Goal: Communication & Community: Answer question/provide support

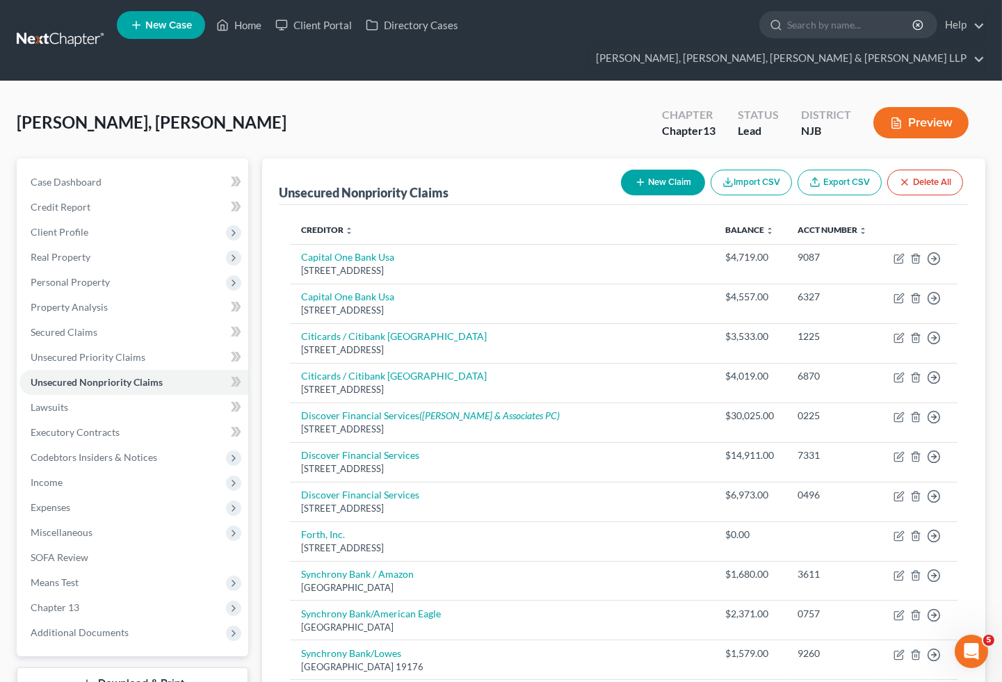
click at [932, 81] on div "Guadalupe Suarez, Jenrri Upgraded Chapter Chapter 13 Status Lead District NJB P…" at bounding box center [501, 522] width 1002 height 883
click at [238, 24] on link "Home" at bounding box center [238, 25] width 59 height 25
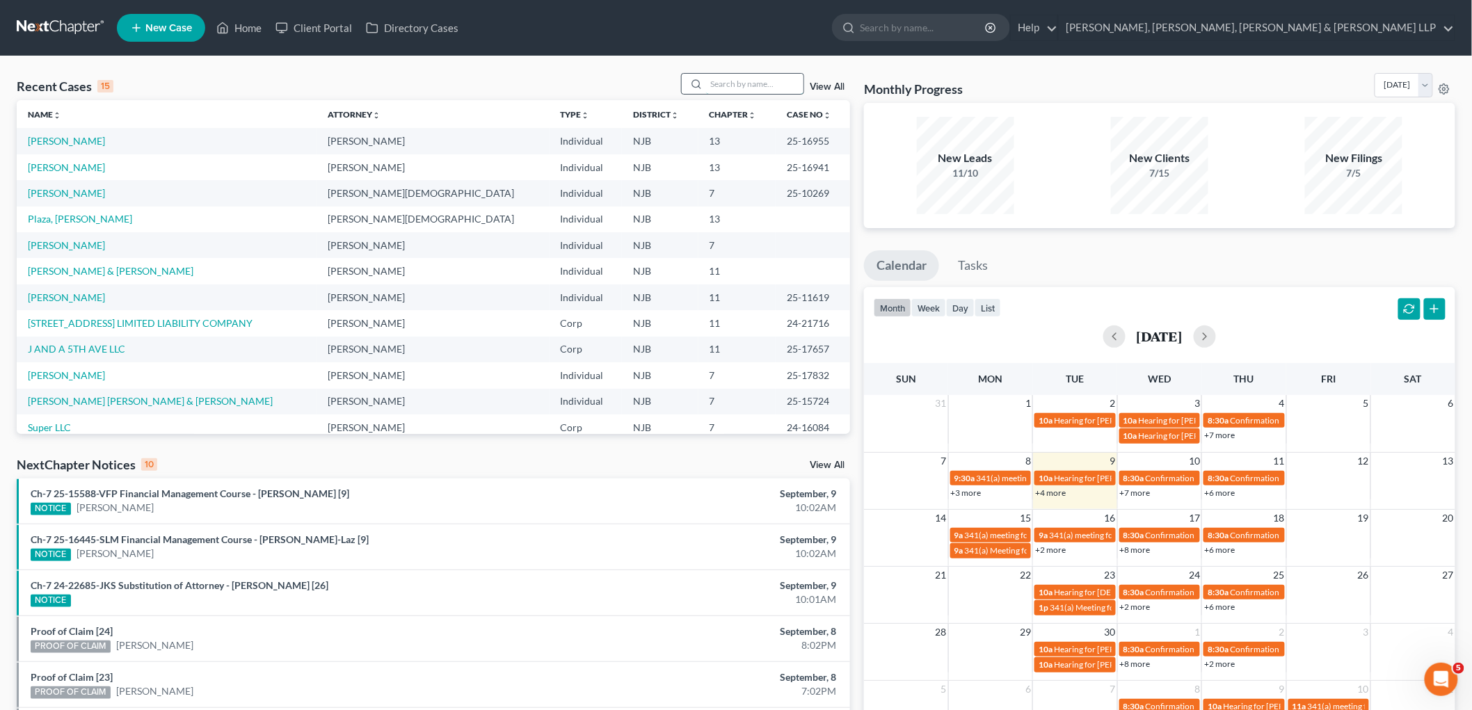
click at [746, 79] on input "search" at bounding box center [754, 84] width 97 height 20
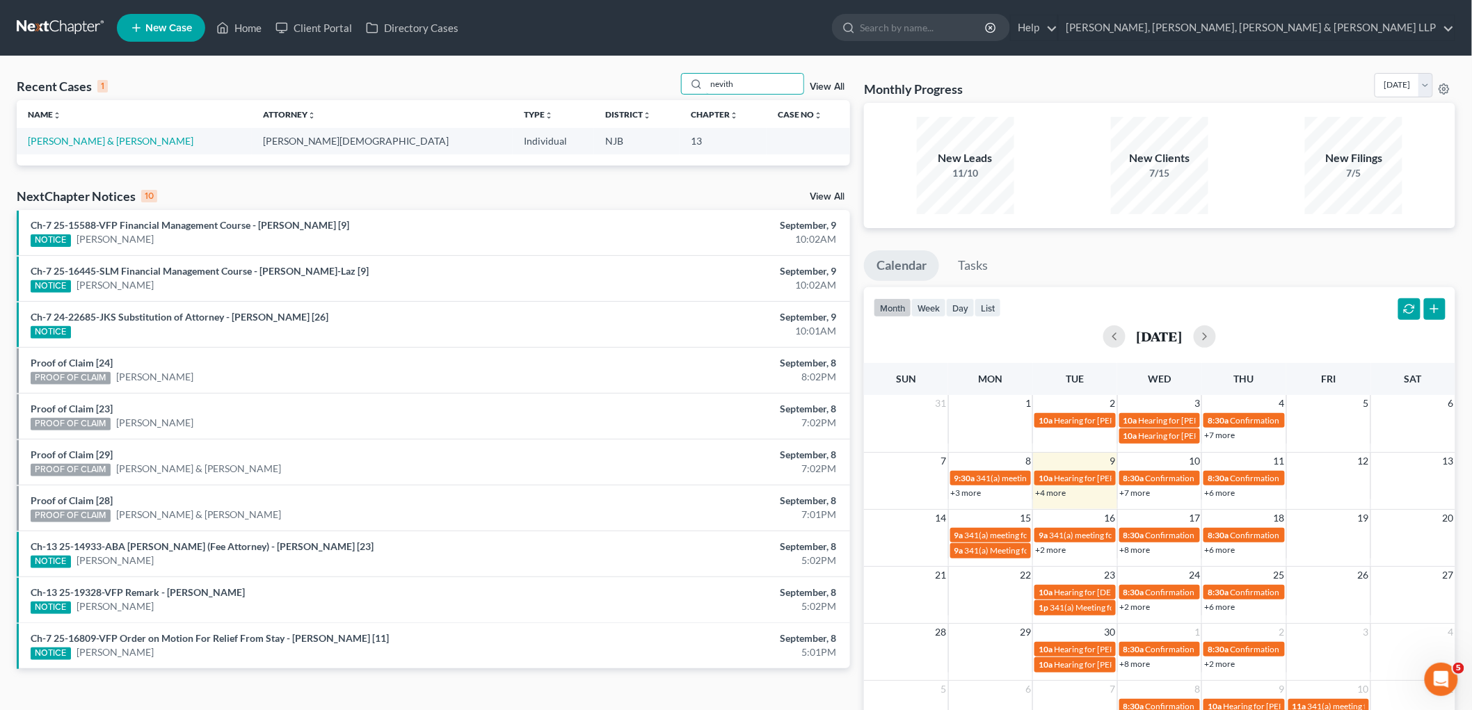
type input "nevith"
click at [116, 134] on td "[PERSON_NAME] & [PERSON_NAME]" at bounding box center [134, 141] width 235 height 26
click at [98, 135] on link "[PERSON_NAME] & [PERSON_NAME]" at bounding box center [111, 141] width 166 height 12
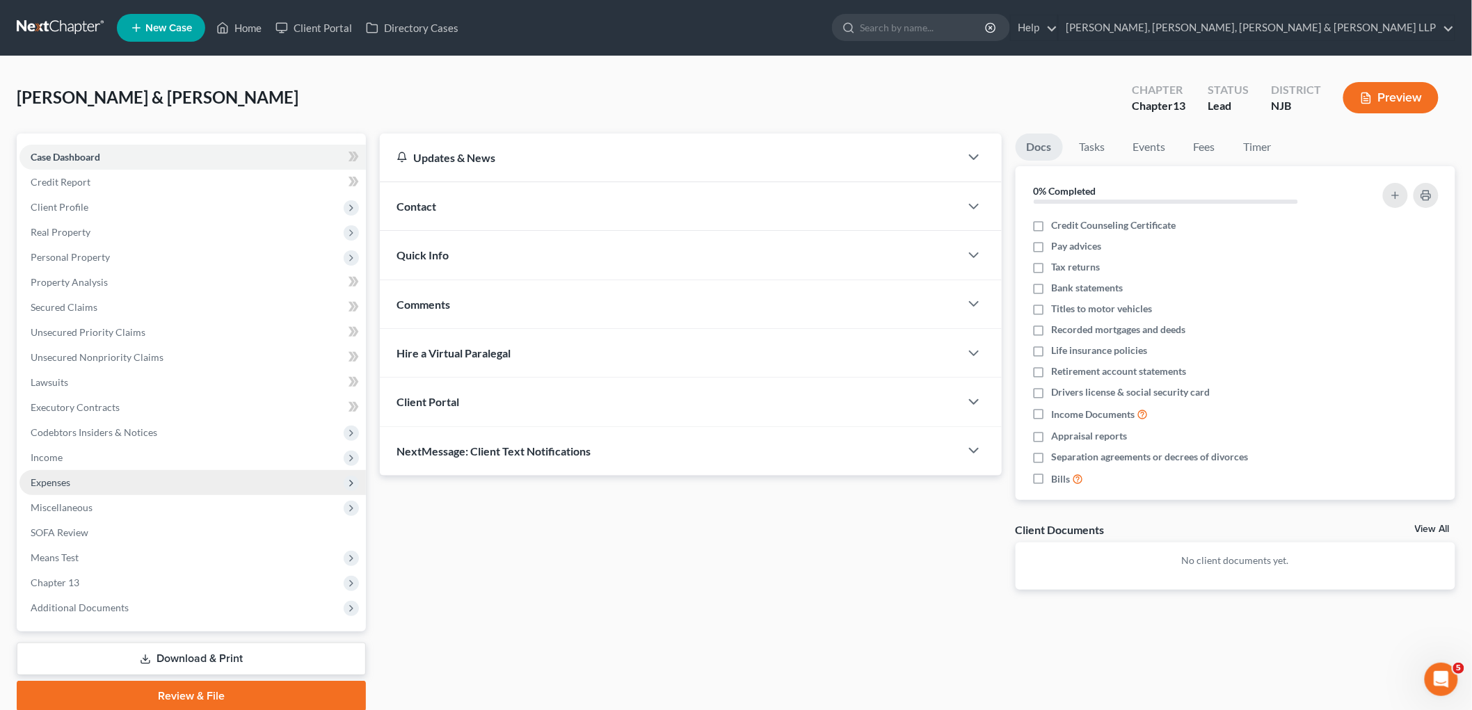
click at [64, 474] on span "Expenses" at bounding box center [192, 482] width 346 height 25
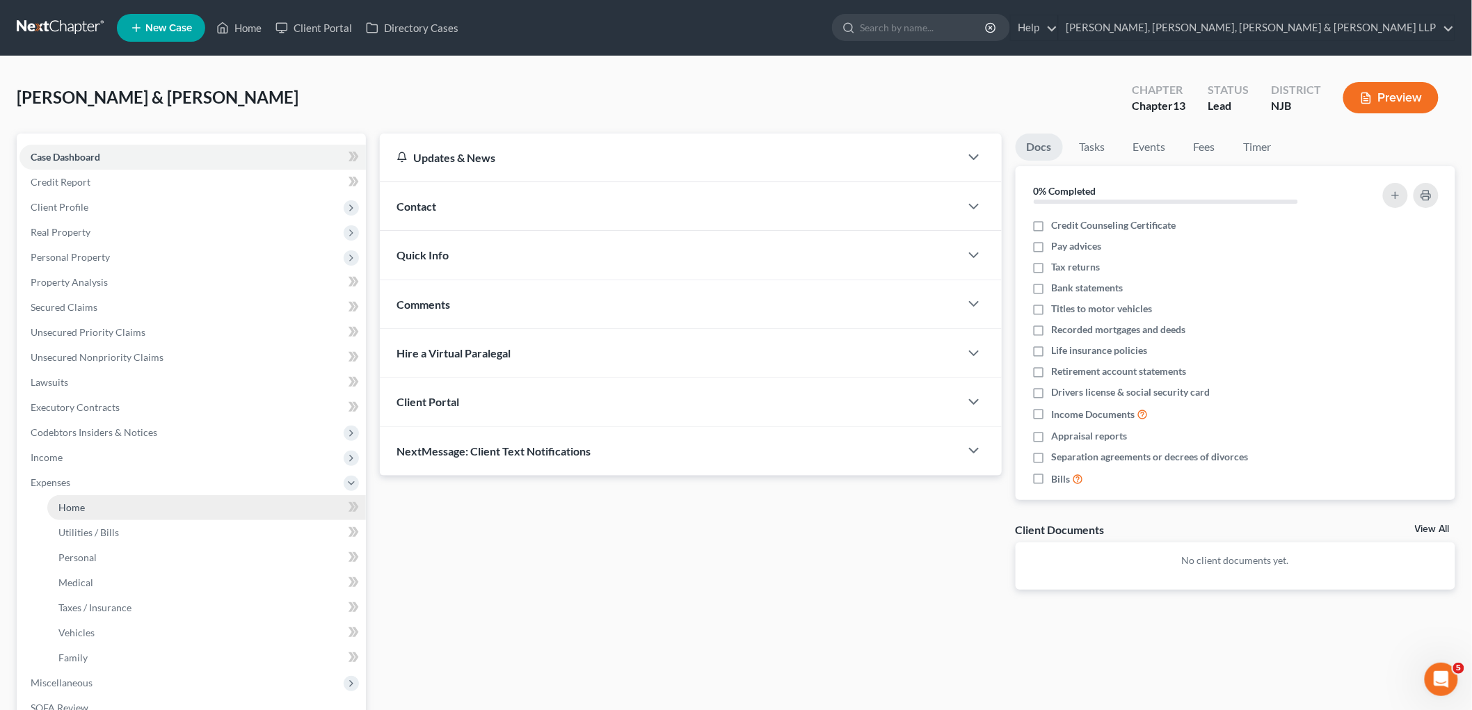
click at [80, 513] on link "Home" at bounding box center [206, 507] width 319 height 25
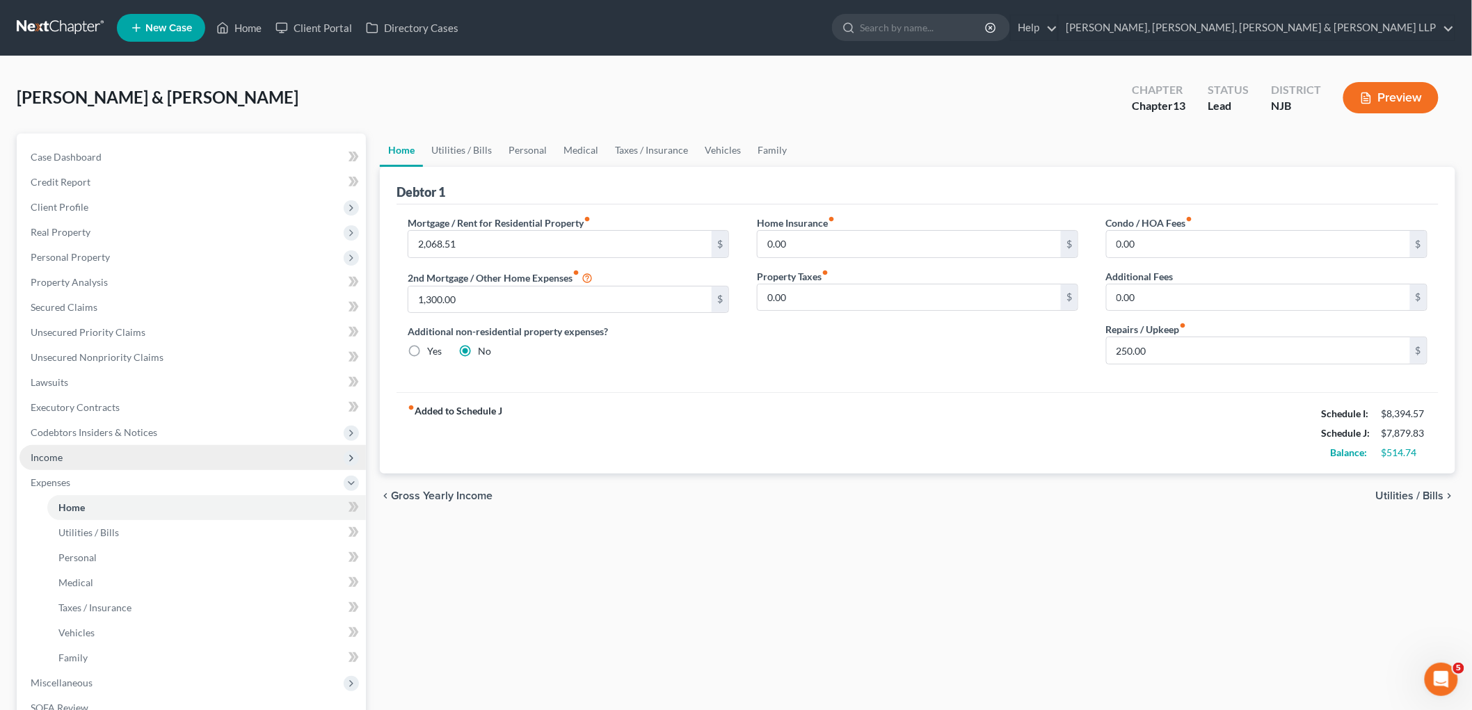
scroll to position [227, 0]
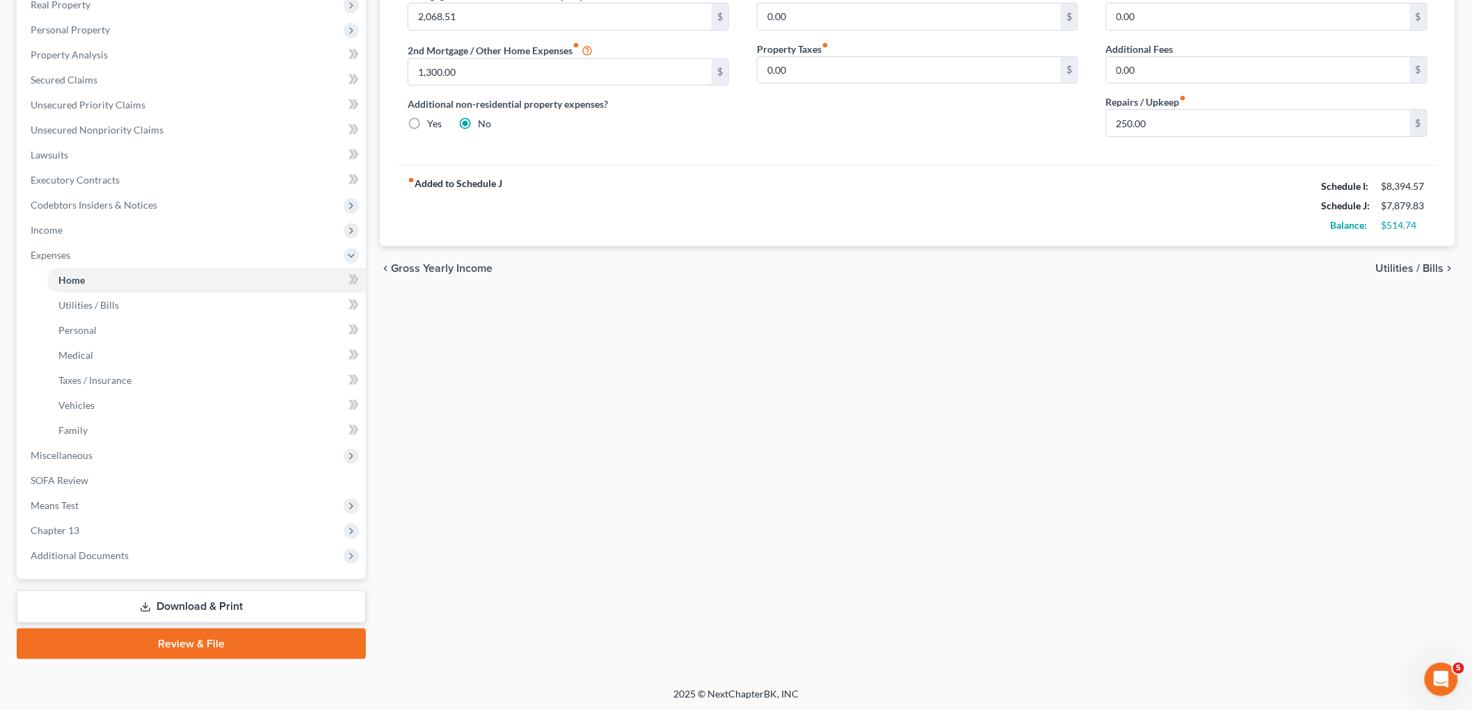
click at [202, 606] on link "Download & Print" at bounding box center [191, 607] width 349 height 33
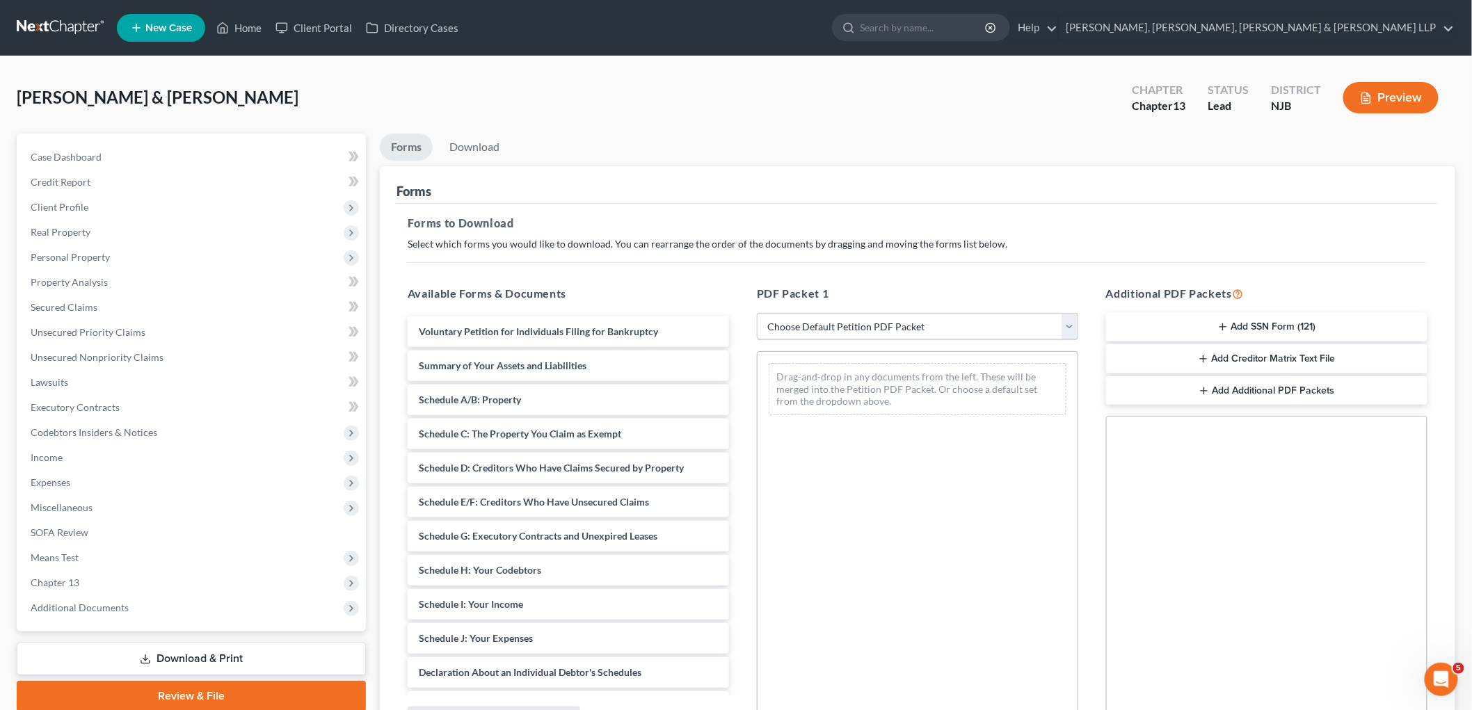
click at [803, 325] on select "Choose Default Petition PDF Packet Complete Bankruptcy Petition (all forms and …" at bounding box center [917, 327] width 321 height 28
select select "0"
click at [757, 313] on select "Choose Default Petition PDF Packet Complete Bankruptcy Petition (all forms and …" at bounding box center [917, 327] width 321 height 28
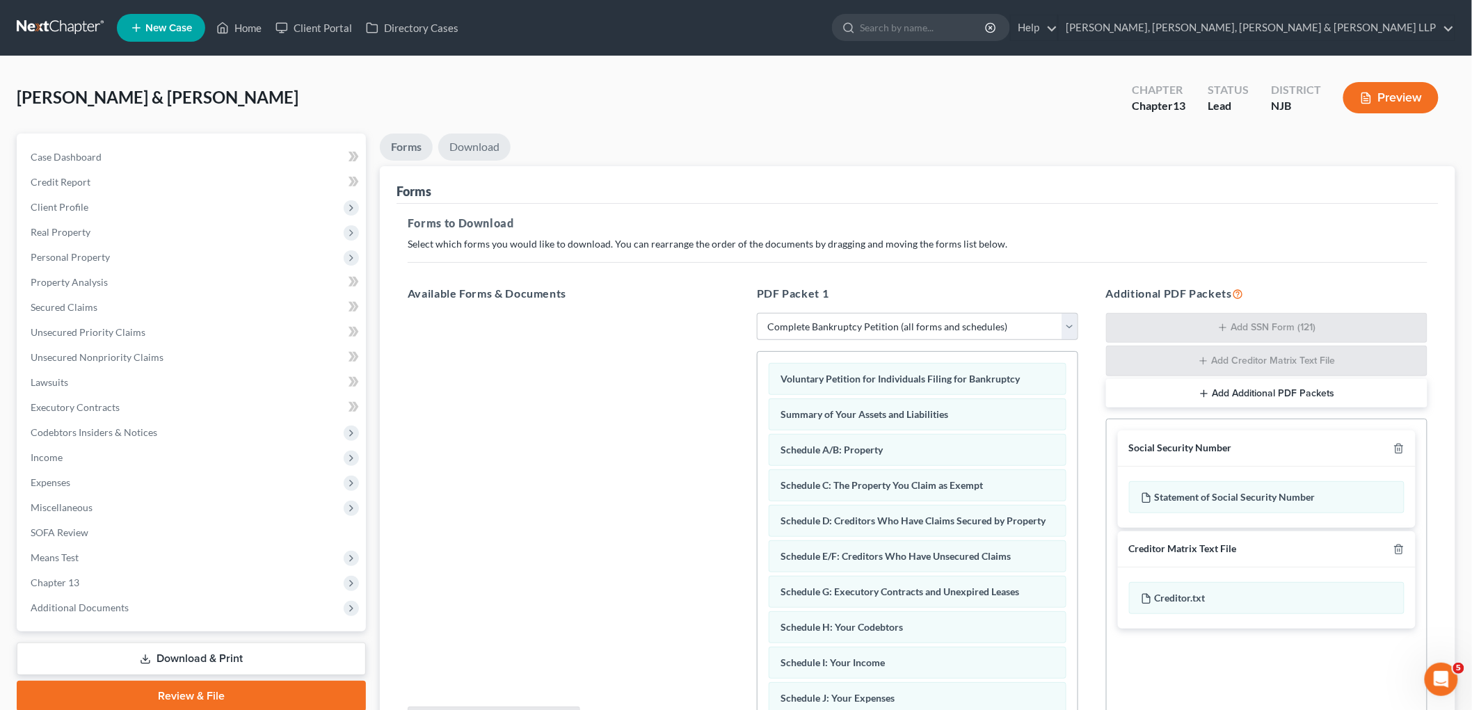
click at [487, 153] on link "Download" at bounding box center [474, 147] width 72 height 27
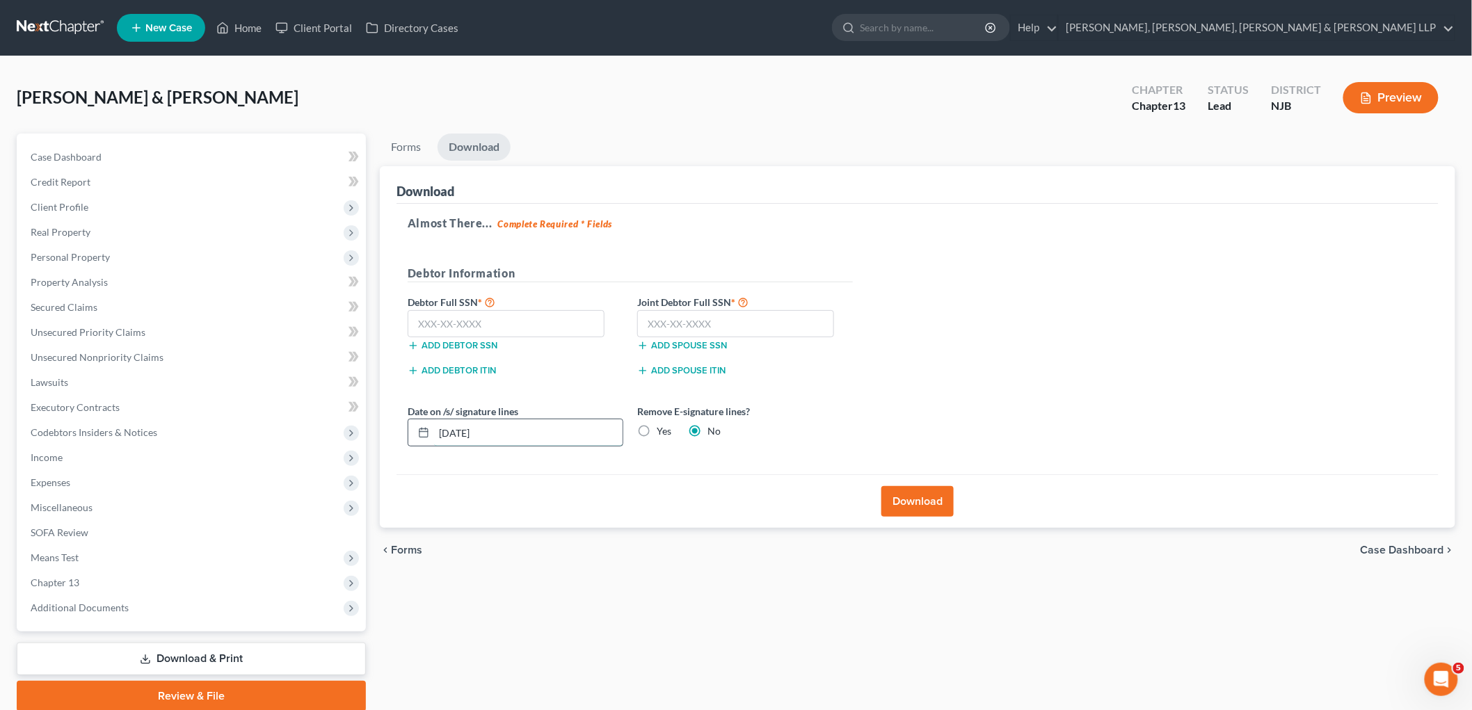
click at [463, 426] on input "09/09/2025" at bounding box center [528, 432] width 188 height 26
type input "09/08/2025"
click at [492, 473] on div "Almost There... Complete Required * Fields Debtor Information Debtor Full SSN *…" at bounding box center [917, 339] width 1042 height 271
click at [536, 318] on input "text" at bounding box center [506, 324] width 197 height 28
type input "148-52-3678"
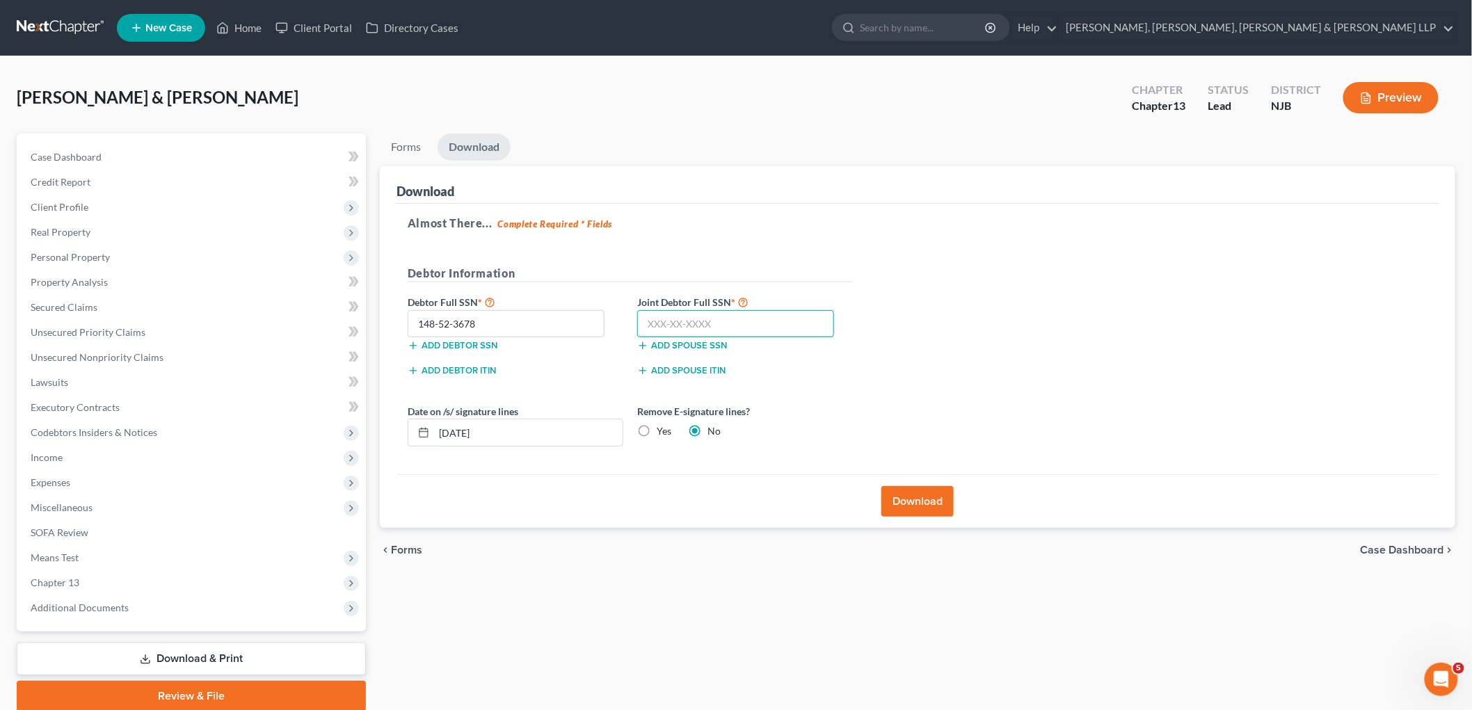
click at [679, 323] on input "text" at bounding box center [735, 324] width 197 height 28
type input "142-62-9874"
click at [1002, 381] on div "Almost There... Complete Required * Fields Debtor Information Debtor Full SSN *…" at bounding box center [917, 339] width 1042 height 271
click at [915, 497] on button "Download" at bounding box center [917, 501] width 72 height 31
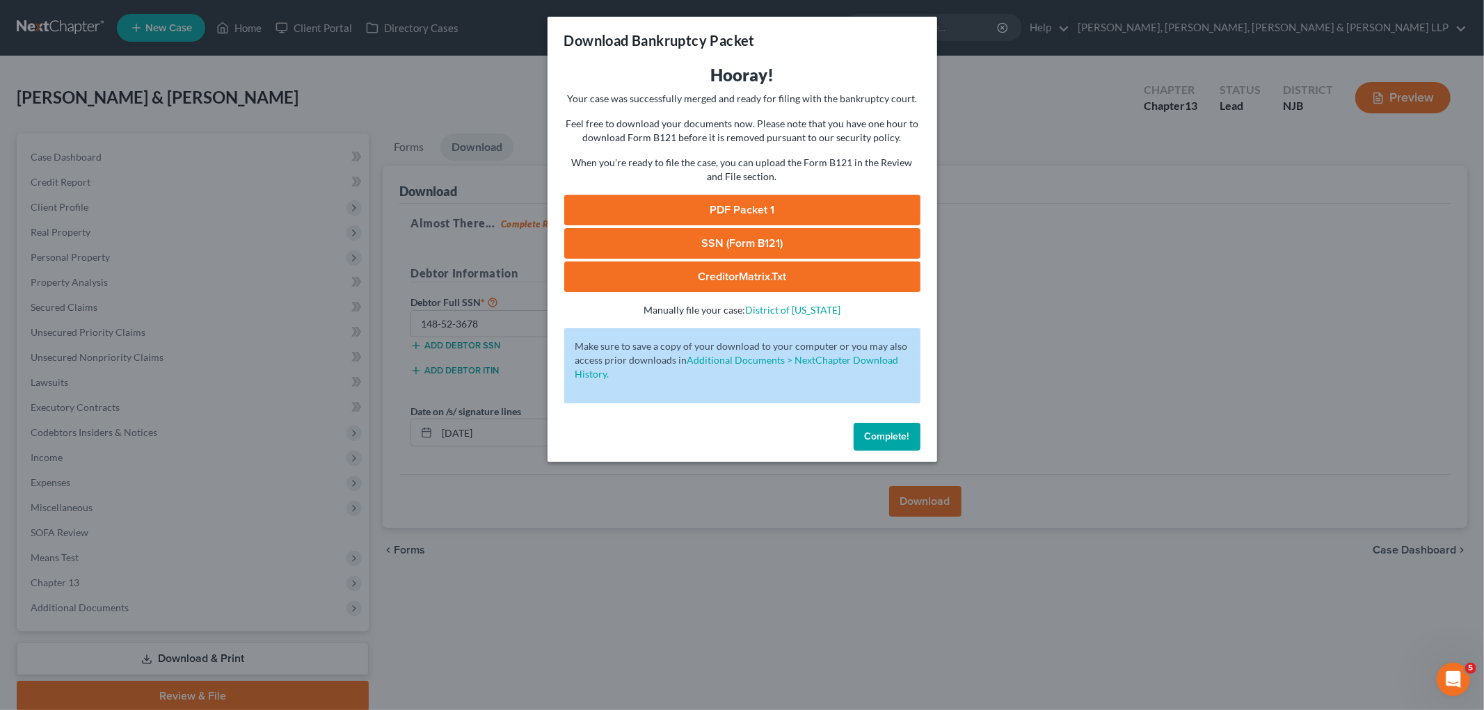
click at [638, 209] on link "PDF Packet 1" at bounding box center [742, 210] width 356 height 31
click at [881, 423] on button "Complete!" at bounding box center [886, 437] width 67 height 28
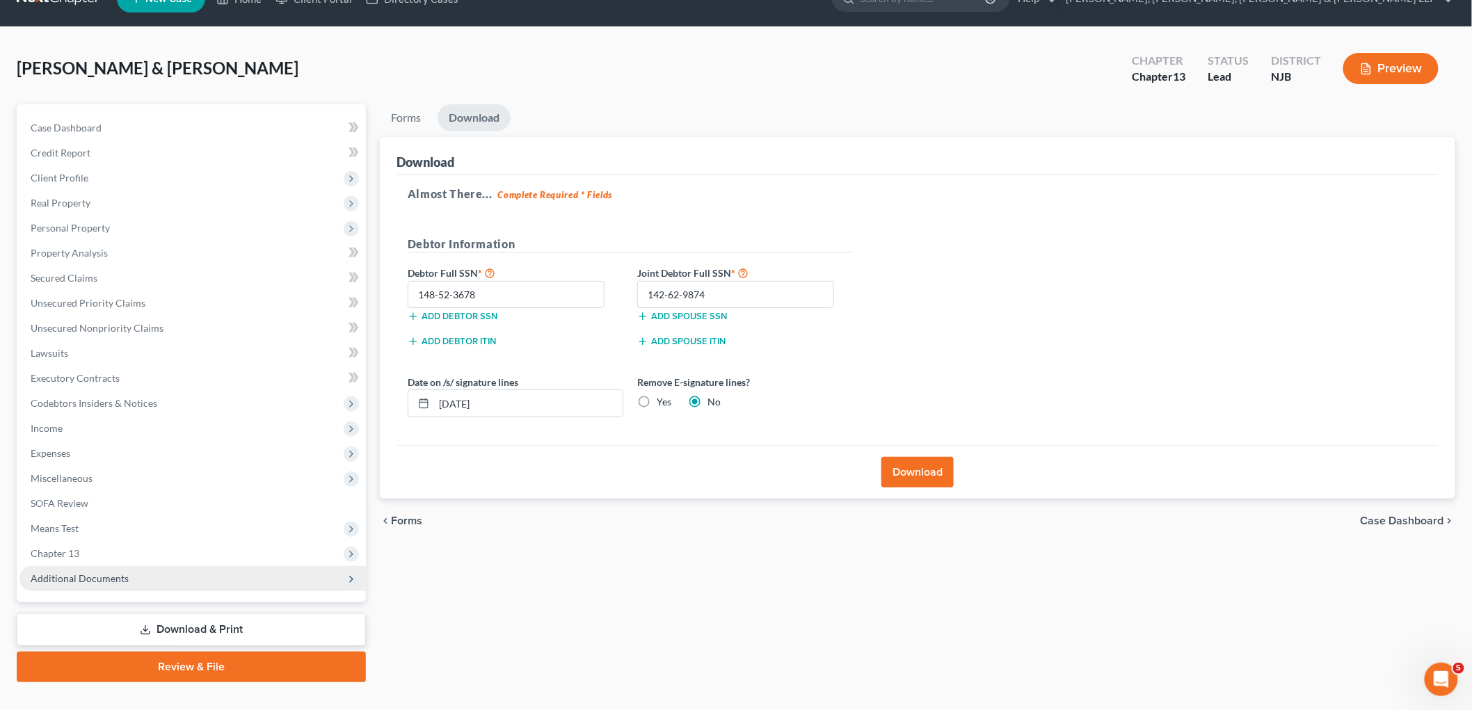
scroll to position [52, 0]
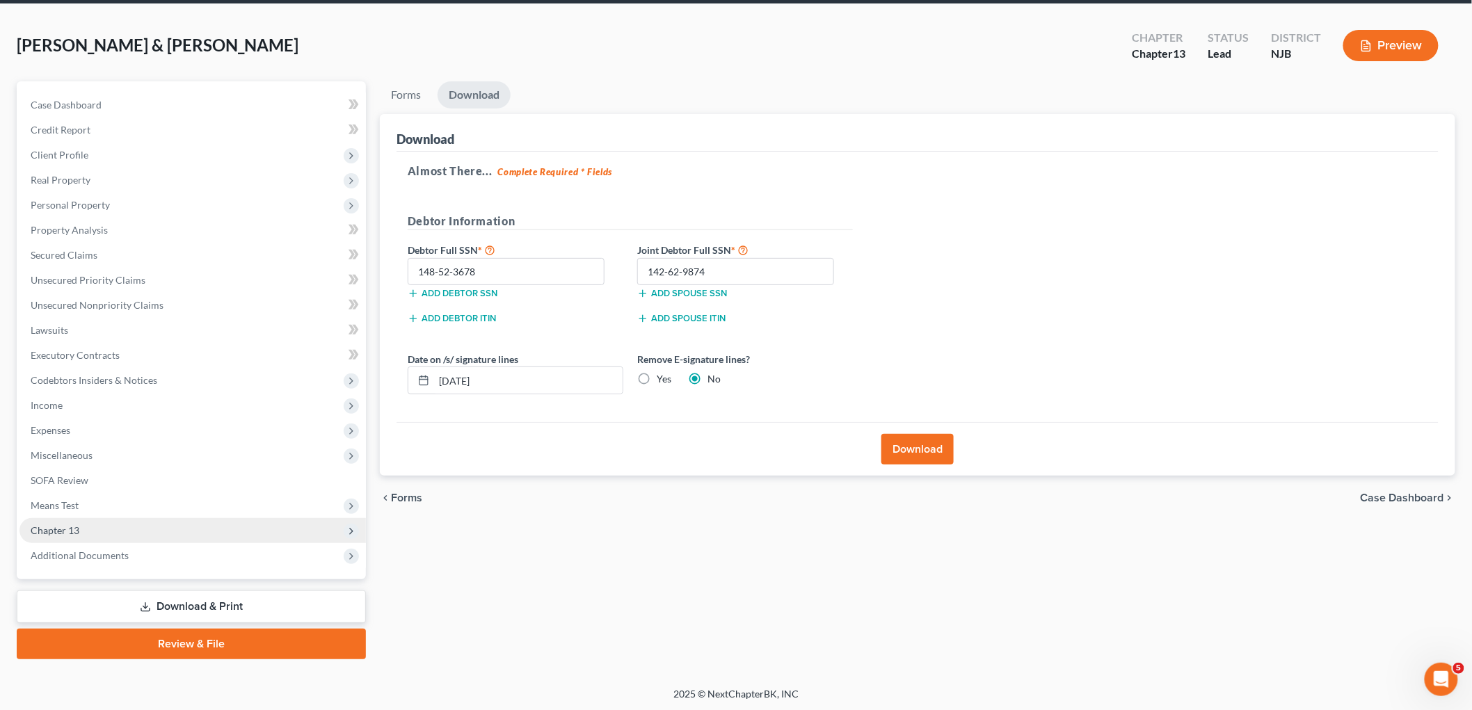
click at [74, 529] on span "Chapter 13" at bounding box center [55, 530] width 49 height 12
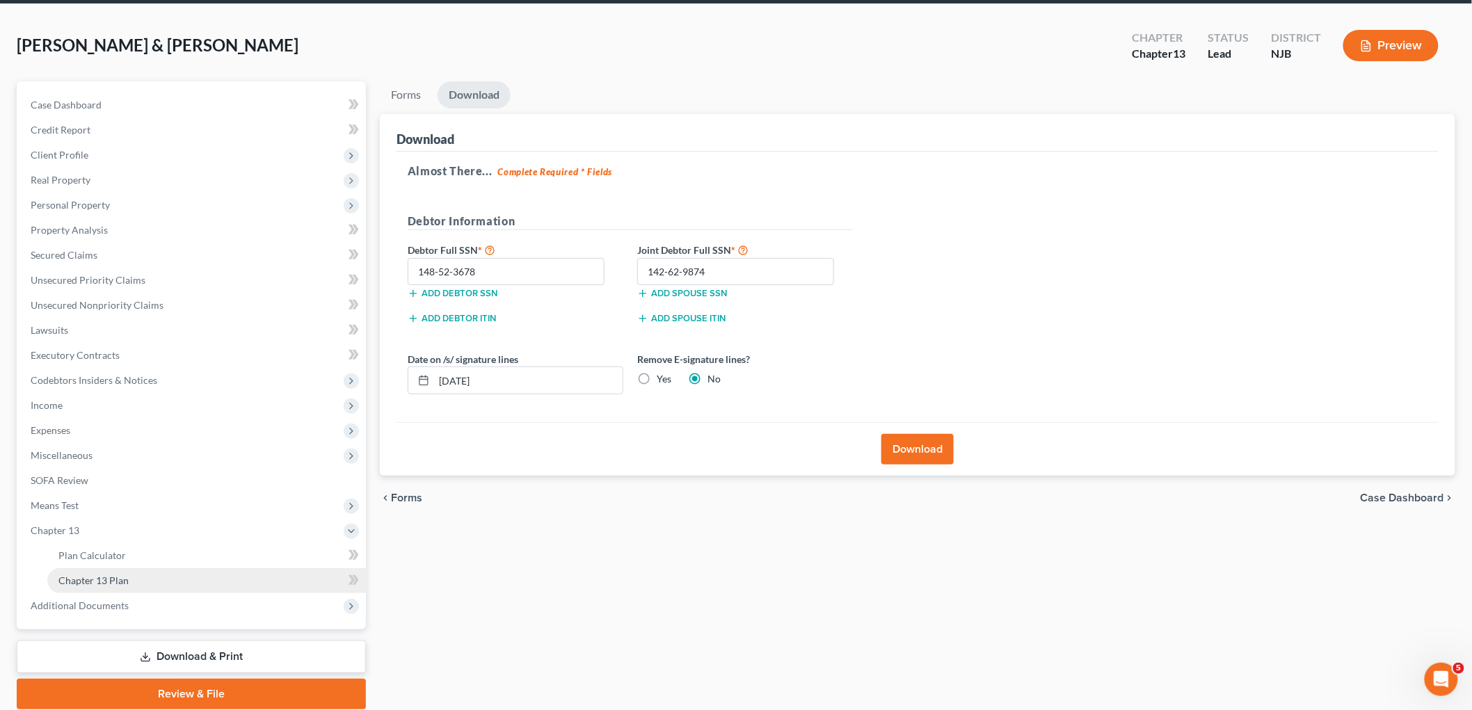
click at [97, 579] on span "Chapter 13 Plan" at bounding box center [93, 581] width 70 height 12
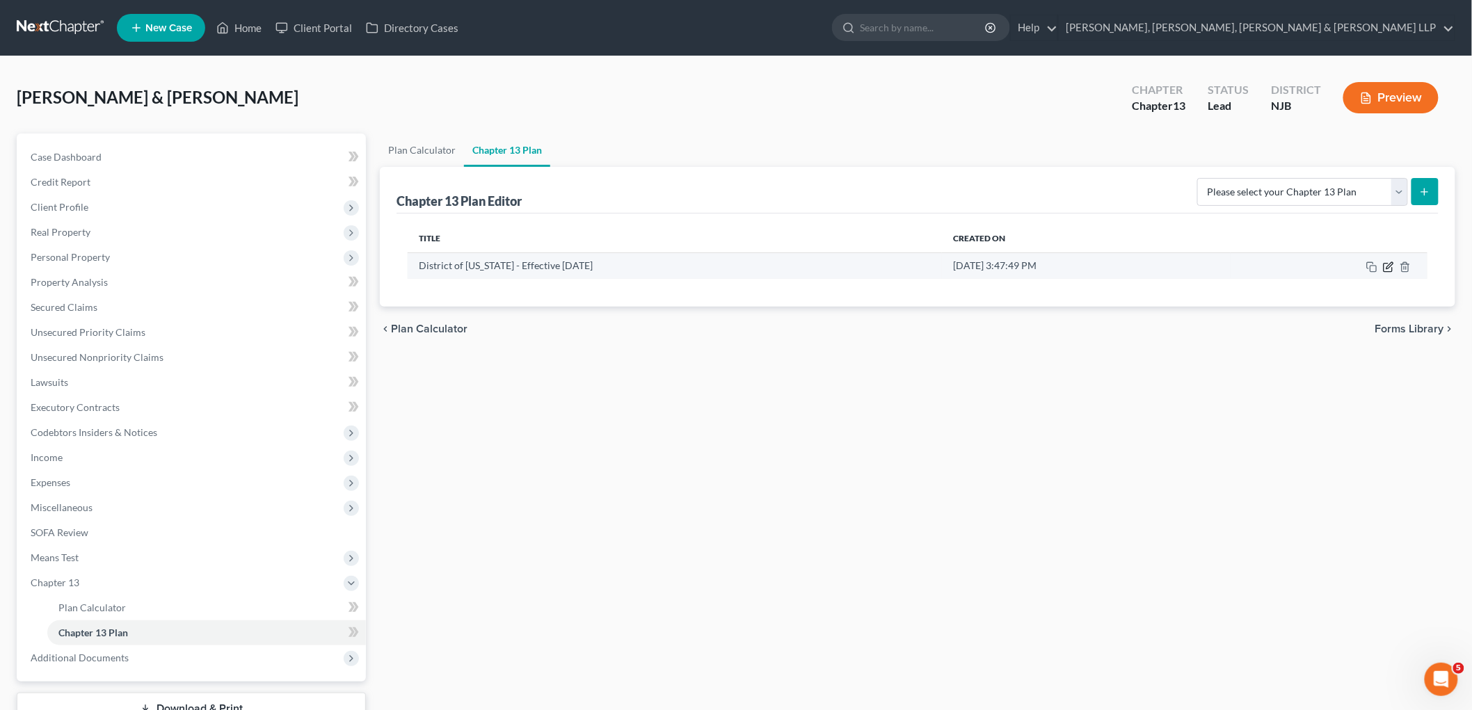
click at [1002, 266] on icon "button" at bounding box center [1388, 267] width 11 height 11
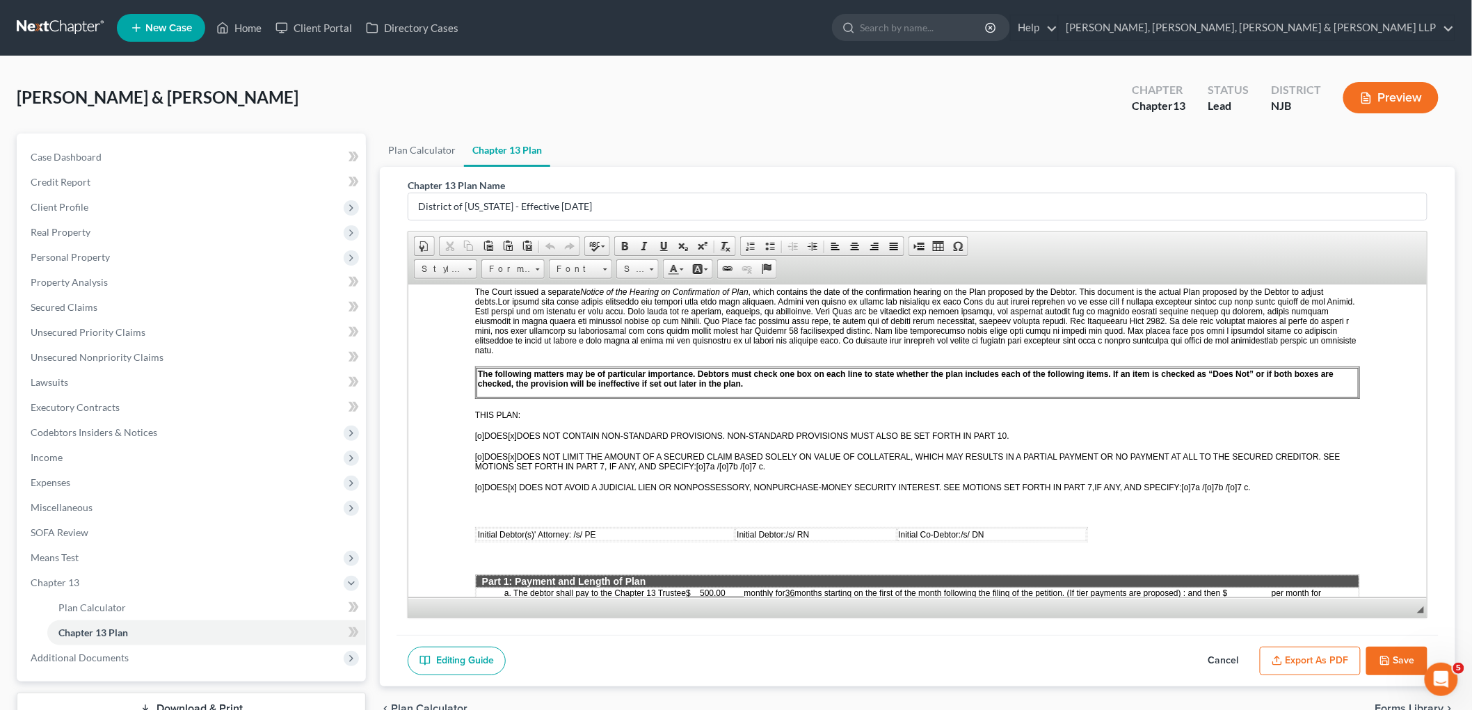
scroll to position [386, 0]
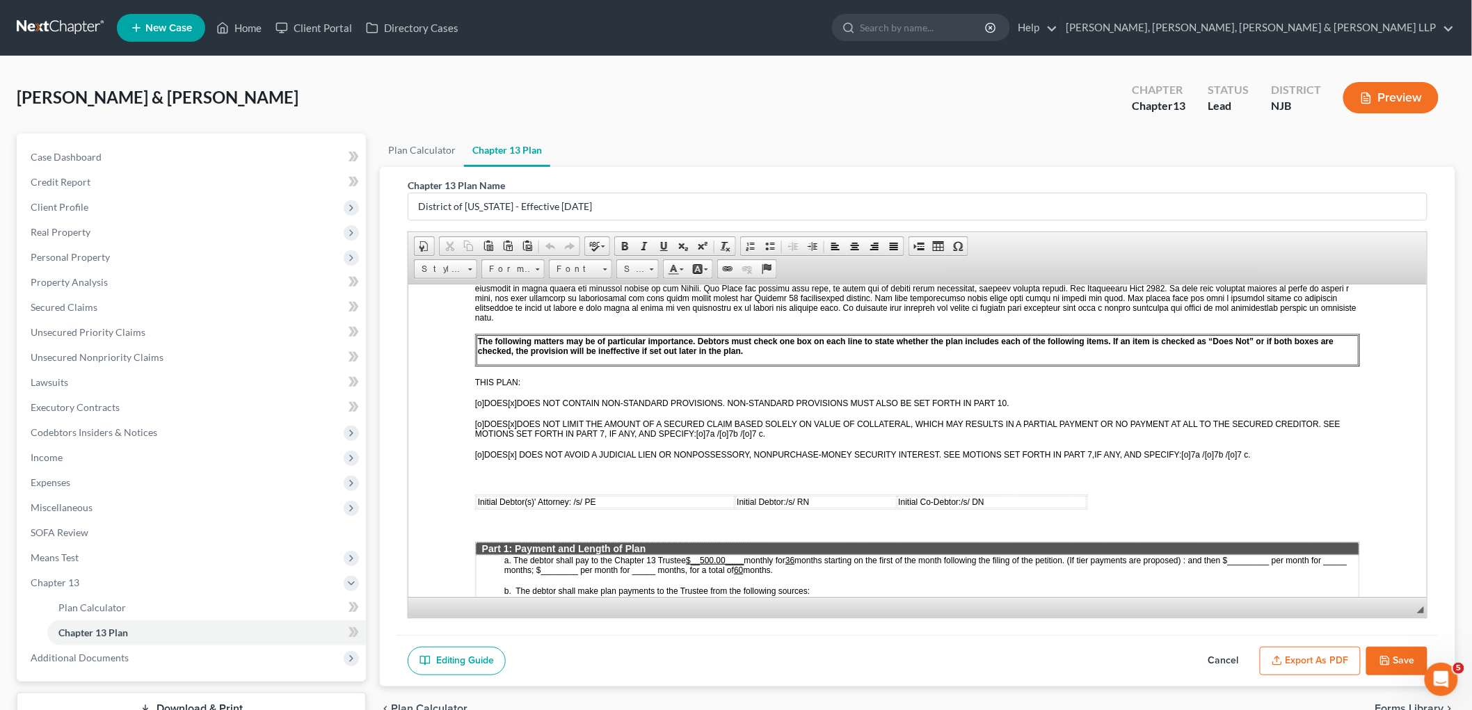
click at [1002, 664] on button "Export as PDF" at bounding box center [1310, 661] width 101 height 29
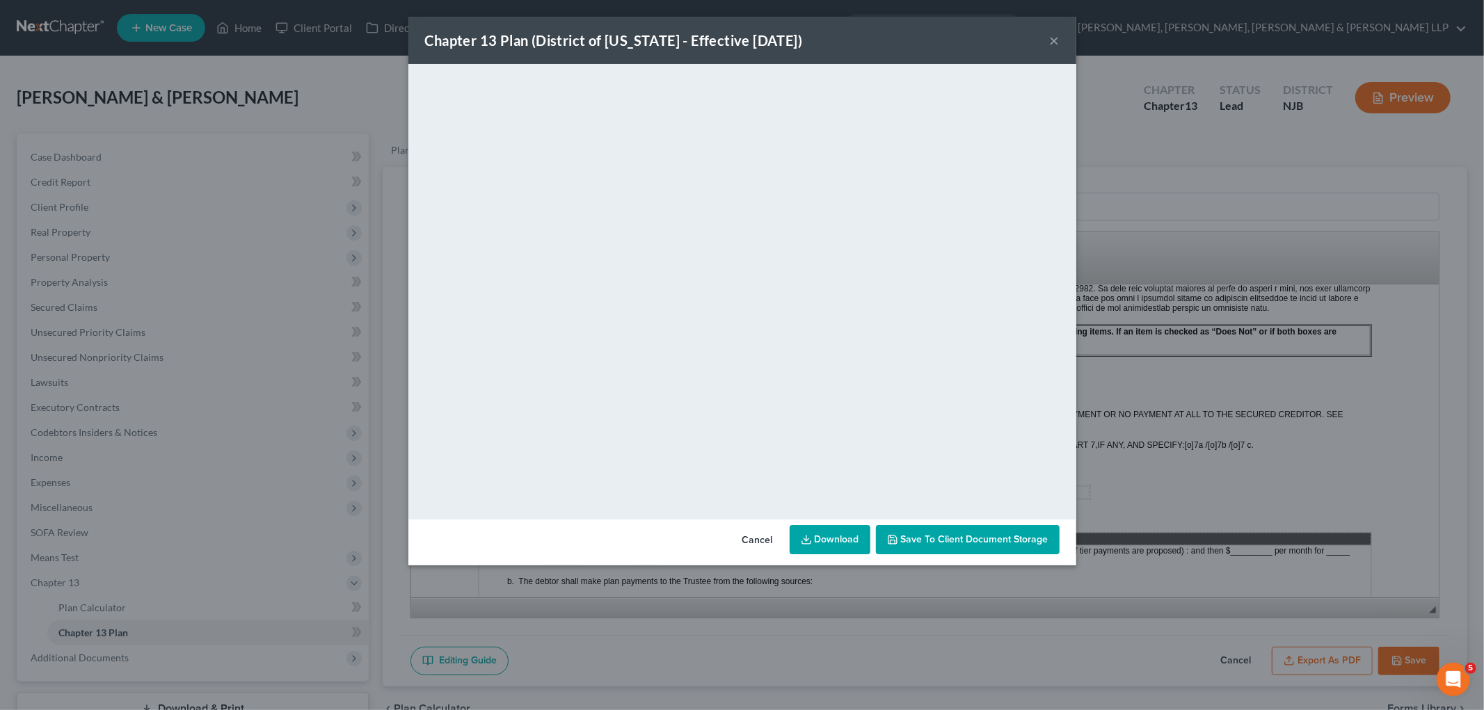
click at [740, 536] on button "Cancel" at bounding box center [757, 541] width 53 height 28
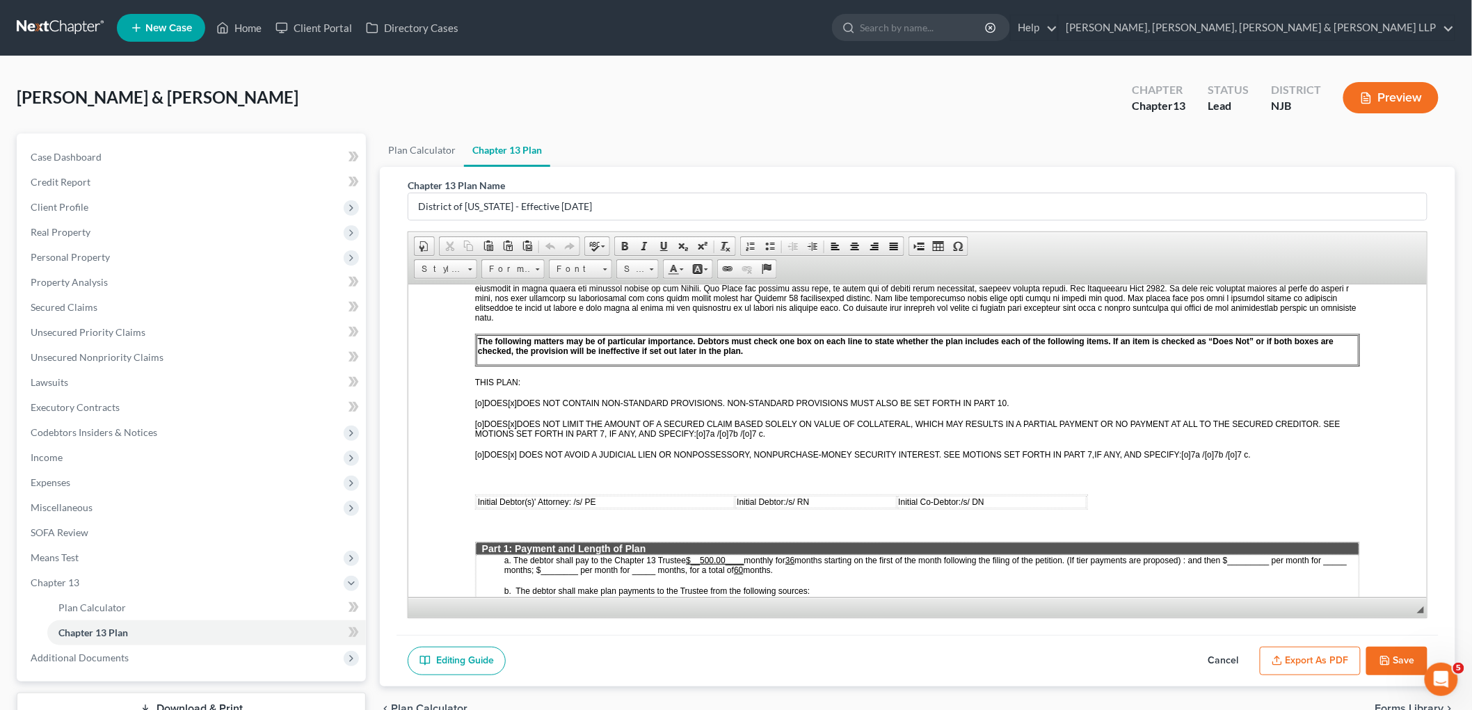
click at [1002, 666] on button "Save" at bounding box center [1396, 661] width 61 height 29
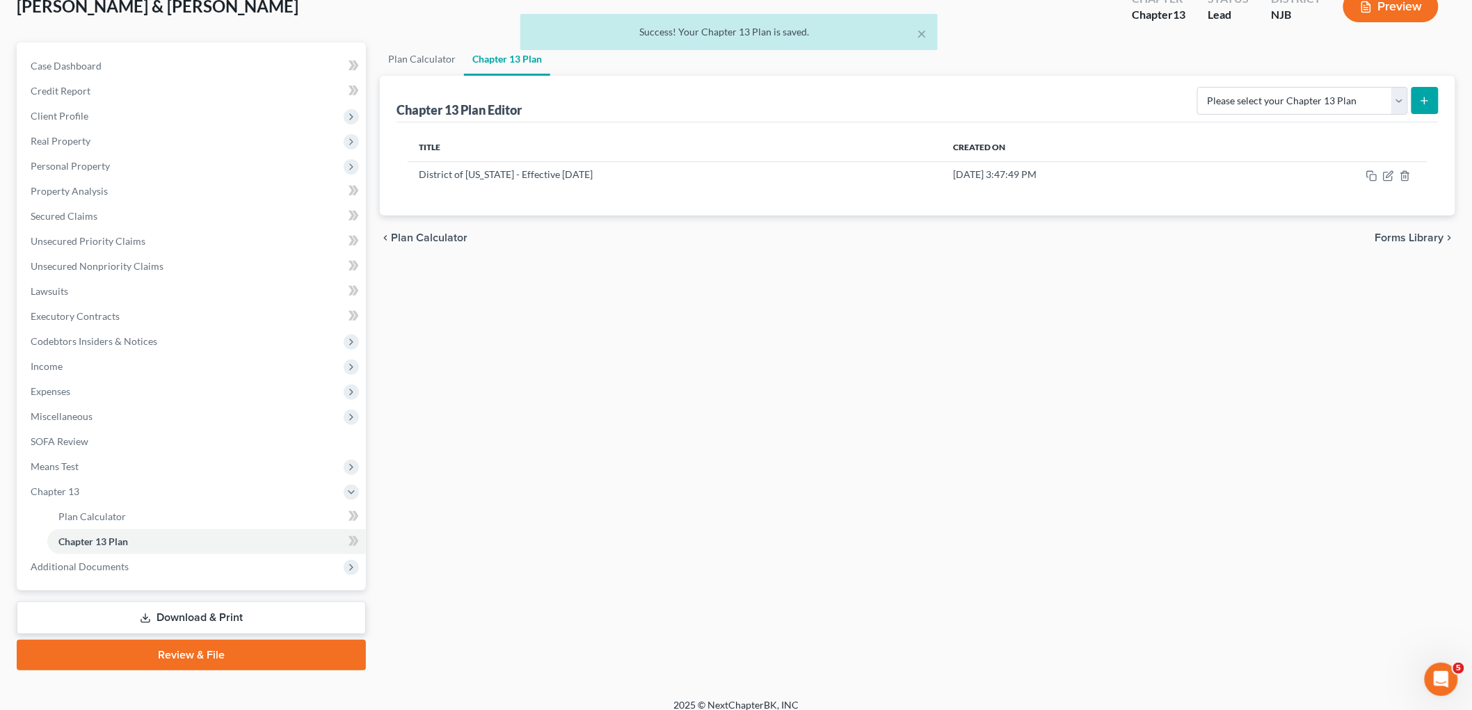
scroll to position [102, 0]
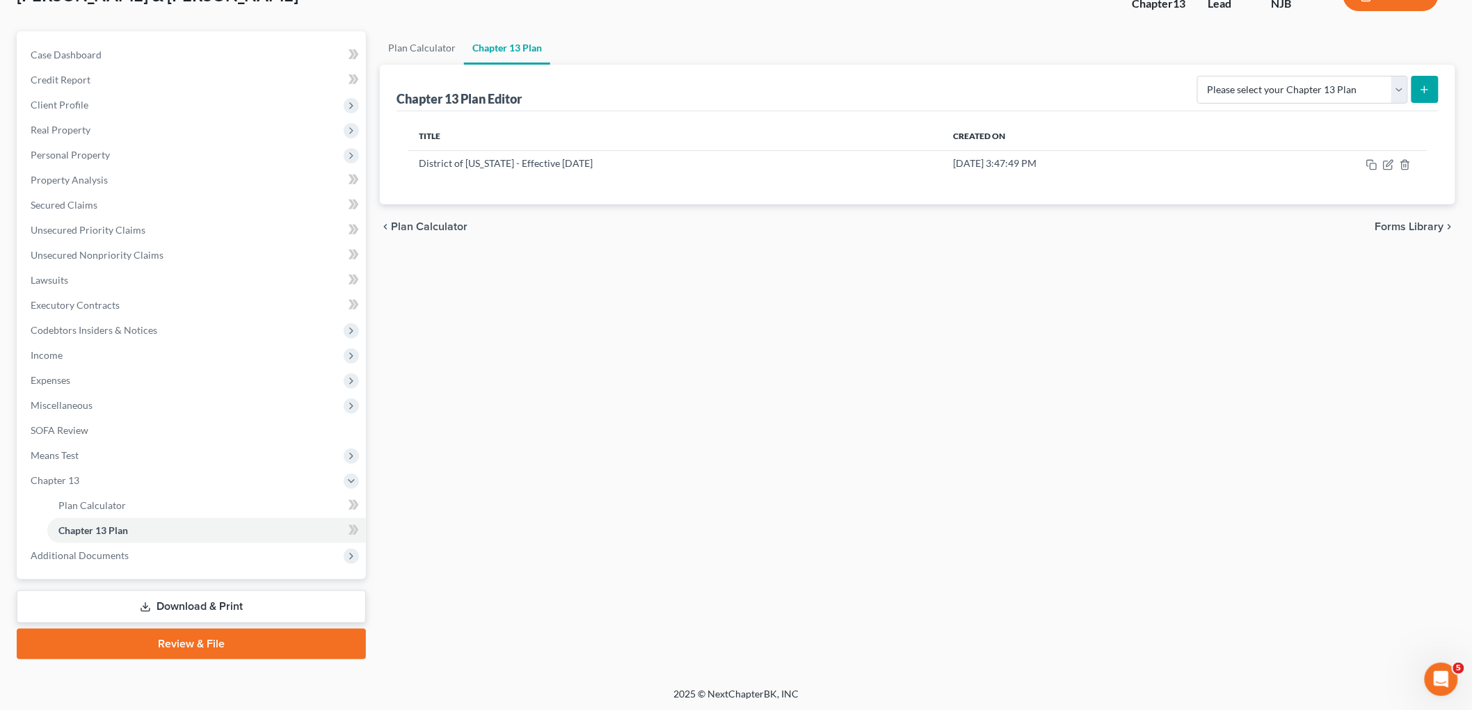
click at [209, 645] on link "Review & File" at bounding box center [191, 644] width 349 height 31
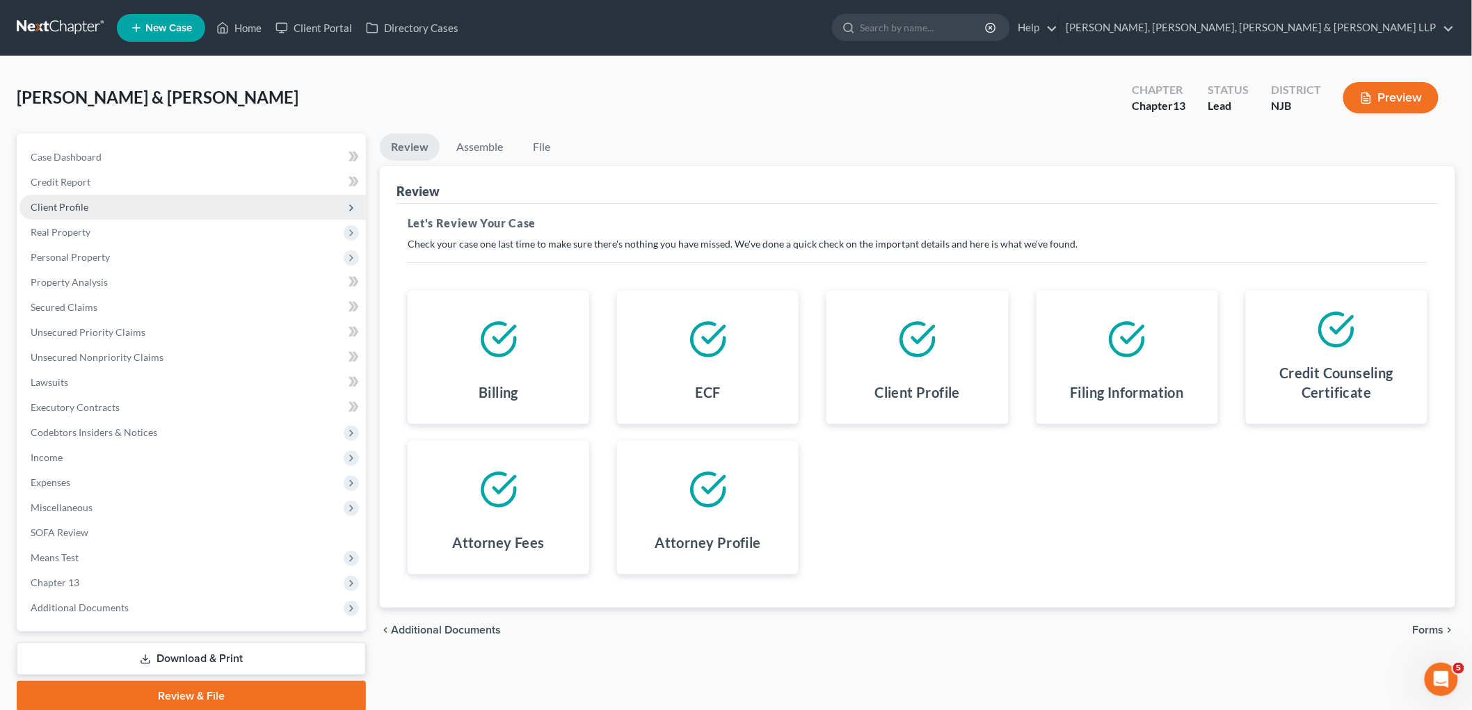
click at [70, 207] on span "Client Profile" at bounding box center [60, 207] width 58 height 12
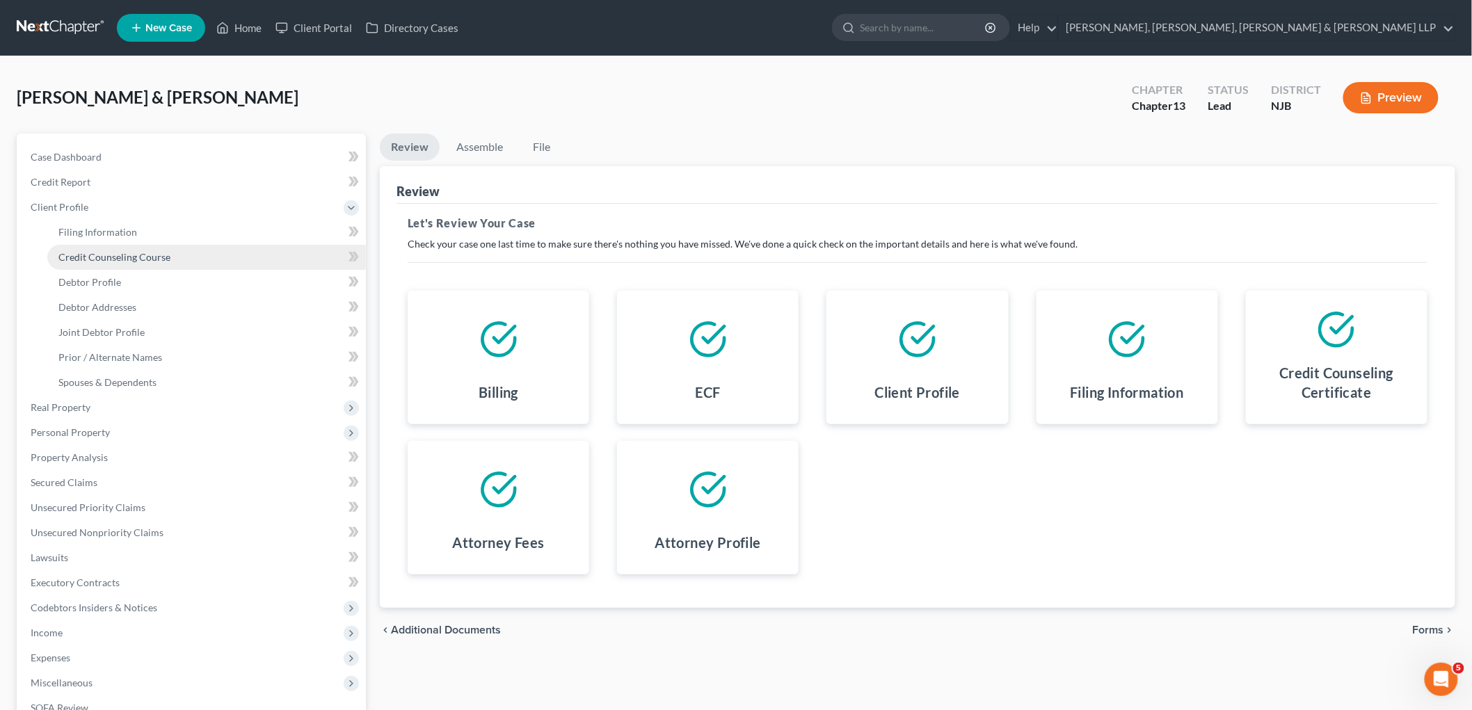
click at [109, 256] on span "Credit Counseling Course" at bounding box center [114, 257] width 112 height 12
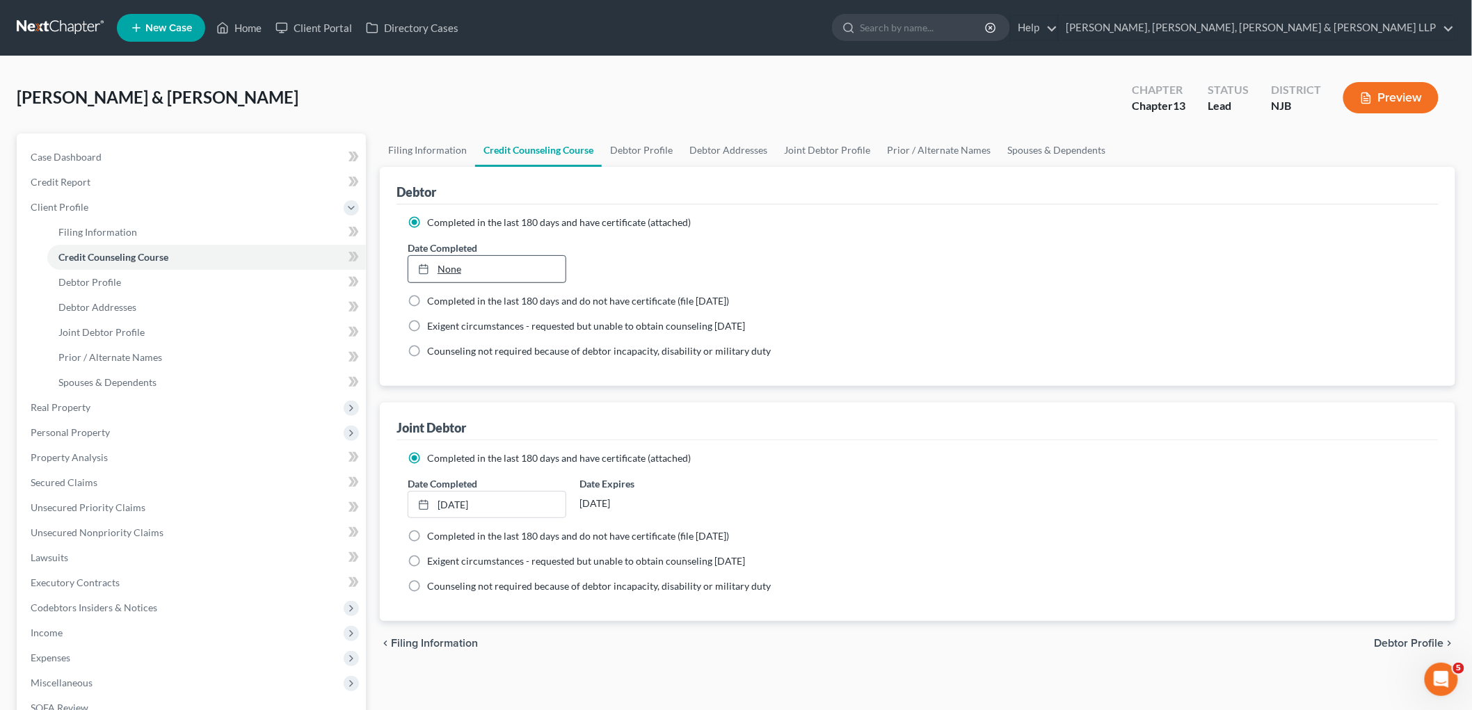
type input "[DATE]"
click at [536, 266] on link "[DATE]" at bounding box center [486, 269] width 157 height 26
click at [652, 147] on link "Debtor Profile" at bounding box center [641, 150] width 79 height 33
select select "1"
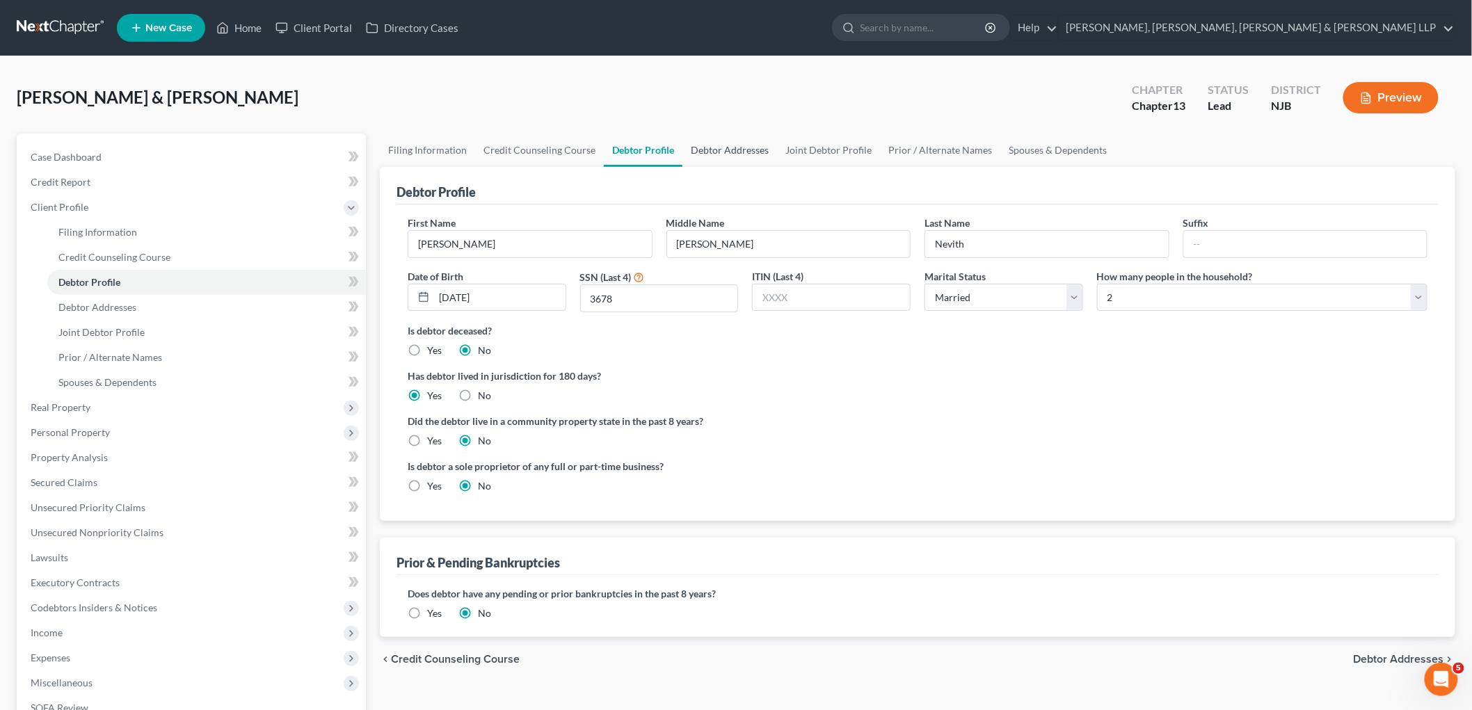
click at [709, 153] on link "Debtor Addresses" at bounding box center [729, 150] width 95 height 33
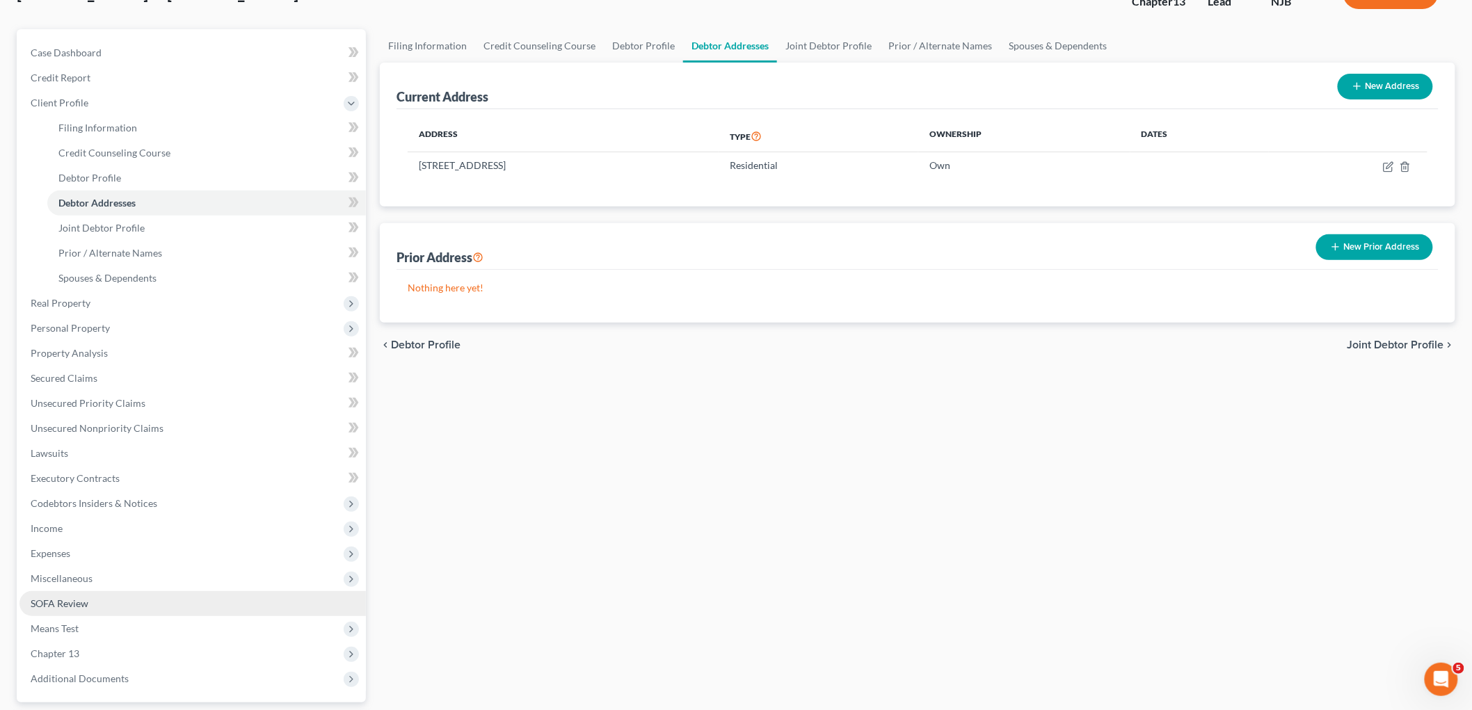
scroll to position [227, 0]
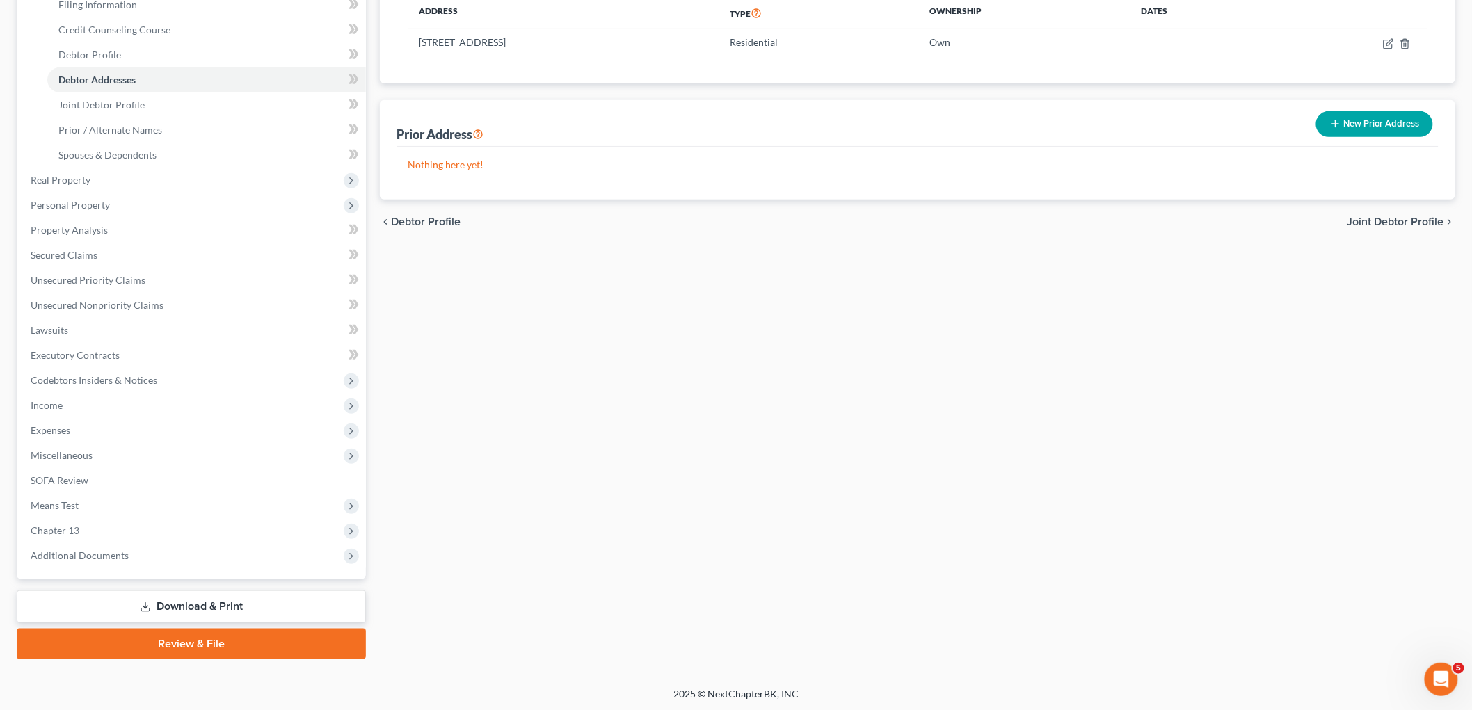
click at [192, 645] on link "Review & File" at bounding box center [191, 644] width 349 height 31
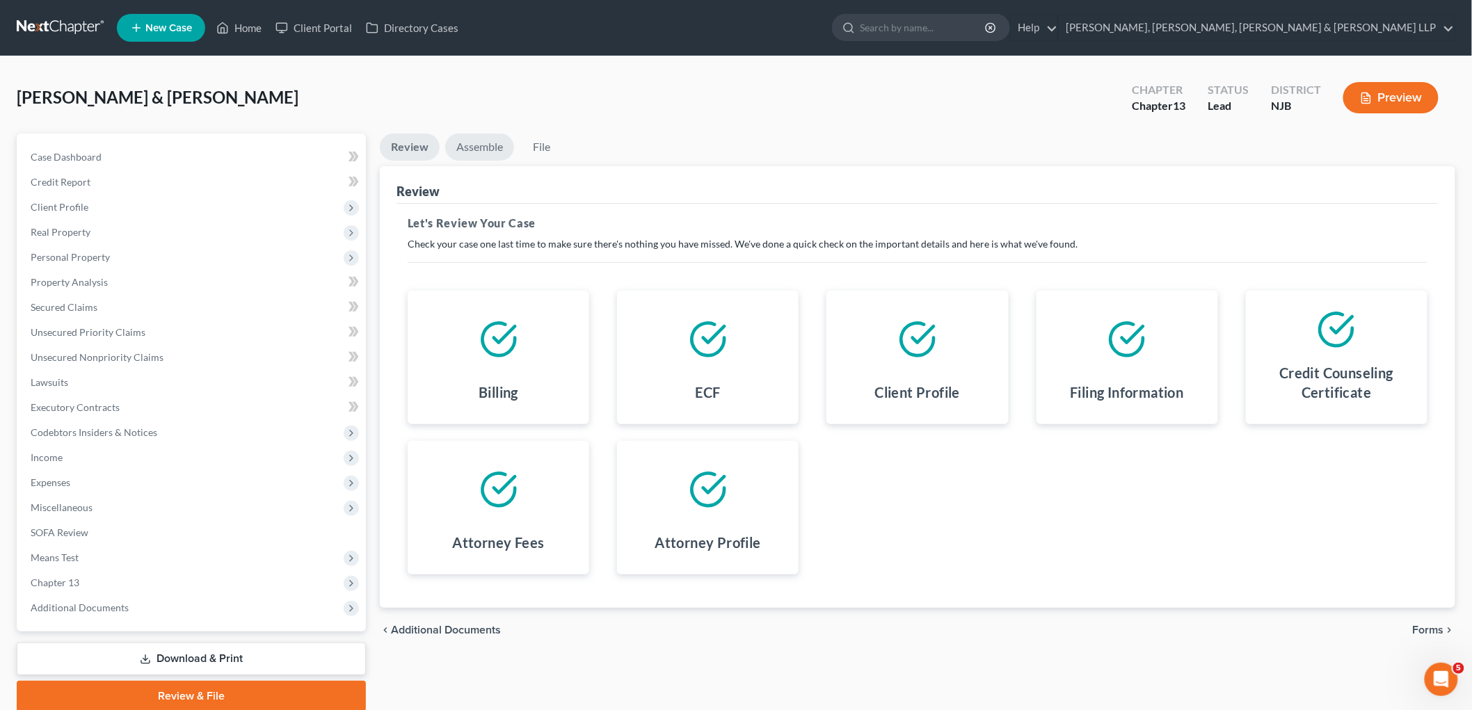
click at [481, 144] on link "Assemble" at bounding box center [479, 147] width 69 height 27
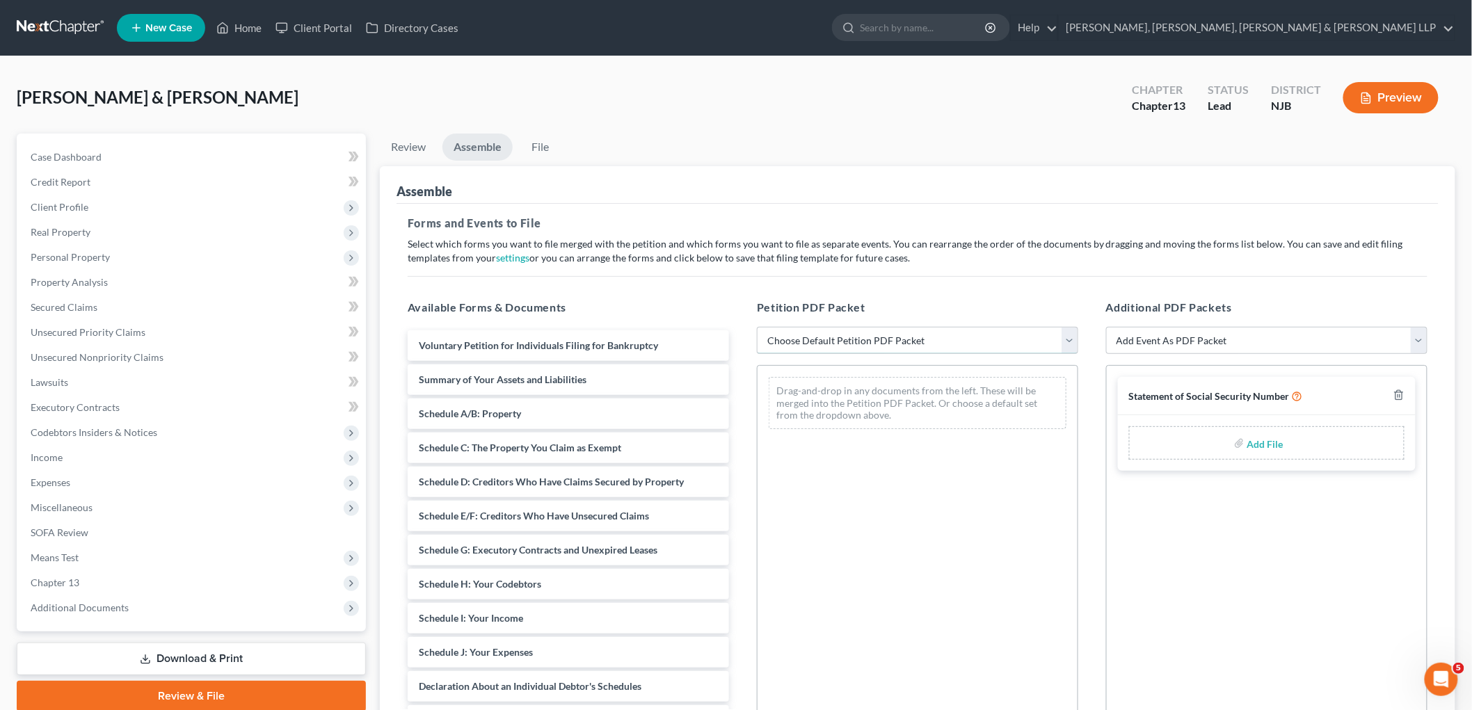
click at [859, 339] on select "Choose Default Petition PDF Packet Complete Bankruptcy Petition (all forms and …" at bounding box center [917, 341] width 321 height 28
select select "0"
click at [757, 327] on select "Choose Default Petition PDF Packet Complete Bankruptcy Petition (all forms and …" at bounding box center [917, 341] width 321 height 28
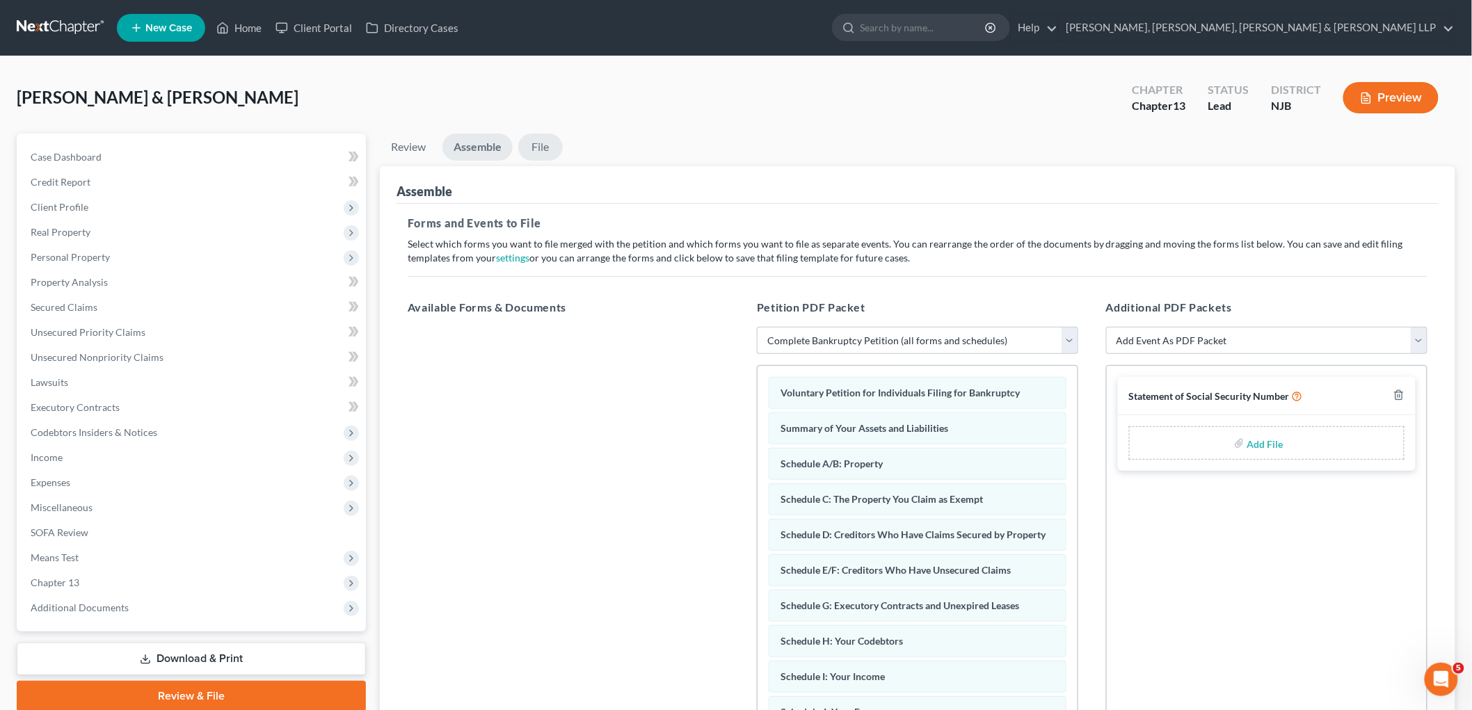
click at [544, 135] on link "File" at bounding box center [540, 147] width 45 height 27
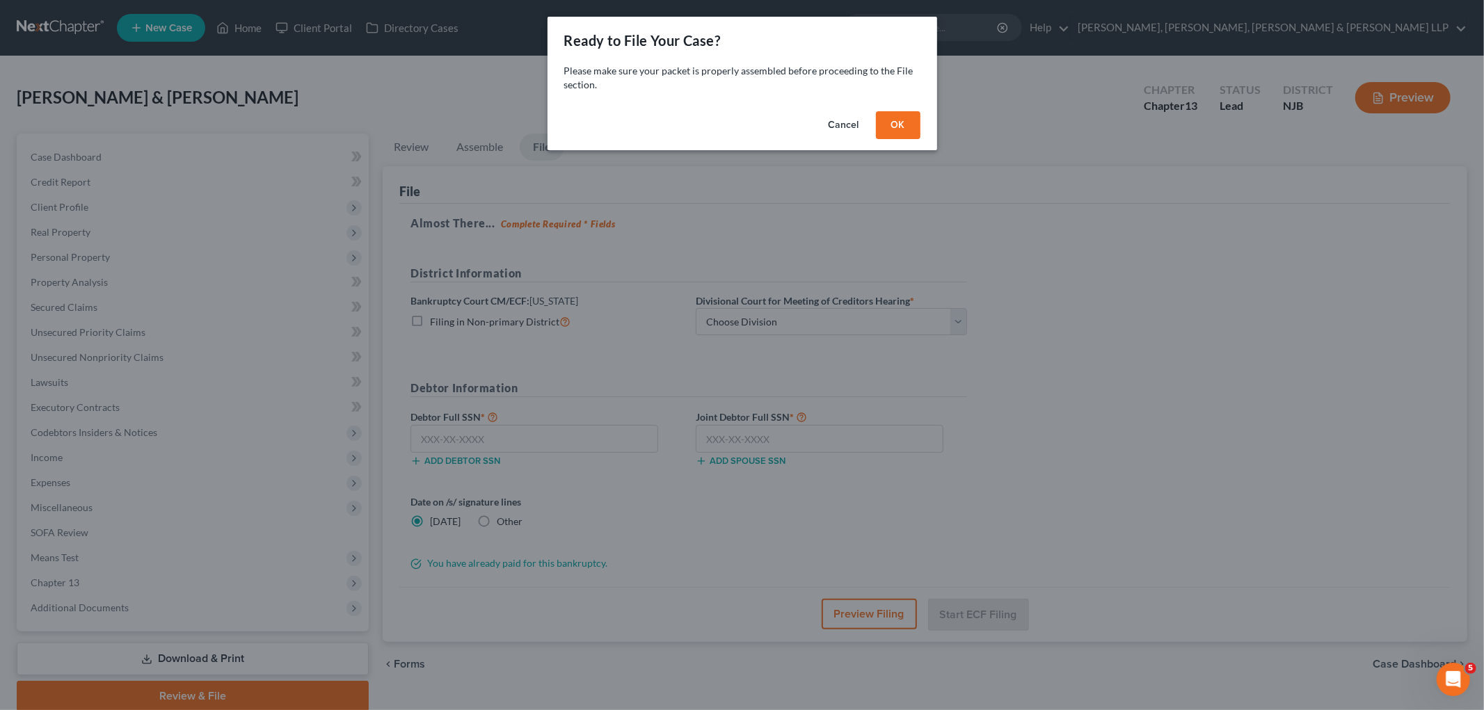
click at [906, 130] on button "OK" at bounding box center [898, 125] width 45 height 28
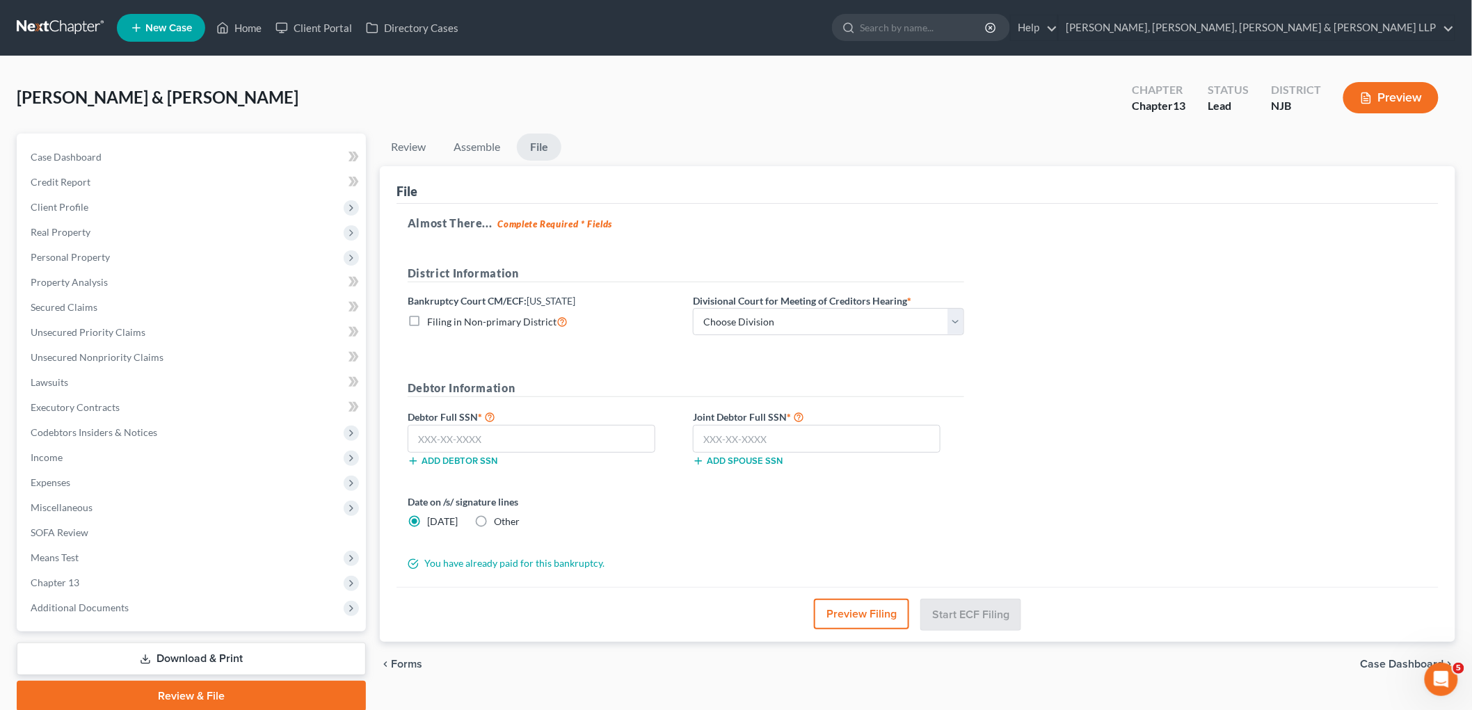
click at [494, 520] on label "Other" at bounding box center [507, 522] width 26 height 14
click at [499, 520] on input "Other" at bounding box center [503, 519] width 9 height 9
radio input "true"
radio input "false"
type input "[DATE]"
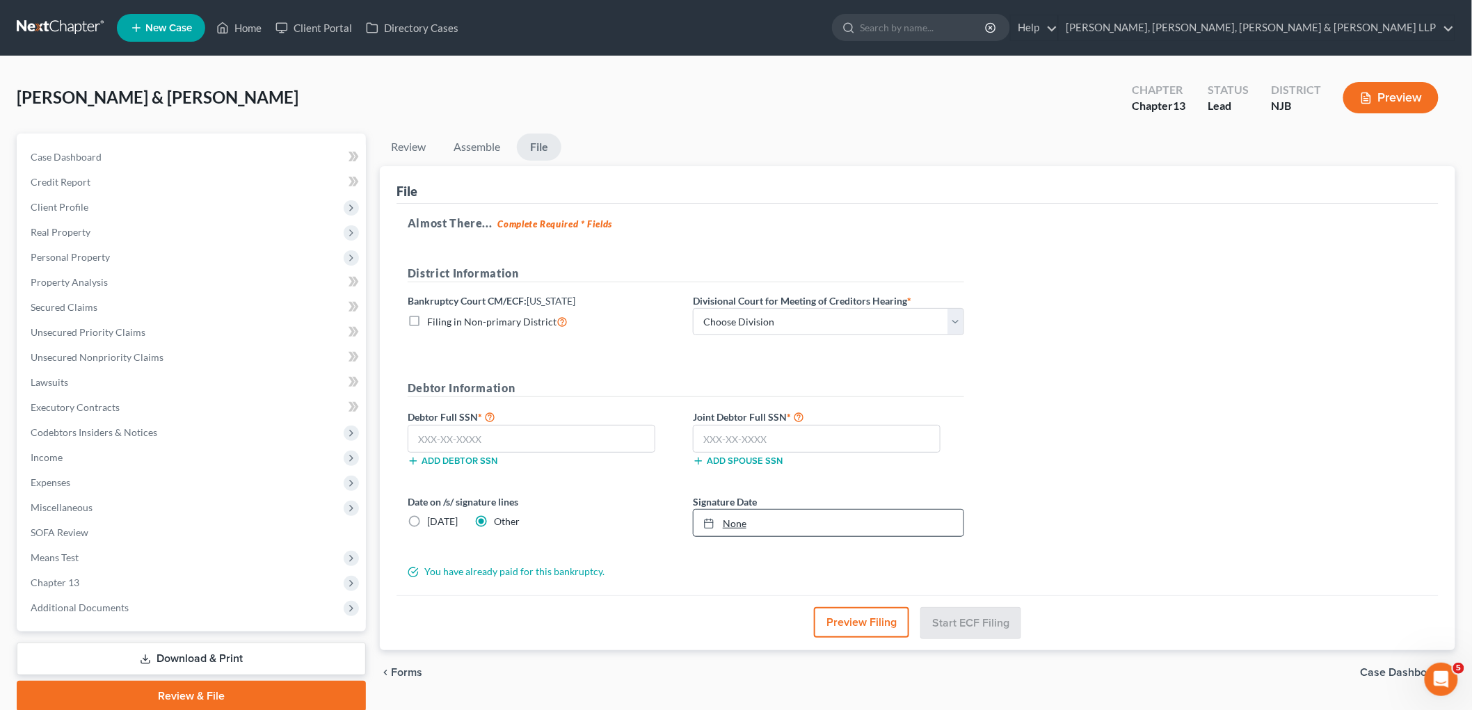
click at [782, 526] on link "None" at bounding box center [828, 523] width 270 height 26
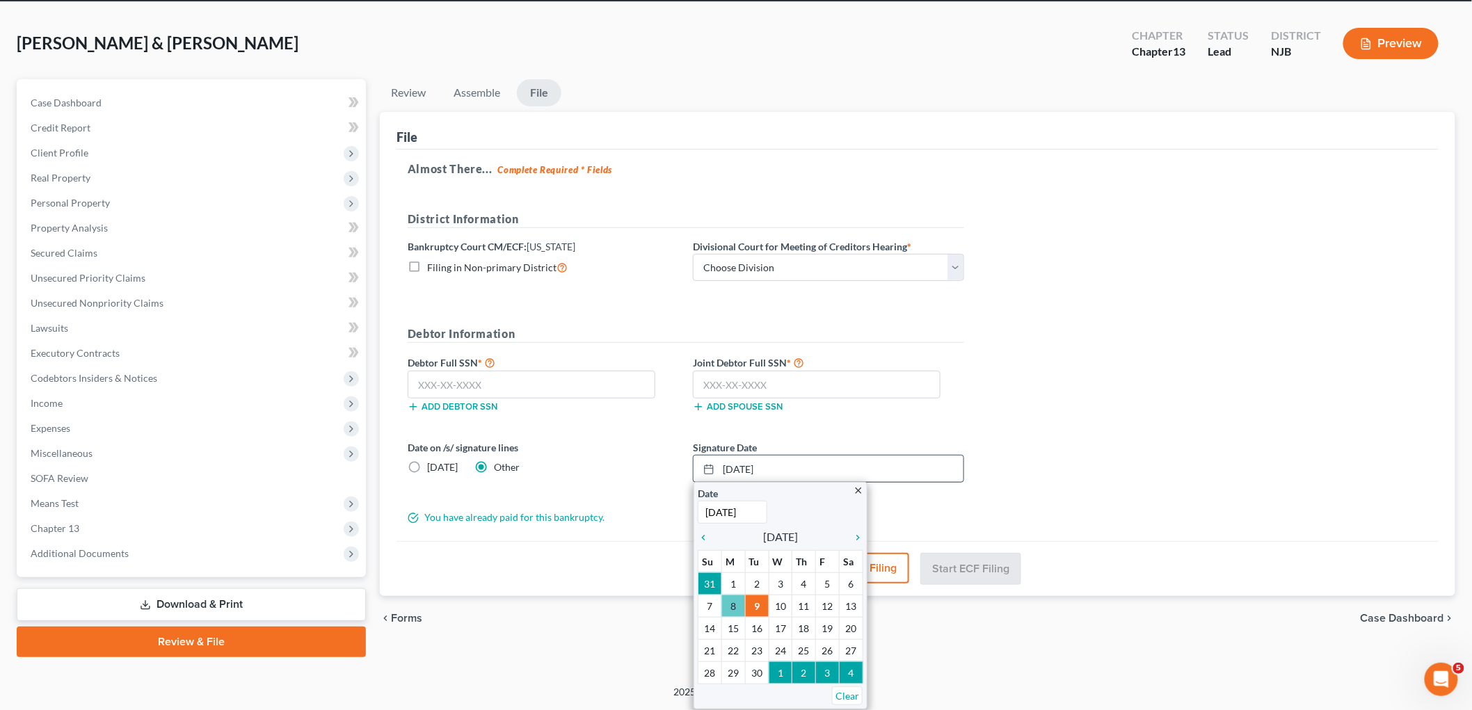
scroll to position [52, 0]
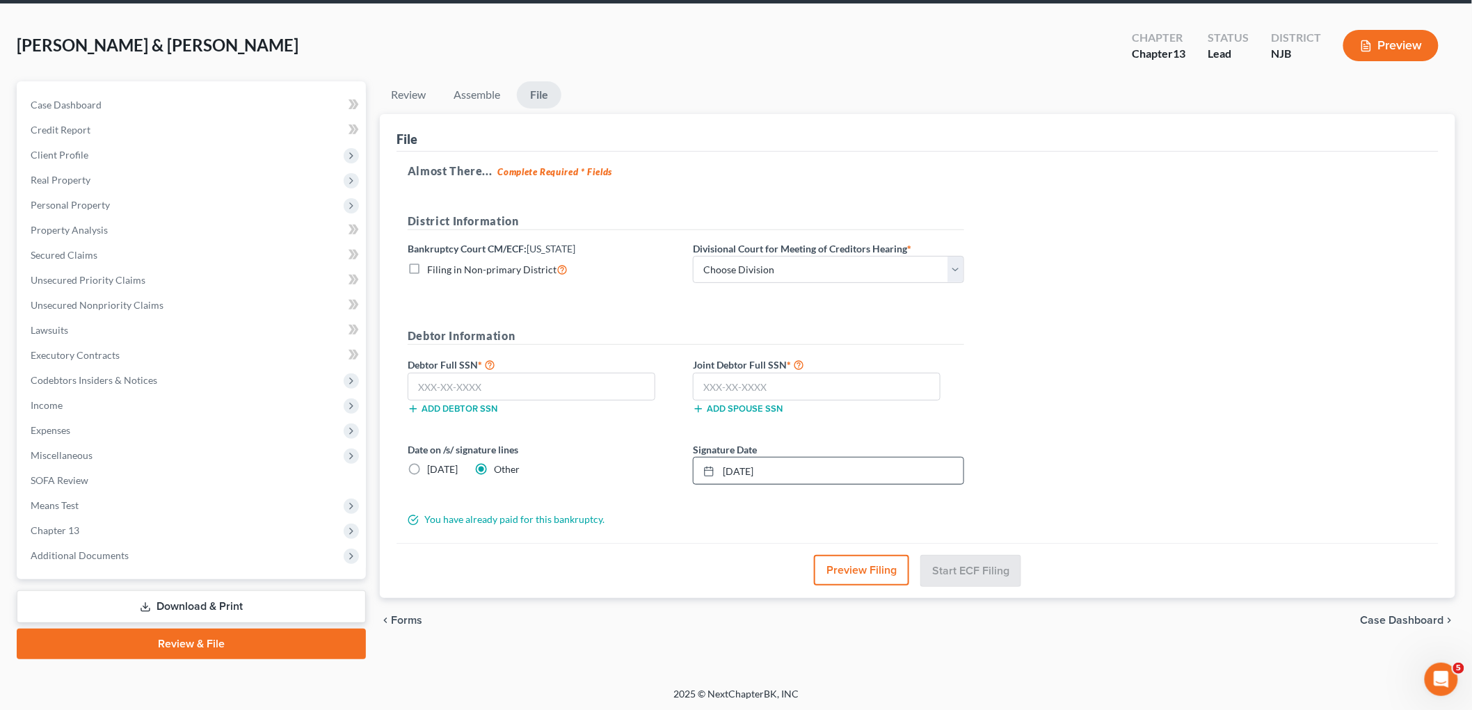
click at [686, 554] on div "Preview Filing Start ECF Filing" at bounding box center [917, 570] width 1042 height 55
click at [784, 266] on select "Choose Division [GEOGRAPHIC_DATA] [GEOGRAPHIC_DATA]/[GEOGRAPHIC_DATA] [GEOGRAPH…" at bounding box center [828, 270] width 271 height 28
select select "2"
click at [693, 256] on select "Choose Division [GEOGRAPHIC_DATA] [GEOGRAPHIC_DATA]/[GEOGRAPHIC_DATA] [GEOGRAPH…" at bounding box center [828, 270] width 271 height 28
click at [565, 392] on input "text" at bounding box center [532, 387] width 248 height 28
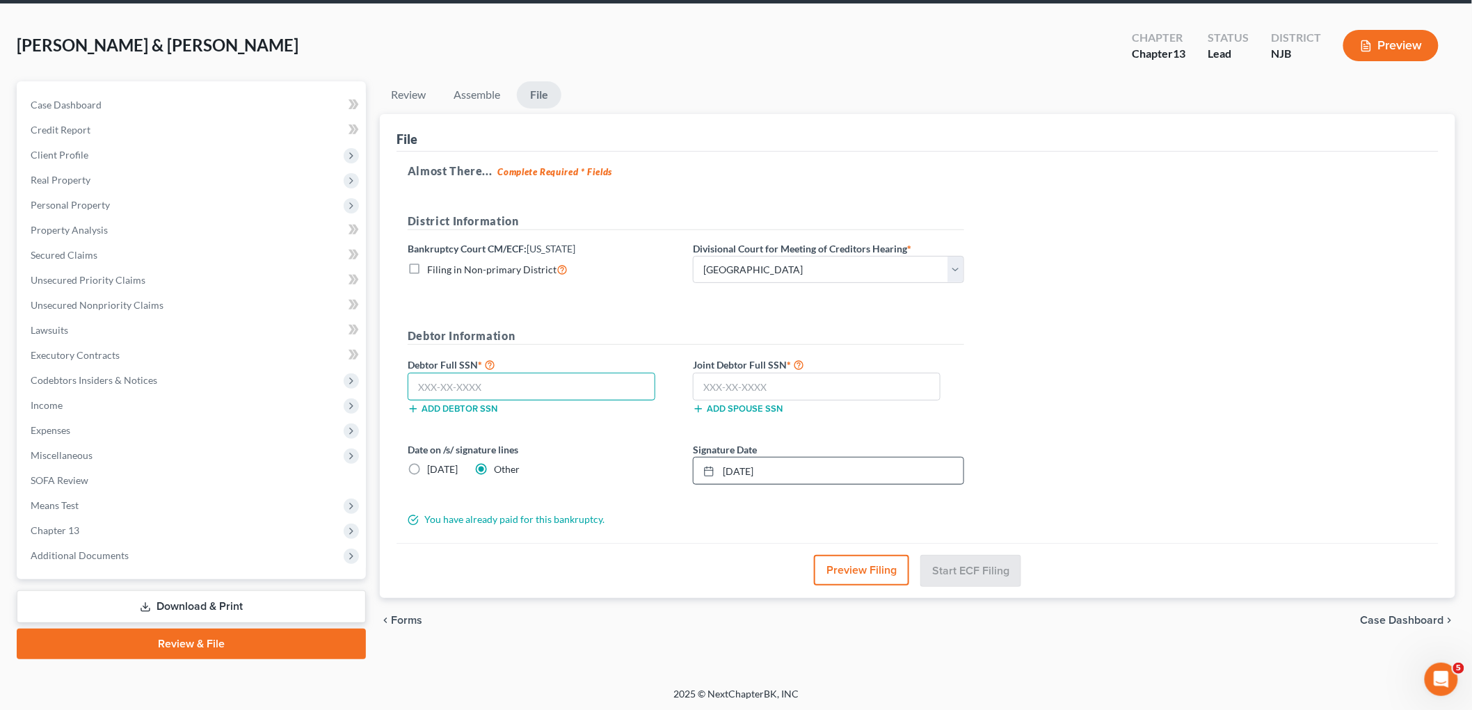
click at [565, 392] on input "text" at bounding box center [532, 387] width 248 height 28
type input "148-52-3678"
click at [737, 394] on input "text" at bounding box center [817, 387] width 248 height 28
type input "142-62-9874"
click at [1002, 405] on div "Almost There... Complete Required * Fields District Information Bankruptcy Cour…" at bounding box center [917, 348] width 1042 height 392
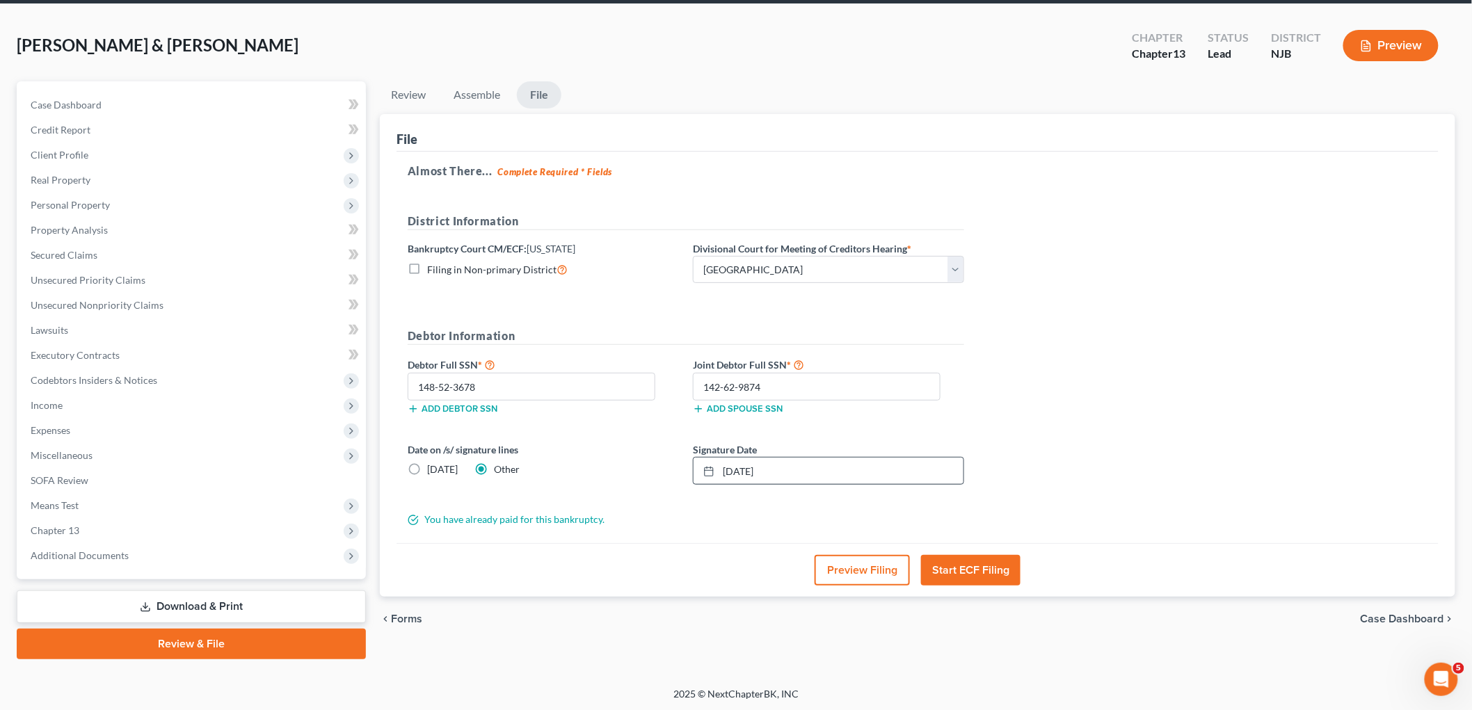
click at [1002, 406] on div "Almost There... Complete Required * Fields District Information Bankruptcy Cour…" at bounding box center [917, 348] width 1042 height 392
click at [1002, 410] on div "Almost There... Complete Required * Fields District Information Bankruptcy Cour…" at bounding box center [917, 348] width 1042 height 392
click at [1002, 418] on div "Almost There... Complete Required * Fields District Information Bankruptcy Cour…" at bounding box center [917, 348] width 1042 height 392
click at [977, 569] on button "Start ECF Filing" at bounding box center [970, 570] width 99 height 31
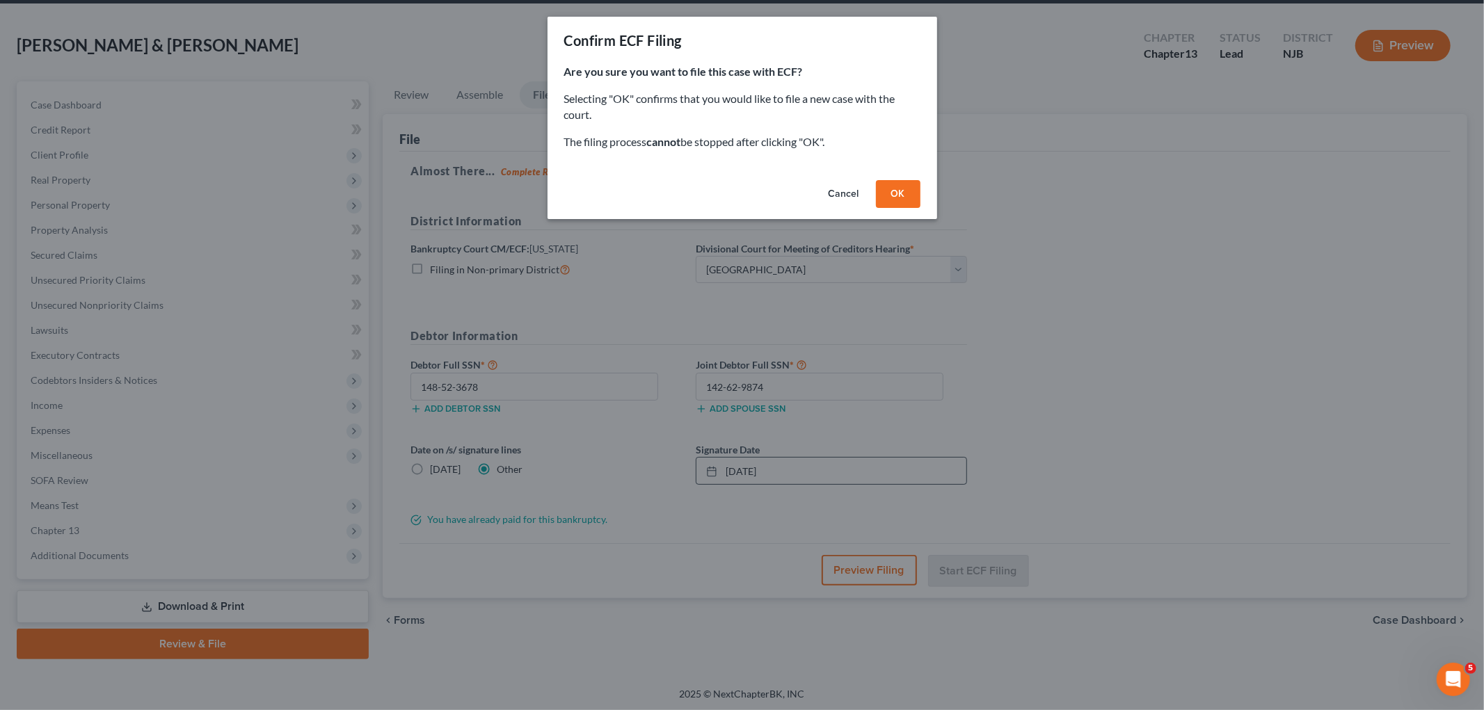
click at [887, 191] on button "OK" at bounding box center [898, 194] width 45 height 28
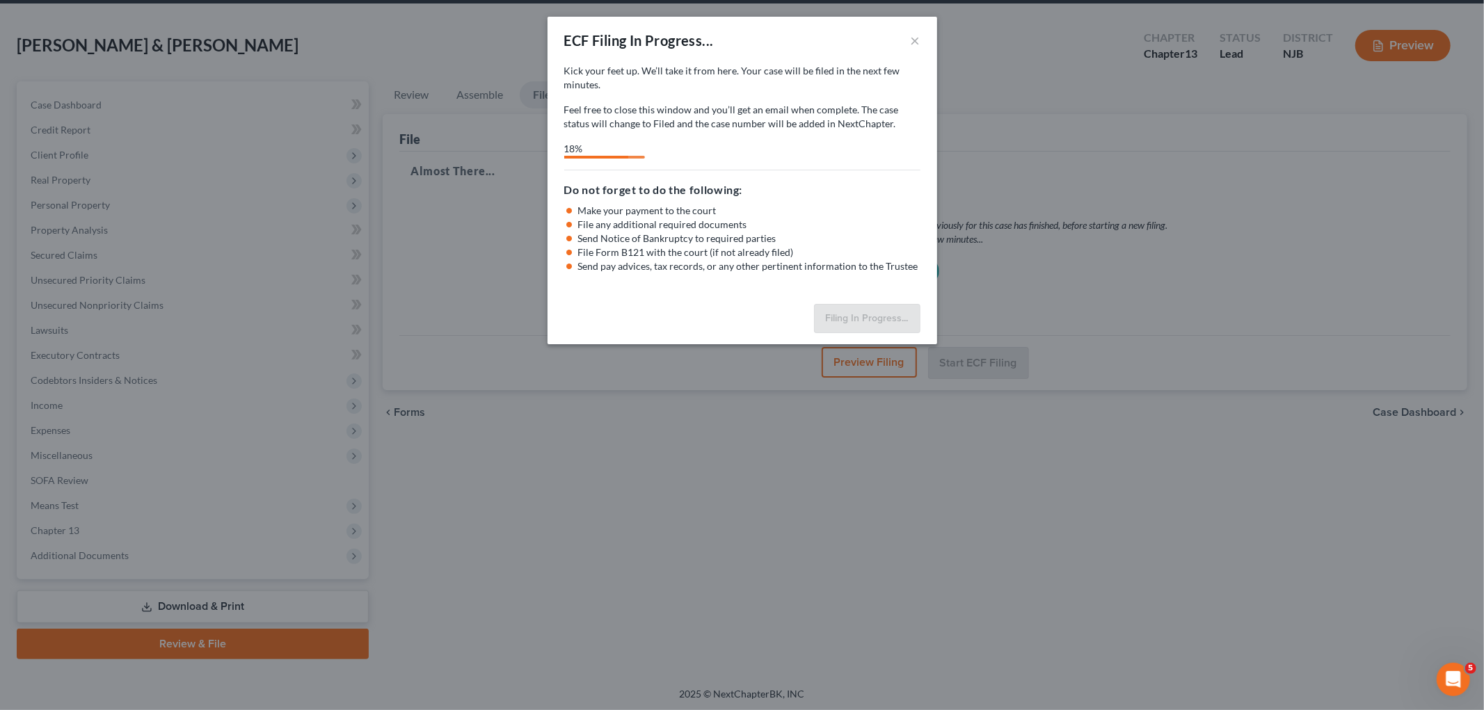
select select "2"
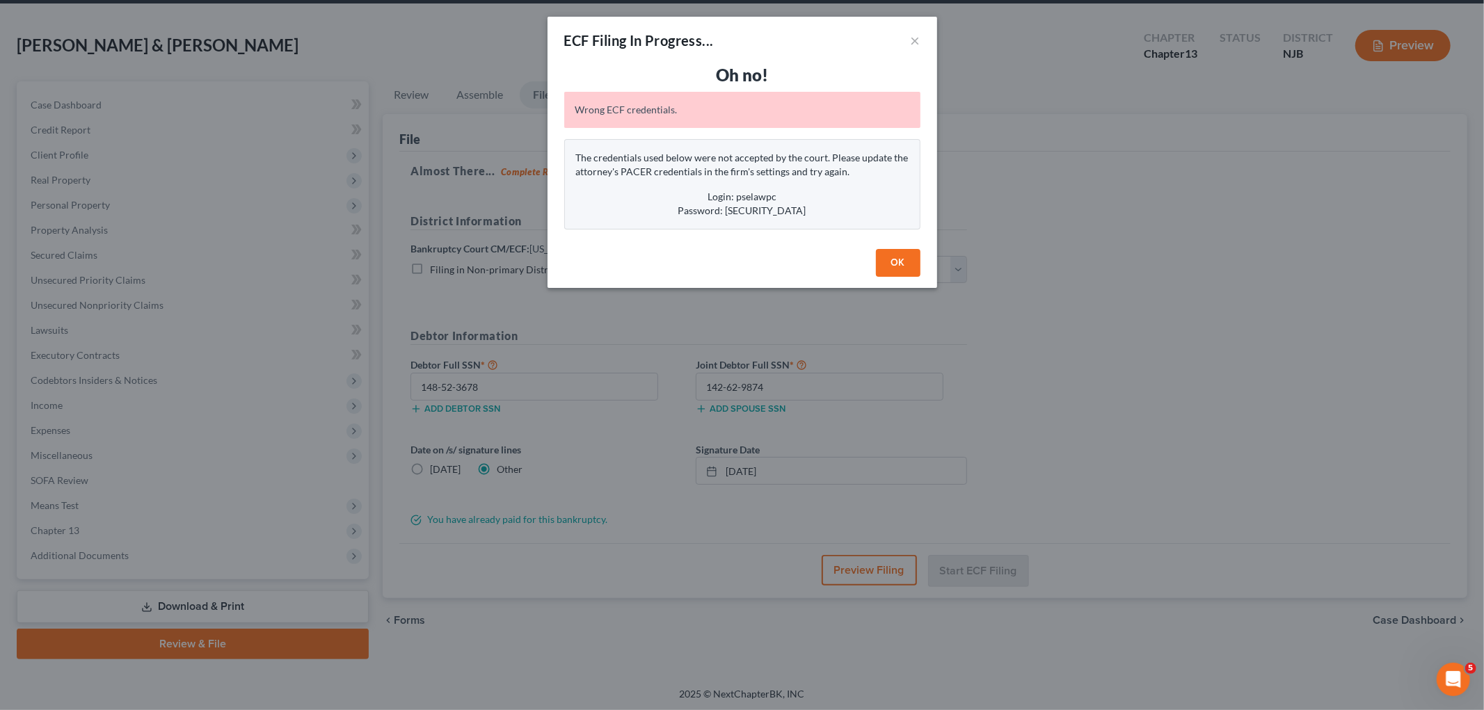
click at [902, 259] on button "OK" at bounding box center [898, 263] width 45 height 28
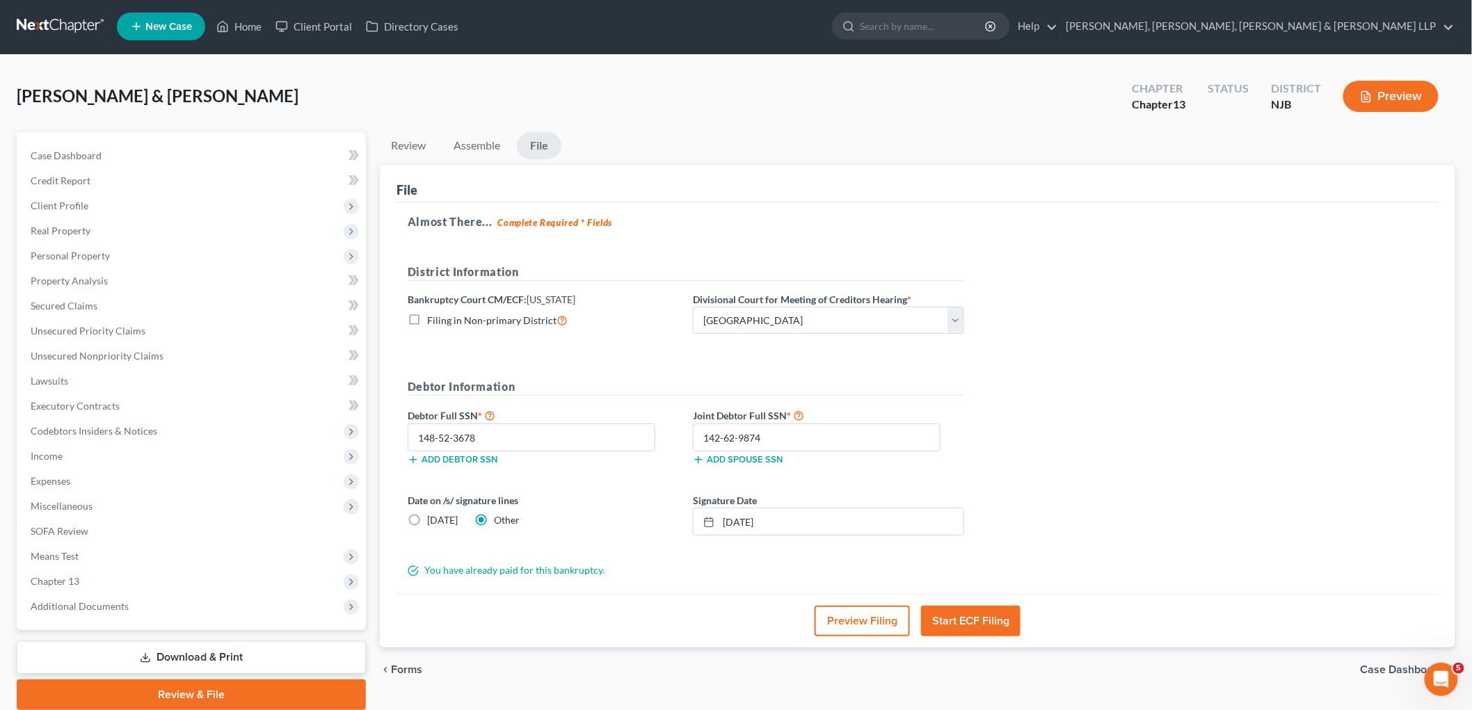
scroll to position [0, 0]
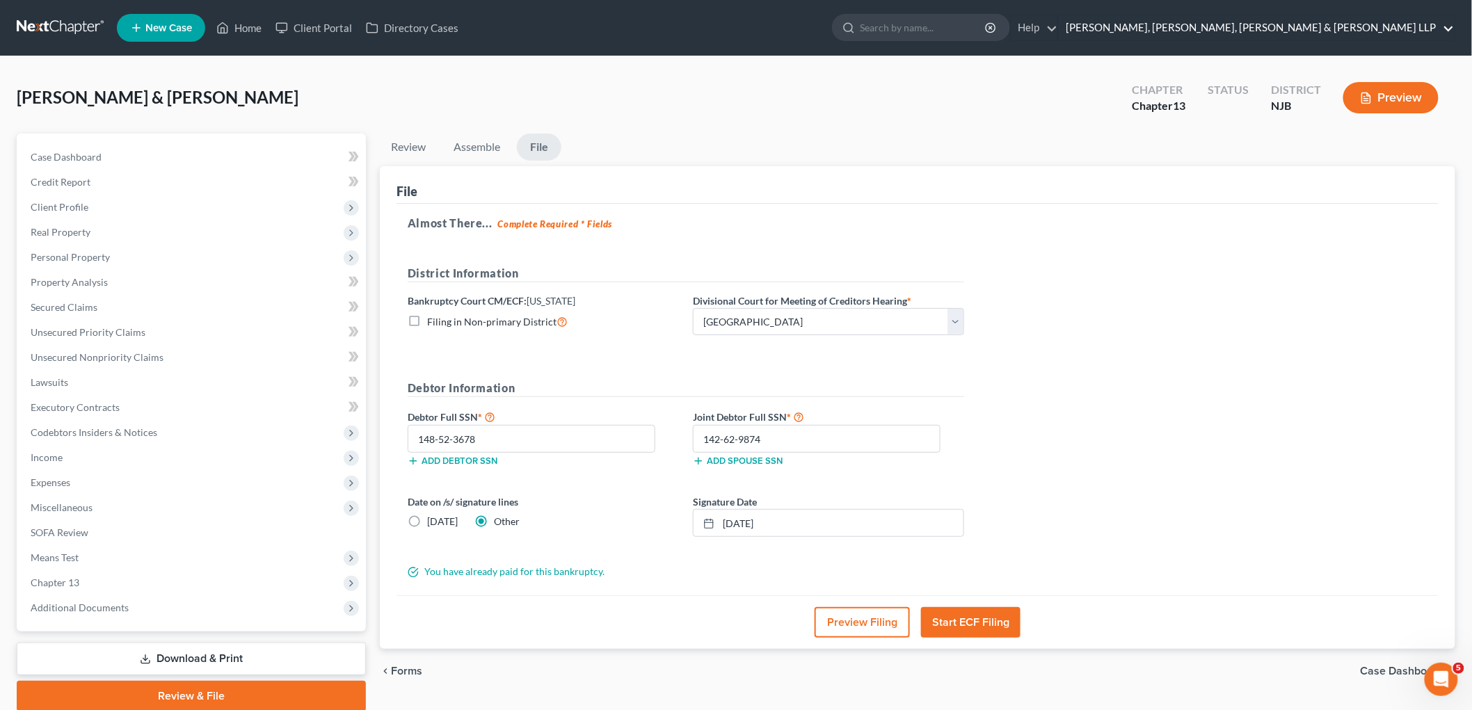
click at [1002, 26] on link "[PERSON_NAME], [PERSON_NAME], [PERSON_NAME] & [PERSON_NAME] LLP" at bounding box center [1257, 27] width 396 height 25
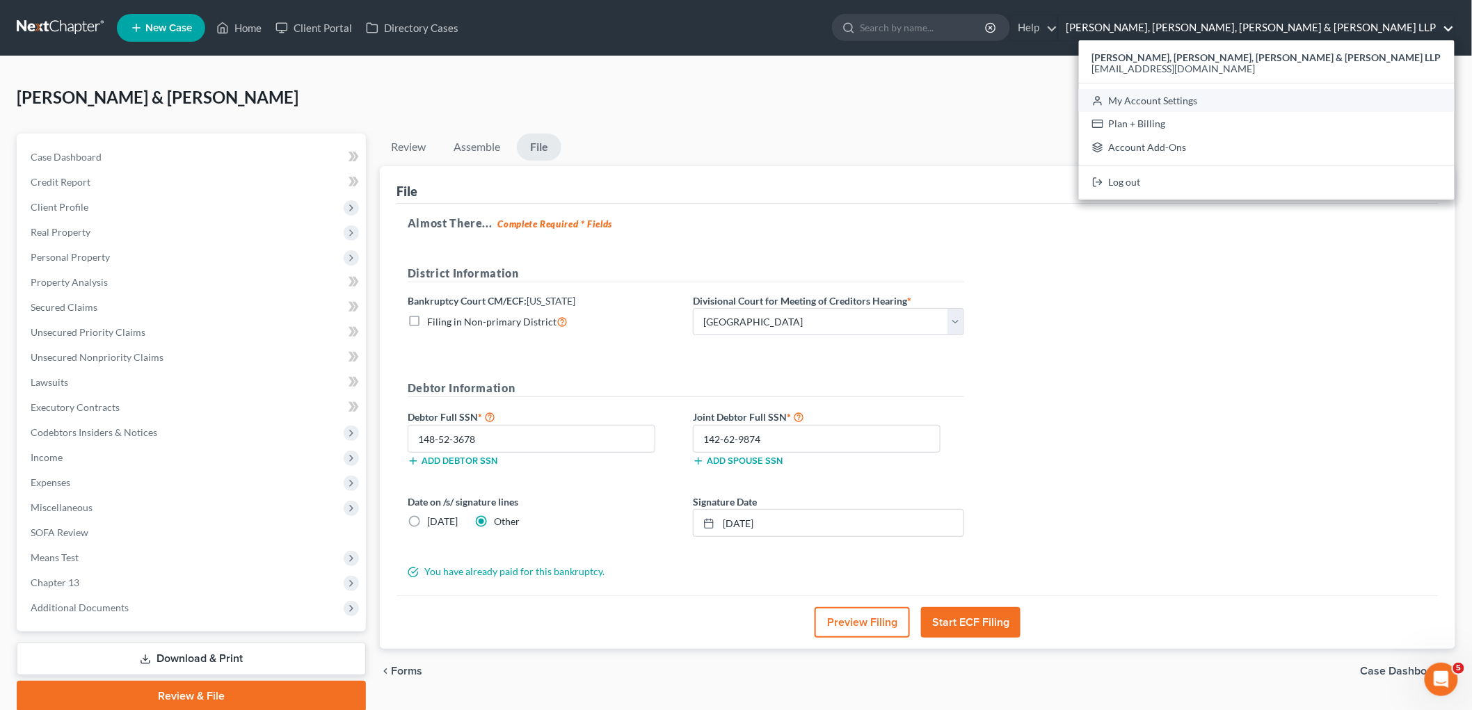
click at [1002, 101] on link "My Account Settings" at bounding box center [1267, 101] width 376 height 24
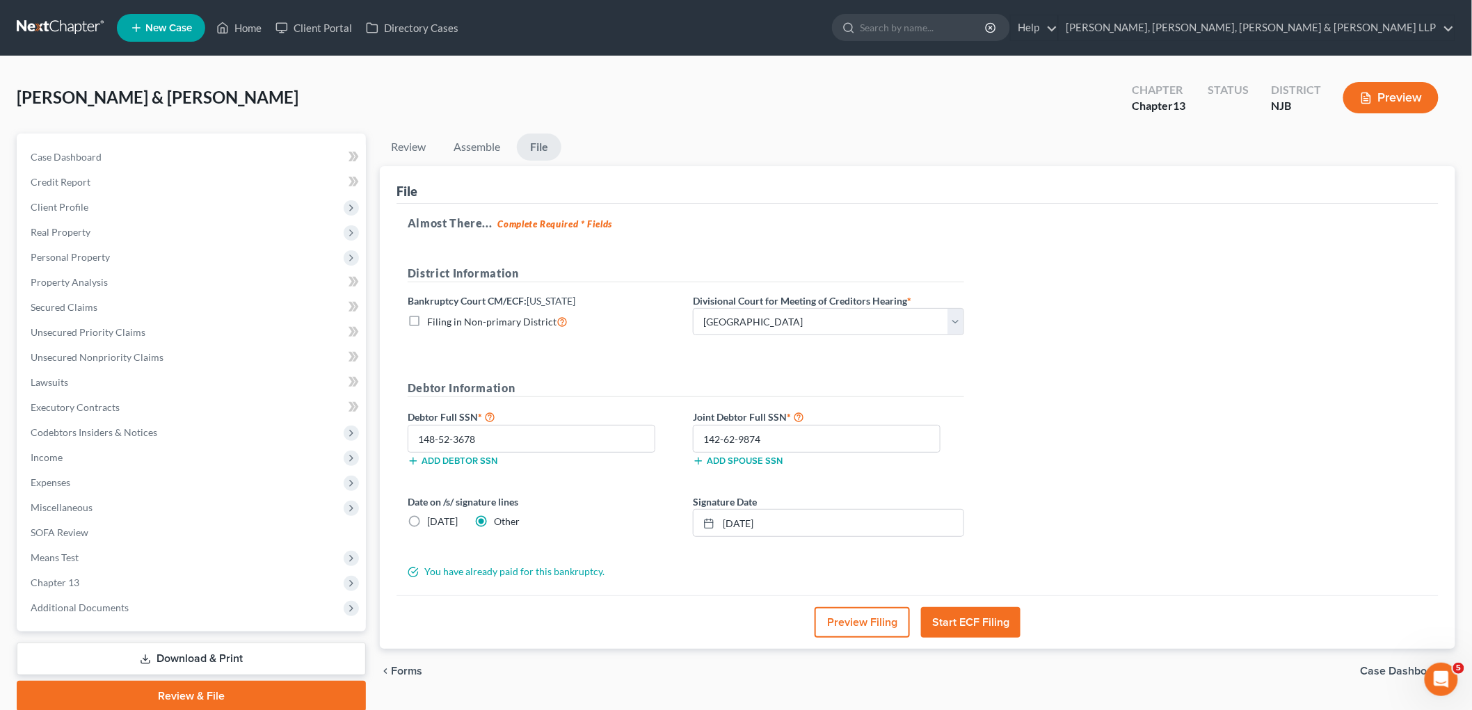
select select "51"
select select "24"
select select "33"
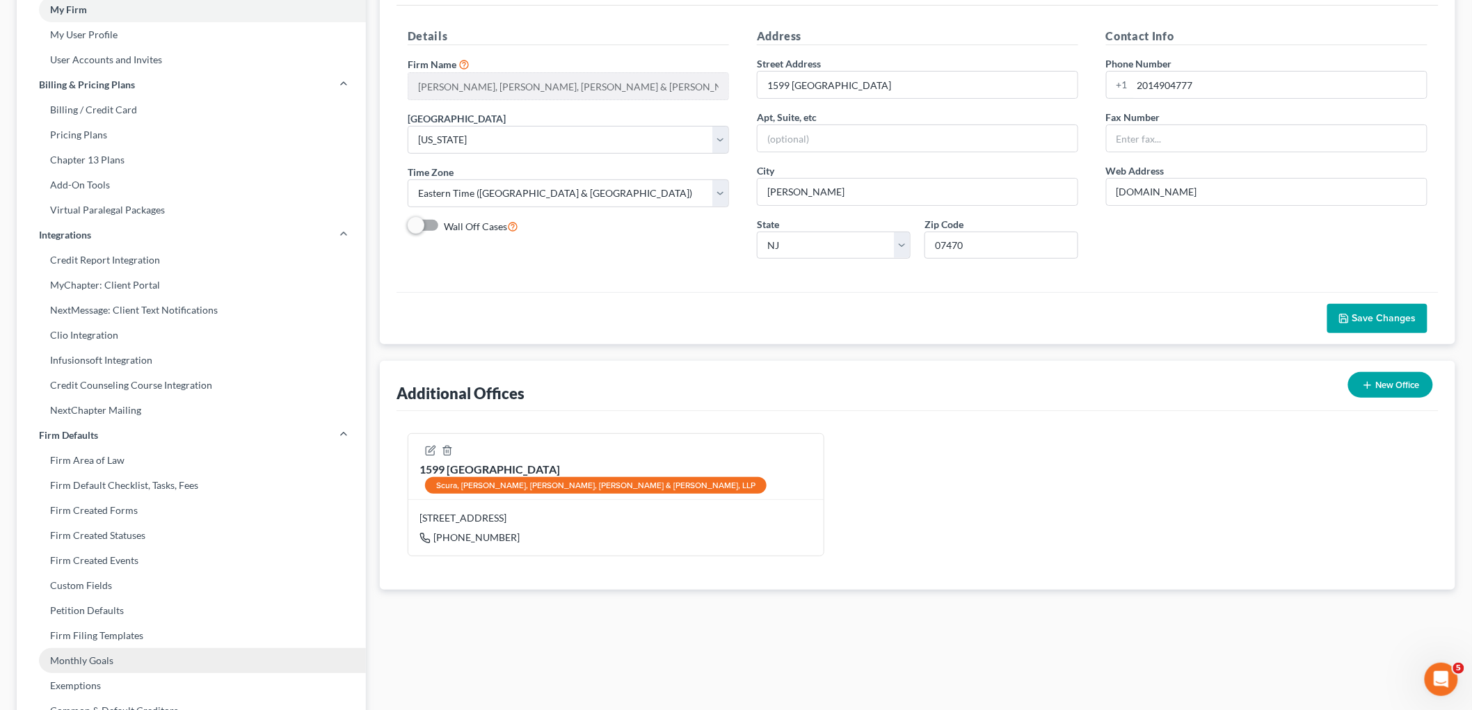
scroll to position [35, 0]
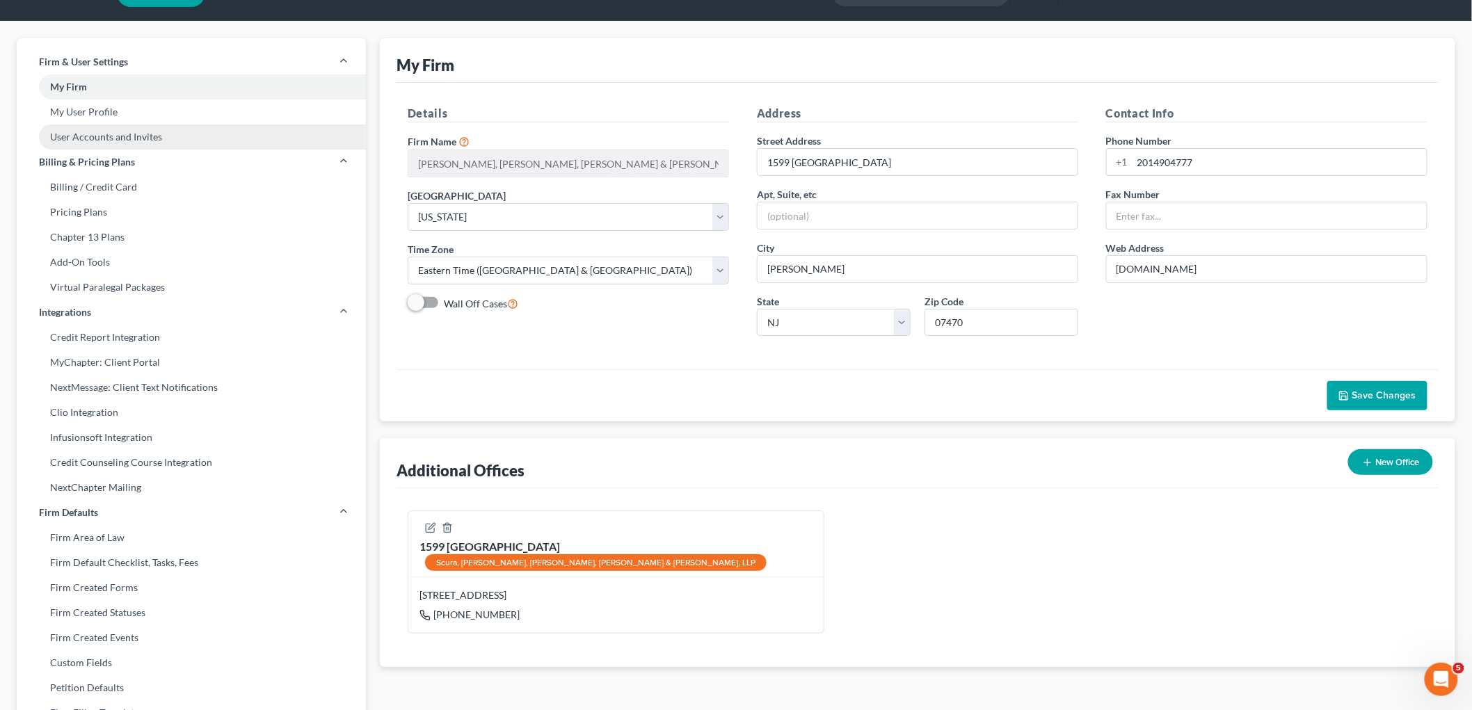
click at [95, 137] on link "User Accounts and Invites" at bounding box center [191, 137] width 349 height 25
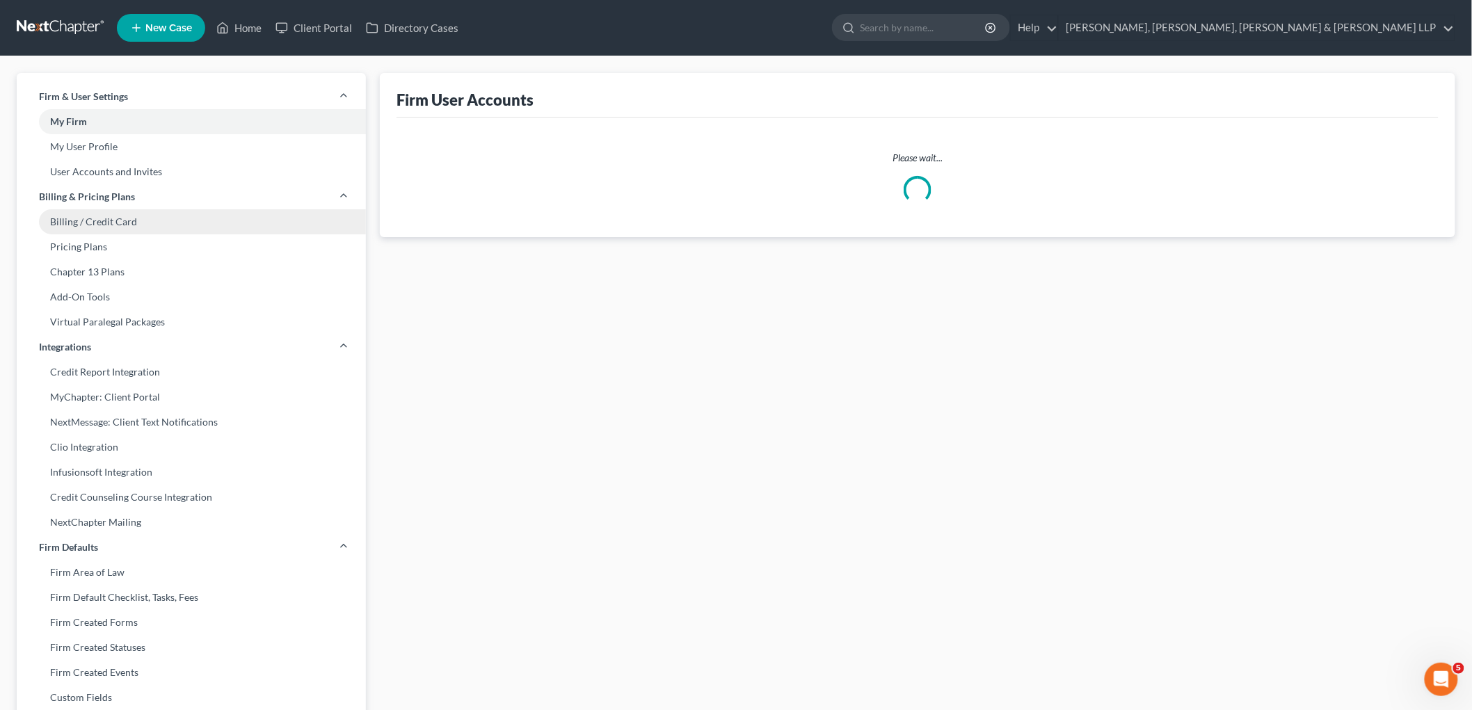
select select "0"
select select "1"
select select "0"
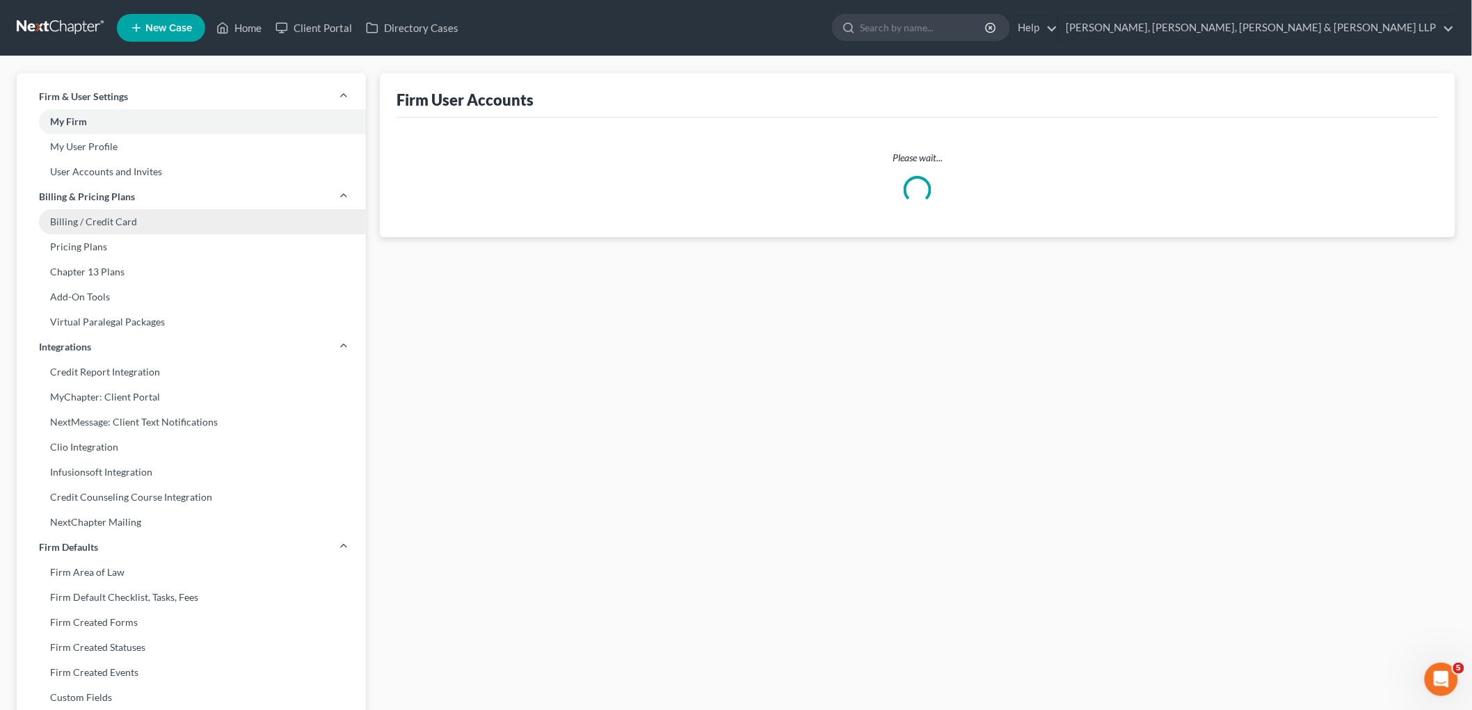
select select "0"
select select "1"
select select "0"
select select "1"
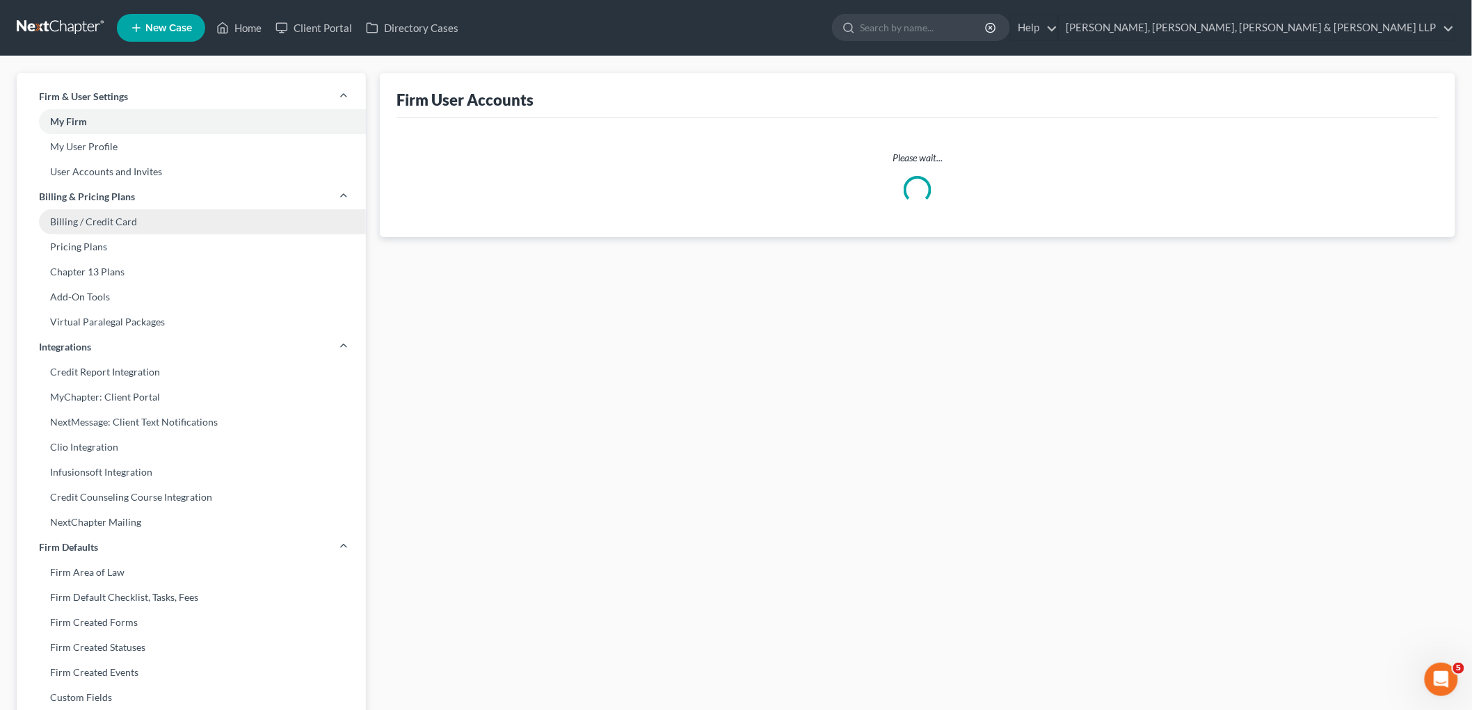
select select "1"
select select "0"
select select "1"
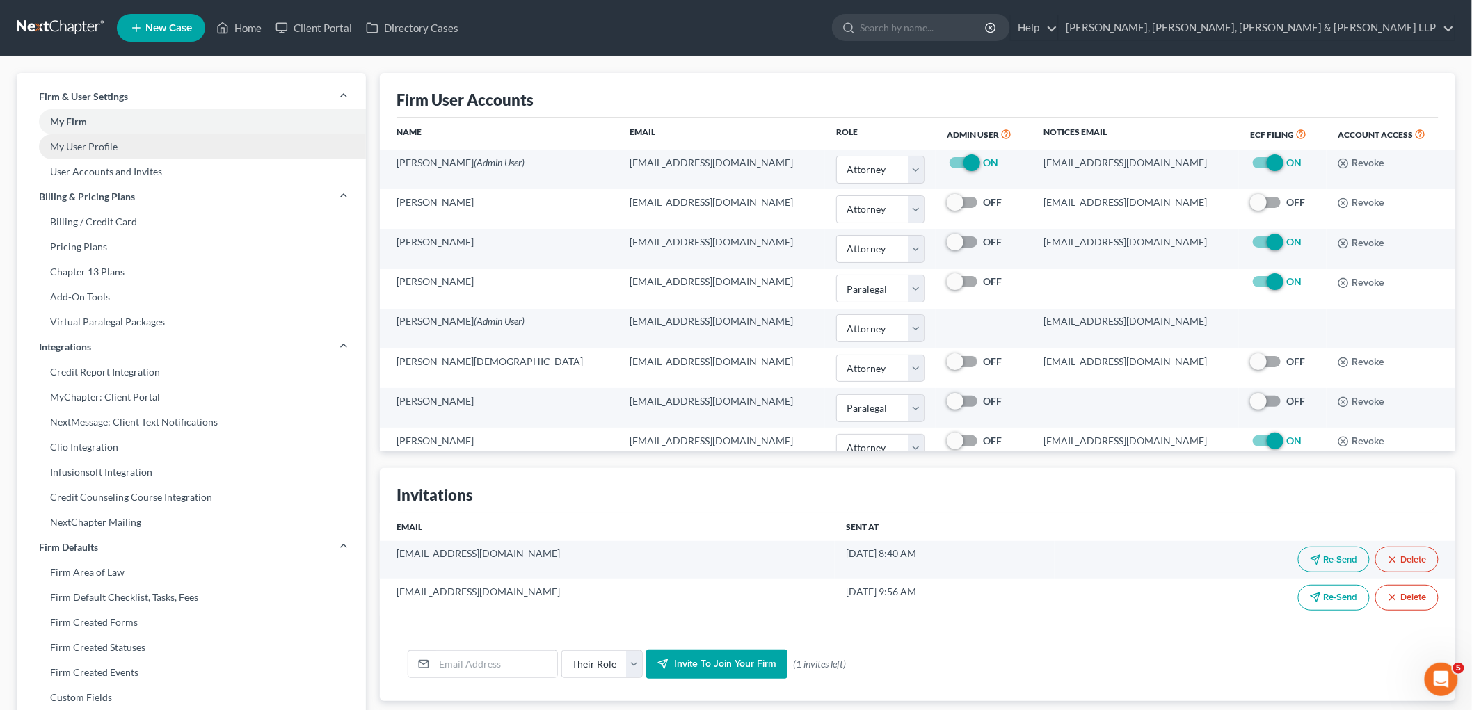
click at [102, 141] on link "My User Profile" at bounding box center [191, 146] width 349 height 25
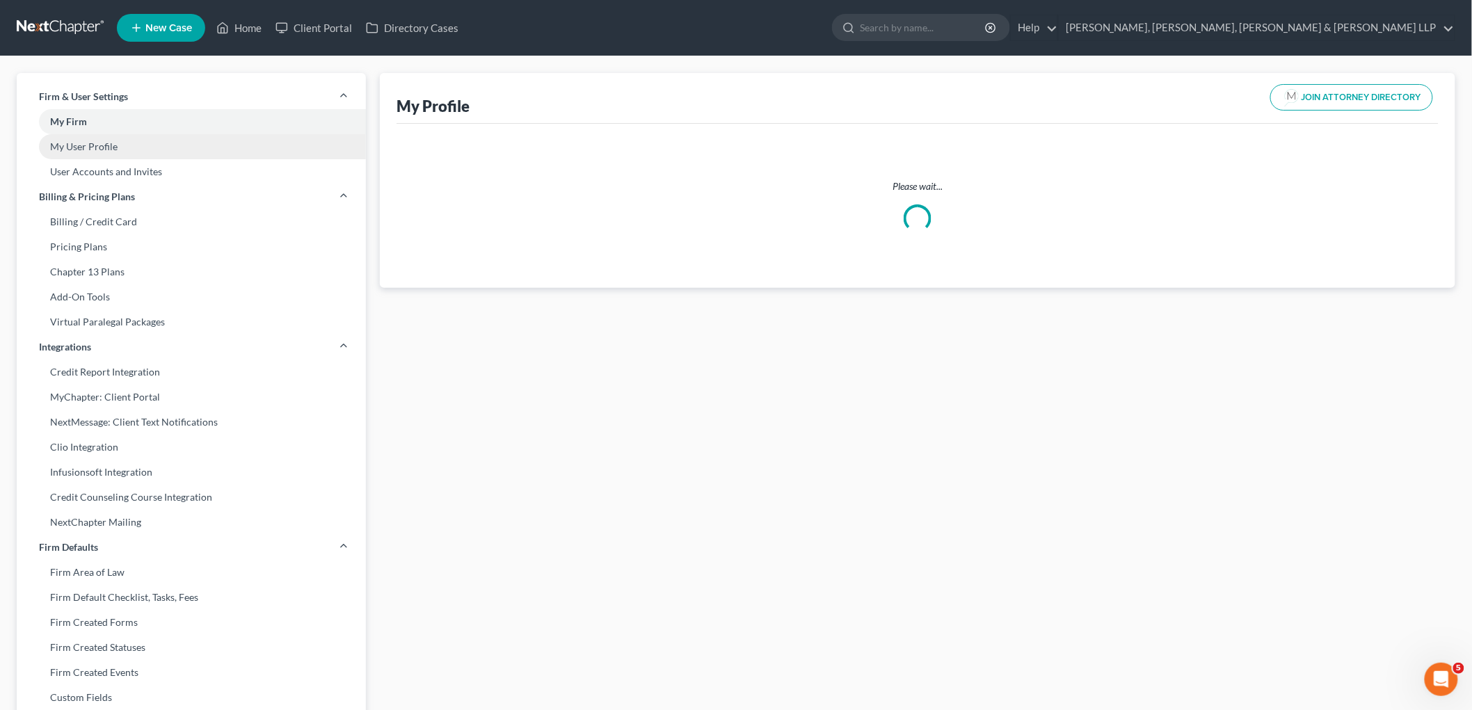
select select "33"
select select "attorney"
select select "0"
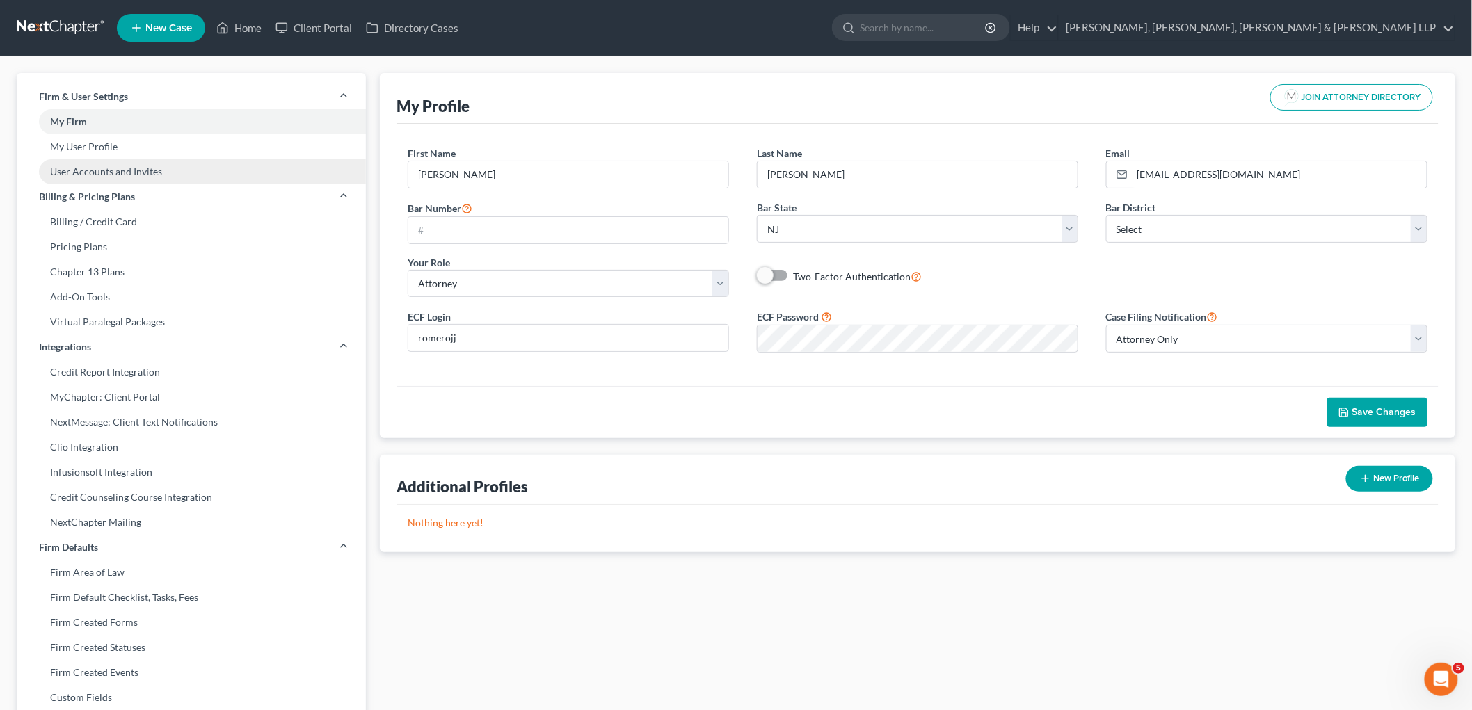
click at [96, 165] on link "User Accounts and Invites" at bounding box center [191, 171] width 349 height 25
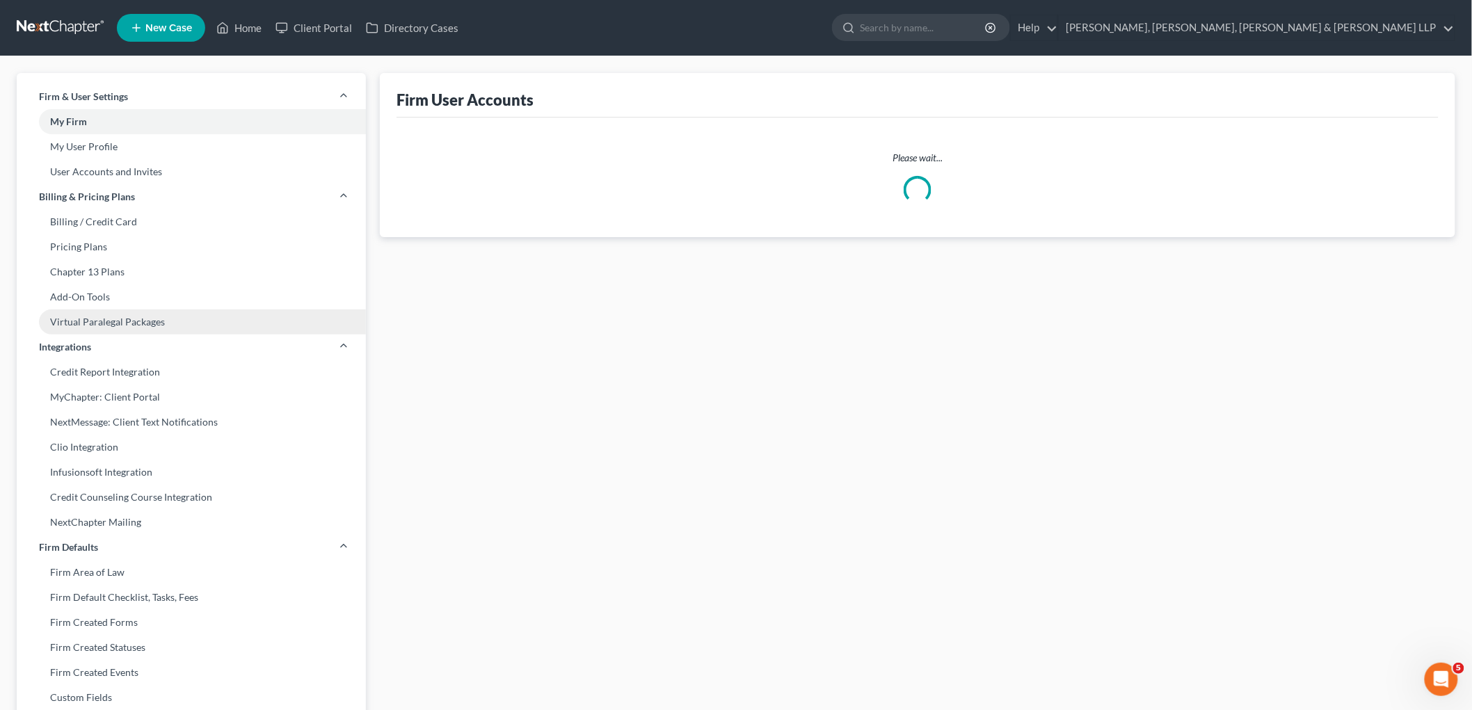
select select "0"
select select "1"
select select "0"
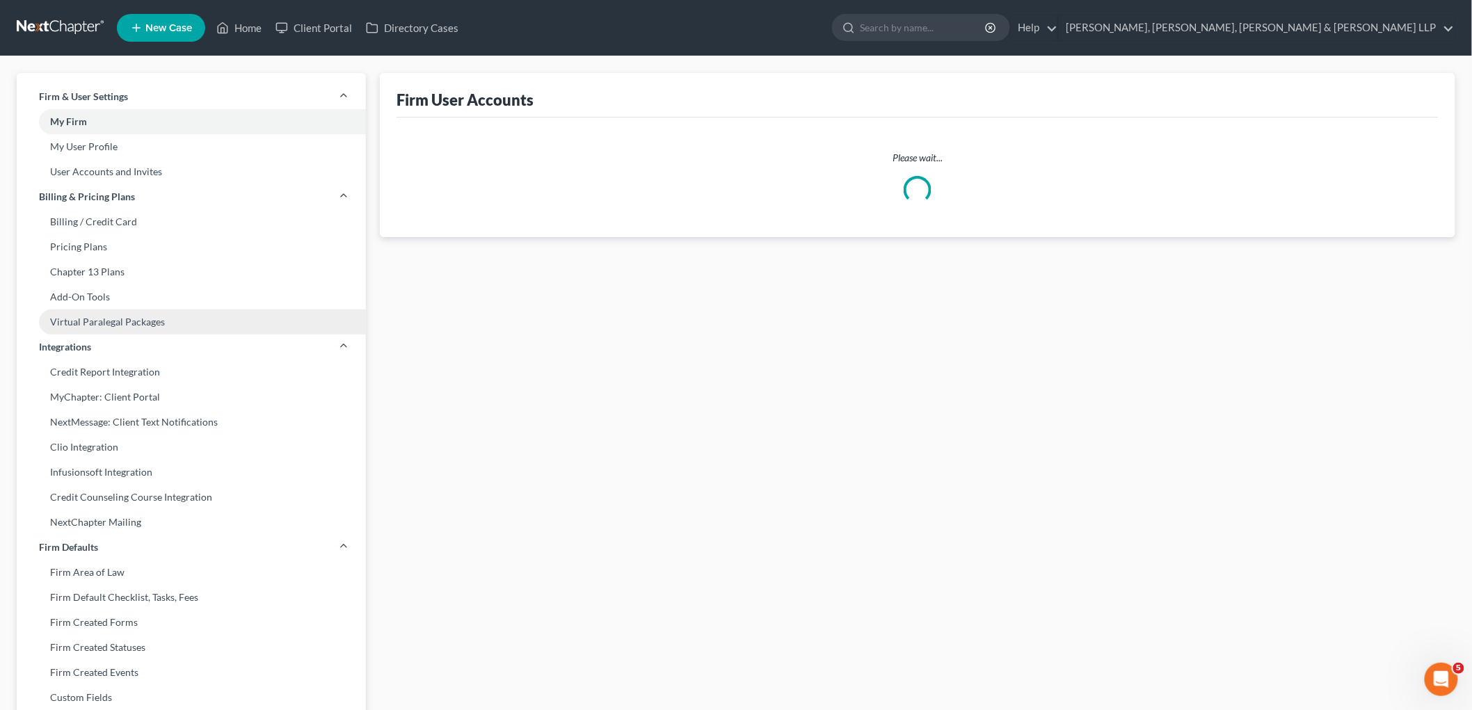
select select "0"
select select "1"
select select "0"
select select "1"
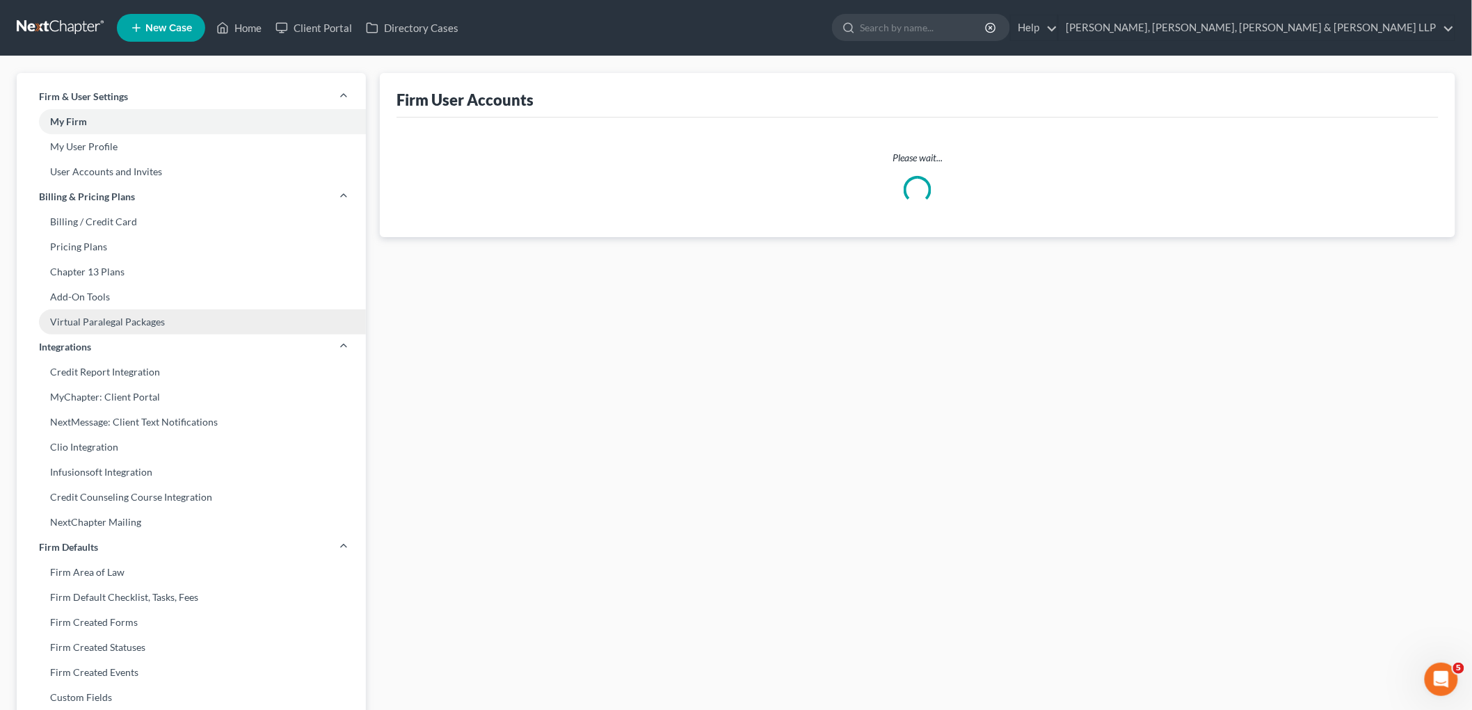
select select "1"
select select "0"
select select "1"
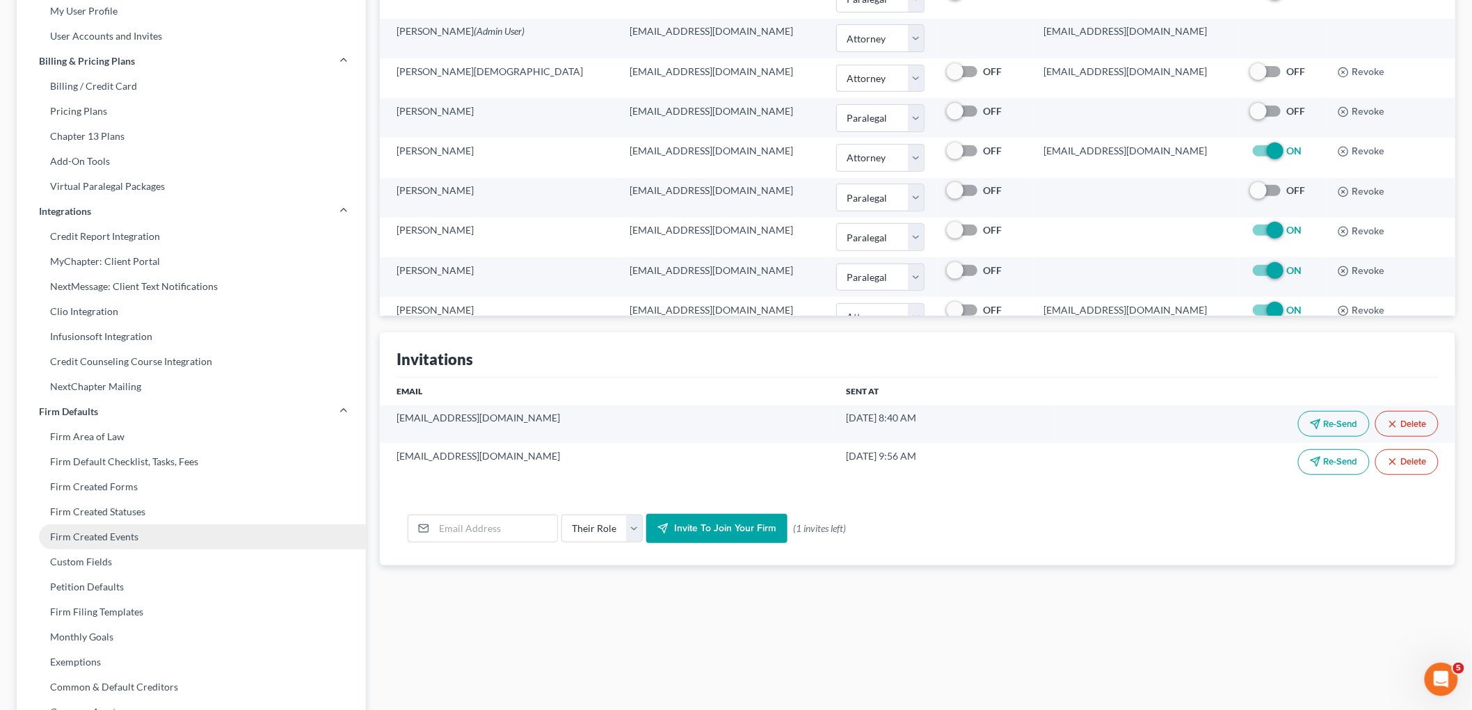
scroll to position [35, 0]
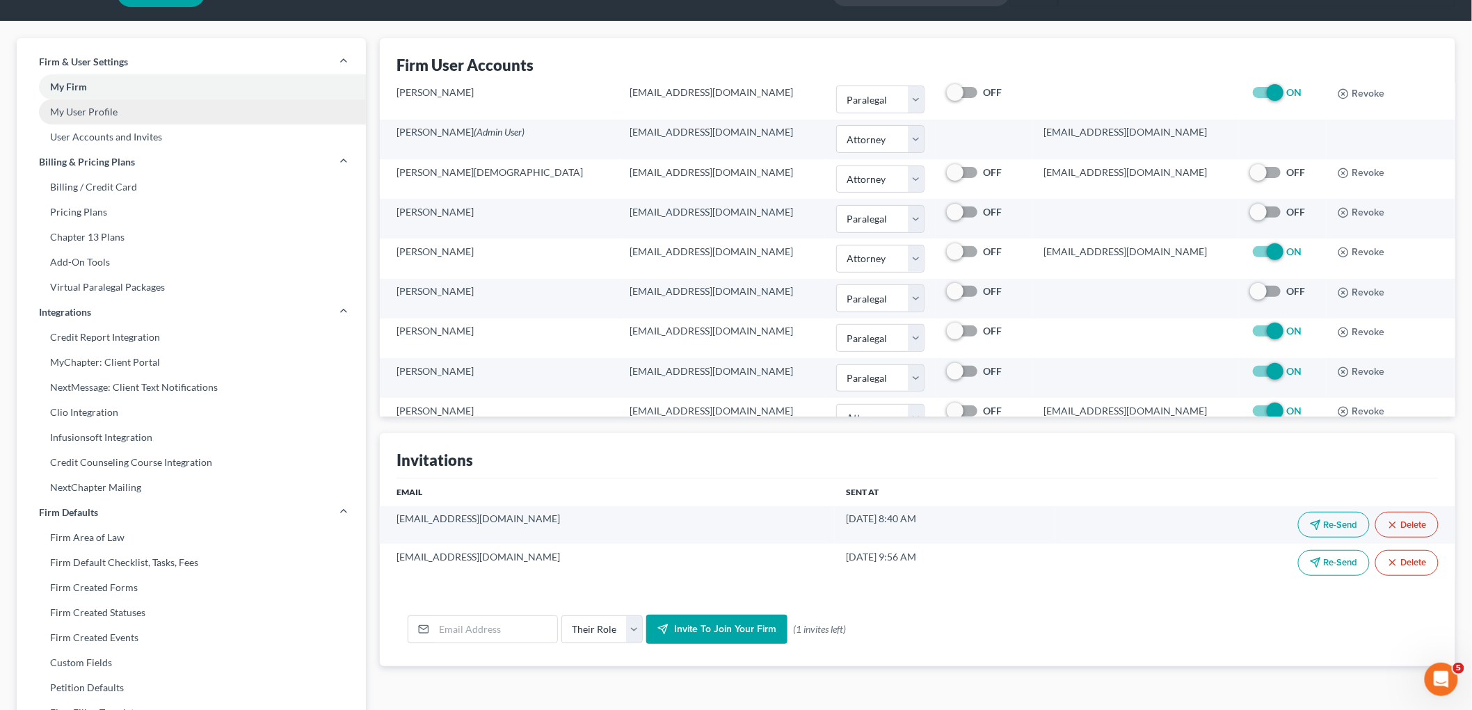
click at [77, 106] on link "My User Profile" at bounding box center [191, 111] width 349 height 25
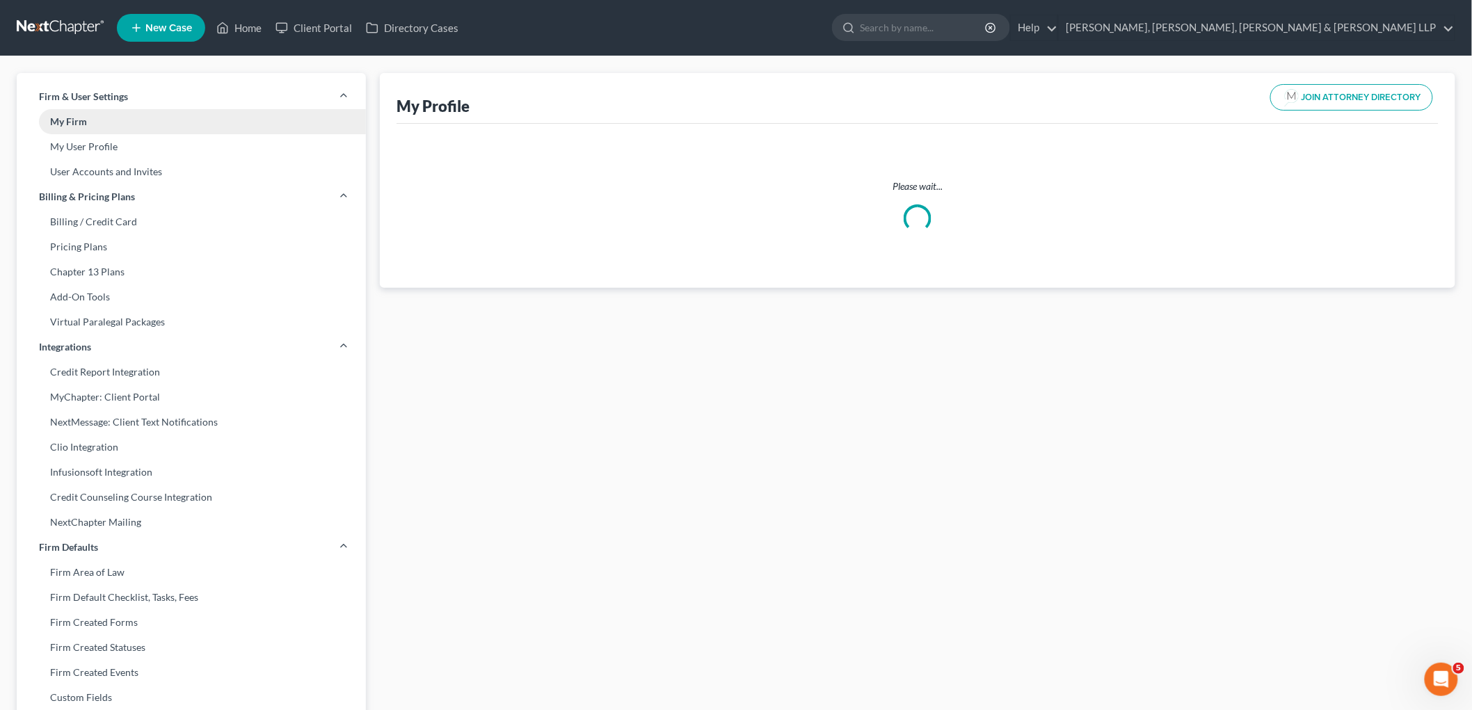
select select "33"
select select "attorney"
select select "0"
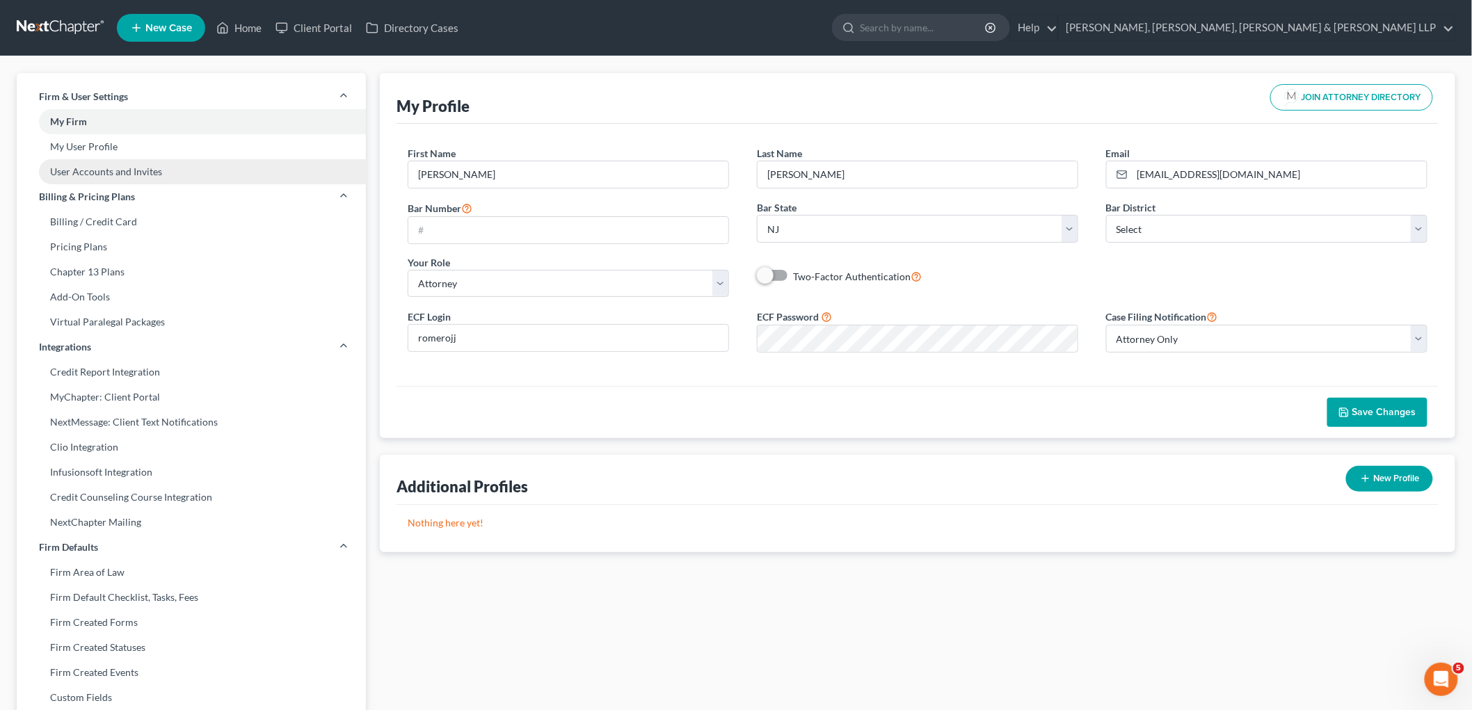
click at [85, 169] on link "User Accounts and Invites" at bounding box center [191, 171] width 349 height 25
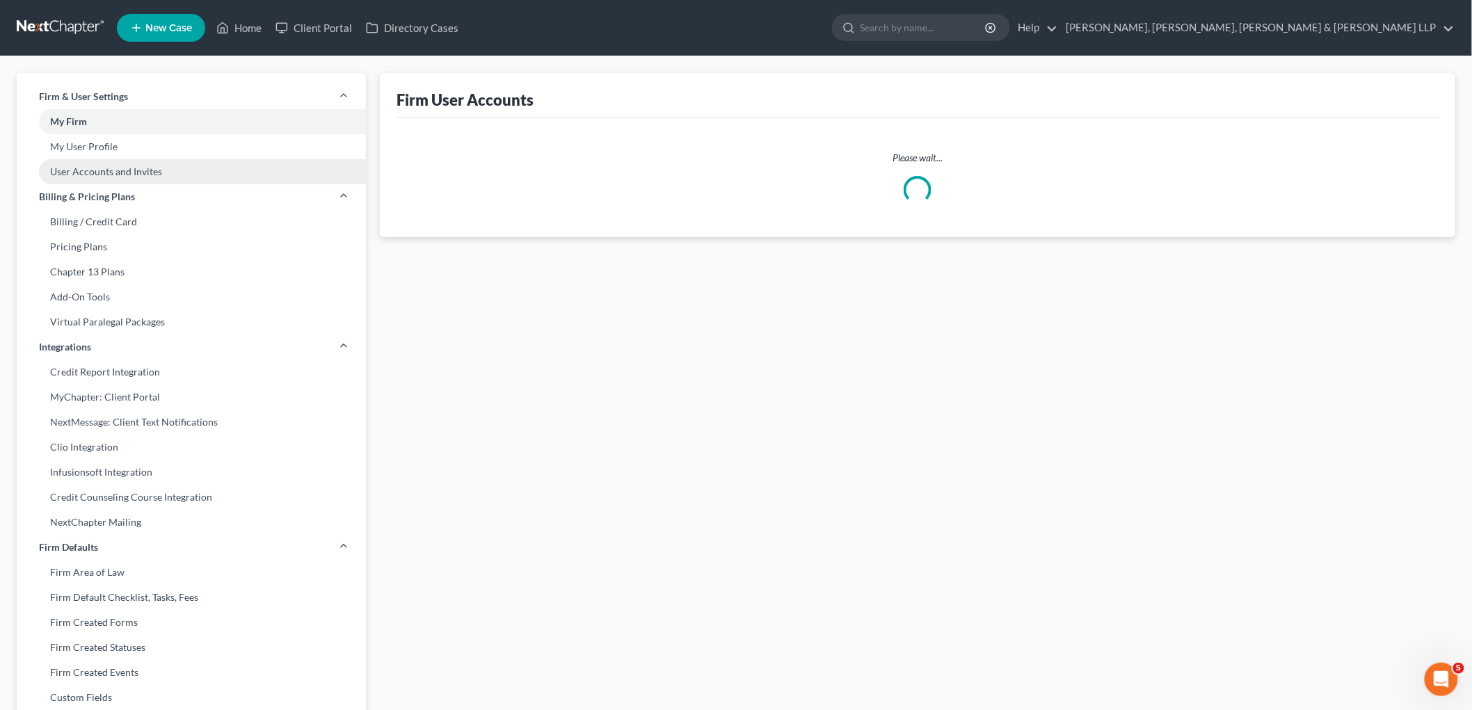
select select "0"
select select "1"
select select "0"
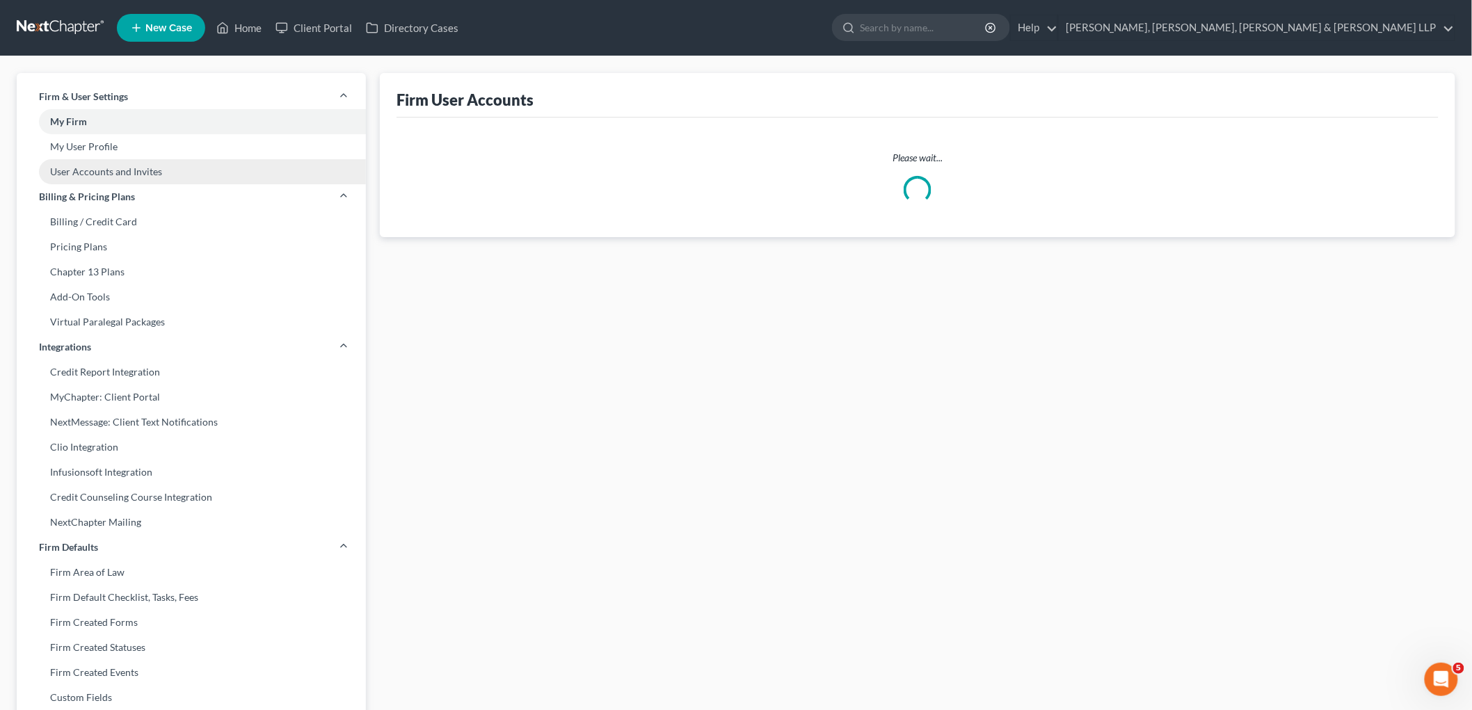
select select "0"
select select "1"
select select "0"
select select "1"
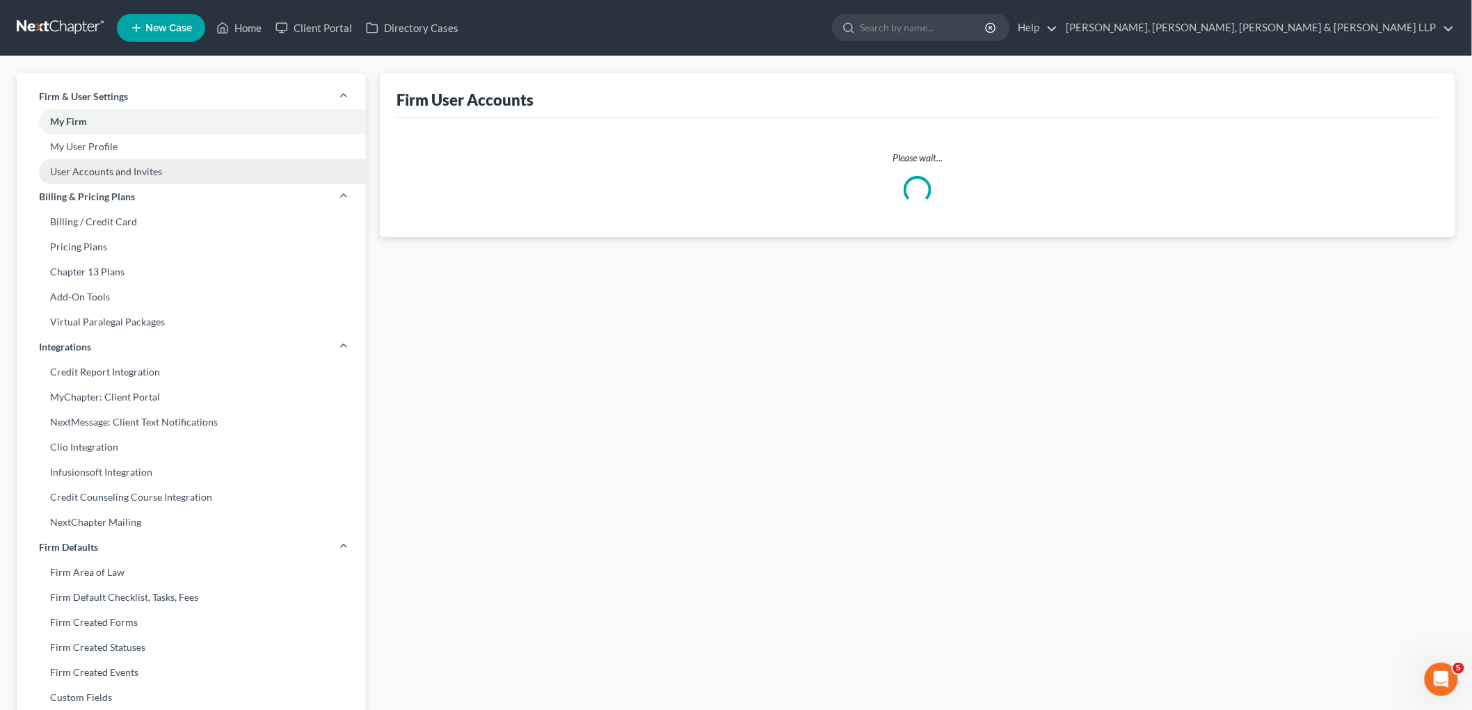
select select "1"
select select "0"
select select "1"
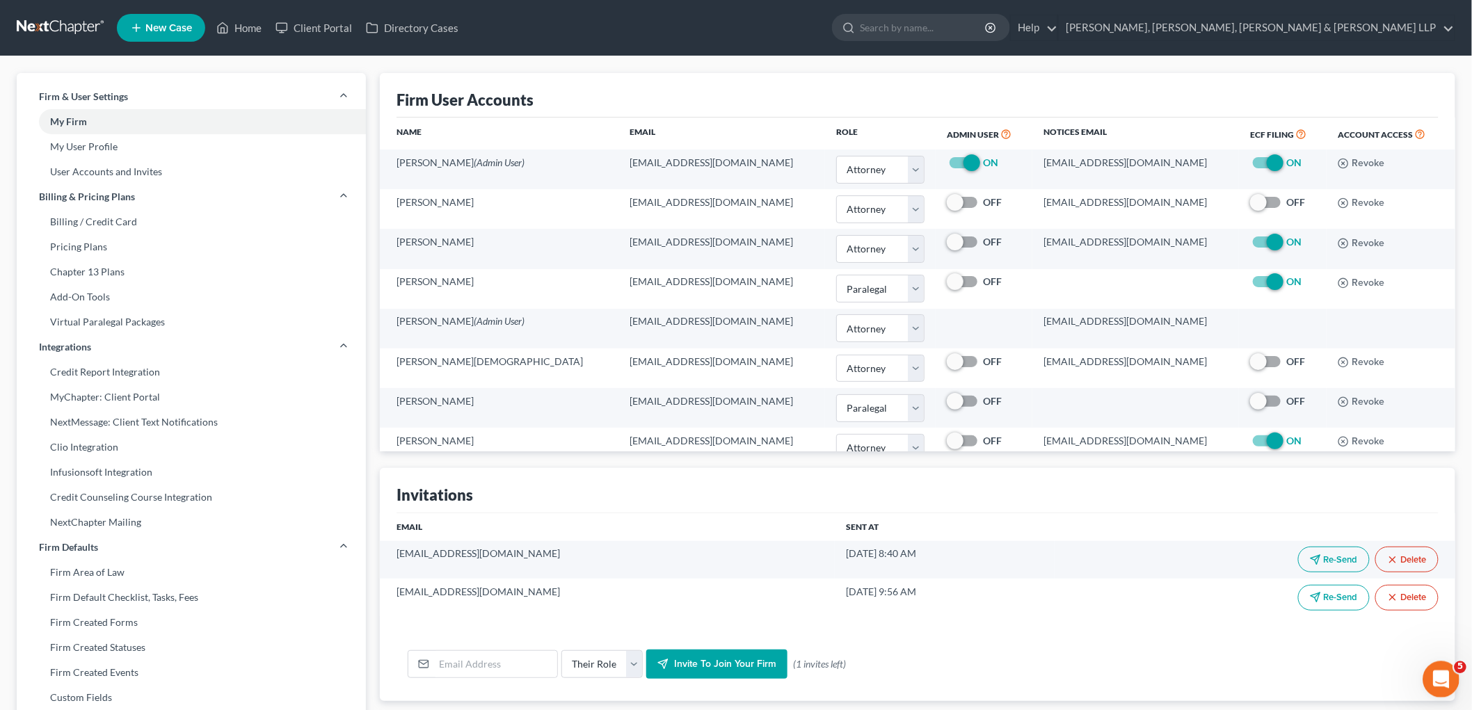
click at [1002, 674] on icon "Open Intercom Messenger" at bounding box center [1438, 677] width 23 height 23
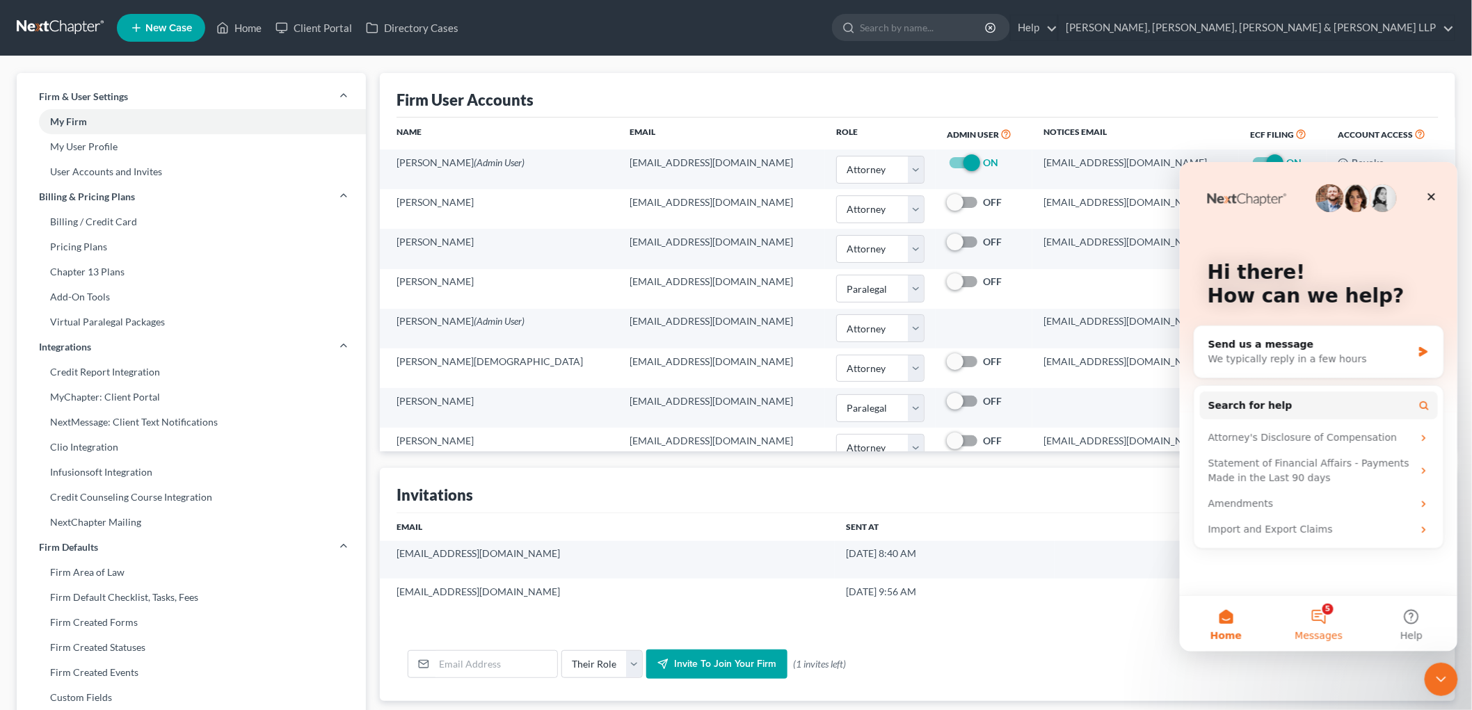
click at [1002, 613] on button "5 Messages" at bounding box center [1317, 623] width 93 height 56
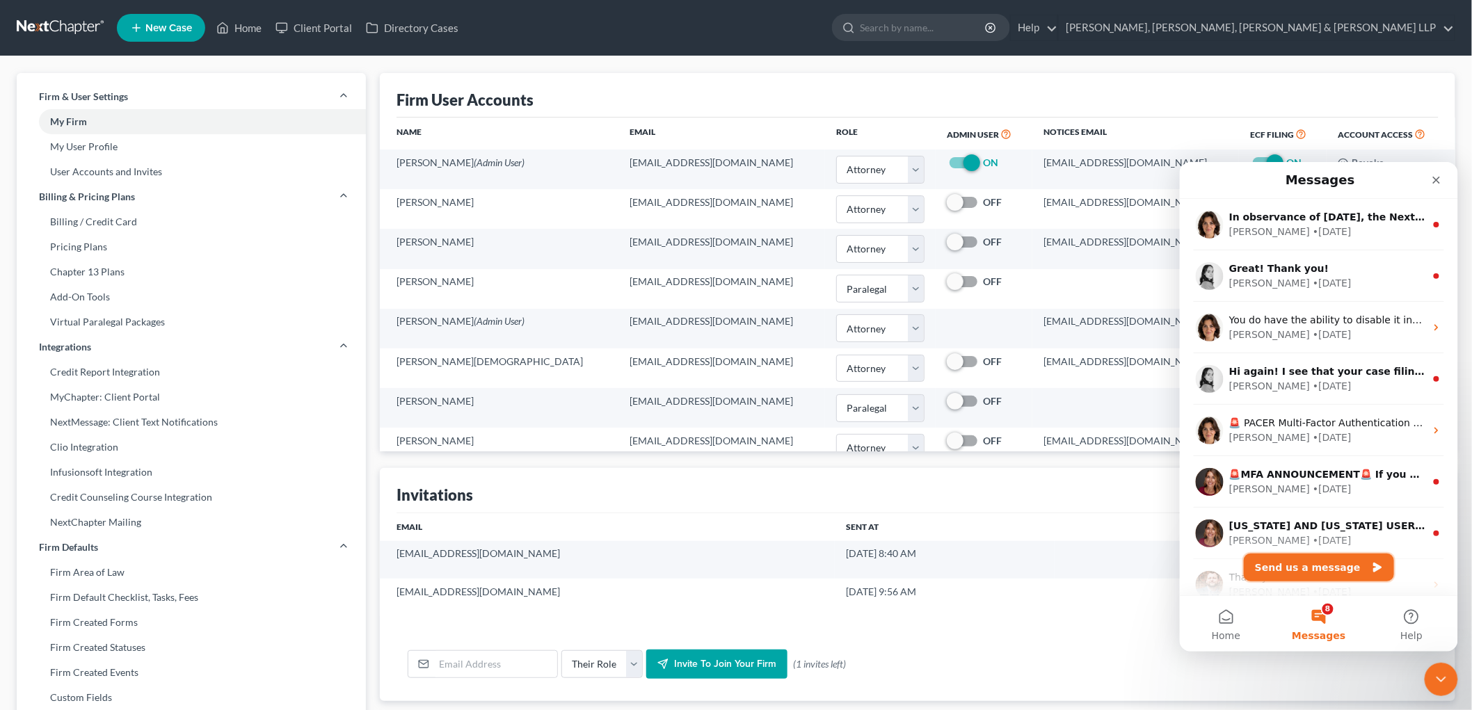
click at [1002, 560] on button "Send us a message" at bounding box center [1318, 567] width 150 height 28
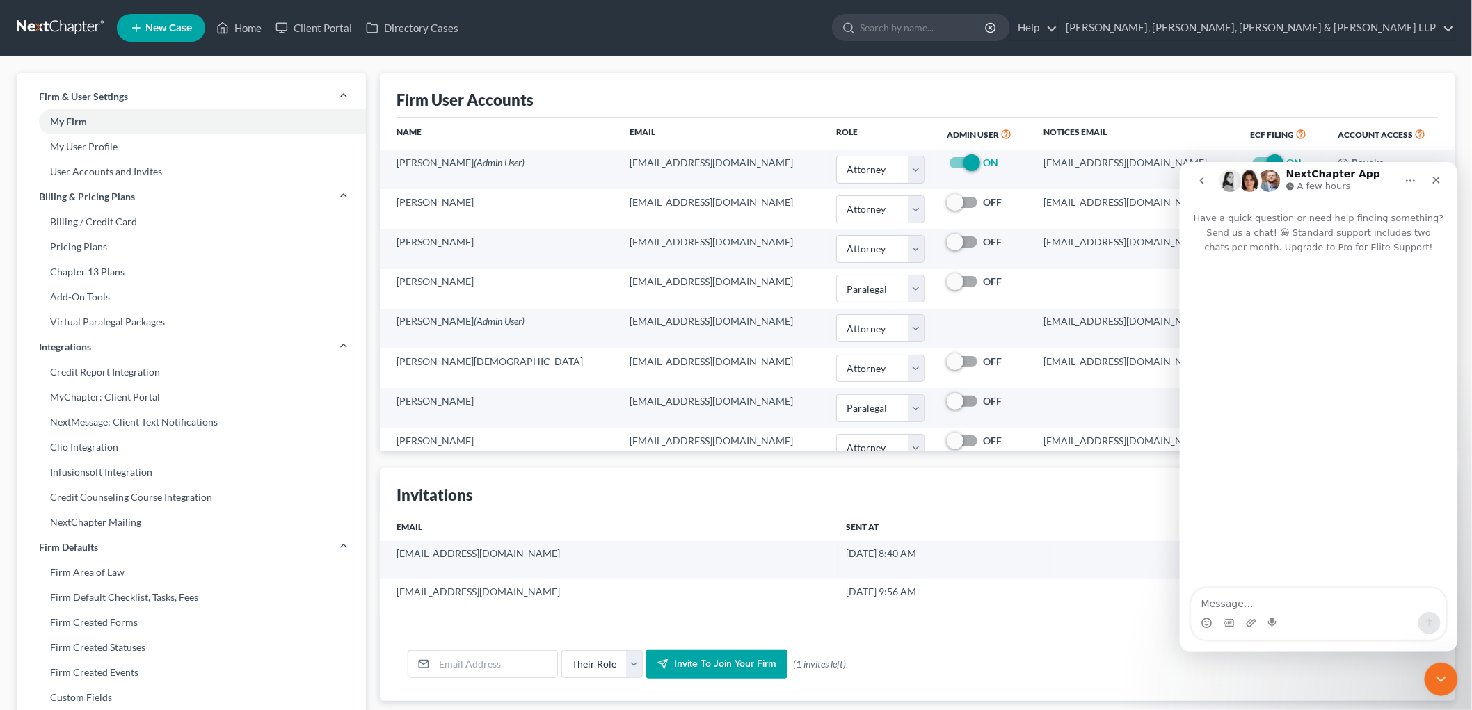
click at [1002, 602] on textarea "Message…" at bounding box center [1318, 600] width 255 height 24
type textarea "Hello, please can you help to update an attorney's password on next chapter?"
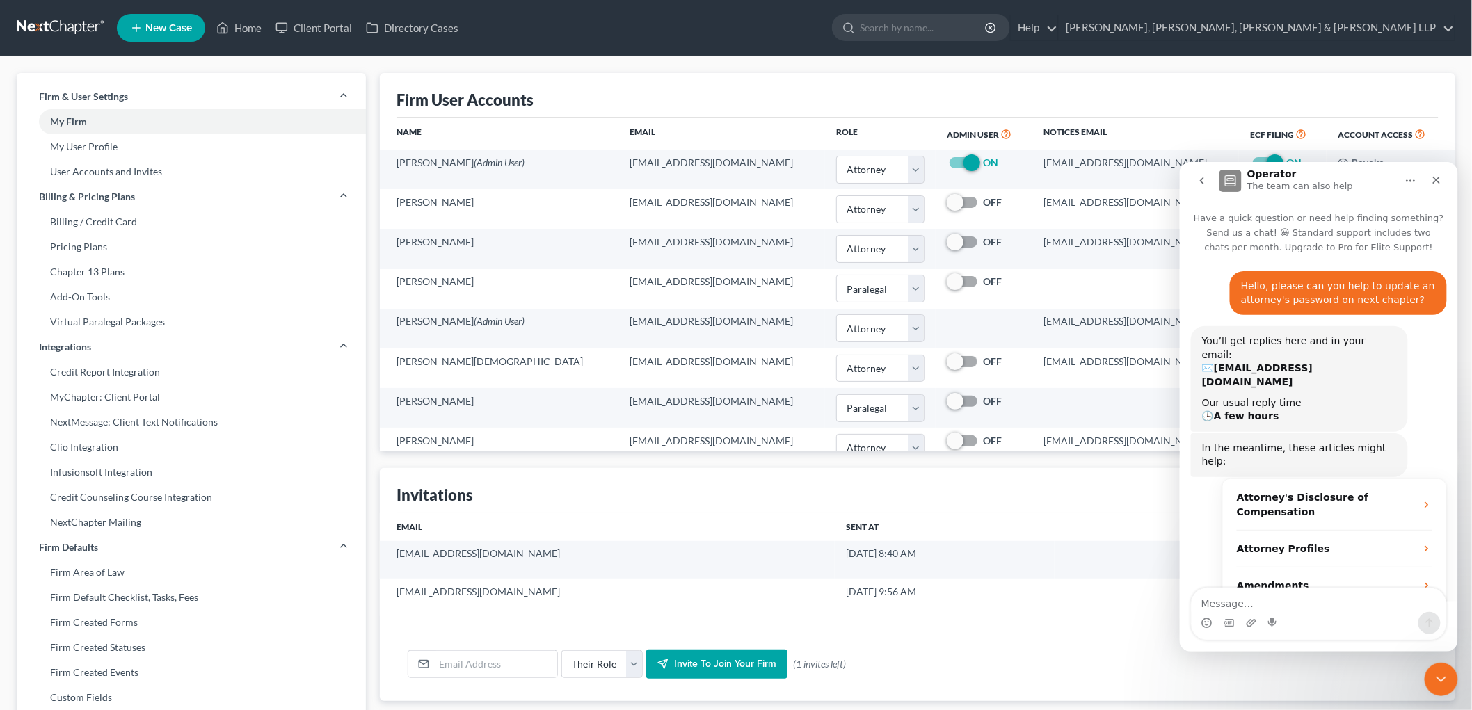
scroll to position [25, 0]
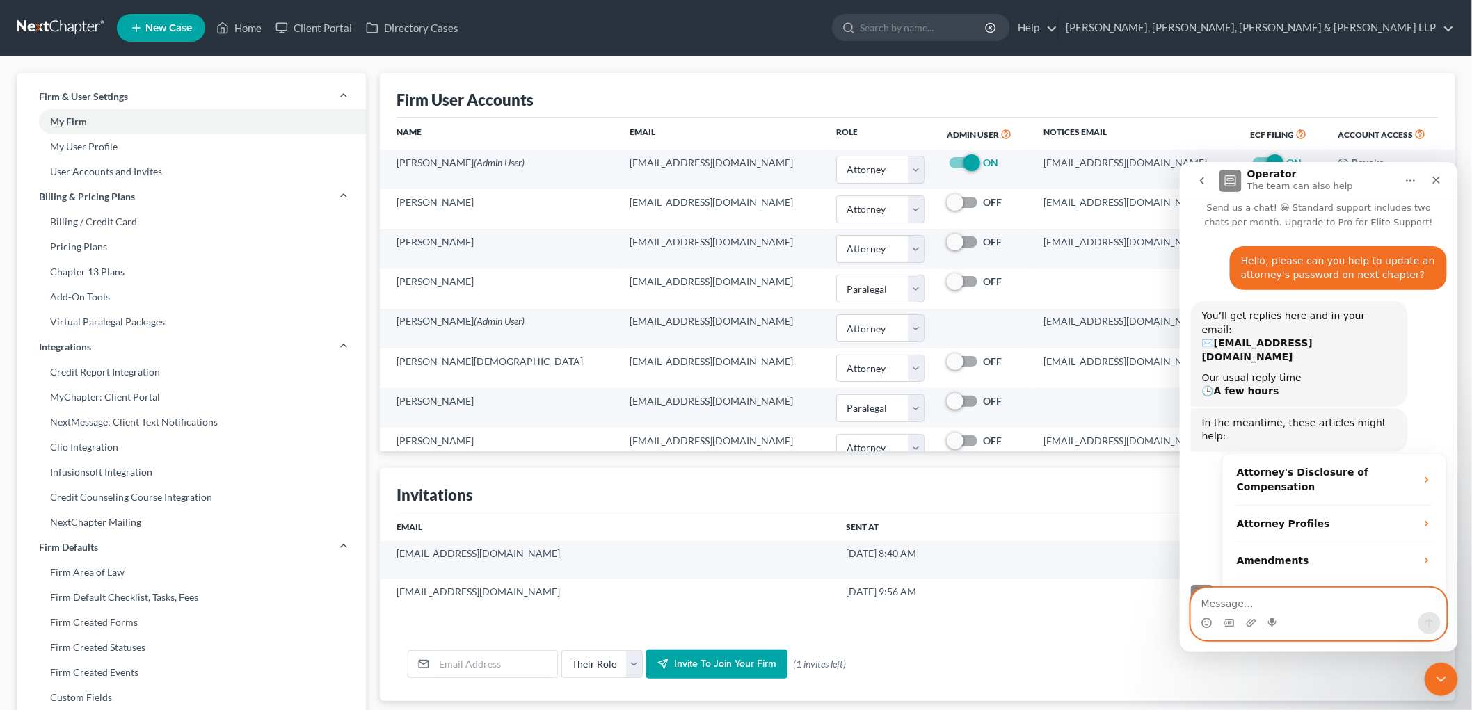
click at [1002, 602] on textarea "Message…" at bounding box center [1318, 600] width 255 height 24
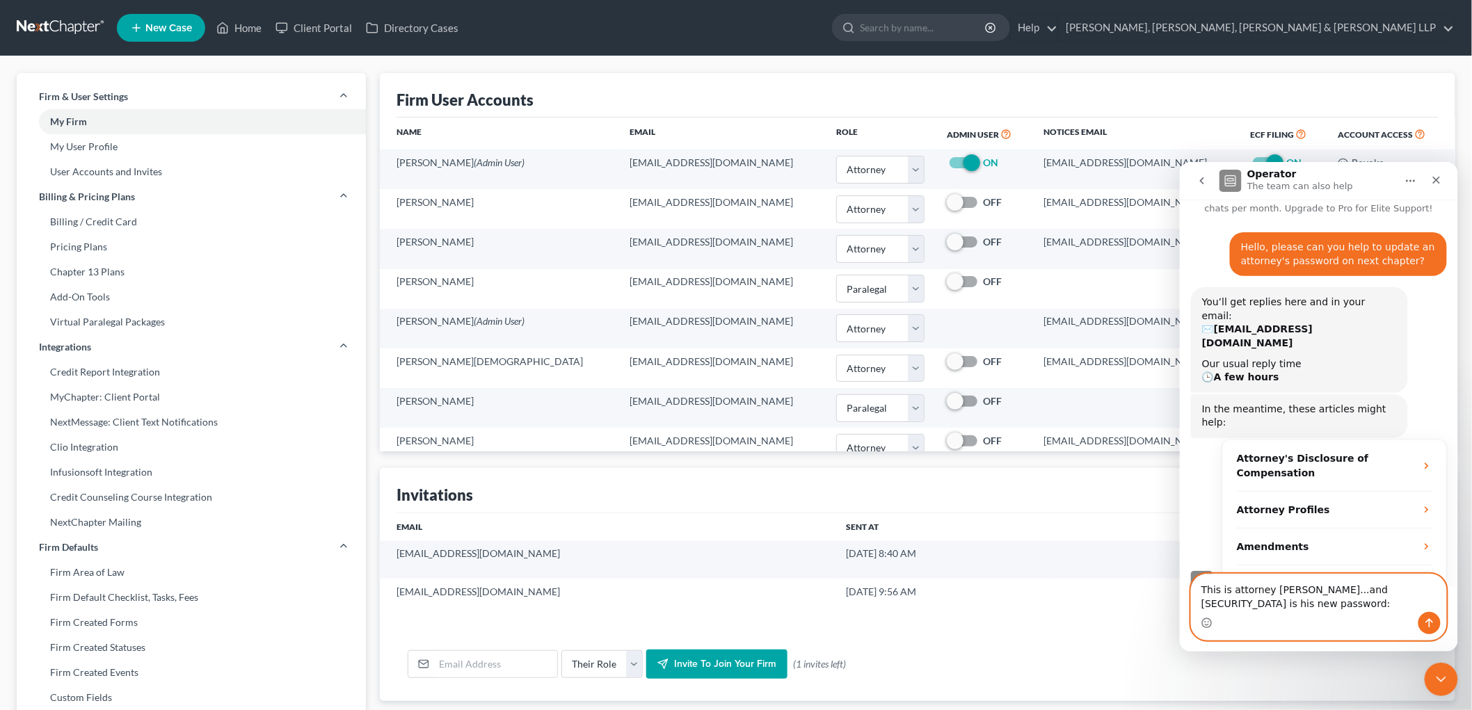
paste textarea "@PSEpace7321pe"
type textarea "This is attorney Paul Evangelista...and this is his new password: @PSEpace7321pe"
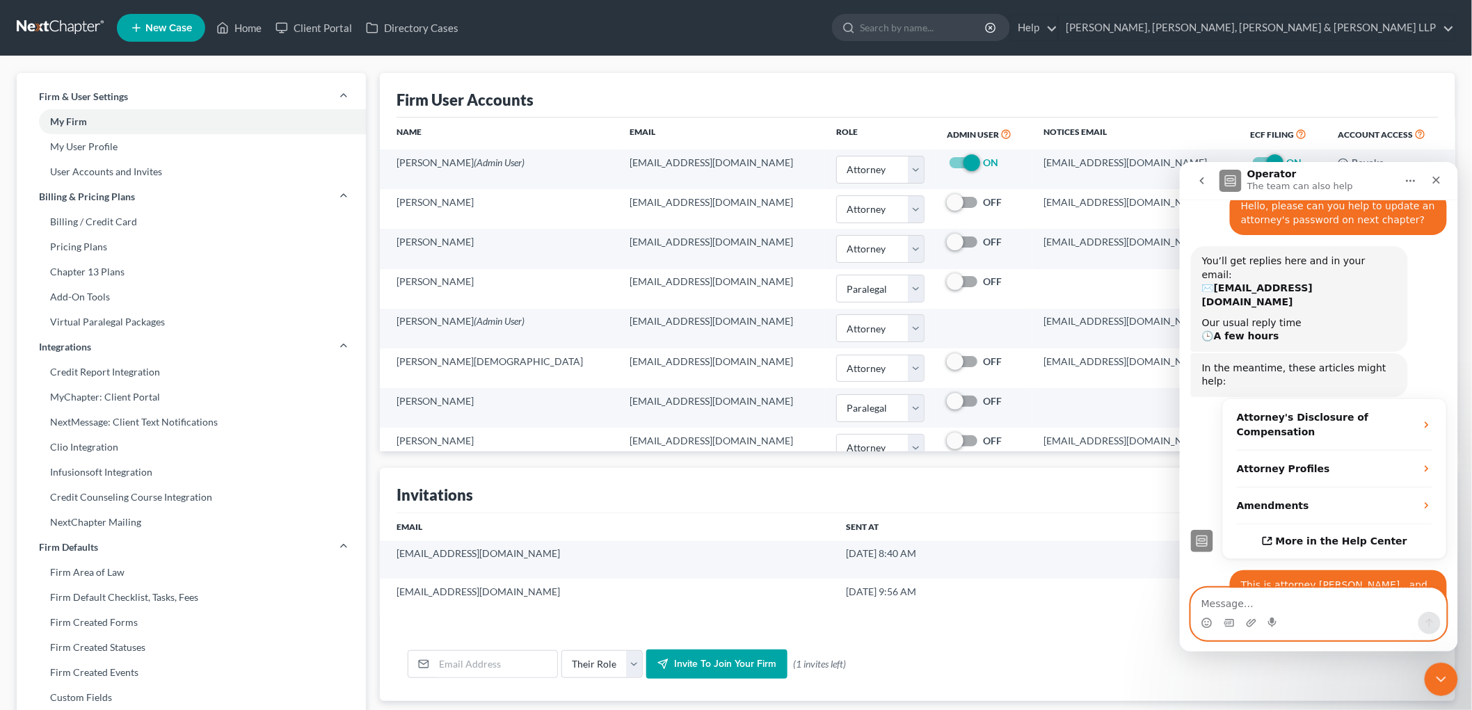
scroll to position [79, 0]
click at [1002, 674] on icon "Close Intercom Messenger" at bounding box center [1438, 677] width 17 height 17
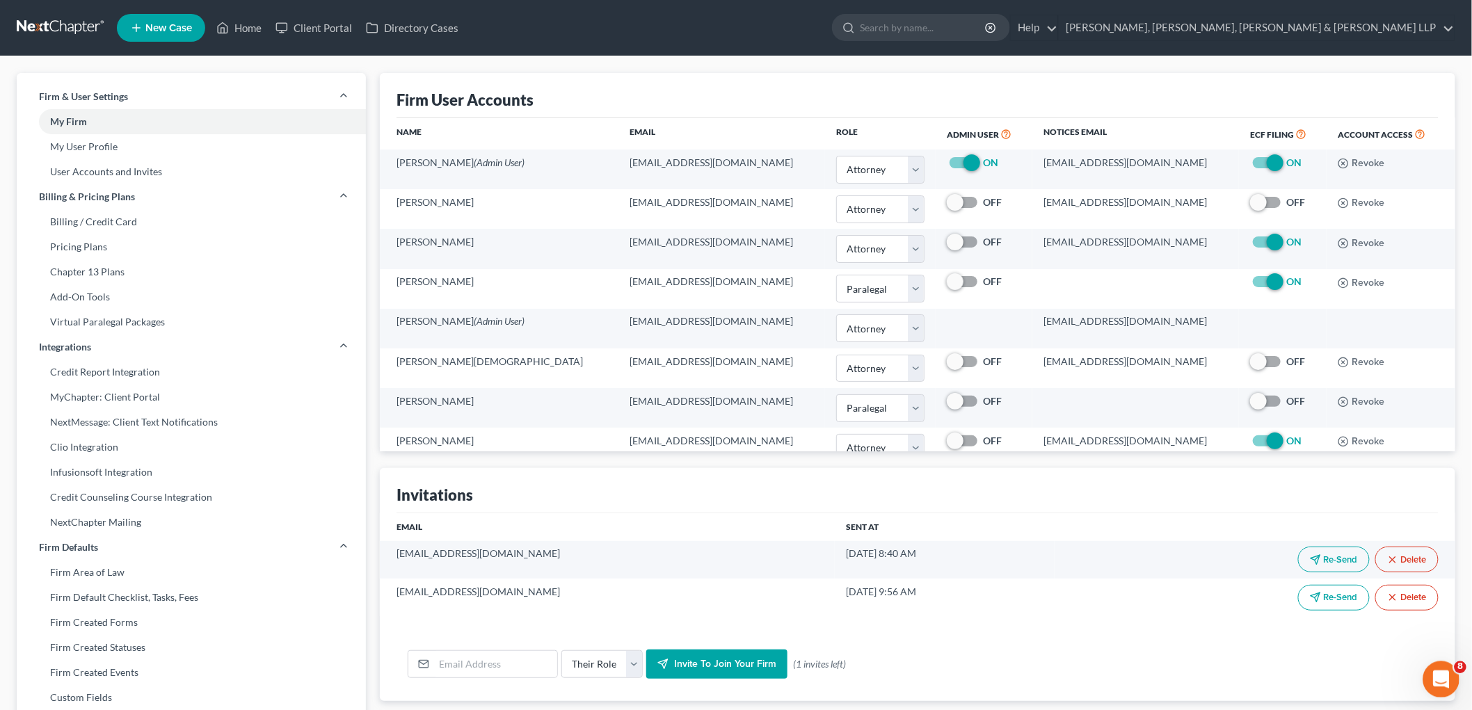
click at [1002, 681] on icon "Open Intercom Messenger" at bounding box center [1438, 677] width 23 height 23
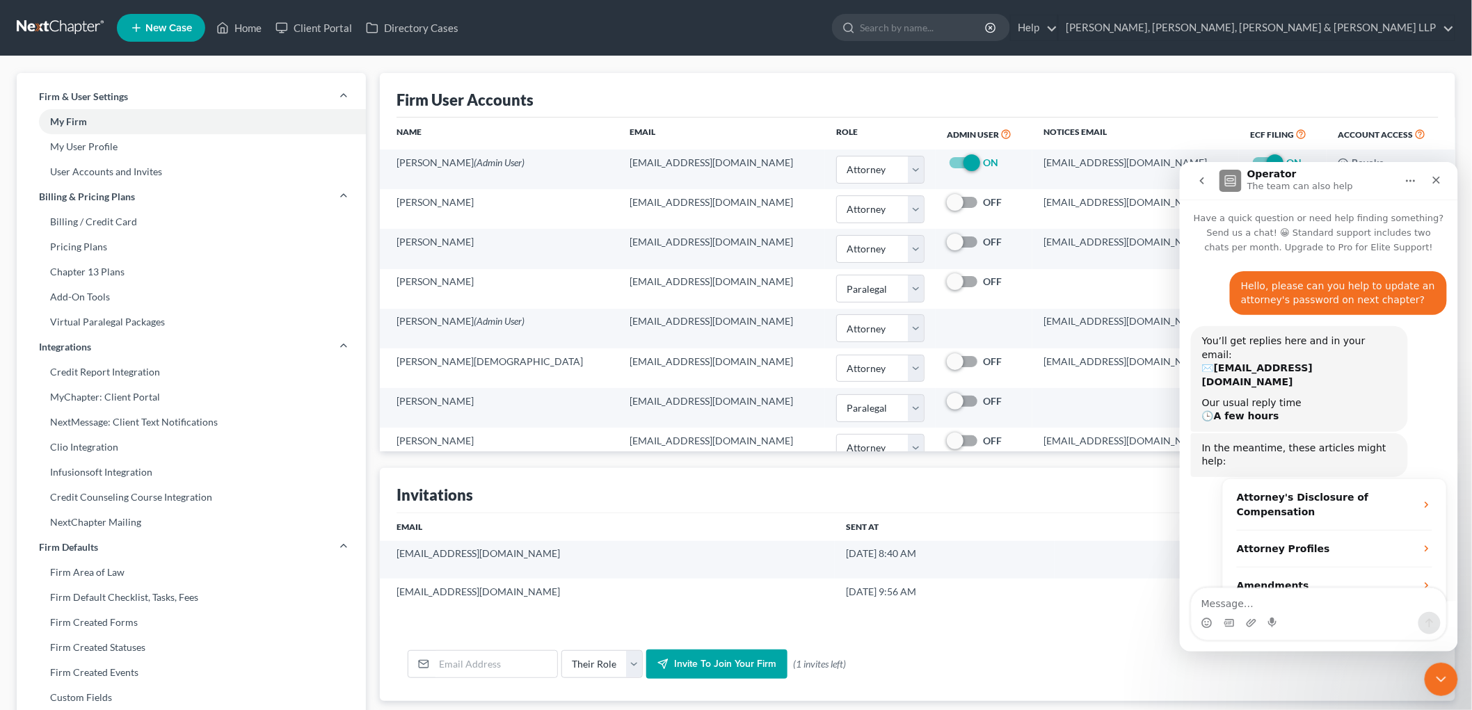
scroll to position [80, 0]
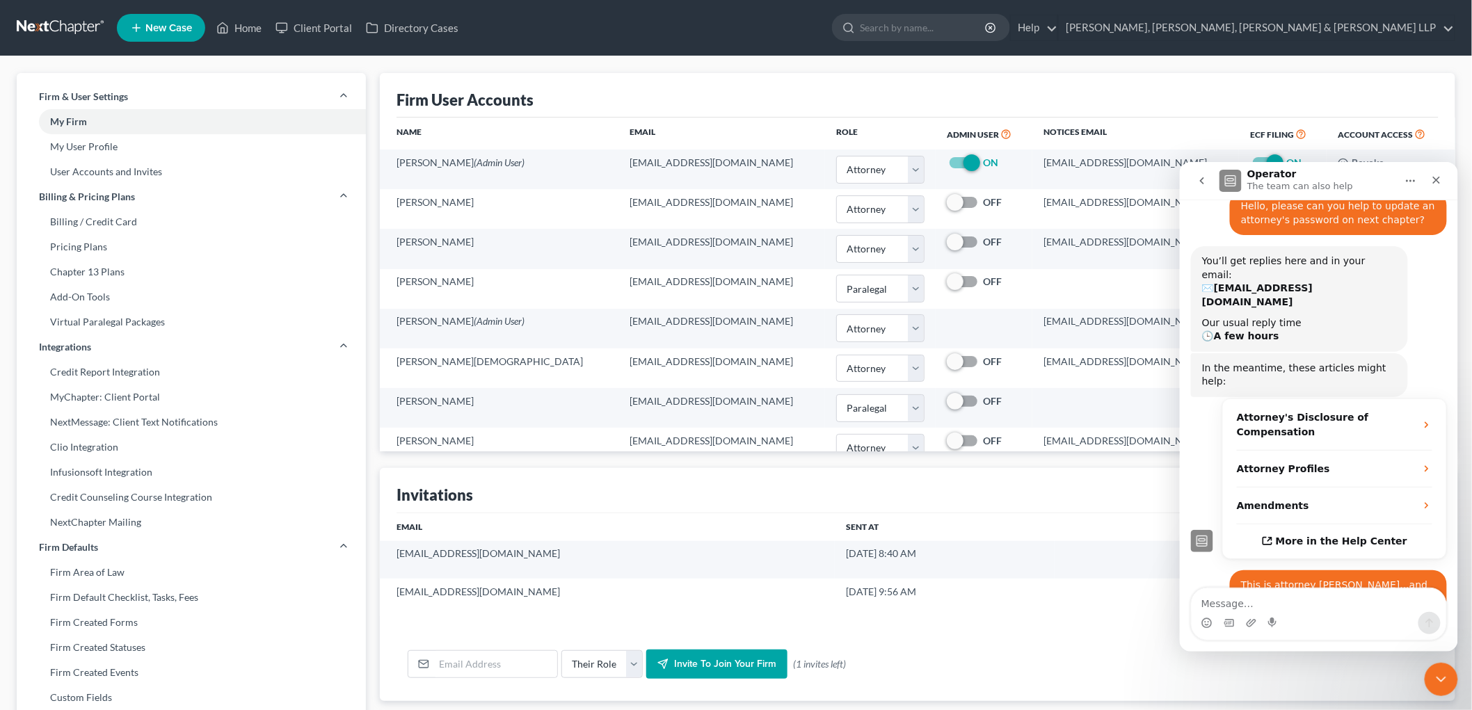
click at [1002, 180] on icon "go back" at bounding box center [1201, 180] width 11 height 11
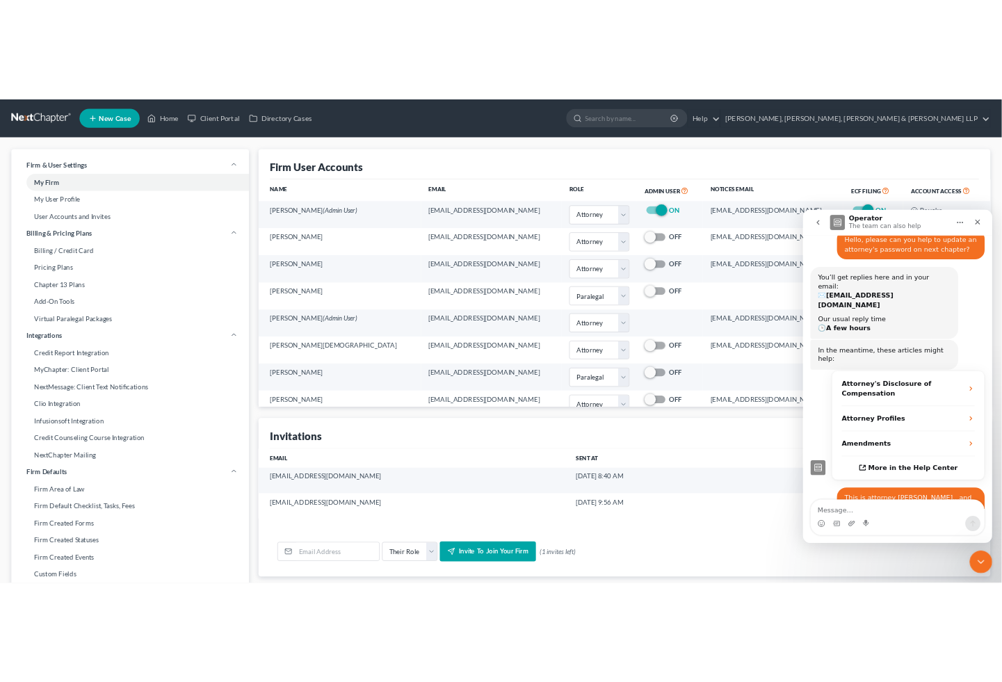
scroll to position [0, 0]
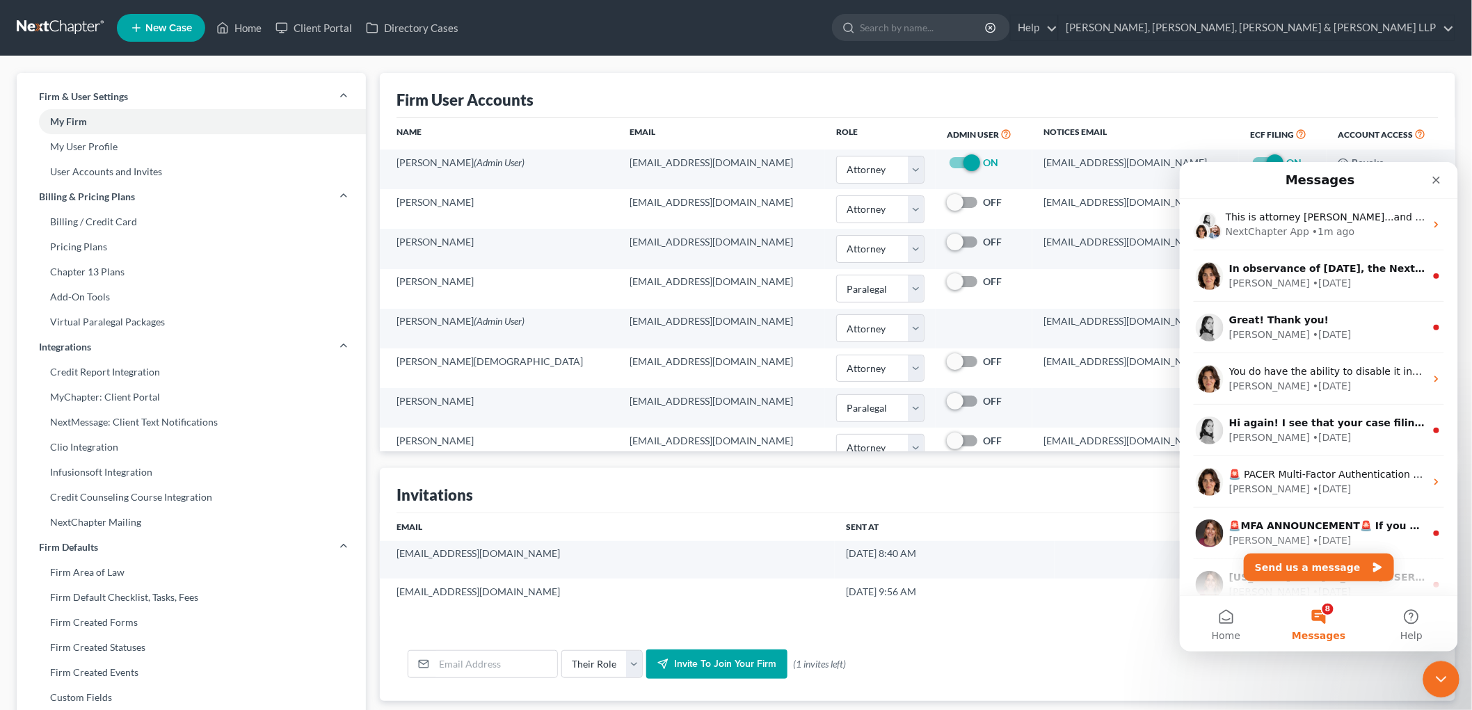
click at [1002, 670] on icon "Close Intercom Messenger" at bounding box center [1438, 677] width 17 height 17
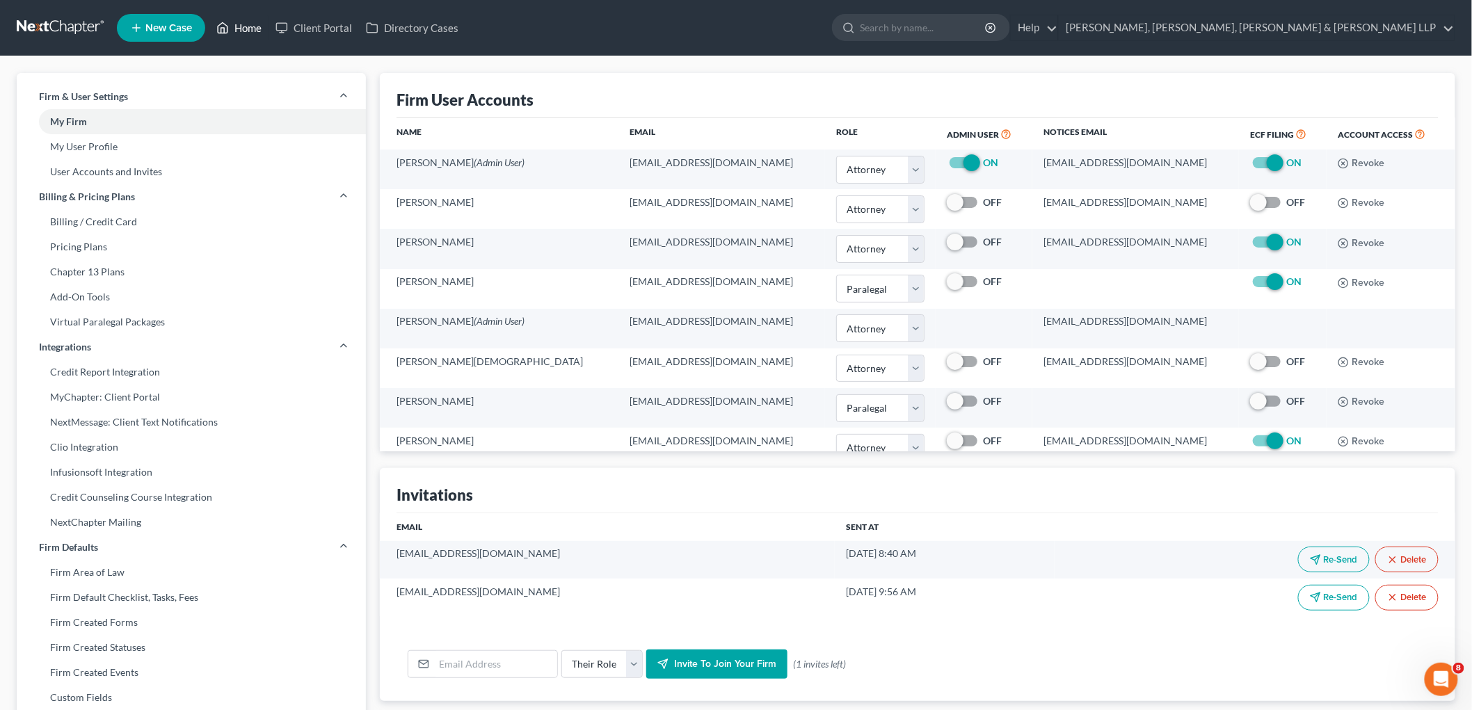
click at [248, 22] on link "Home" at bounding box center [238, 27] width 59 height 25
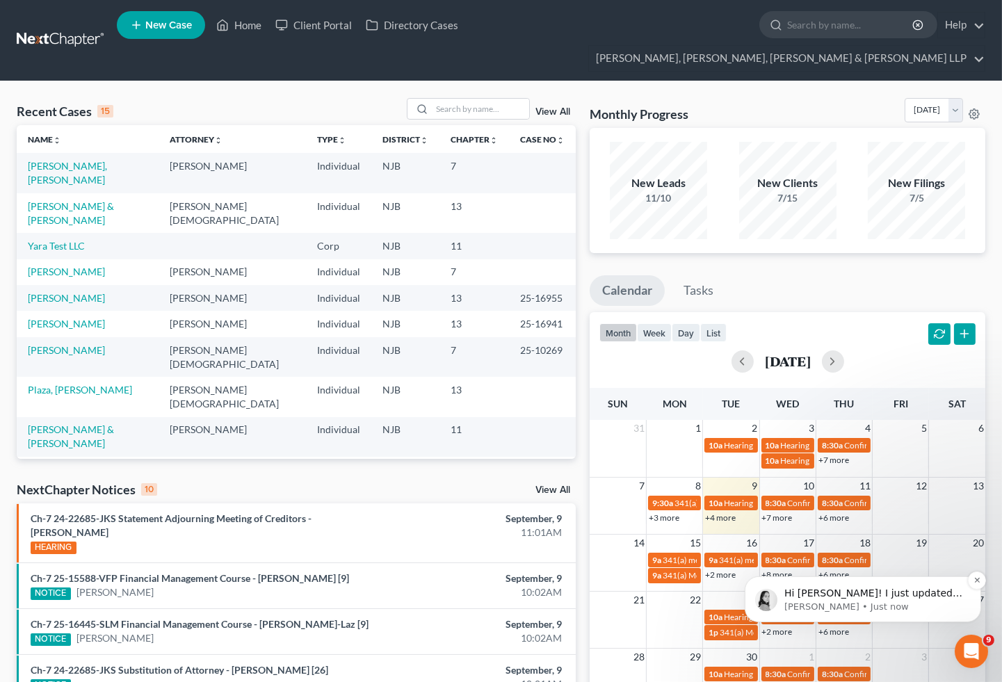
click at [895, 602] on p "Lindsey • Just now" at bounding box center [873, 606] width 179 height 13
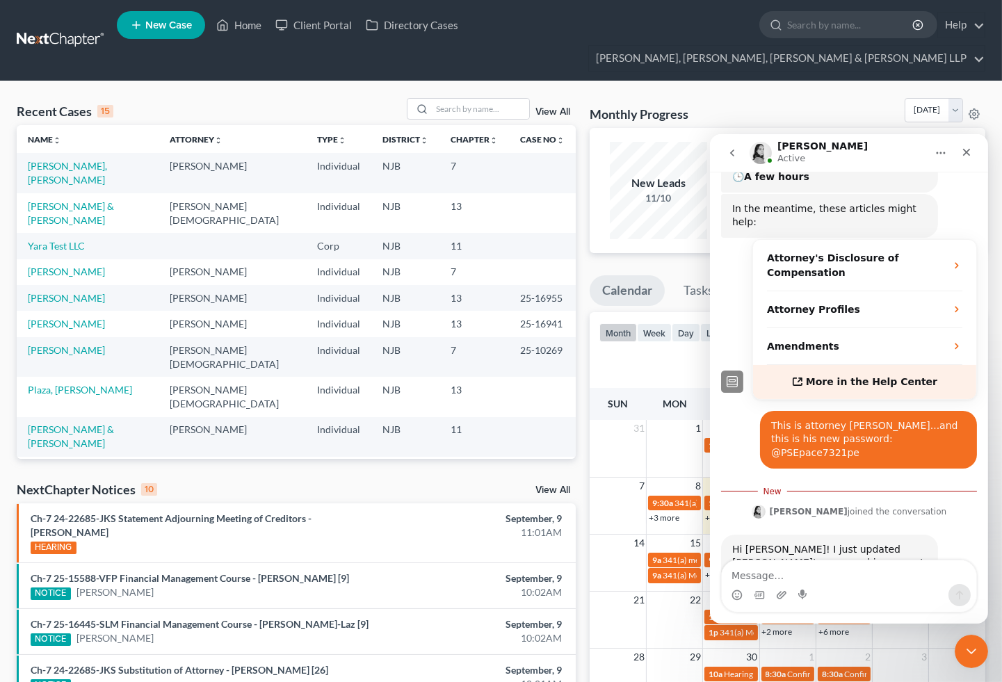
scroll to position [218, 0]
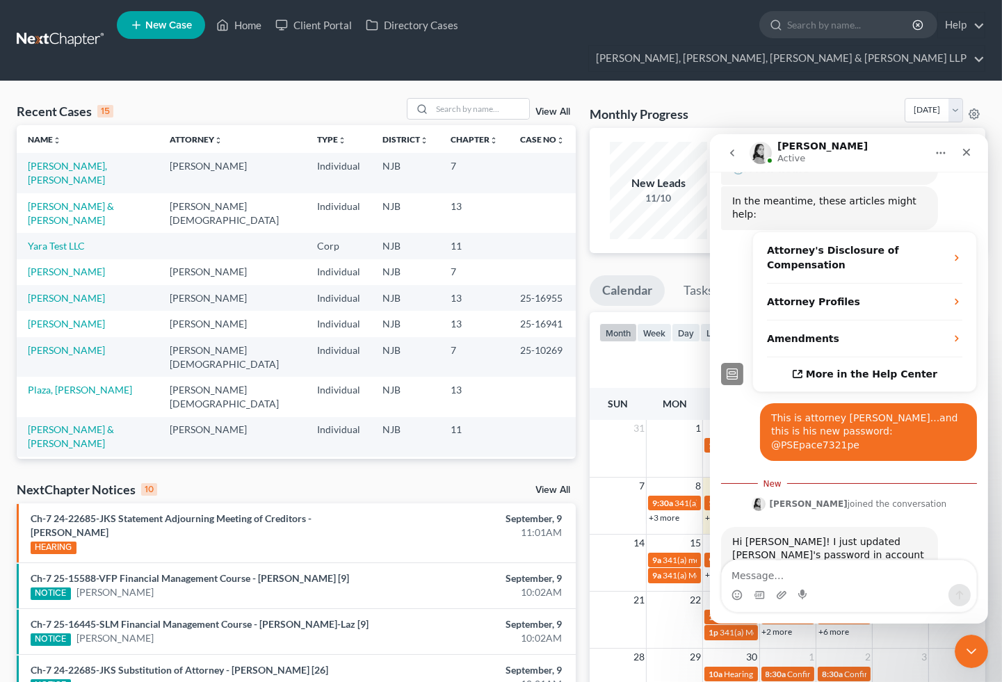
click at [764, 573] on textarea "Message…" at bounding box center [848, 572] width 255 height 24
type textarea "Thank you!"
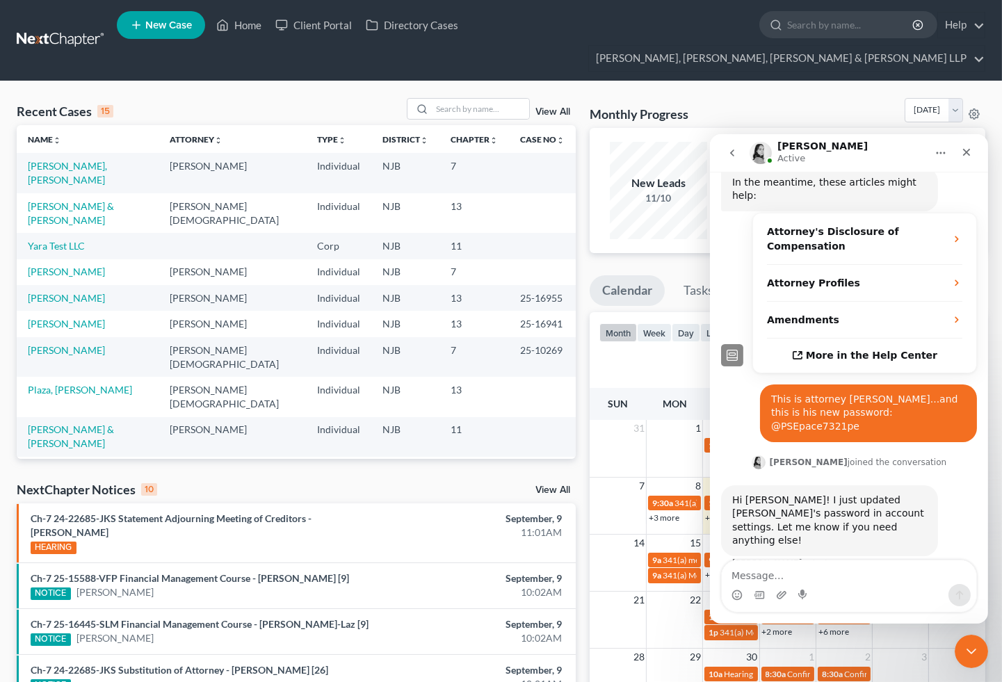
scroll to position [235, 0]
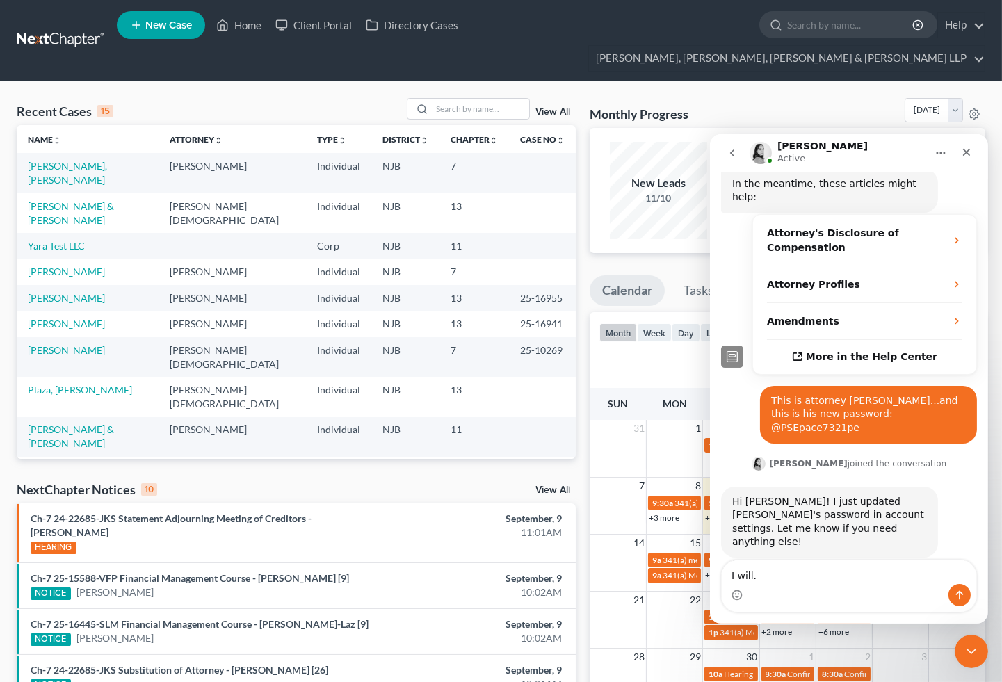
type textarea "I will."
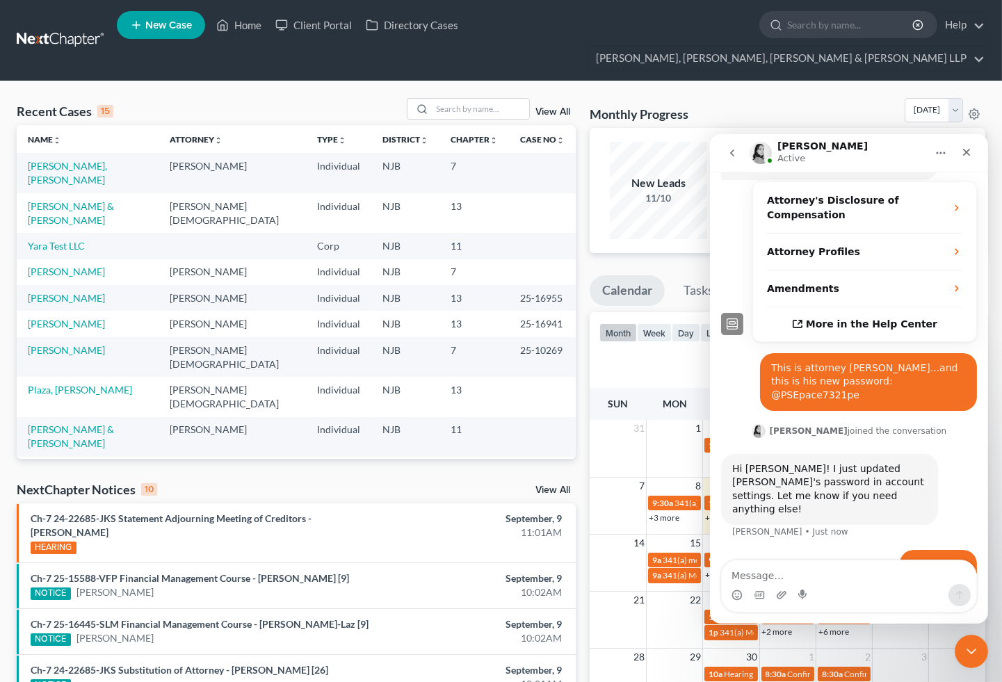
scroll to position [267, 0]
click at [967, 648] on icon "Close Intercom Messenger" at bounding box center [969, 649] width 17 height 17
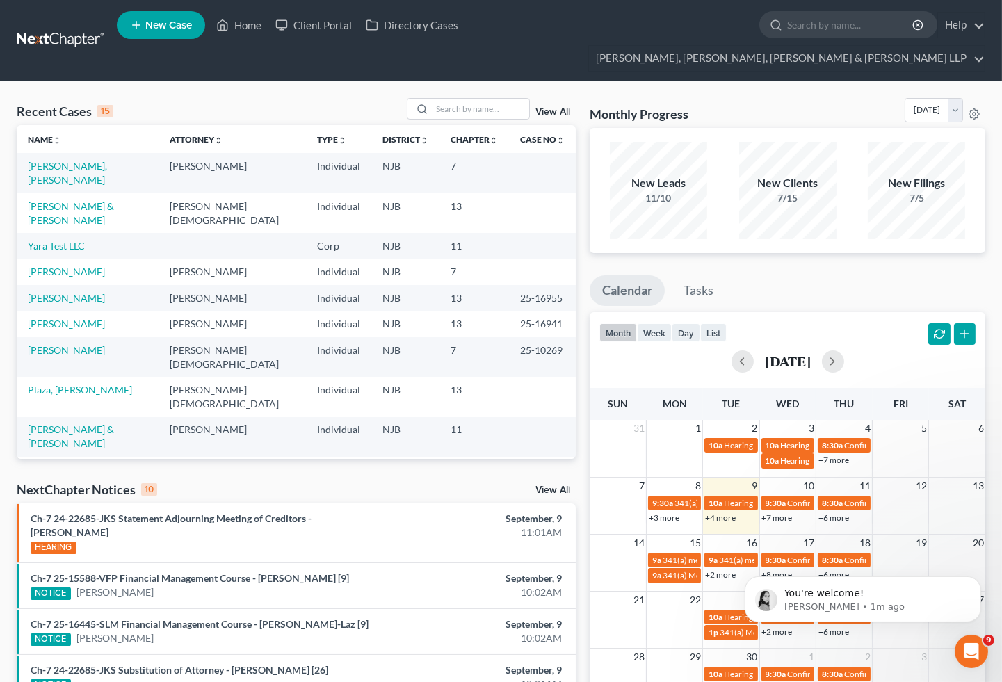
scroll to position [0, 0]
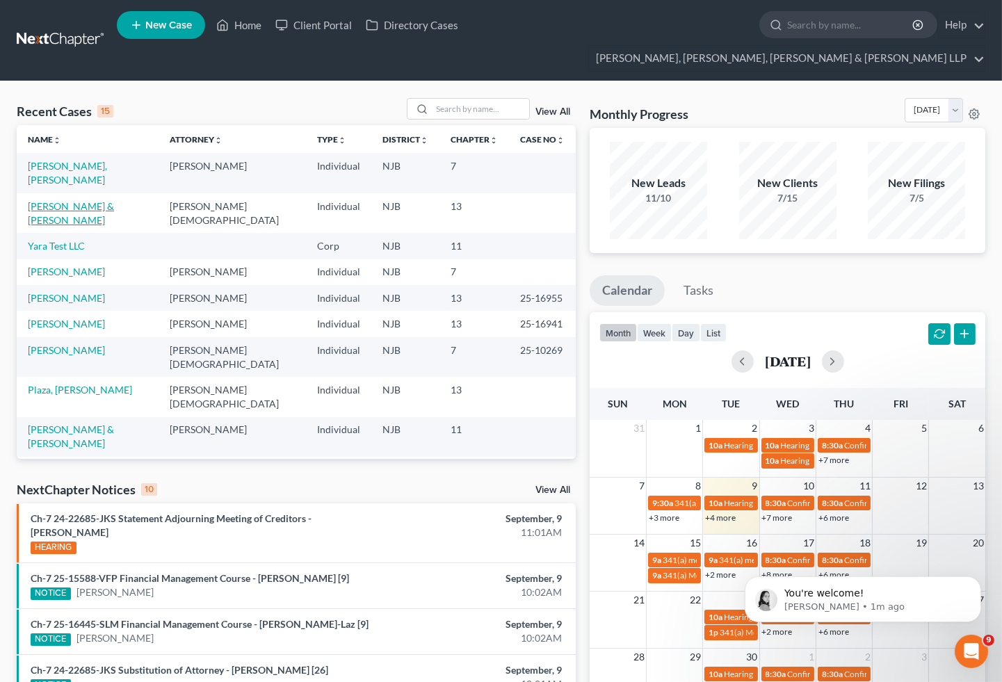
click at [114, 200] on link "[PERSON_NAME] & [PERSON_NAME]" at bounding box center [71, 213] width 86 height 26
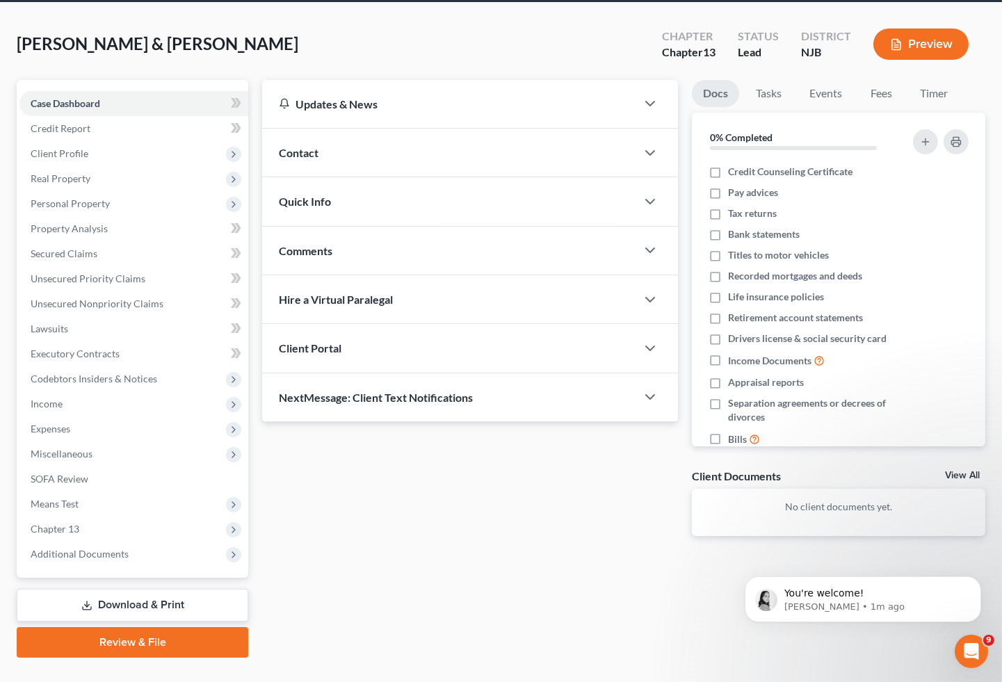
scroll to position [80, 0]
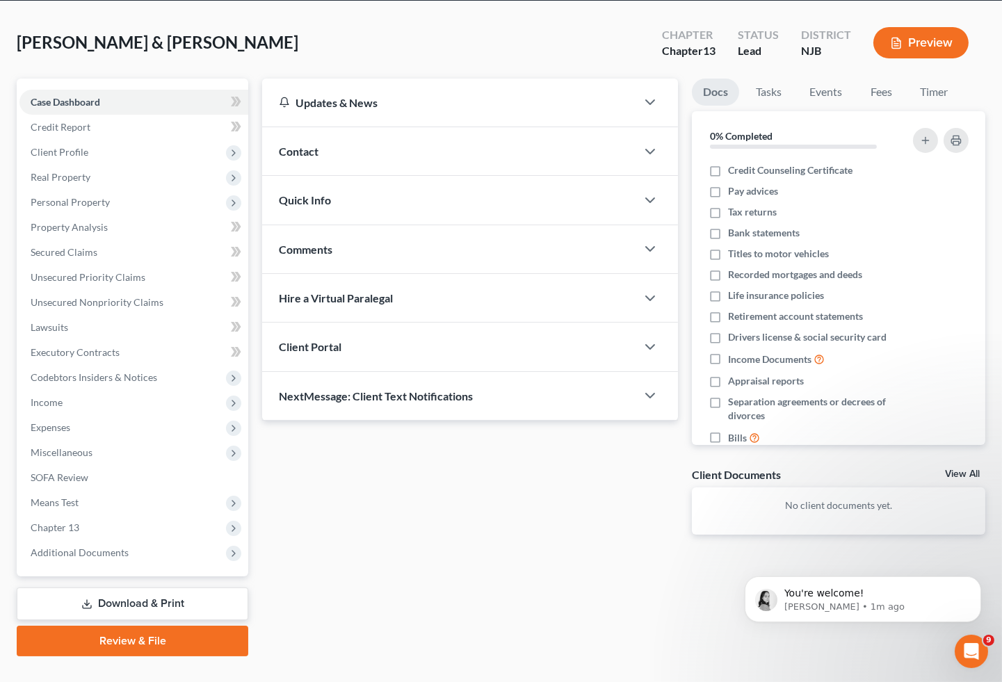
click at [124, 626] on link "Review & File" at bounding box center [133, 641] width 232 height 31
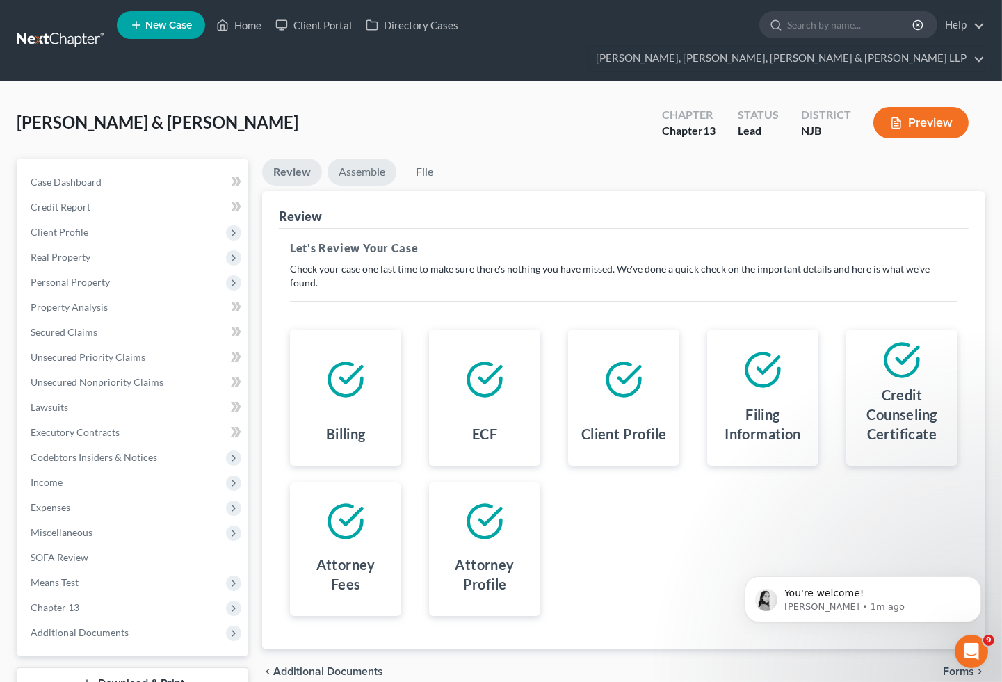
click at [365, 159] on link "Assemble" at bounding box center [362, 172] width 69 height 27
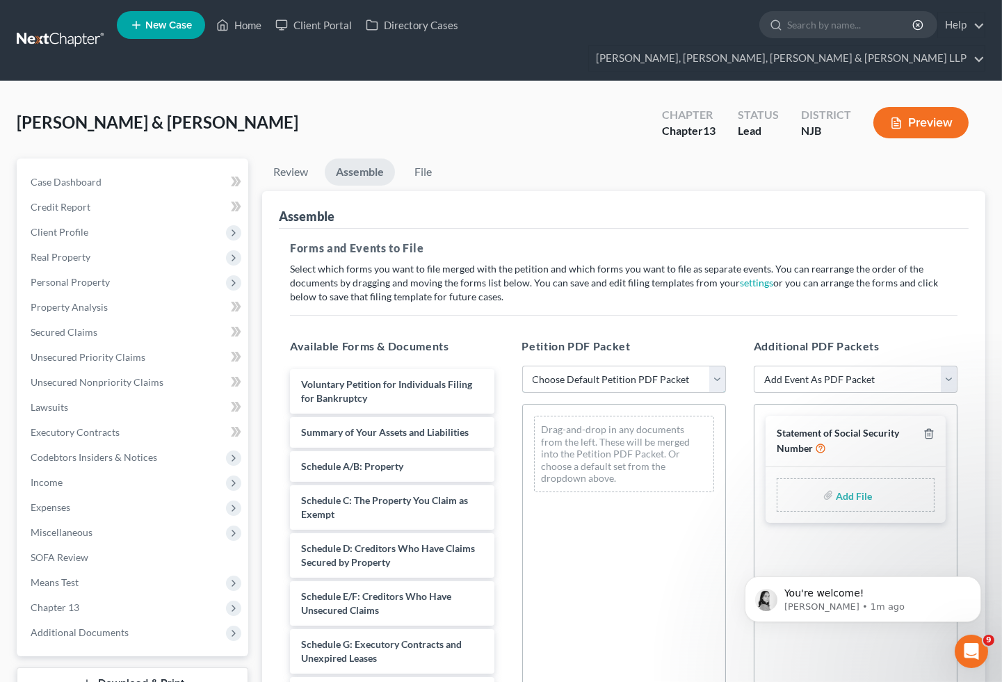
click at [602, 366] on select "Choose Default Petition PDF Packet Complete Bankruptcy Petition (all forms and …" at bounding box center [624, 380] width 204 height 28
select select "0"
click at [522, 366] on select "Choose Default Petition PDF Packet Complete Bankruptcy Petition (all forms and …" at bounding box center [624, 380] width 204 height 28
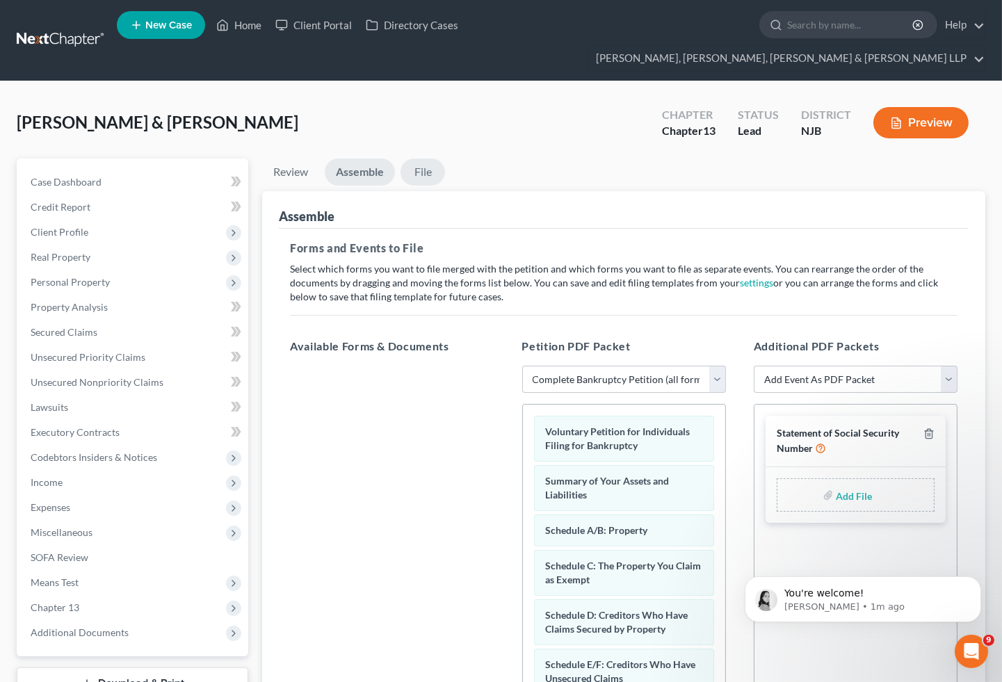
click at [426, 159] on link "File" at bounding box center [423, 172] width 45 height 27
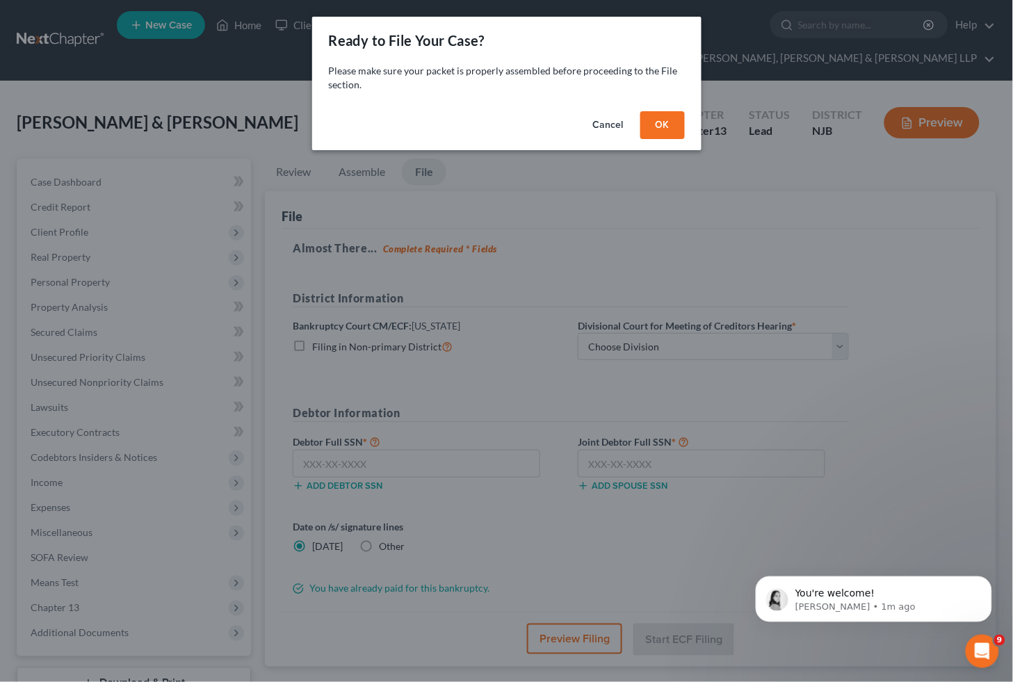
click at [657, 128] on button "OK" at bounding box center [663, 125] width 45 height 28
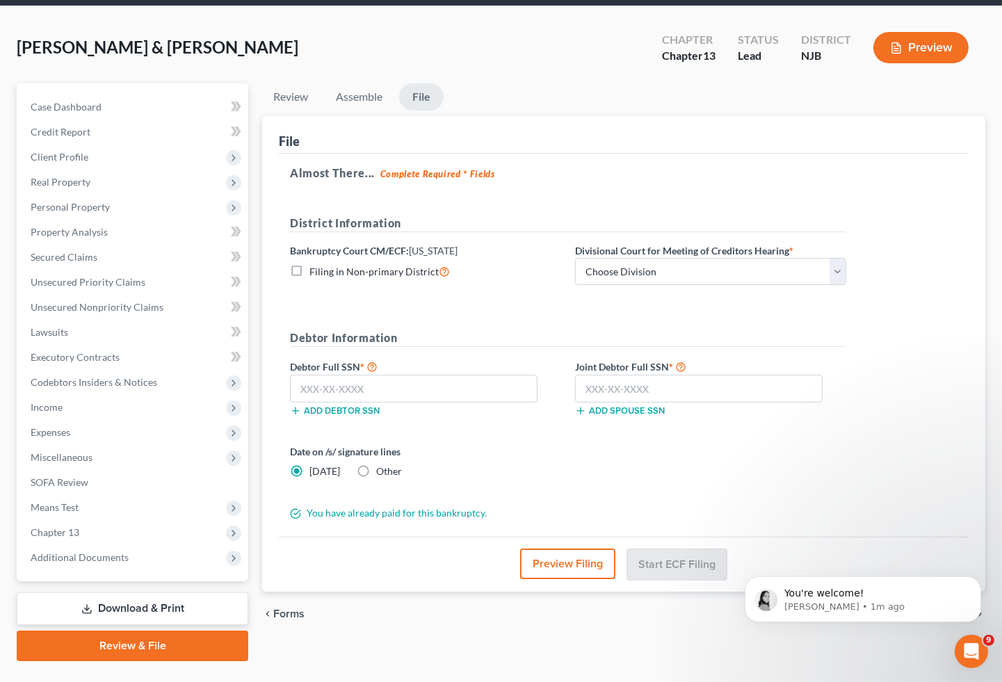
scroll to position [80, 0]
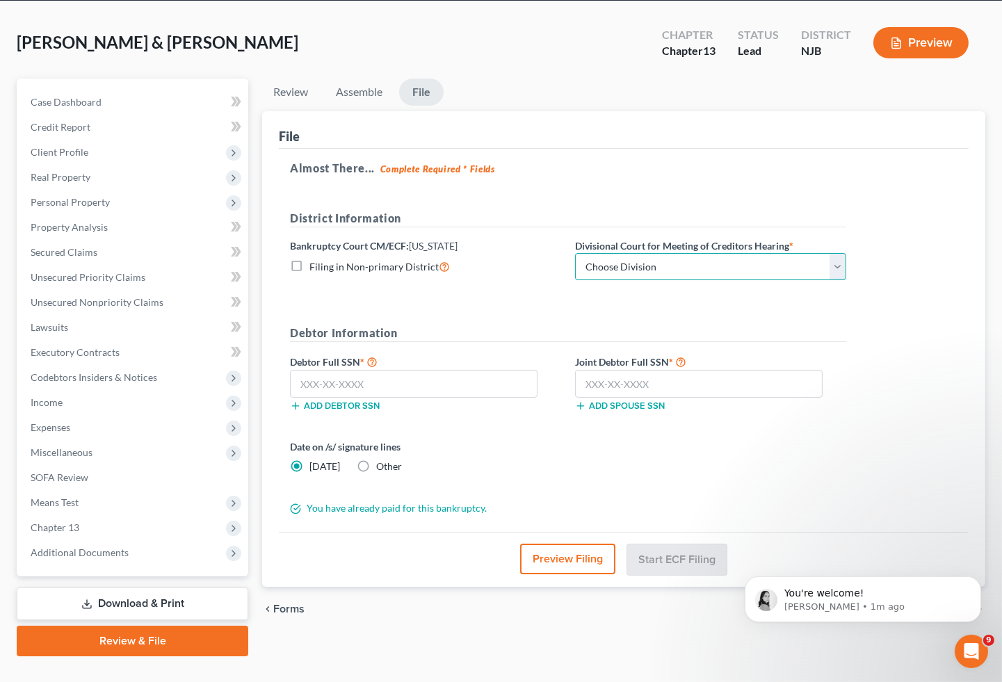
click at [668, 253] on select "Choose Division [GEOGRAPHIC_DATA] [GEOGRAPHIC_DATA]/[GEOGRAPHIC_DATA] [GEOGRAPH…" at bounding box center [710, 267] width 271 height 28
select select "2"
click at [575, 253] on select "Choose Division [GEOGRAPHIC_DATA] [GEOGRAPHIC_DATA]/[GEOGRAPHIC_DATA] [GEOGRAPH…" at bounding box center [710, 267] width 271 height 28
click at [544, 289] on form "District Information Bankruptcy Court CM/ECF: [US_STATE] Filing in Non-primary …" at bounding box center [568, 363] width 556 height 306
click at [376, 460] on label "Other" at bounding box center [389, 467] width 26 height 14
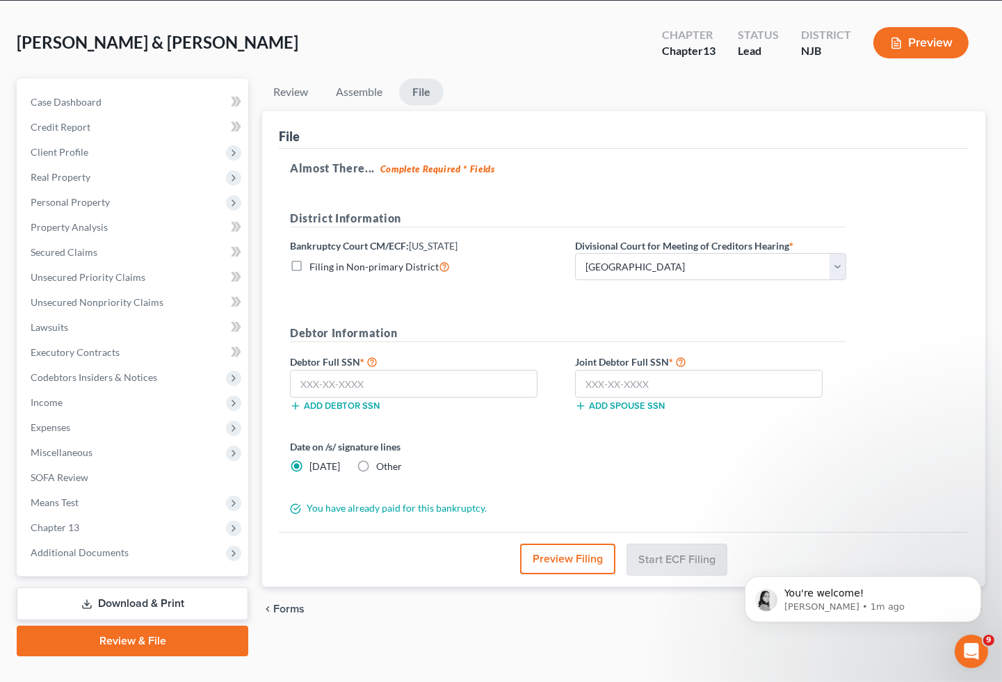
click at [382, 460] on input "Other" at bounding box center [386, 464] width 9 height 9
radio input "true"
radio input "false"
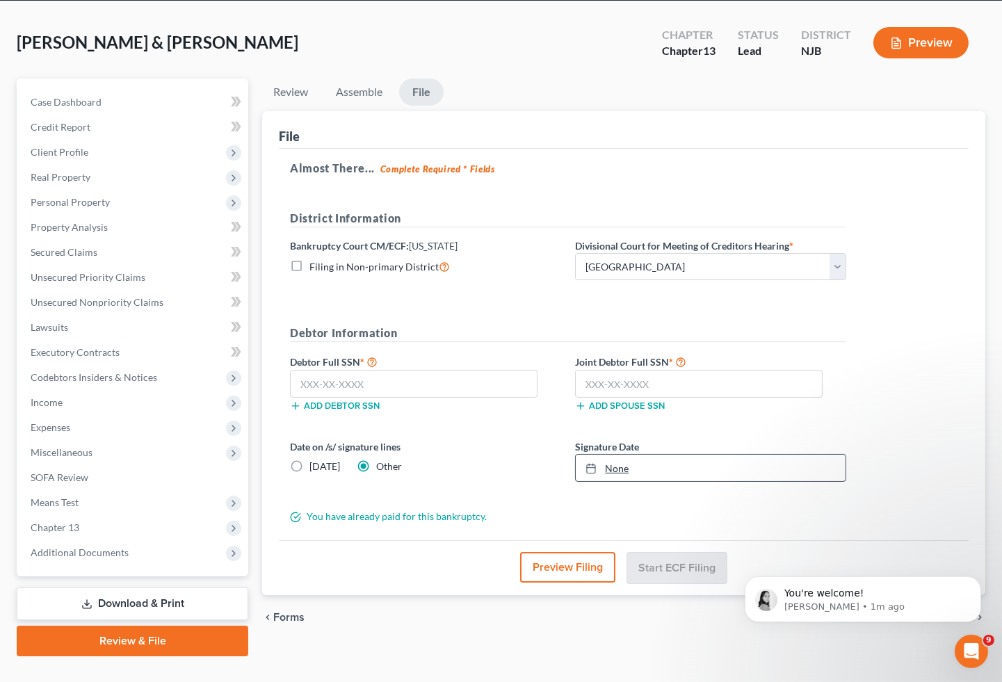
click at [664, 455] on link "None" at bounding box center [711, 468] width 270 height 26
click at [511, 440] on div "Date on /s/ signature lines [DATE] Other" at bounding box center [425, 461] width 285 height 42
click at [338, 370] on input "text" at bounding box center [414, 384] width 248 height 28
type input "148-52-3678"
click at [659, 370] on input "text" at bounding box center [699, 384] width 248 height 28
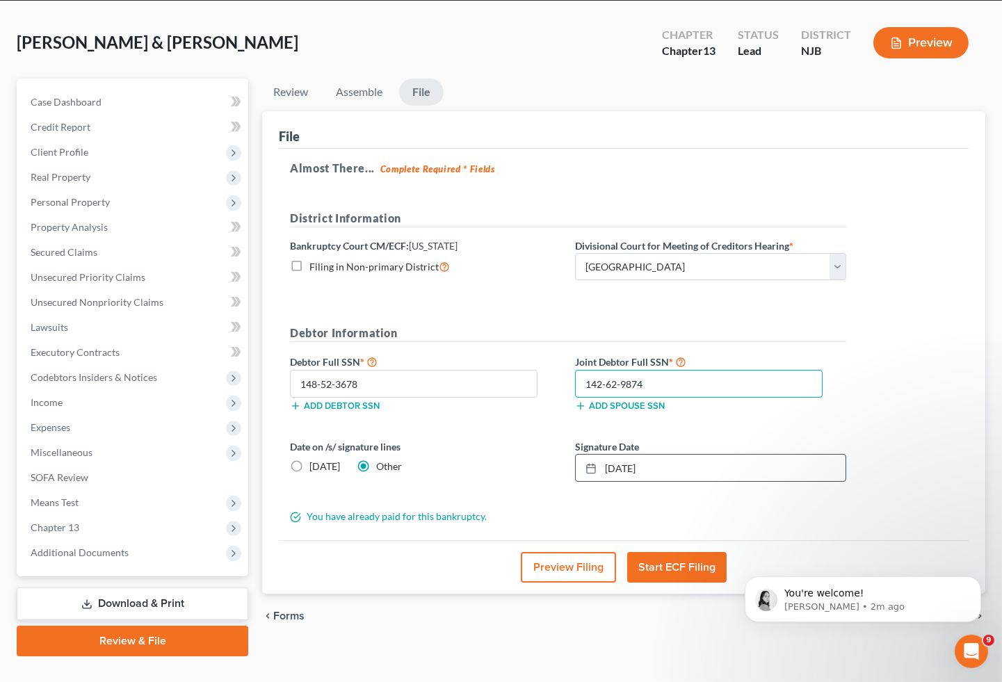
type input "142-62-9874"
click at [533, 325] on h5 "Debtor Information" at bounding box center [568, 333] width 556 height 17
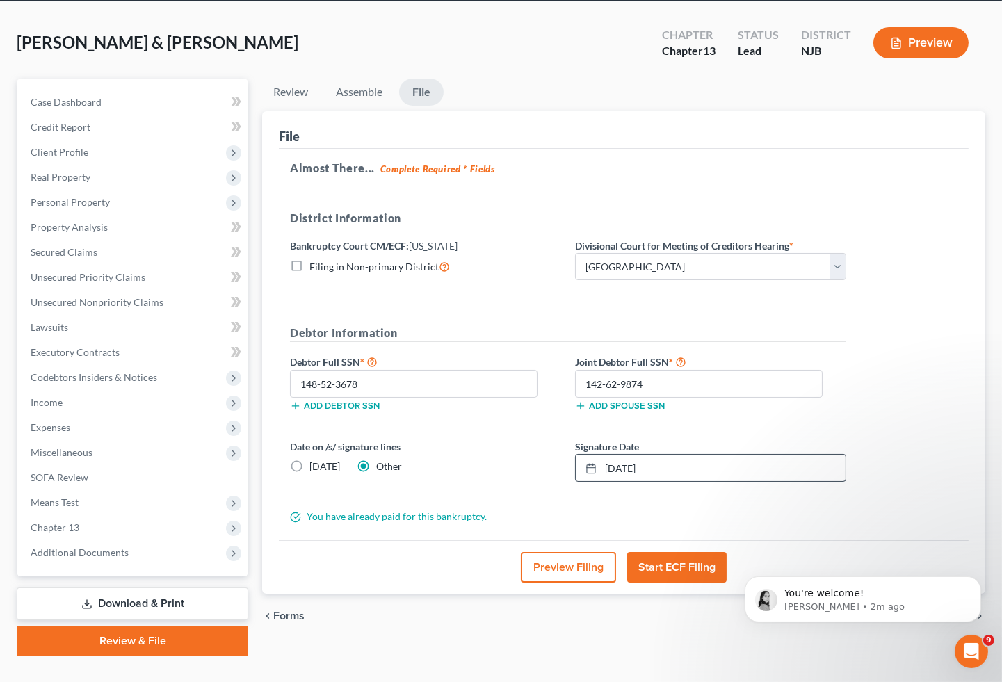
click at [683, 552] on button "Start ECF Filing" at bounding box center [676, 567] width 99 height 31
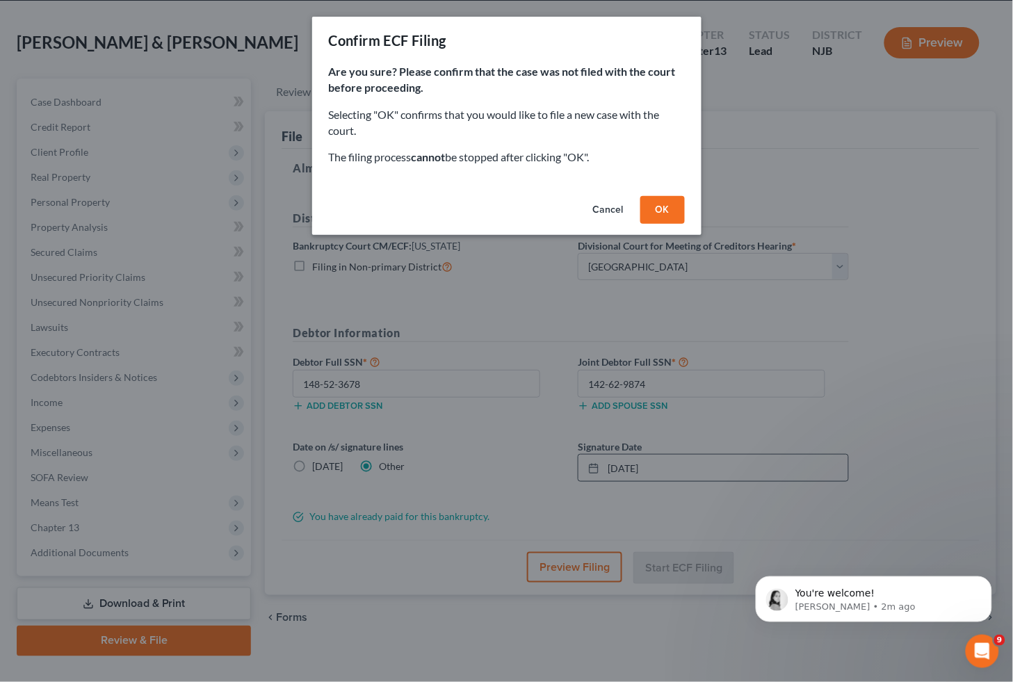
click at [664, 211] on button "OK" at bounding box center [663, 210] width 45 height 28
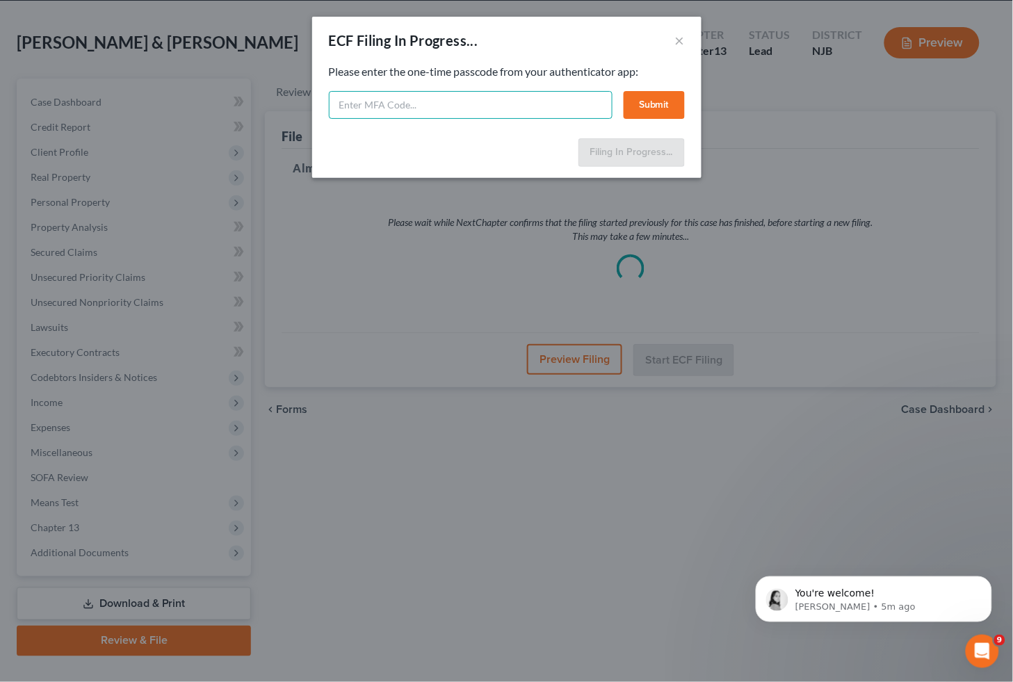
click at [419, 102] on input "text" at bounding box center [471, 105] width 284 height 28
type input "300160"
click at [637, 105] on button "Submit" at bounding box center [654, 105] width 61 height 28
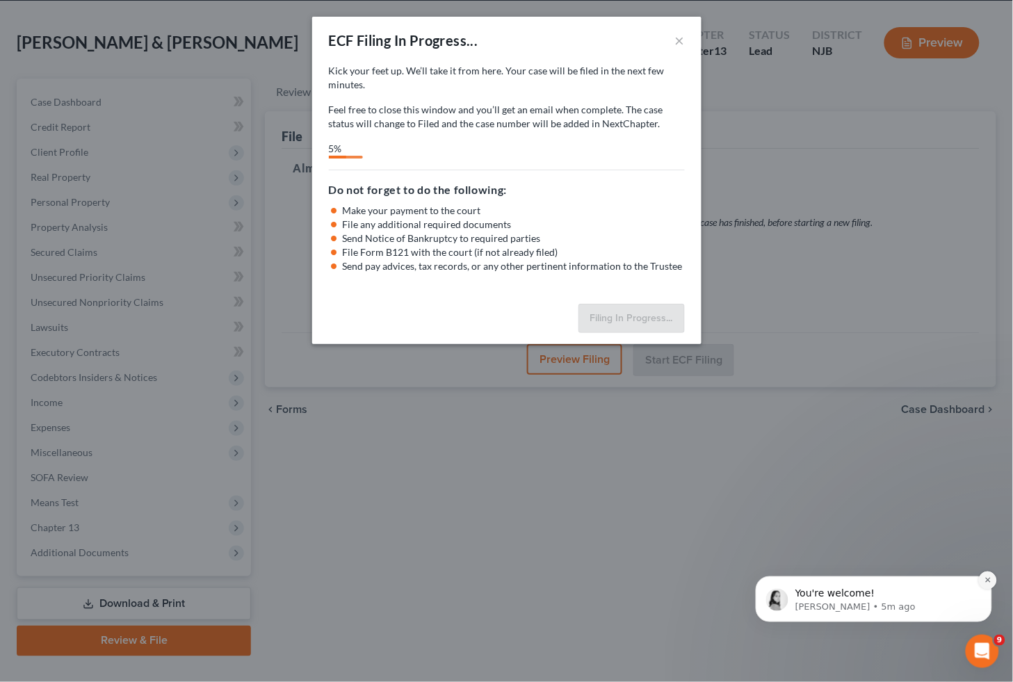
click at [986, 579] on icon "Dismiss notification" at bounding box center [987, 579] width 5 height 5
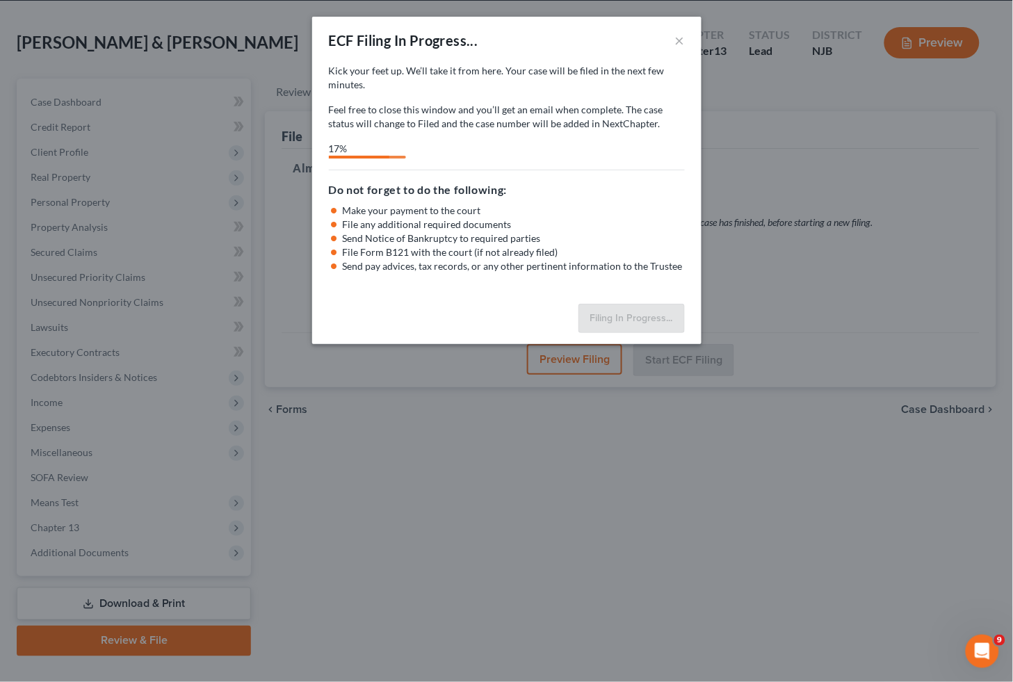
select select "2"
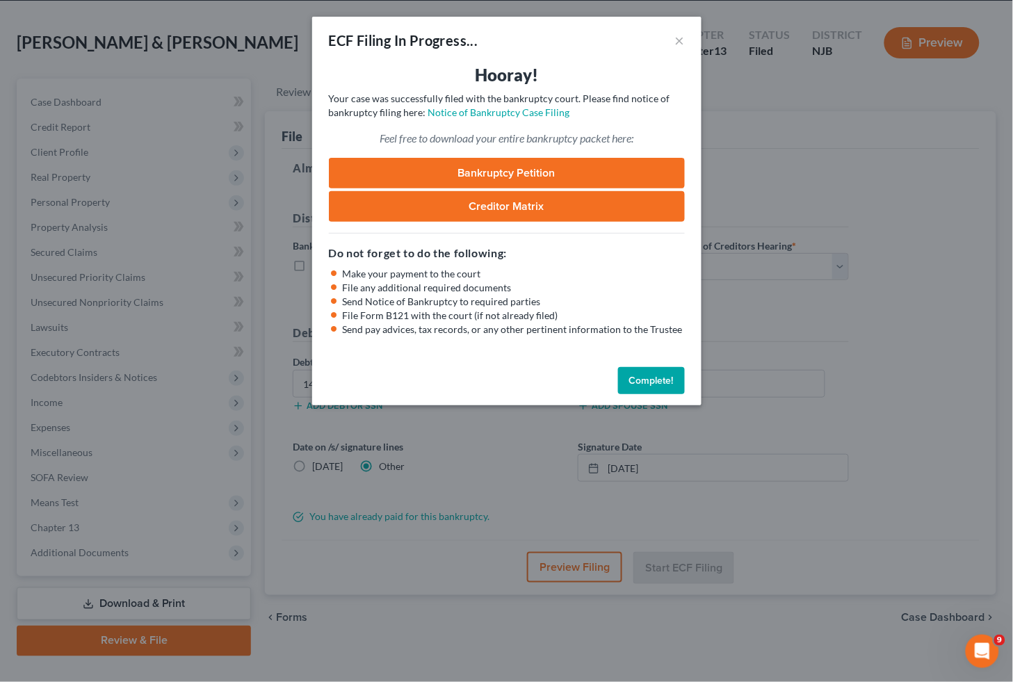
click at [677, 374] on button "Complete!" at bounding box center [651, 381] width 67 height 28
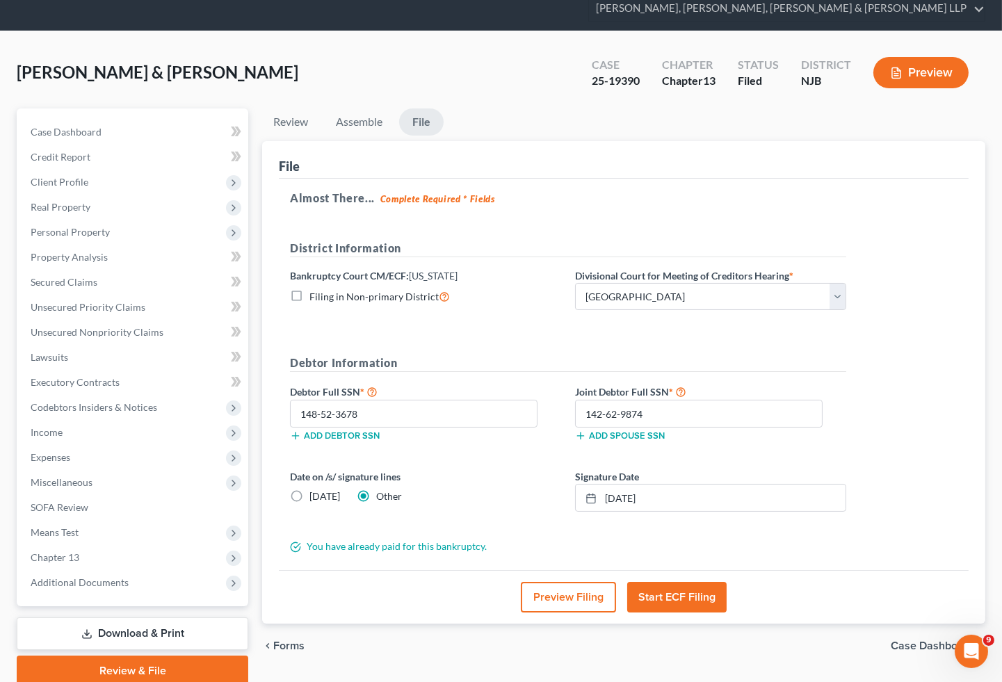
scroll to position [0, 0]
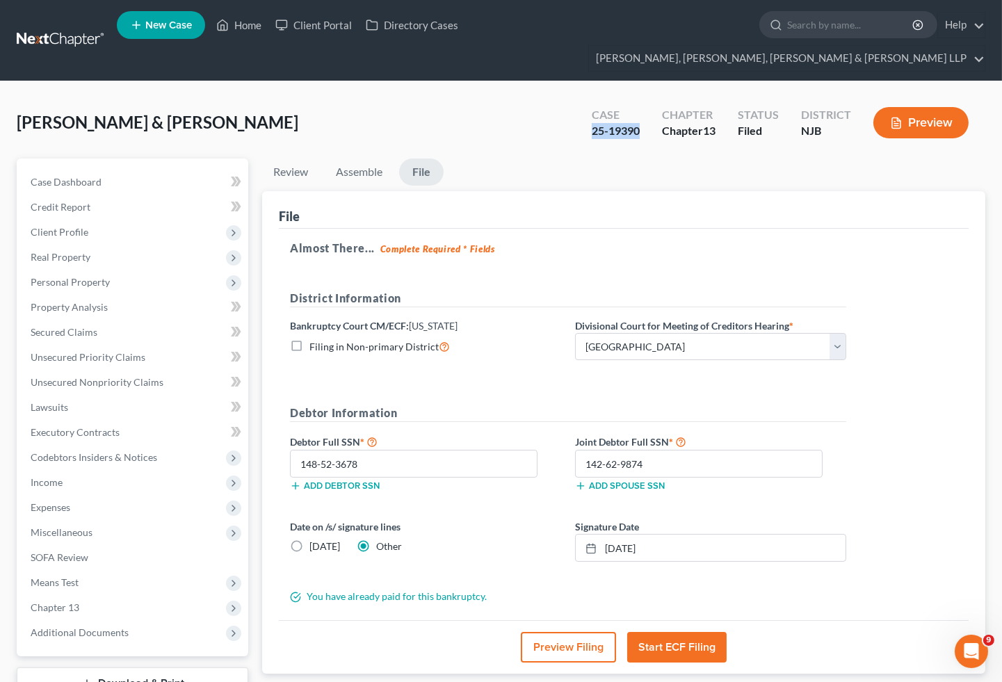
drag, startPoint x: 637, startPoint y: 102, endPoint x: 593, endPoint y: 100, distance: 44.5
click at [593, 123] on div "25-19390" at bounding box center [616, 131] width 48 height 16
copy div "25-19390"
click at [63, 326] on span "Secured Claims" at bounding box center [64, 332] width 67 height 12
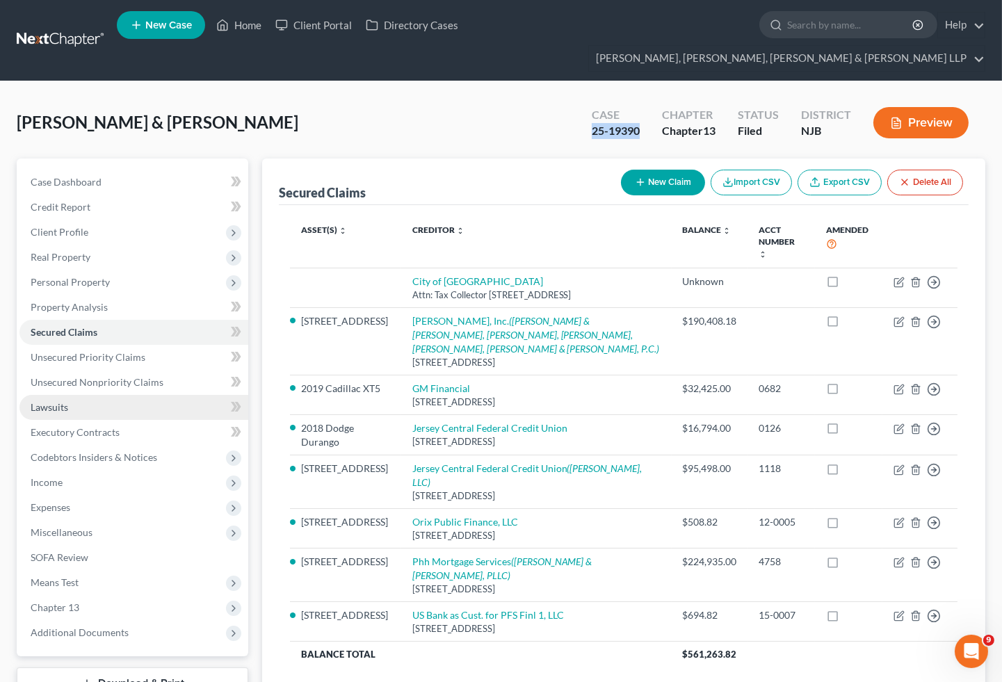
click at [59, 401] on span "Lawsuits" at bounding box center [50, 407] width 38 height 12
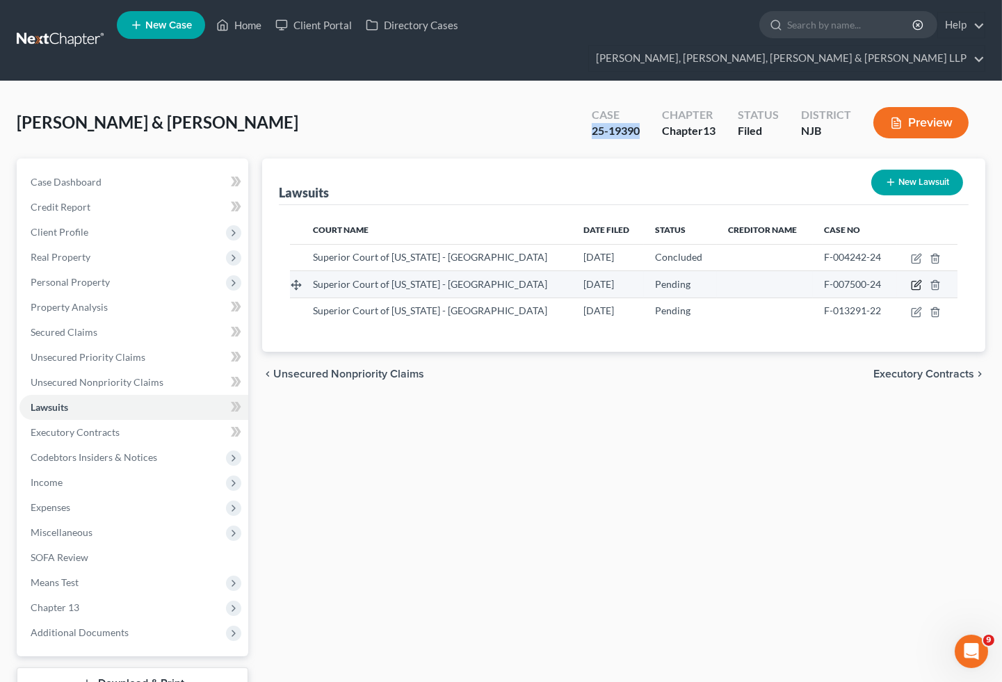
click at [915, 280] on icon "button" at bounding box center [916, 285] width 11 height 11
select select "33"
select select "0"
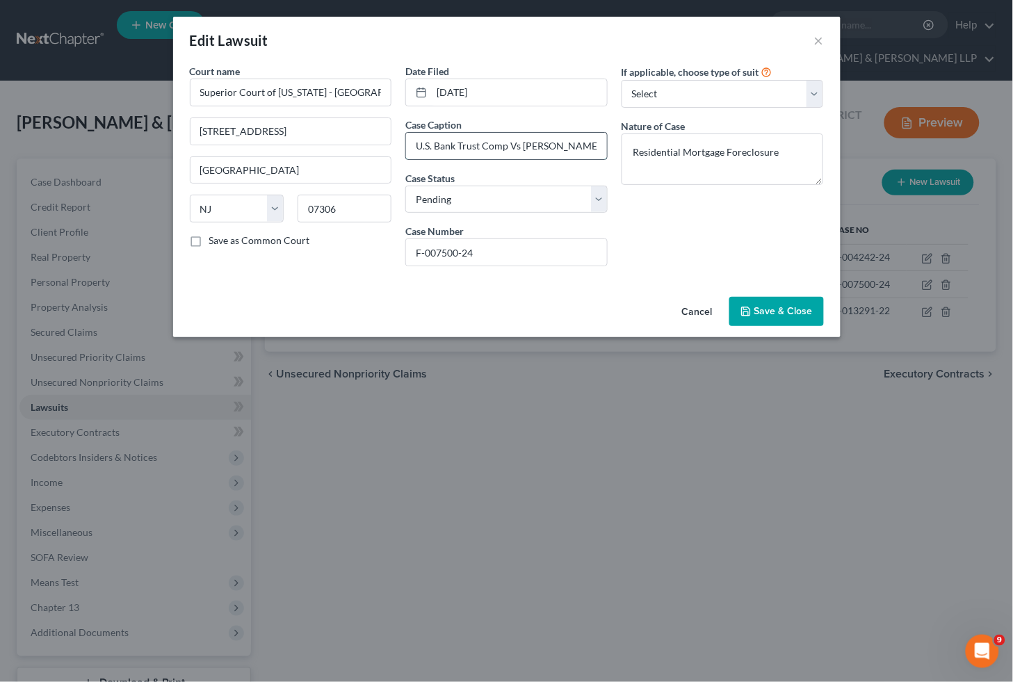
drag, startPoint x: 412, startPoint y: 144, endPoint x: 590, endPoint y: 147, distance: 177.4
click at [590, 147] on input "U.S. Bank Trust Comp Vs Smith Darleana" at bounding box center [506, 146] width 201 height 26
click at [701, 309] on button "Cancel" at bounding box center [697, 312] width 53 height 28
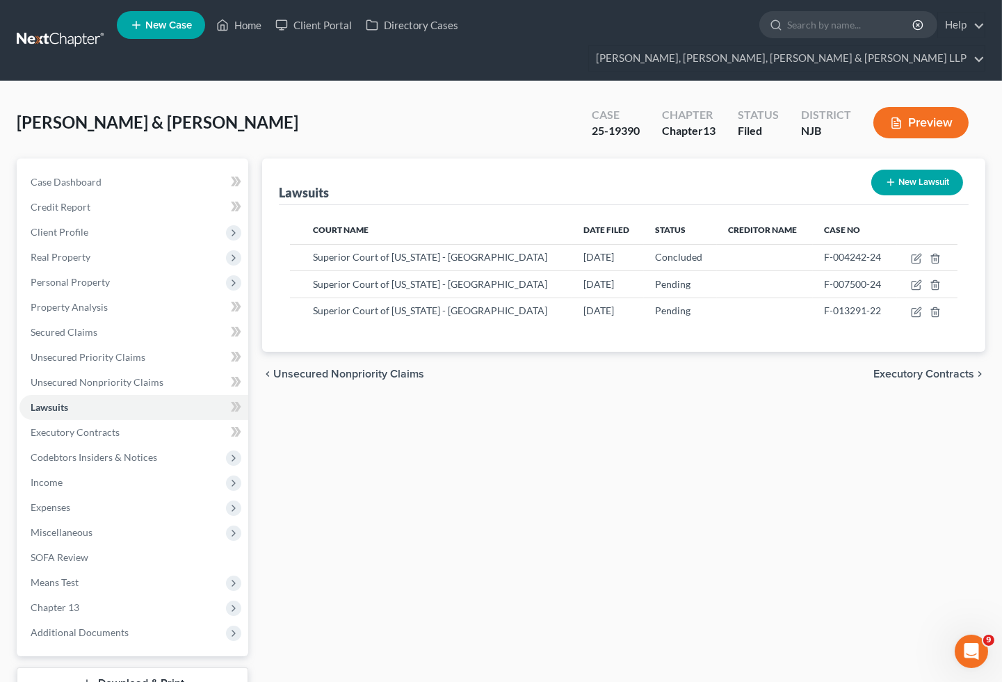
click at [450, 98] on div "Nevith, Robert & Darleana Upgraded Case 25-19390 Chapter Chapter 13 Status File…" at bounding box center [501, 128] width 969 height 61
click at [77, 226] on span "Client Profile" at bounding box center [60, 232] width 58 height 12
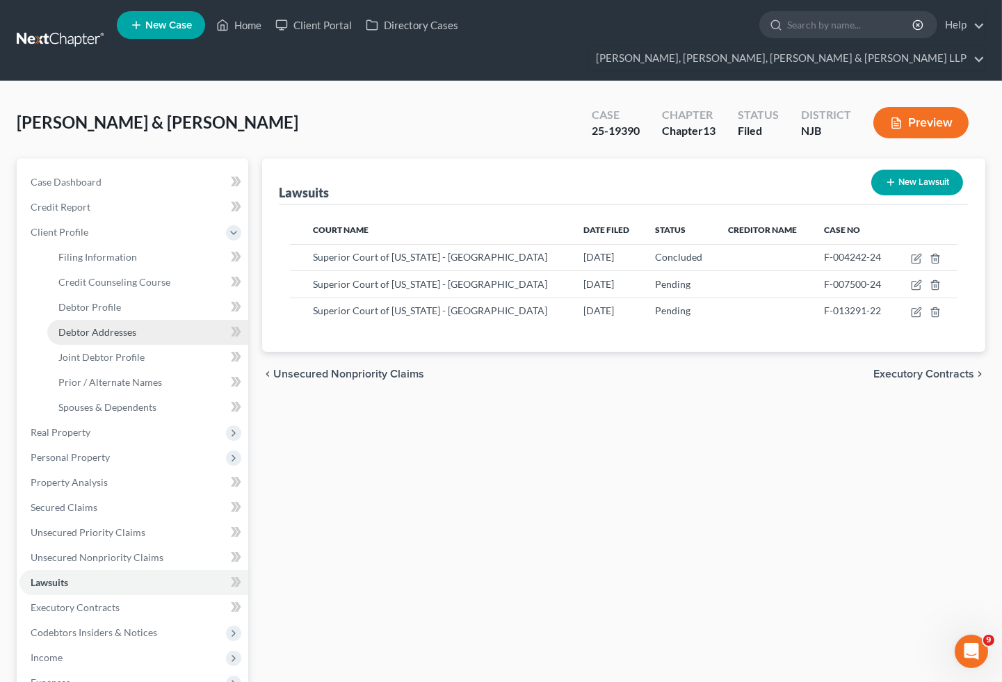
click at [102, 326] on span "Debtor Addresses" at bounding box center [97, 332] width 78 height 12
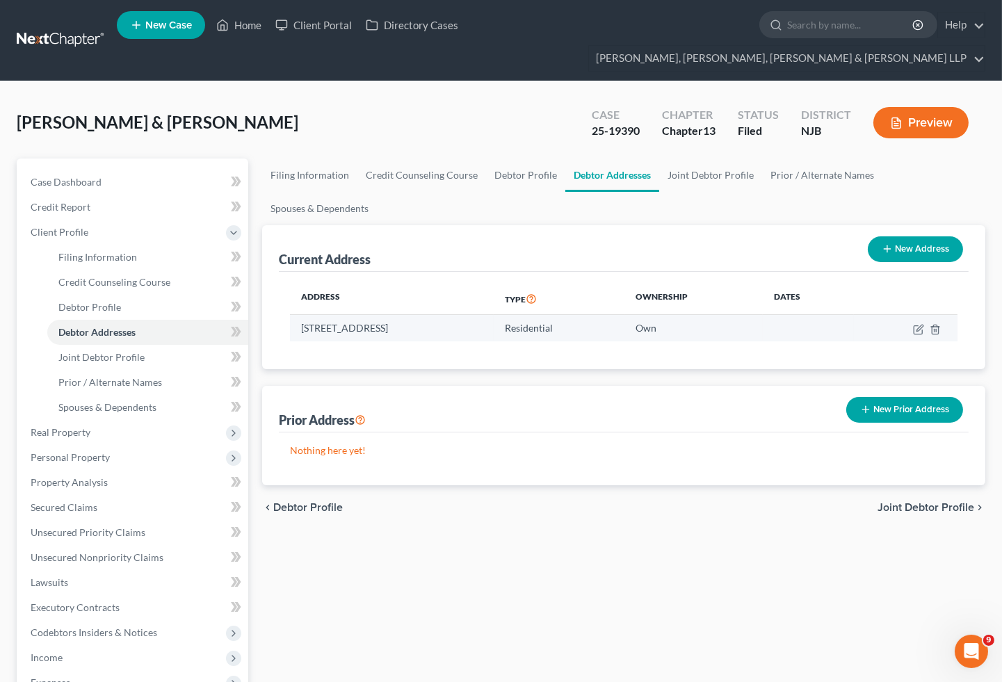
drag, startPoint x: 488, startPoint y: 304, endPoint x: 297, endPoint y: 301, distance: 190.6
click at [297, 315] on td "65 West 57th Street, Bayonne, NJ 07002" at bounding box center [392, 328] width 204 height 26
copy td "65 West 57th Street, Bayonne, NJ 07002"
click at [248, 22] on link "Home" at bounding box center [238, 25] width 59 height 25
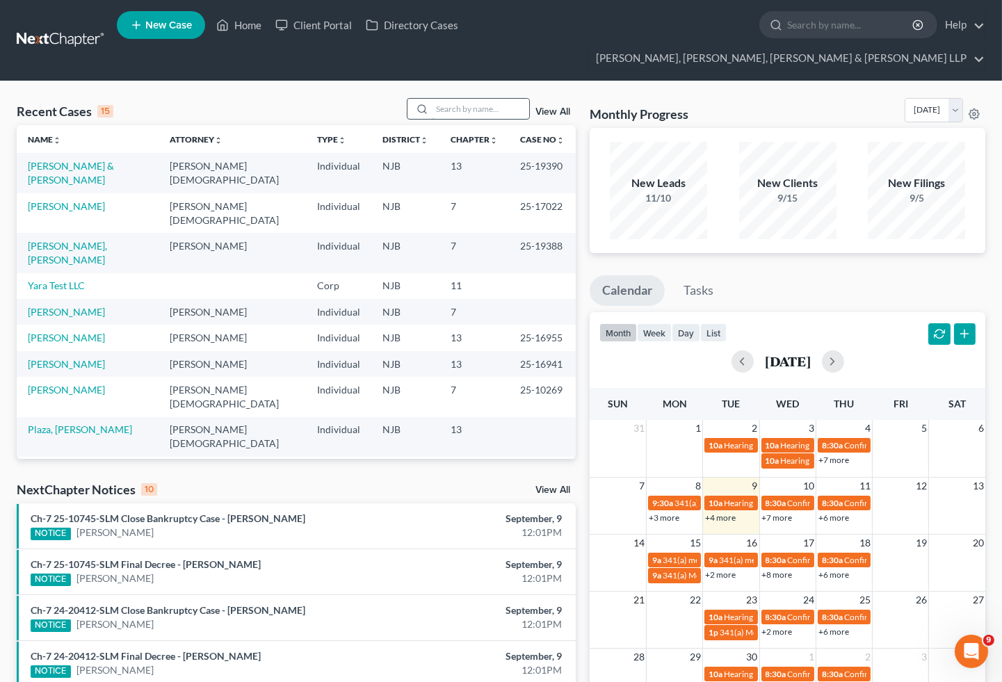
click at [458, 99] on input "search" at bounding box center [480, 109] width 97 height 20
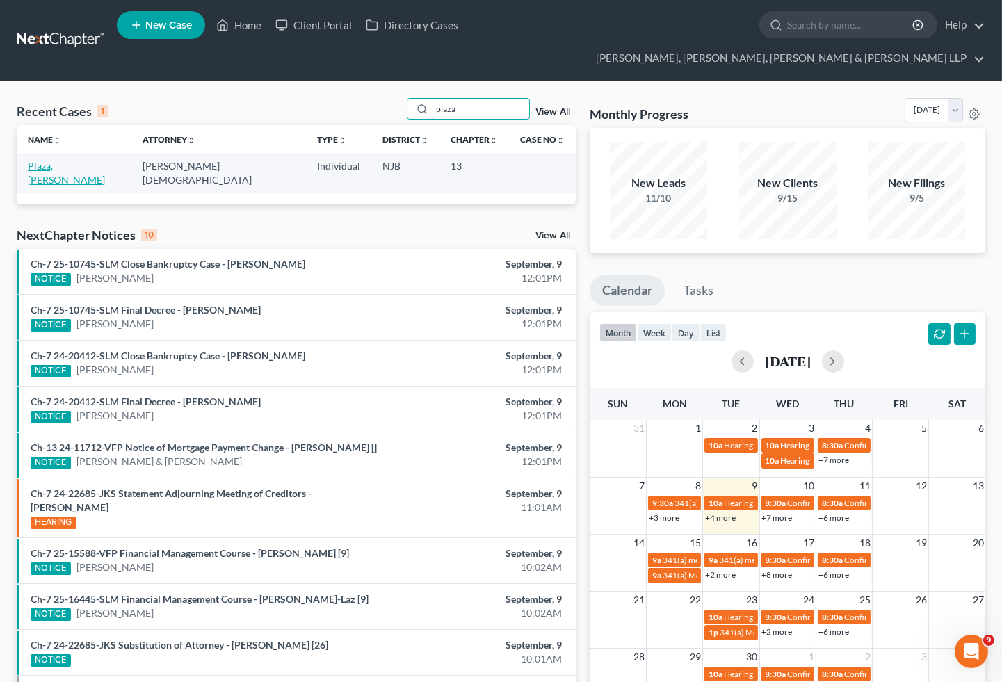
type input "plaza"
click at [66, 160] on link "Plaza, [PERSON_NAME]" at bounding box center [66, 173] width 77 height 26
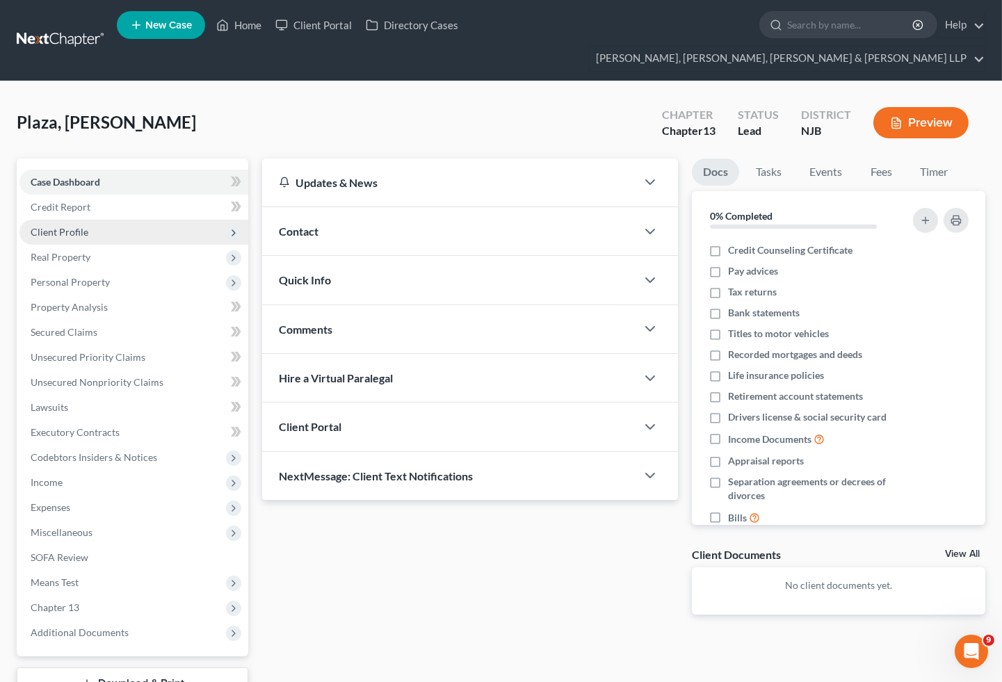
click at [58, 226] on span "Client Profile" at bounding box center [60, 232] width 58 height 12
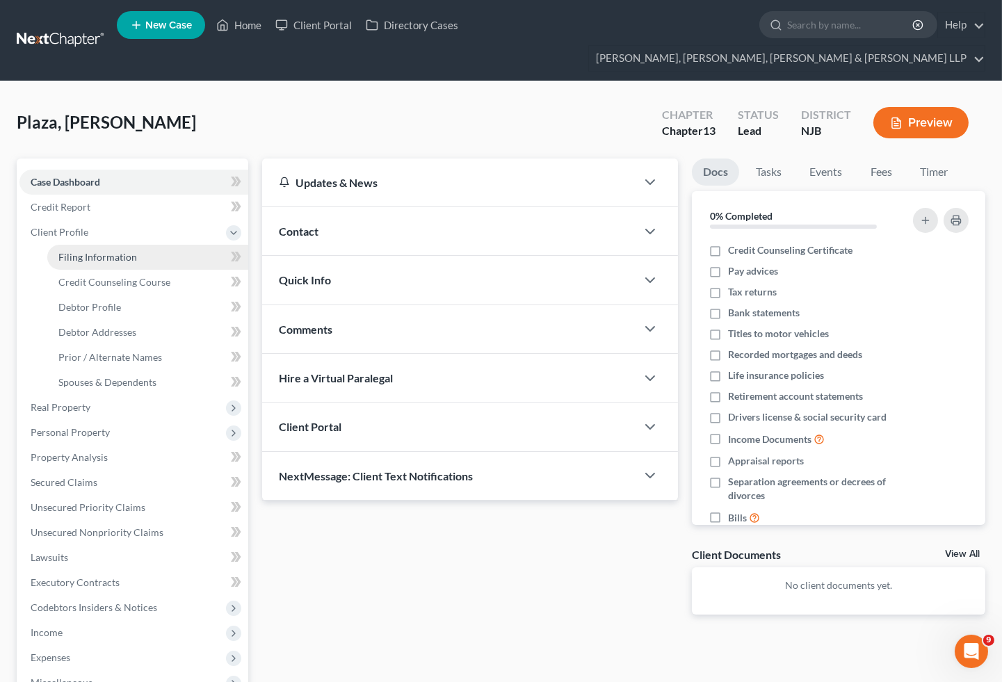
click at [67, 251] on span "Filing Information" at bounding box center [97, 257] width 79 height 12
select select "1"
select select "0"
select select "3"
select select "51"
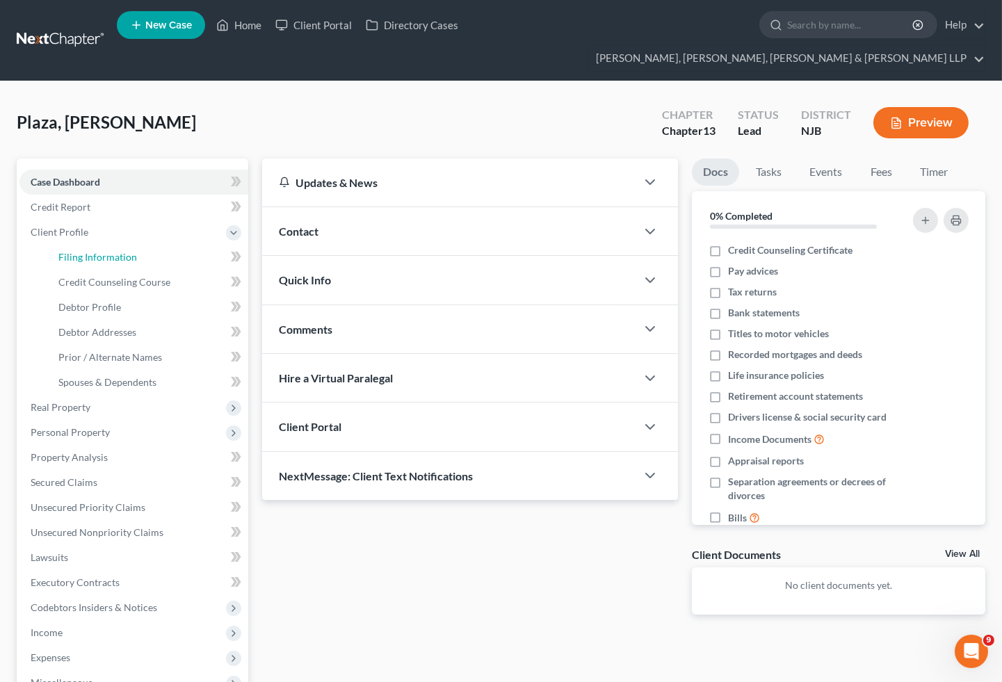
select select "0"
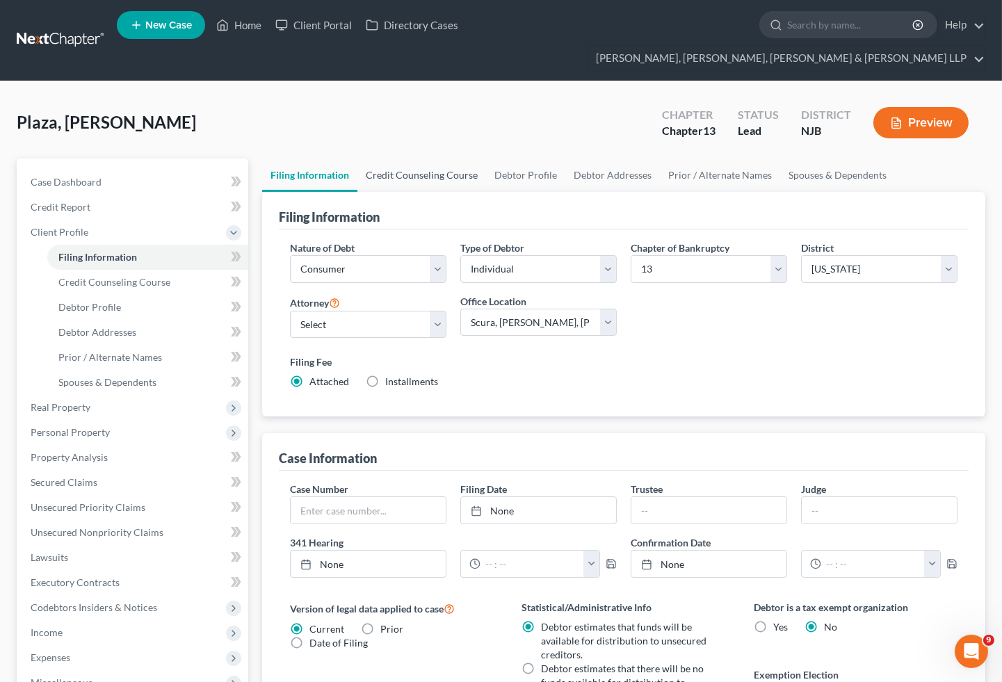
click at [425, 159] on link "Credit Counseling Course" at bounding box center [422, 175] width 129 height 33
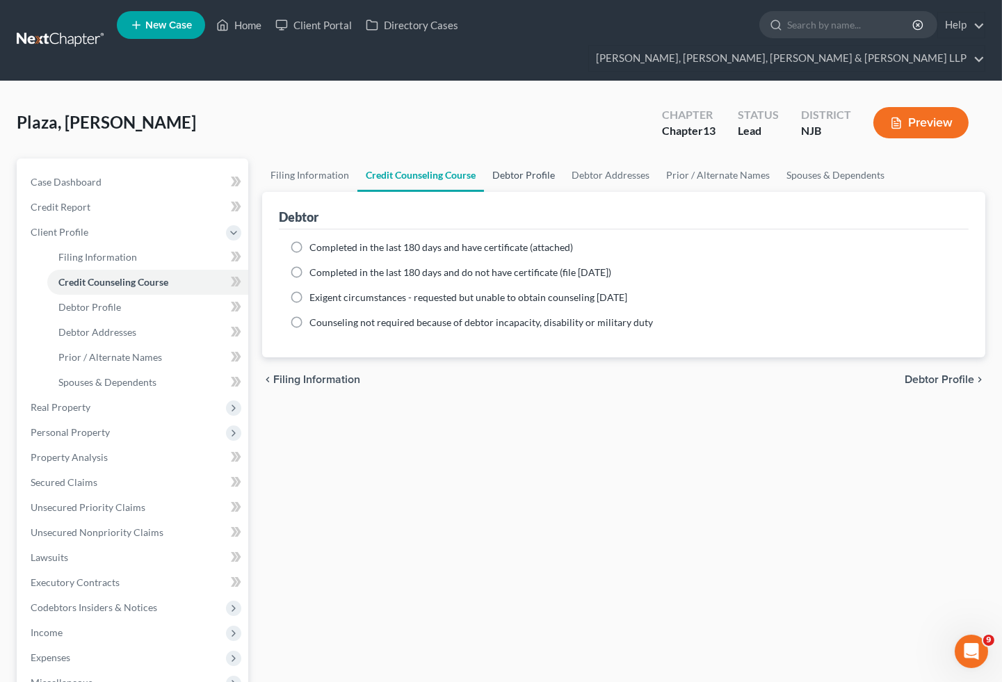
click at [527, 159] on link "Debtor Profile" at bounding box center [523, 175] width 79 height 33
select select "0"
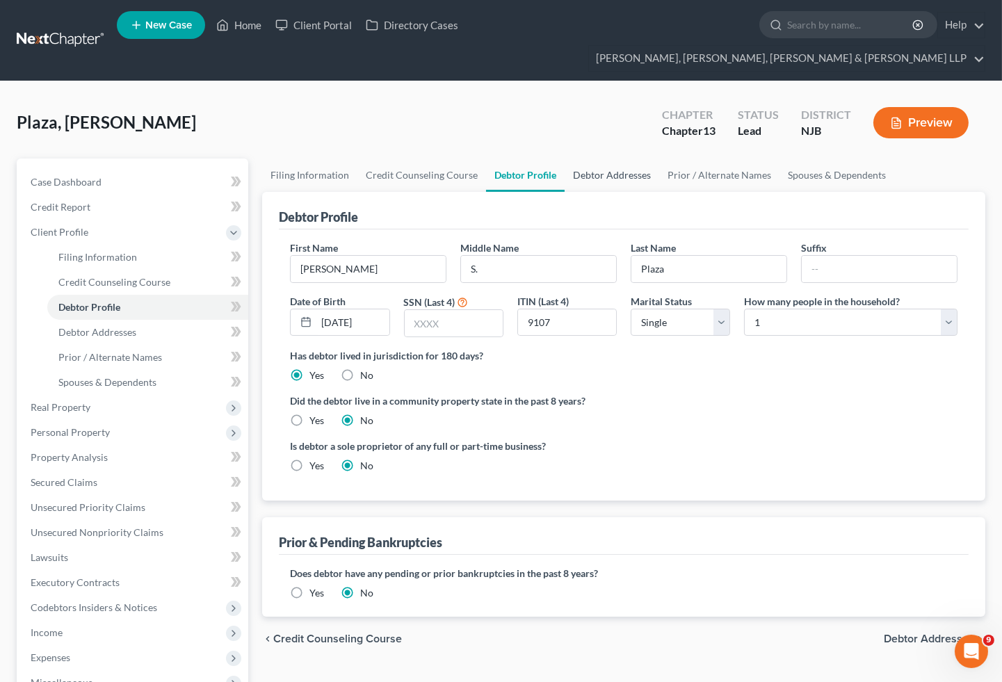
click at [591, 159] on link "Debtor Addresses" at bounding box center [612, 175] width 95 height 33
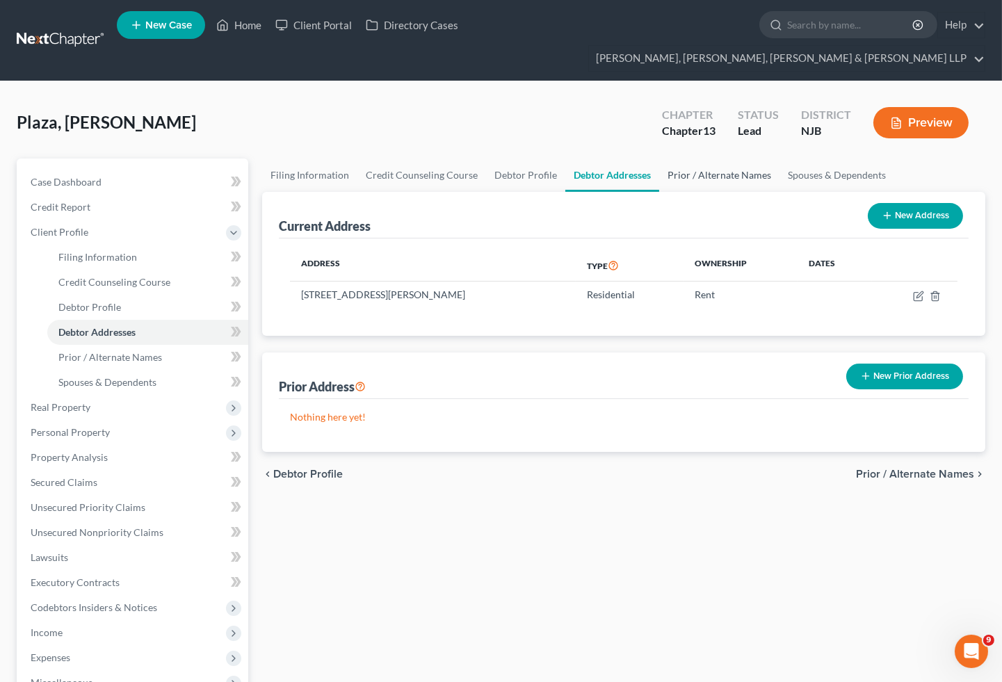
click at [689, 159] on link "Prior / Alternate Names" at bounding box center [719, 175] width 120 height 33
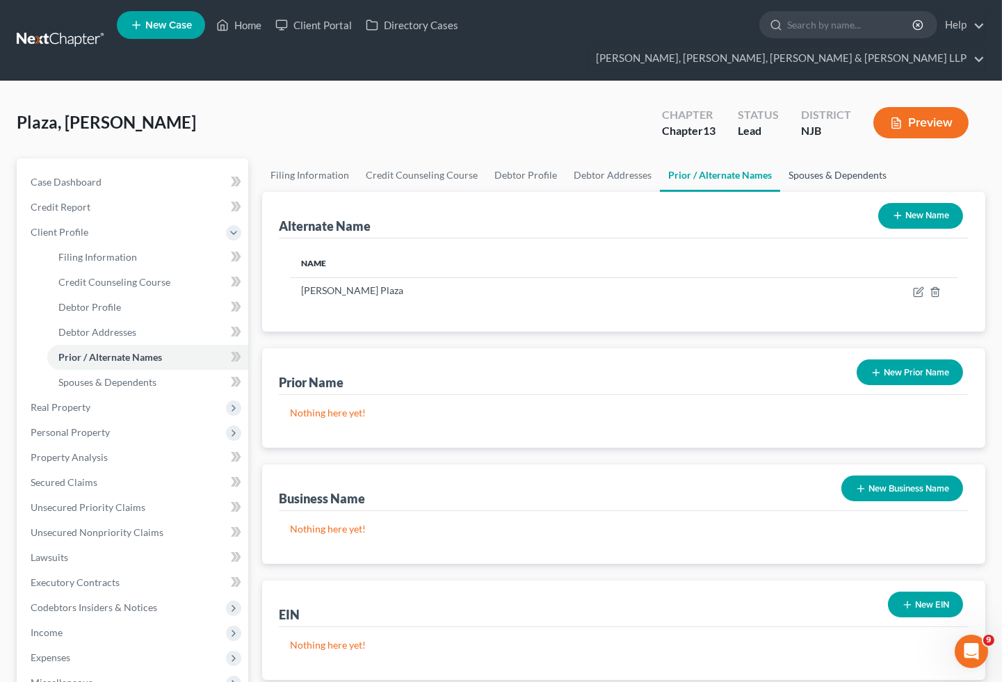
click at [810, 159] on link "Spouses & Dependents" at bounding box center [837, 175] width 115 height 33
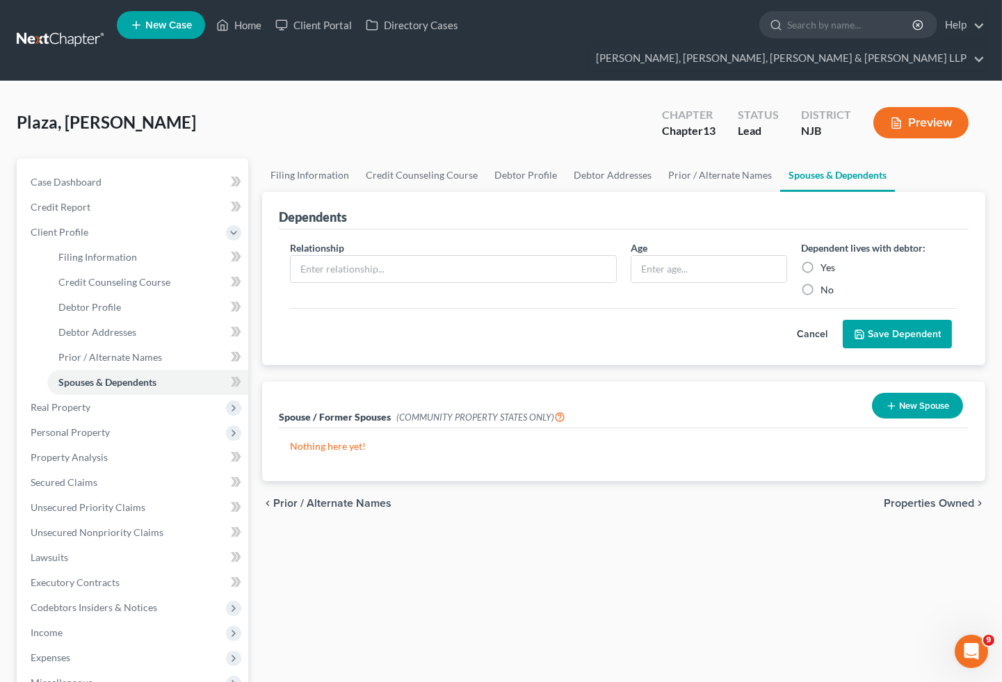
click at [930, 498] on span "Properties Owned" at bounding box center [929, 503] width 90 height 11
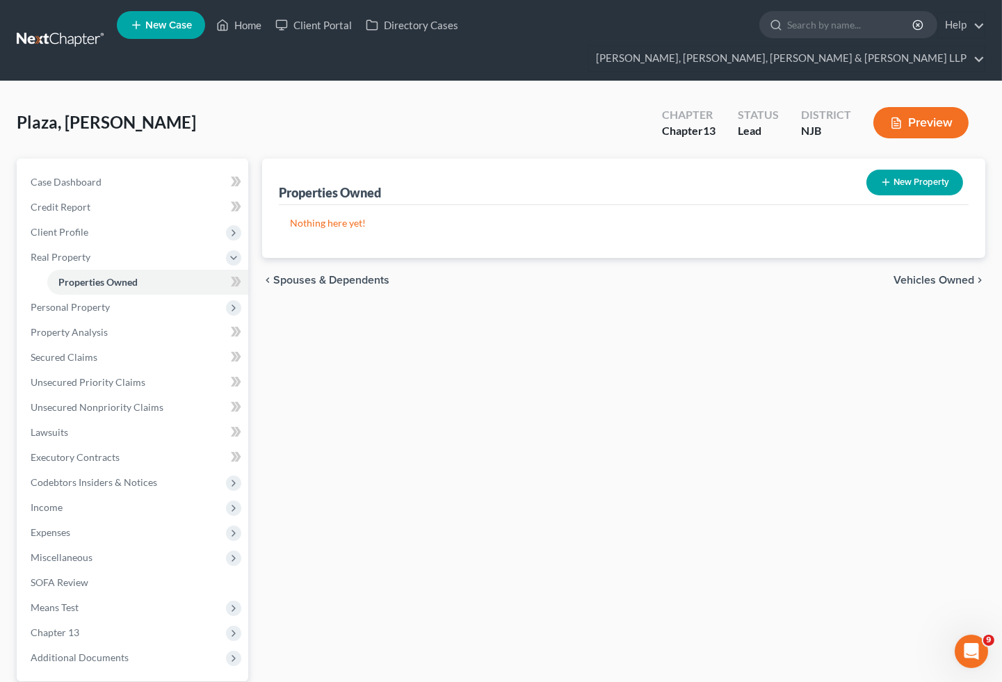
click at [563, 447] on div "Properties Owned New Property Nothing here yet! Property Market Value Liens Exe…" at bounding box center [623, 460] width 737 height 603
click at [72, 226] on span "Client Profile" at bounding box center [60, 232] width 58 height 12
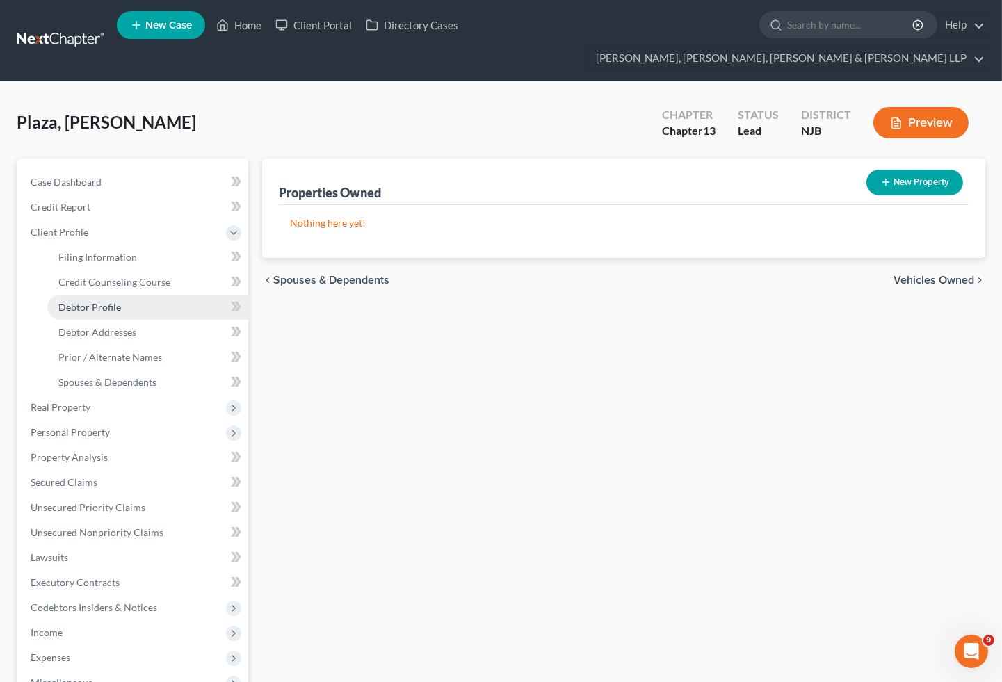
click at [101, 301] on span "Debtor Profile" at bounding box center [89, 307] width 63 height 12
select select "0"
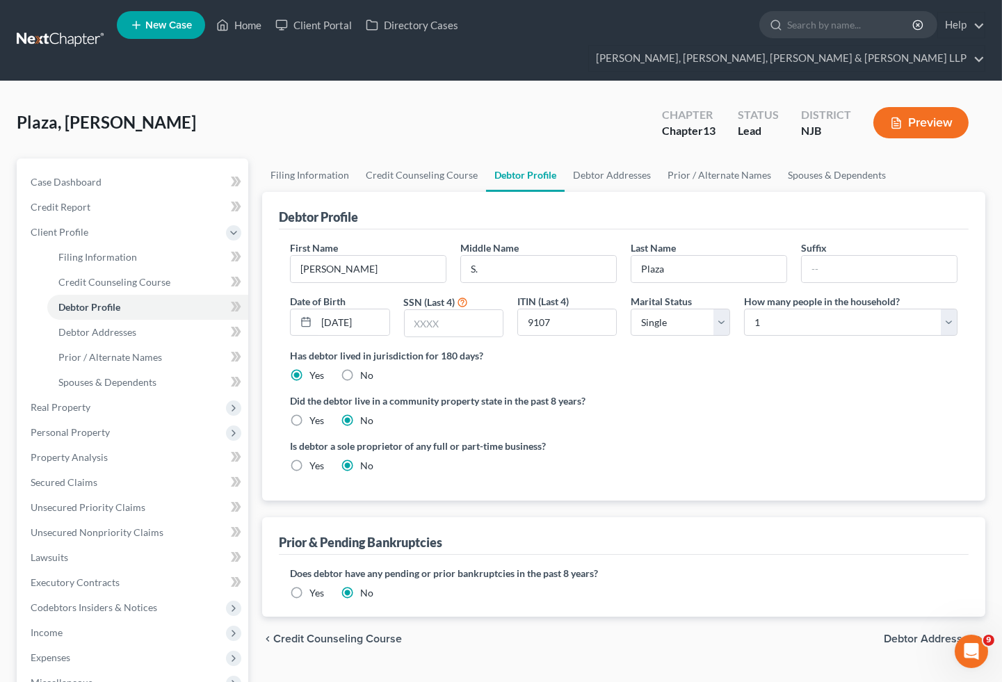
click at [385, 98] on div "Plaza, Daniel Upgraded Chapter Chapter 13 Status Lead District NJB Preview" at bounding box center [501, 128] width 969 height 61
click at [459, 310] on input "text" at bounding box center [454, 323] width 98 height 26
type input "9107"
drag, startPoint x: 575, startPoint y: 295, endPoint x: 509, endPoint y: 289, distance: 65.6
click at [509, 289] on div "First Name Daniel Middle Name S. Last Name Plaza Suffix Date of Birth 03/06/199…" at bounding box center [624, 295] width 682 height 108
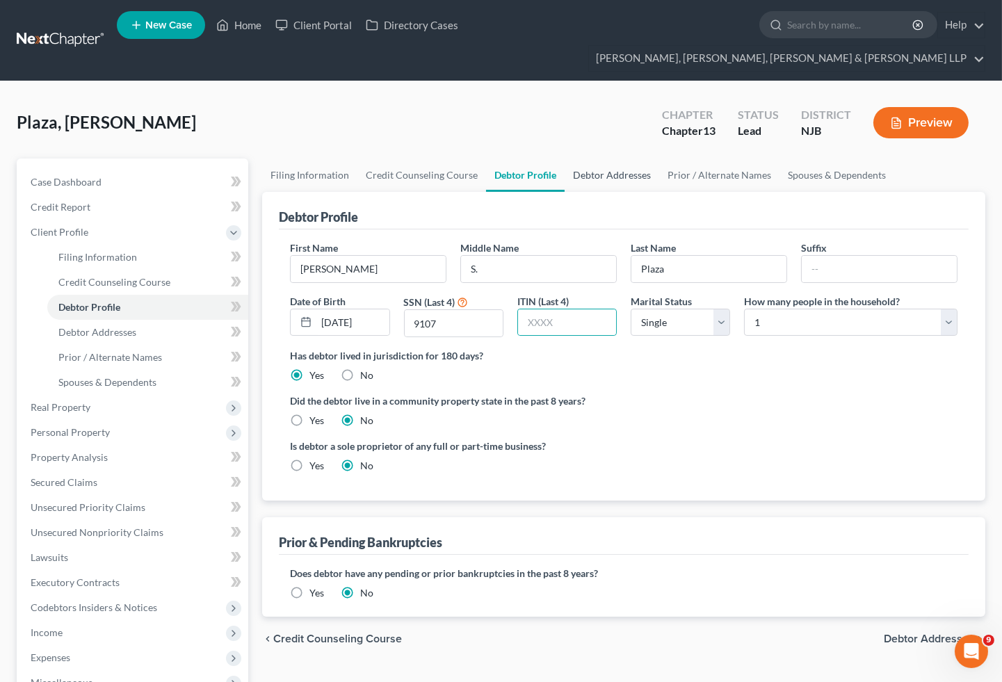
click at [591, 159] on link "Debtor Addresses" at bounding box center [612, 175] width 95 height 33
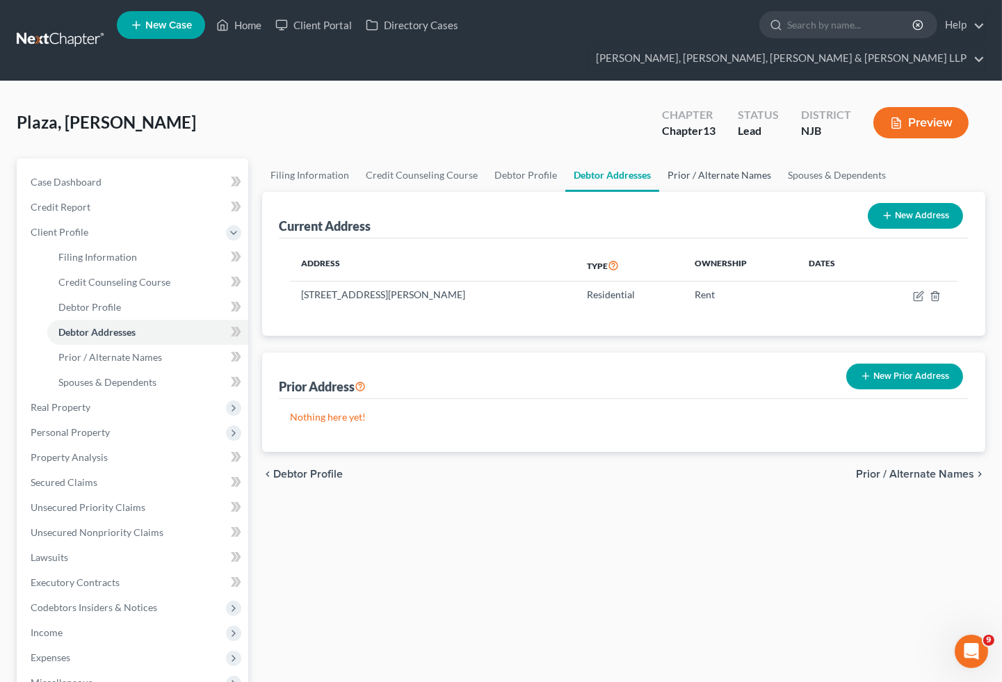
click at [682, 159] on link "Prior / Alternate Names" at bounding box center [719, 175] width 120 height 33
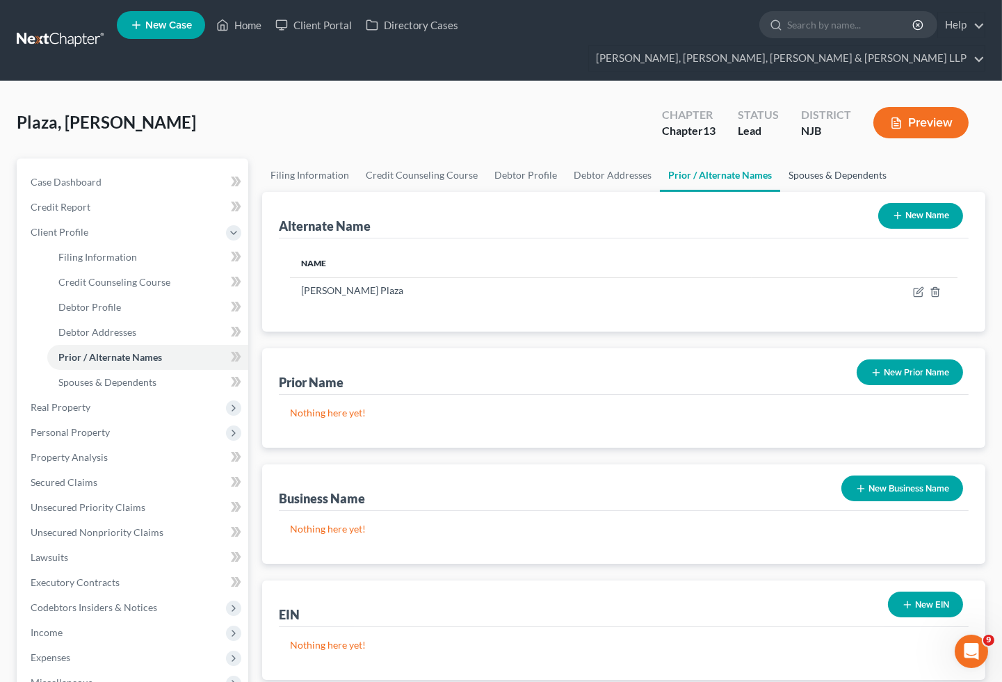
click at [793, 159] on link "Spouses & Dependents" at bounding box center [837, 175] width 115 height 33
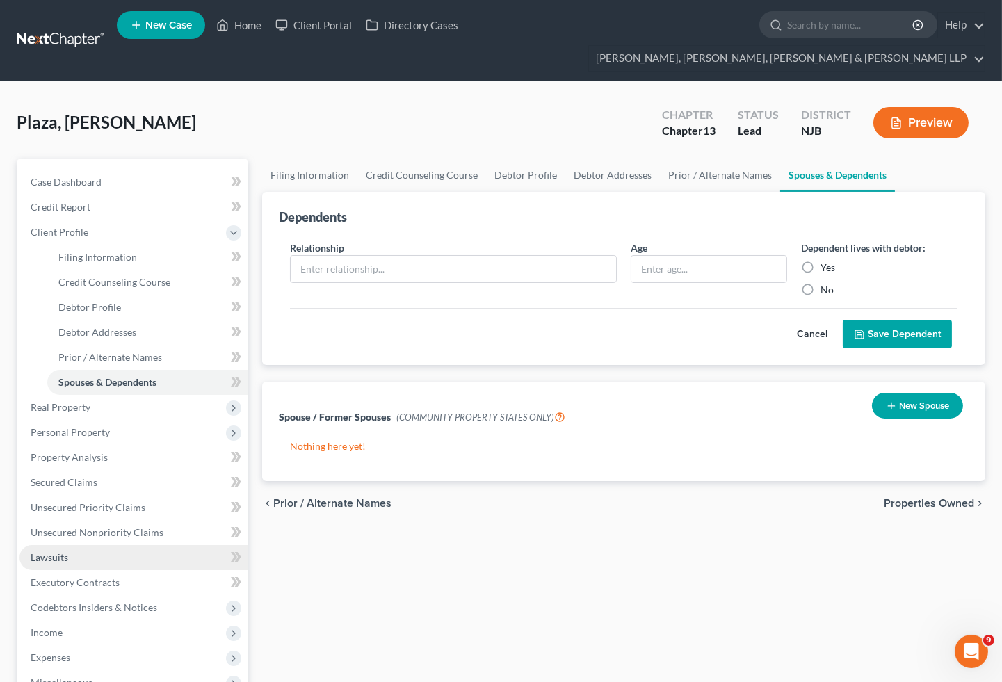
click at [913, 498] on span "Properties Owned" at bounding box center [929, 503] width 90 height 11
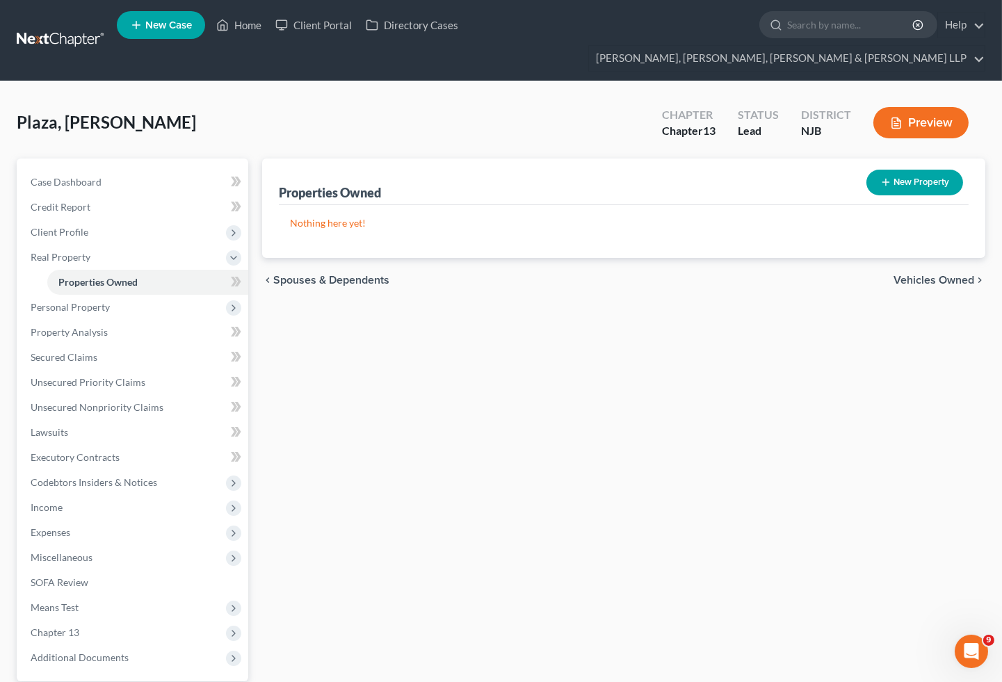
click at [401, 434] on div "Properties Owned New Property Nothing here yet! Property Market Value Liens Exe…" at bounding box center [623, 460] width 737 height 603
click at [61, 201] on span "Credit Report" at bounding box center [61, 207] width 60 height 12
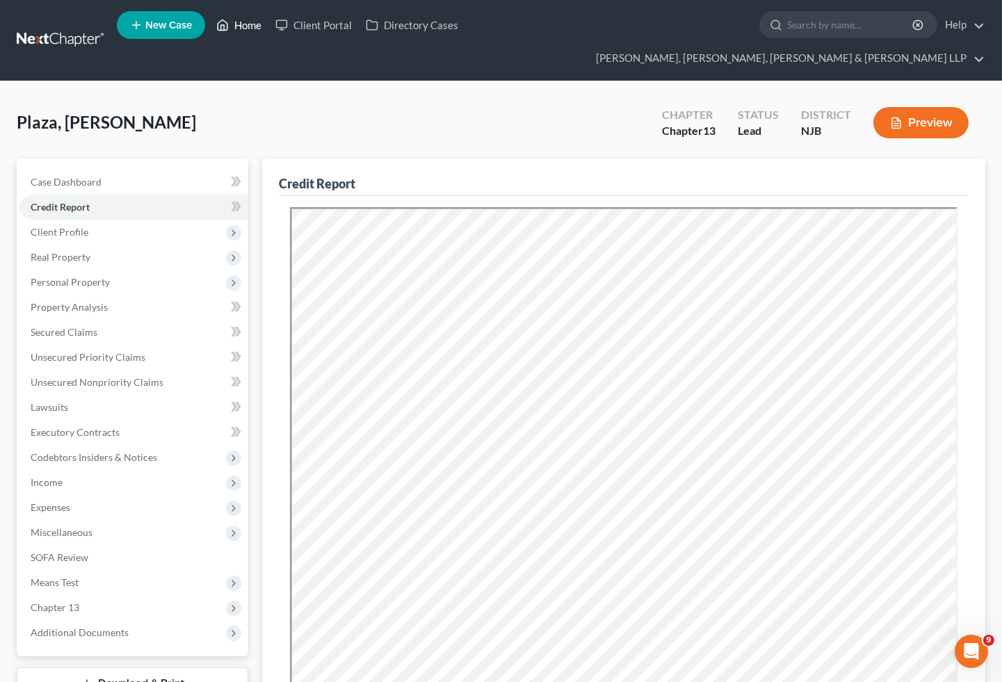
click at [244, 23] on link "Home" at bounding box center [238, 25] width 59 height 25
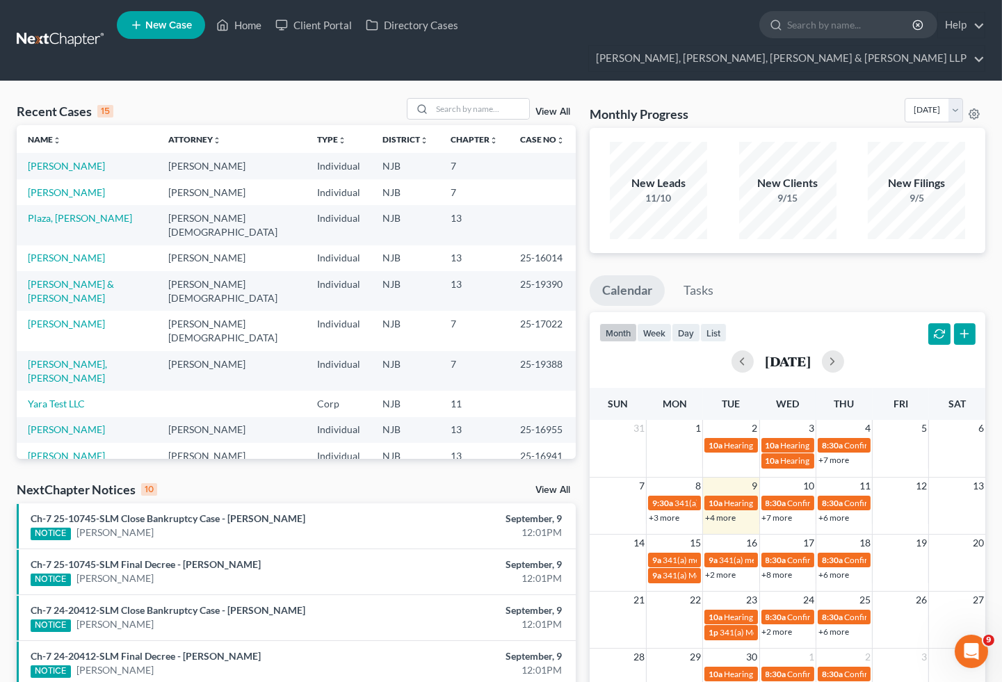
click at [773, 98] on div "Monthly Progress Bankruptcy Bankruptcy September 2025 August 2025 July 2025 Jun…" at bounding box center [788, 113] width 396 height 30
click at [456, 99] on input "search" at bounding box center [480, 109] width 97 height 20
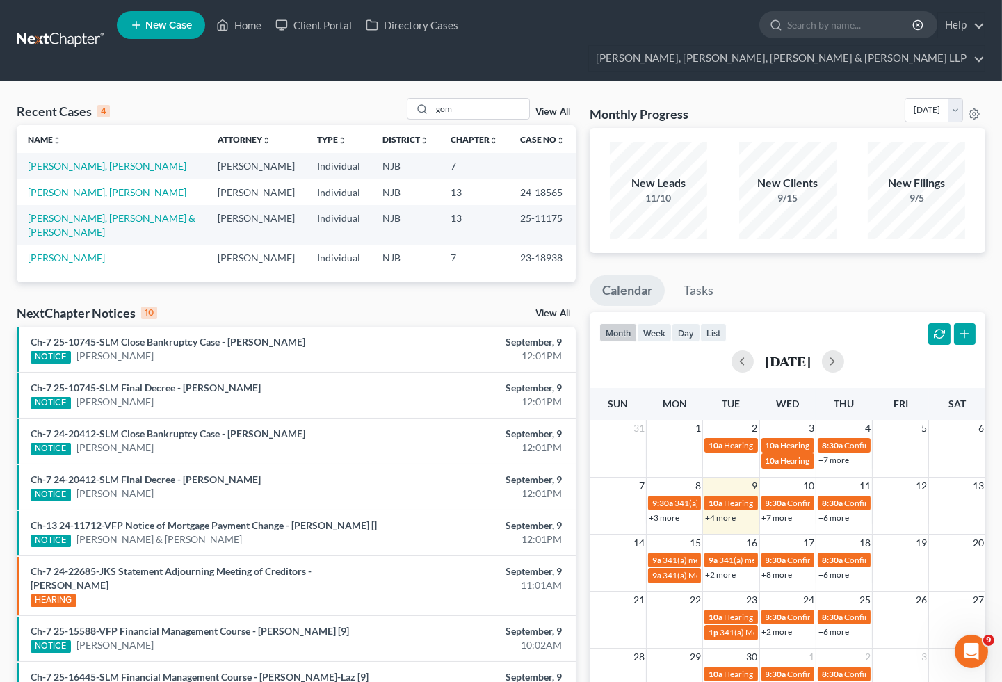
click at [985, 81] on div "Recent Cases 4 gom View All Name unfold_more expand_more expand_less Attorney u…" at bounding box center [501, 459] width 1002 height 757
drag, startPoint x: 458, startPoint y: 79, endPoint x: 420, endPoint y: 79, distance: 37.6
click at [420, 98] on div "gom" at bounding box center [469, 109] width 124 height 22
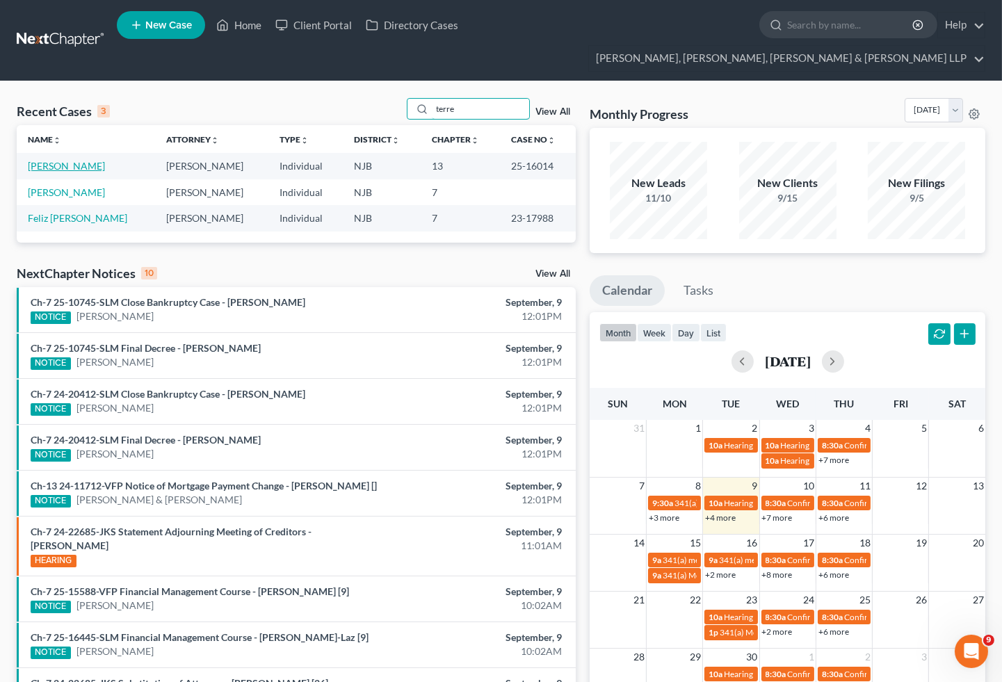
type input "terre"
click at [95, 160] on link "Brownridge, Terrell" at bounding box center [66, 166] width 77 height 12
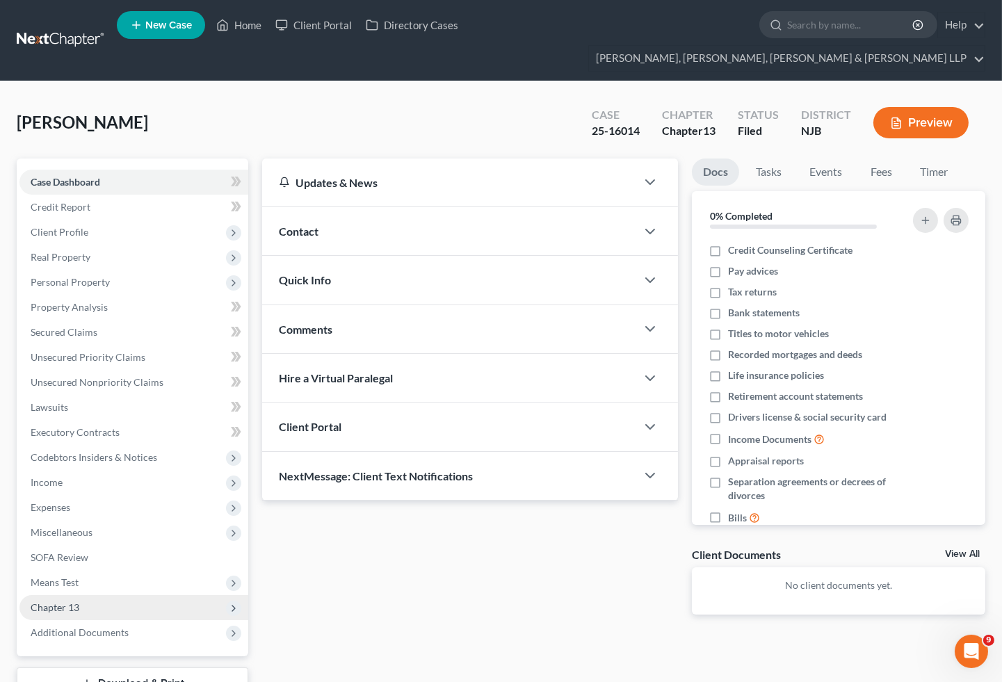
click at [82, 595] on span "Chapter 13" at bounding box center [133, 607] width 229 height 25
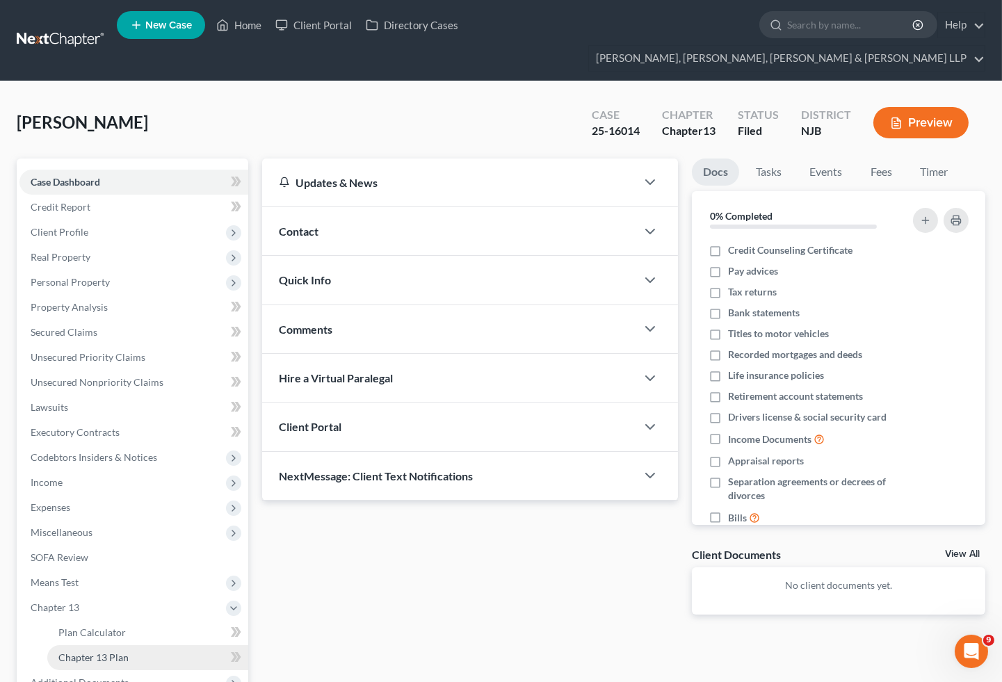
click at [104, 645] on link "Chapter 13 Plan" at bounding box center [147, 657] width 201 height 25
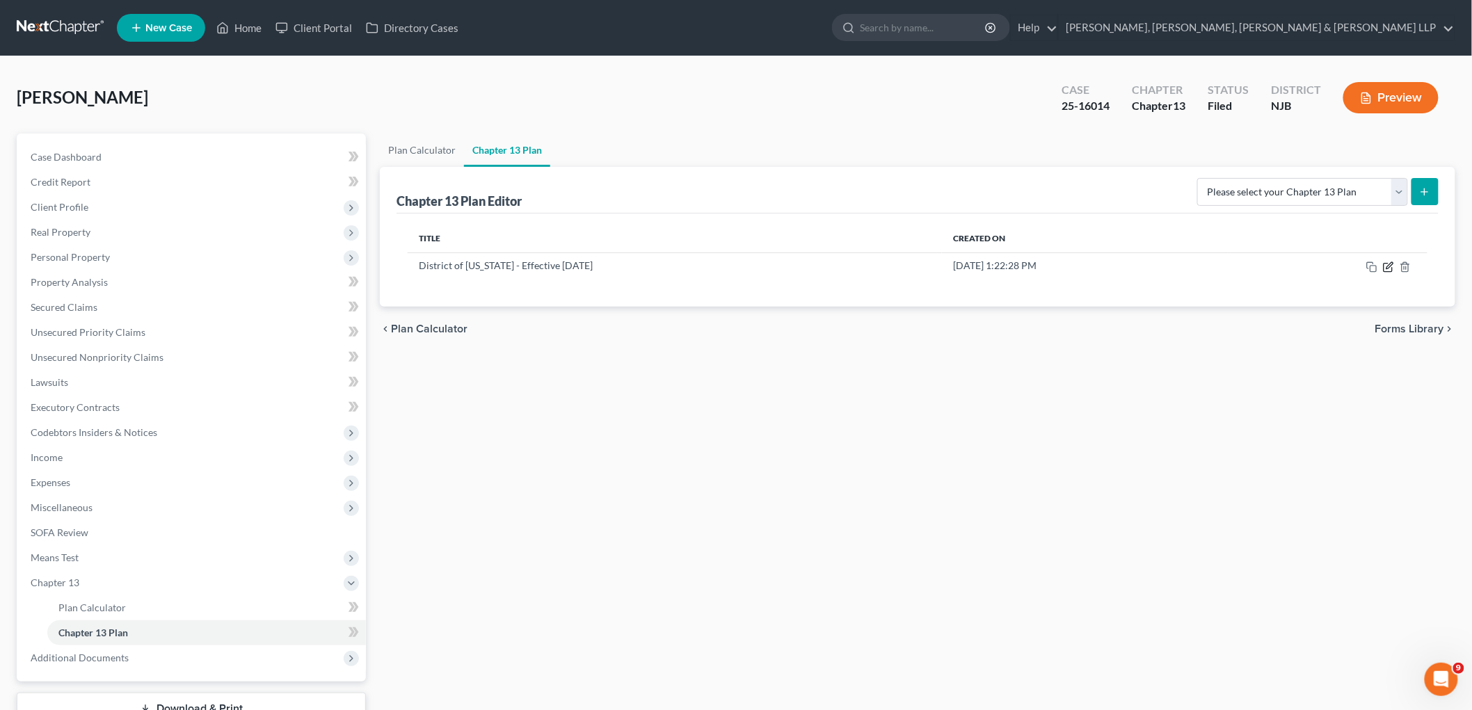
drag, startPoint x: 1387, startPoint y: 267, endPoint x: 1136, endPoint y: 376, distance: 273.8
click at [1002, 266] on icon "button" at bounding box center [1389, 265] width 6 height 6
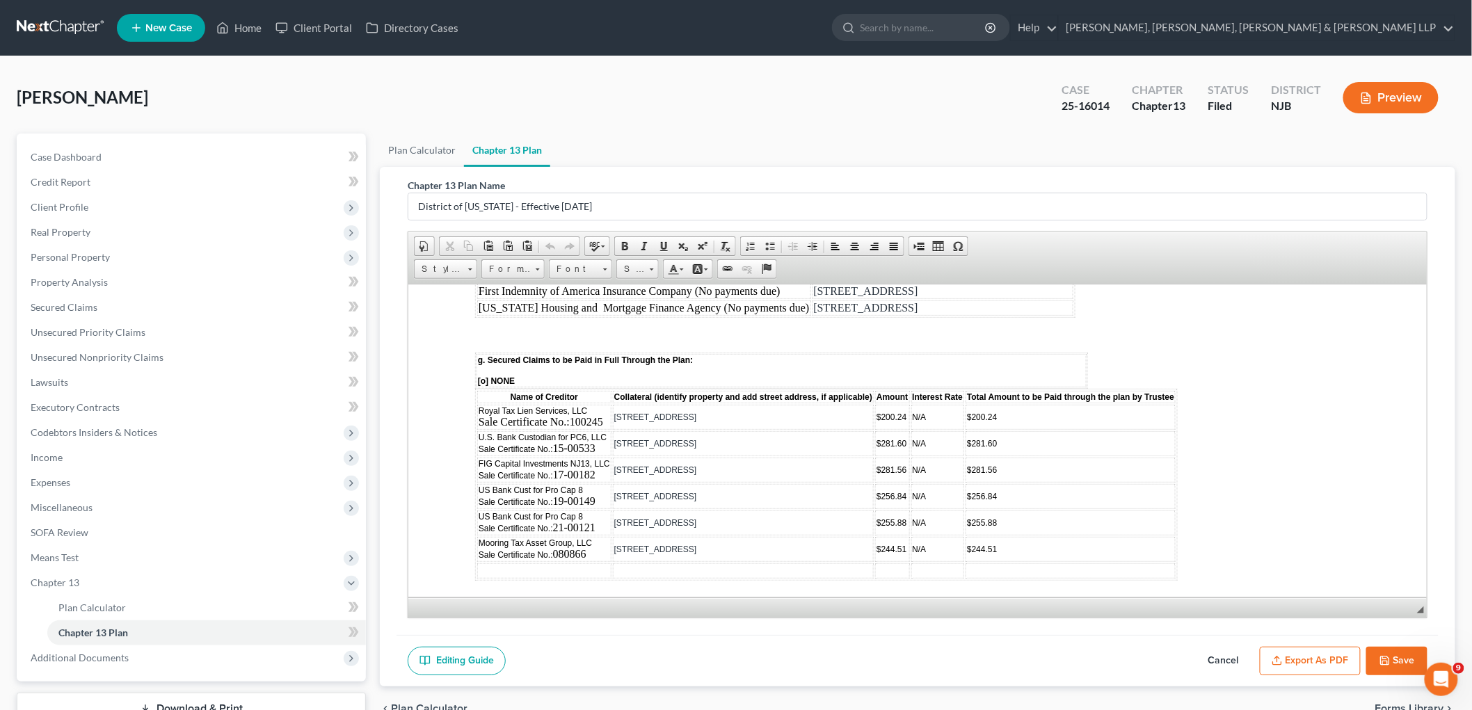
scroll to position [2164, 0]
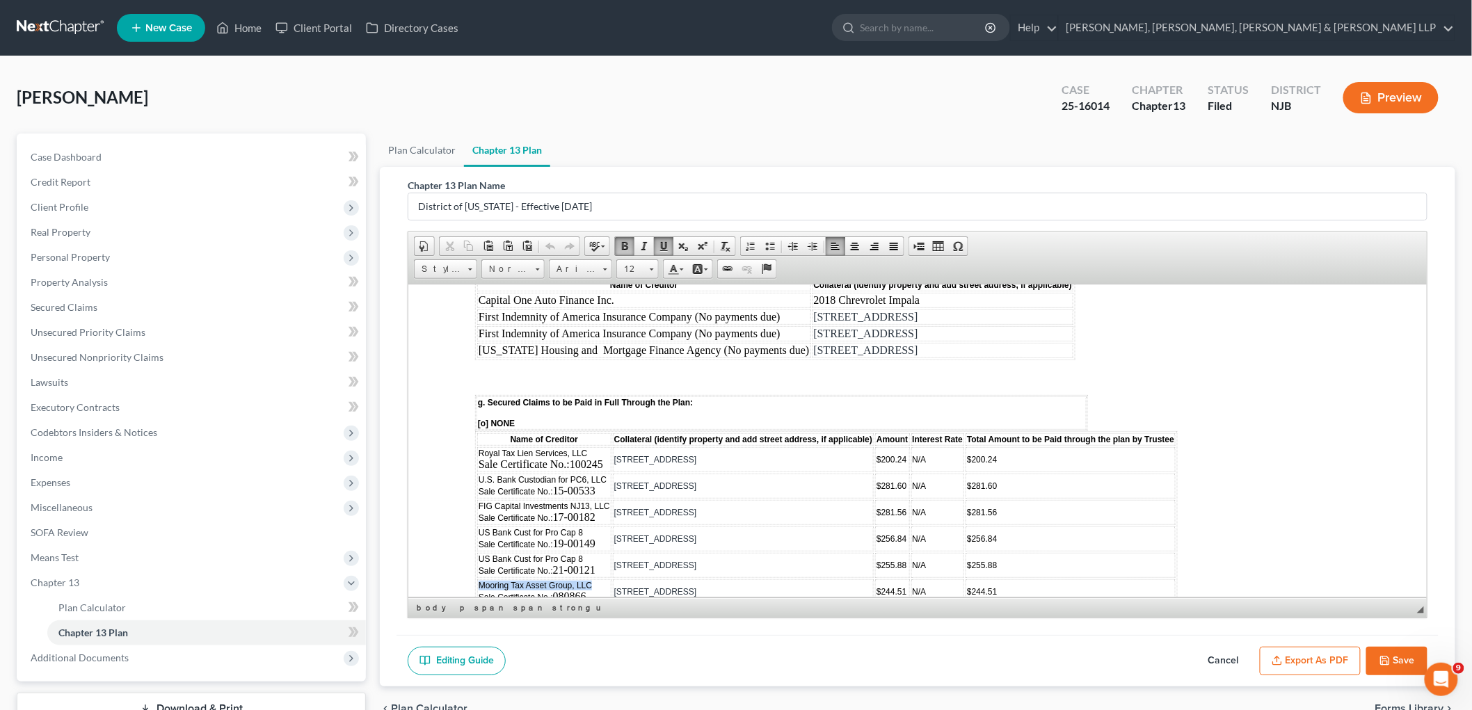
drag, startPoint x: 478, startPoint y: 522, endPoint x: 588, endPoint y: 524, distance: 110.6
click at [588, 580] on span "Mooring Tax Asset Group, LLC Sale Certificate No.:" at bounding box center [534, 591] width 113 height 22
copy span "Mooring Tax Asset Group, LLC"
click at [80, 301] on span "Secured Claims" at bounding box center [64, 307] width 67 height 12
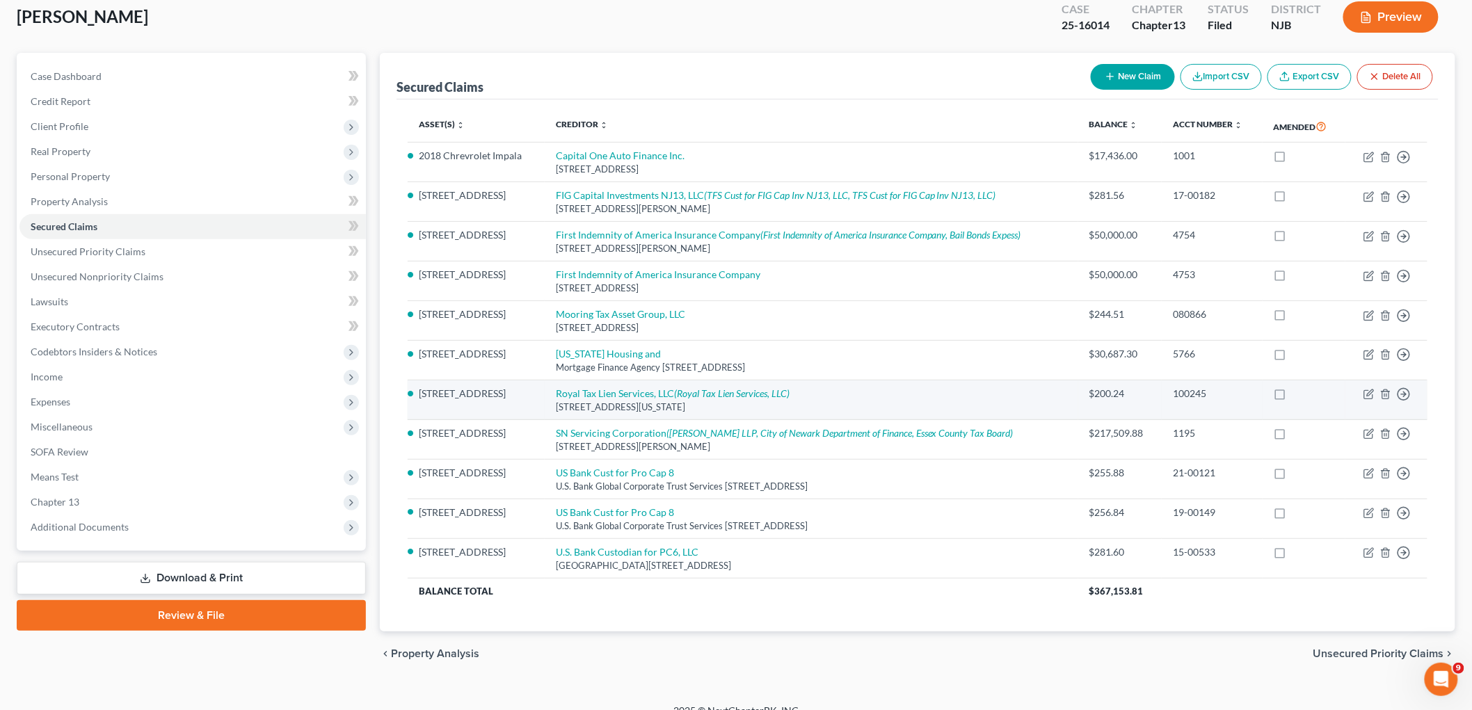
scroll to position [100, 0]
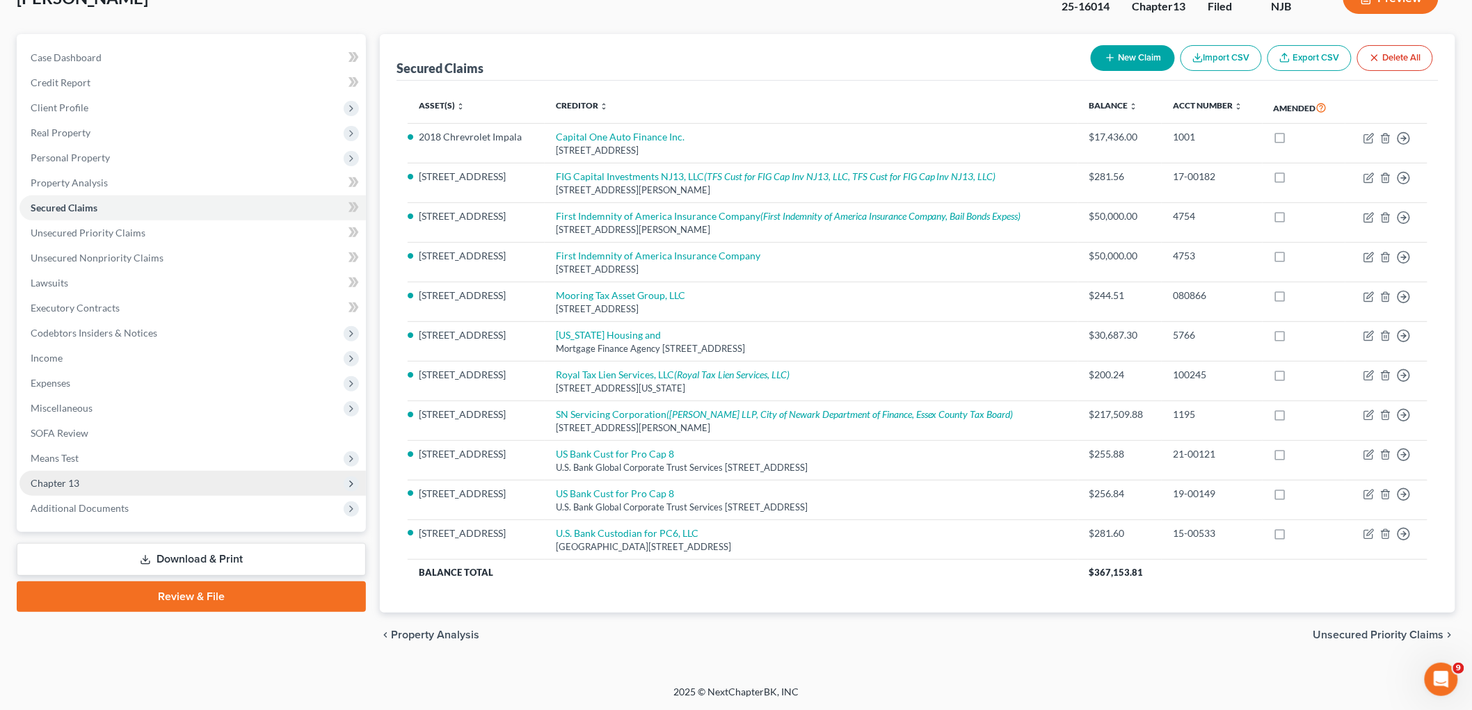
click at [81, 472] on span "Chapter 13" at bounding box center [192, 483] width 346 height 25
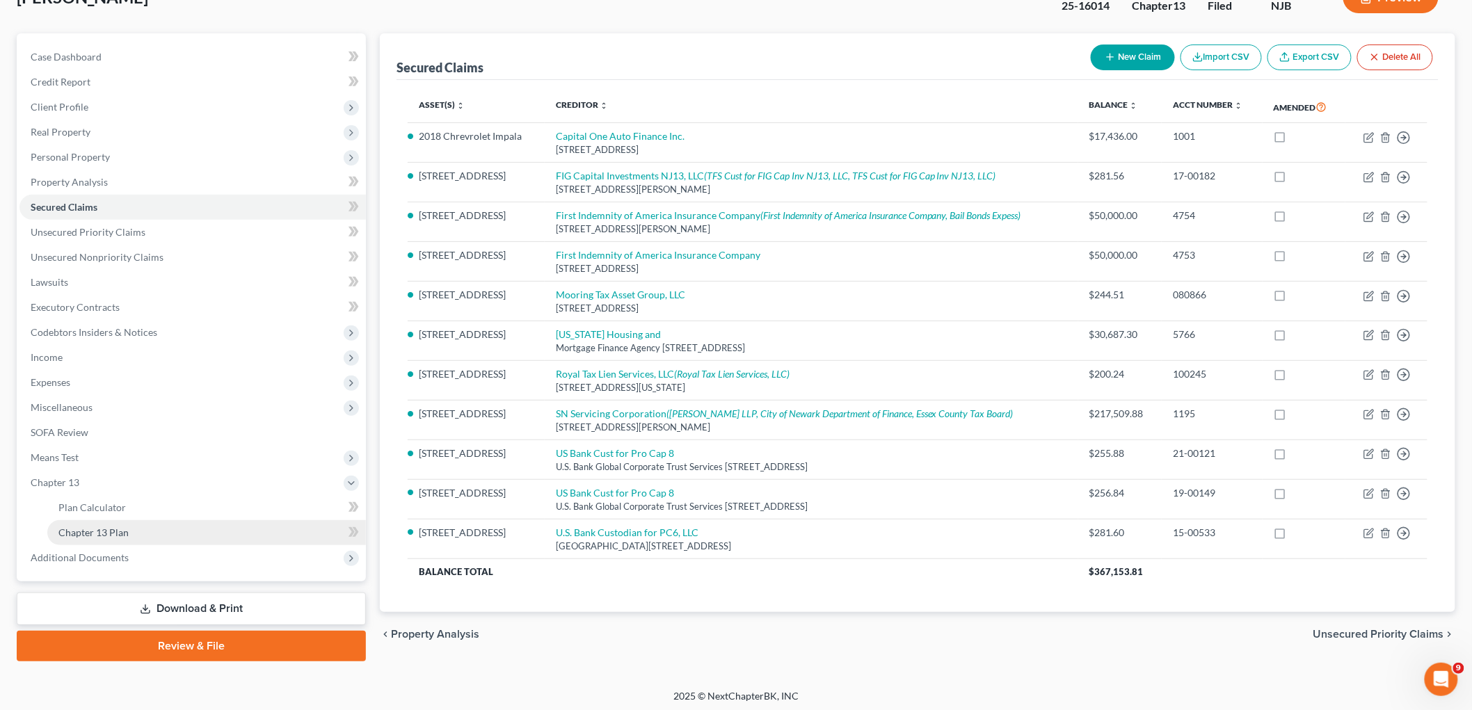
click at [88, 532] on span "Chapter 13 Plan" at bounding box center [93, 533] width 70 height 12
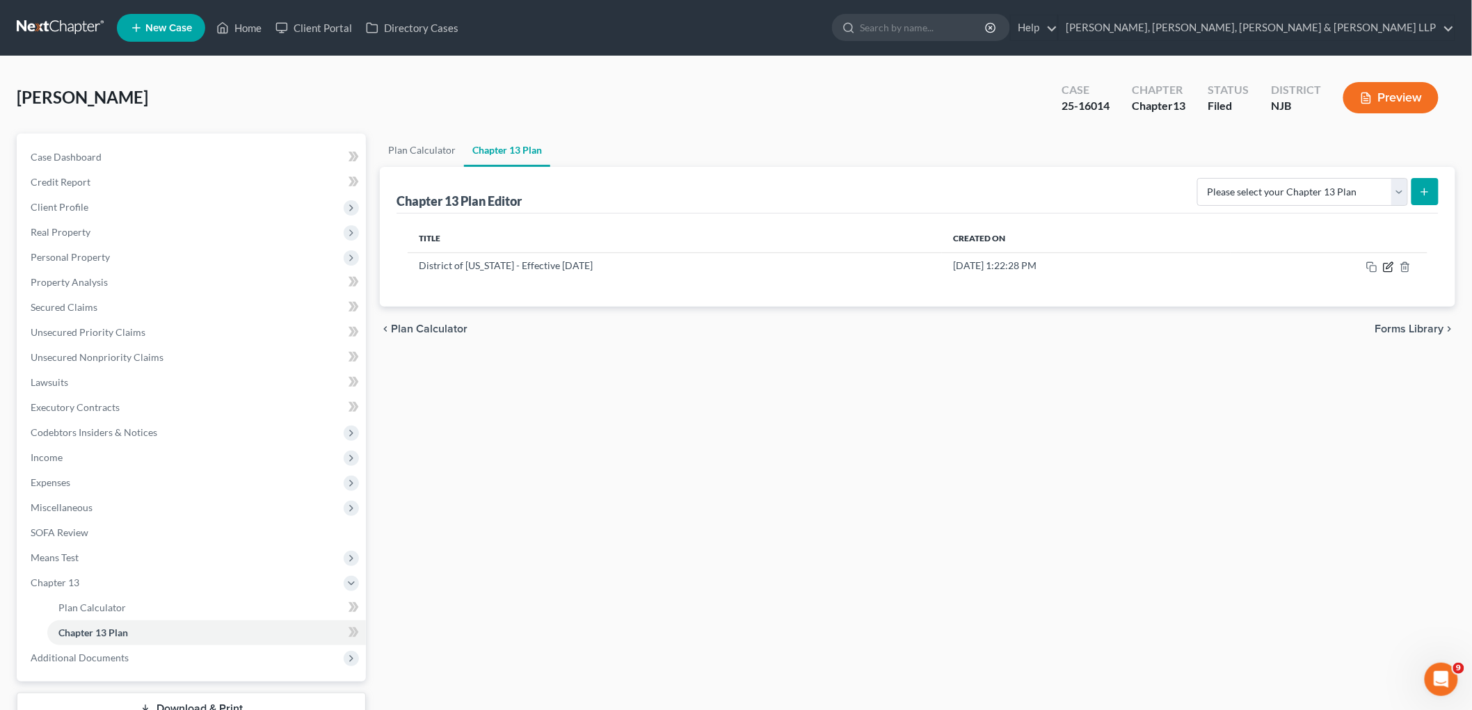
drag, startPoint x: 1388, startPoint y: 267, endPoint x: 647, endPoint y: 2, distance: 786.7
click at [1002, 266] on icon "button" at bounding box center [1388, 267] width 11 height 11
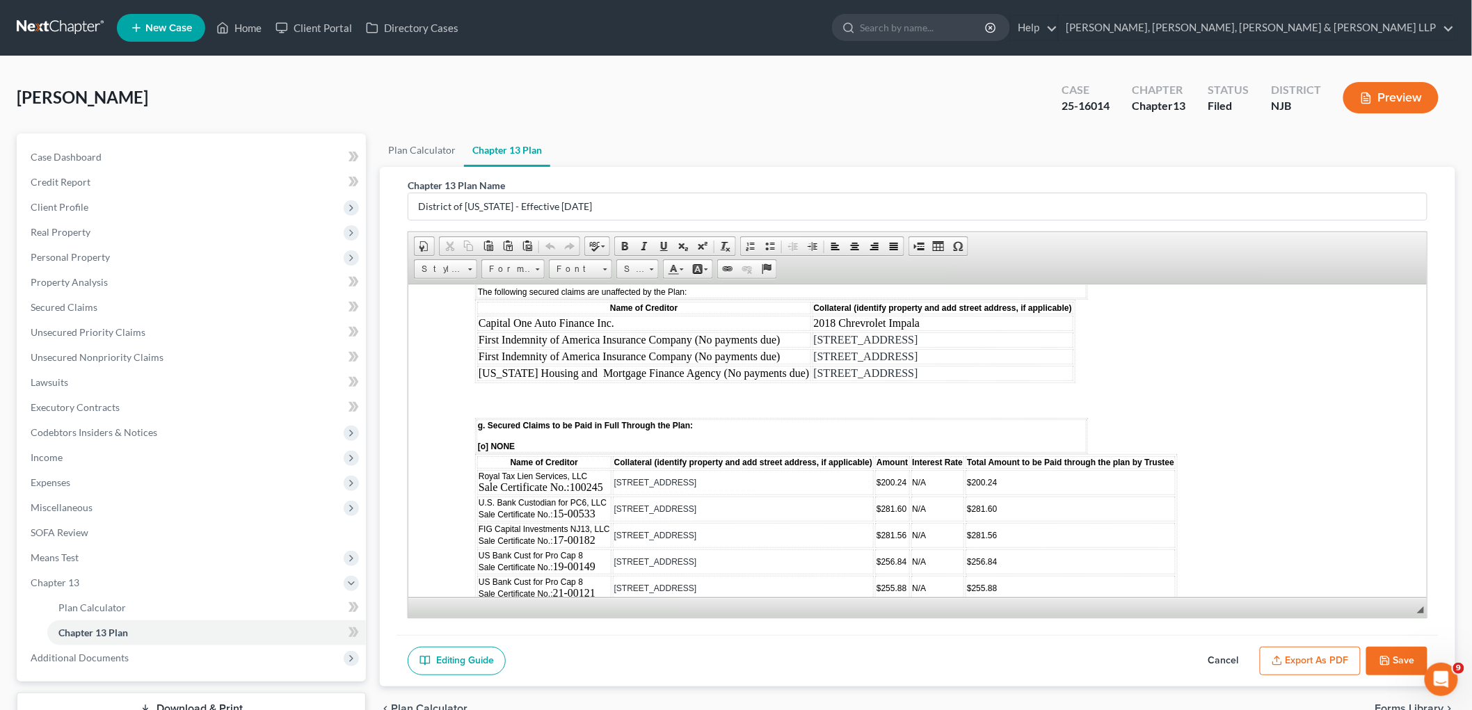
scroll to position [2164, 0]
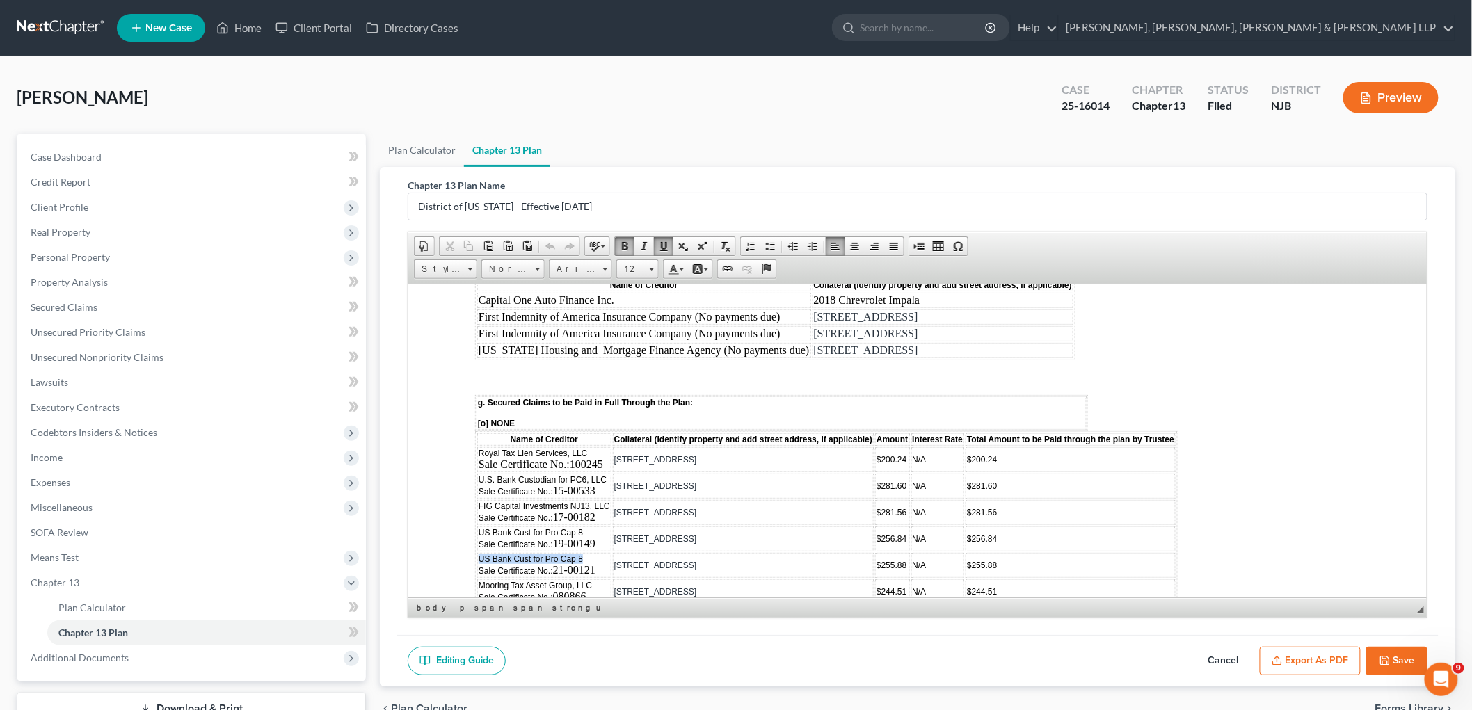
drag, startPoint x: 583, startPoint y: 496, endPoint x: 476, endPoint y: 497, distance: 106.4
click at [476, 552] on td "US Bank Cust for Pro Cap 8 Sale Certificate No.: 21-00121" at bounding box center [543, 564] width 134 height 25
copy span "US Bank Cust for Pro Cap 8"
click at [479, 501] on span "FIG Capital Investments NJ13, LLC Sale Certificate No.:" at bounding box center [543, 512] width 131 height 22
drag, startPoint x: 476, startPoint y: 444, endPoint x: 605, endPoint y: 447, distance: 128.7
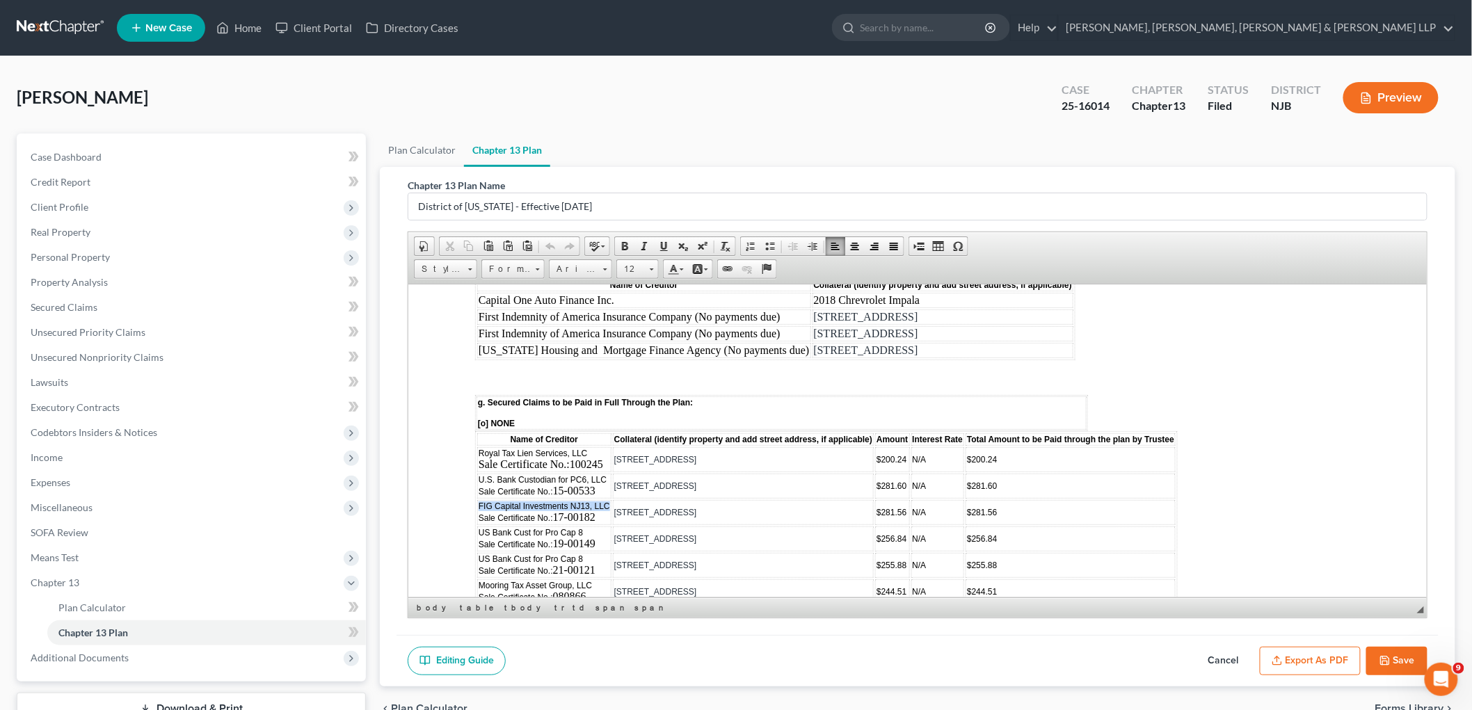
click at [605, 501] on span "FIG Capital Investments NJ13, LLC Sale Certificate No.:" at bounding box center [543, 512] width 131 height 22
copy span "FIG Capital Investments NJ13, LLC"
click at [576, 474] on span "U.S. Bank Custodian for PC6, LLC Sale Certificate No.:" at bounding box center [542, 485] width 128 height 22
drag, startPoint x: 479, startPoint y: 418, endPoint x: 602, endPoint y: 420, distance: 123.8
click at [602, 474] on span "U.S. Bank Custodian for PC6, LLC Sale Certificate No.:" at bounding box center [542, 485] width 128 height 22
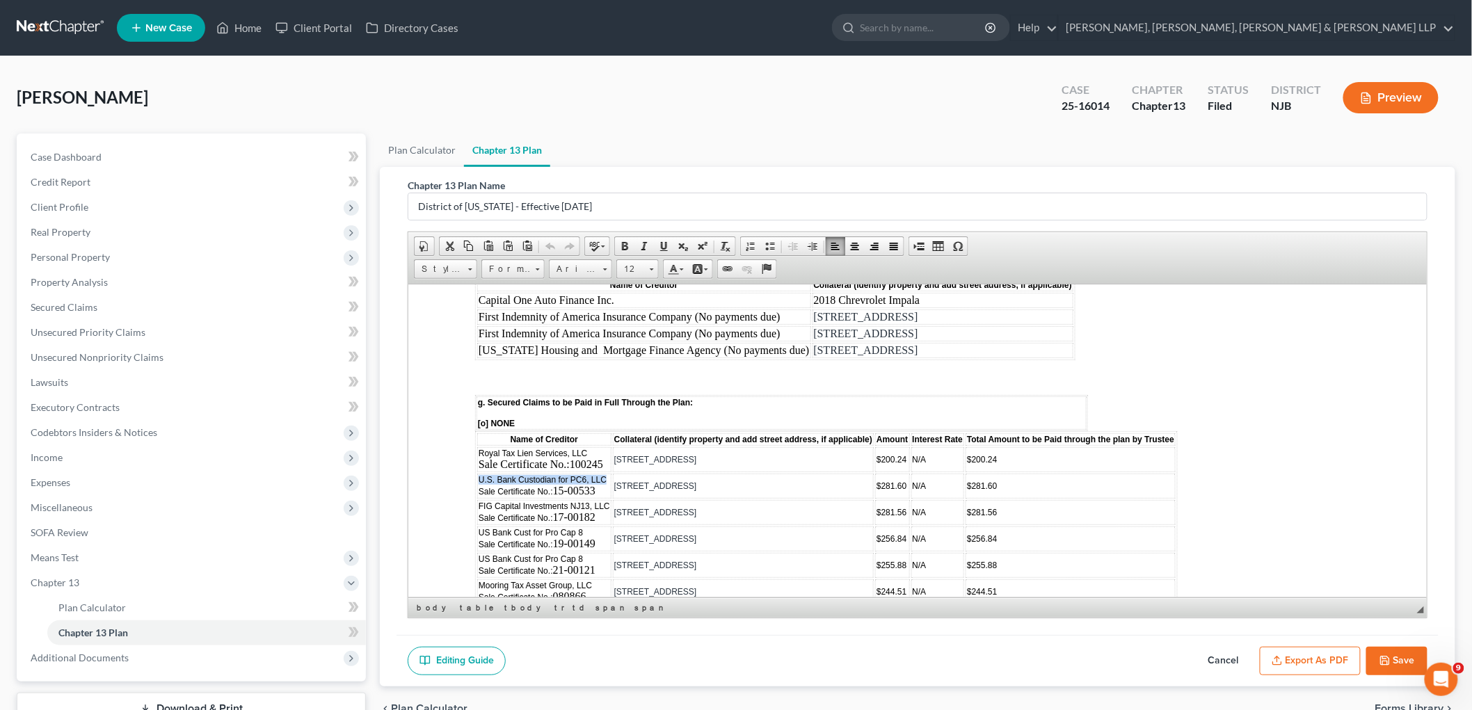
copy span "U.S. Bank Custodian for PC6, LLC"
click at [500, 448] on span "Royal Tax Lien Services, LLC" at bounding box center [532, 453] width 109 height 10
drag, startPoint x: 479, startPoint y: 390, endPoint x: 589, endPoint y: 395, distance: 110.7
click at [589, 447] on td "Royal Tax Lien Services, LLC Sale Certificate No.: 100245" at bounding box center [543, 459] width 134 height 25
copy span "Royal Tax Lien Services, LLC"
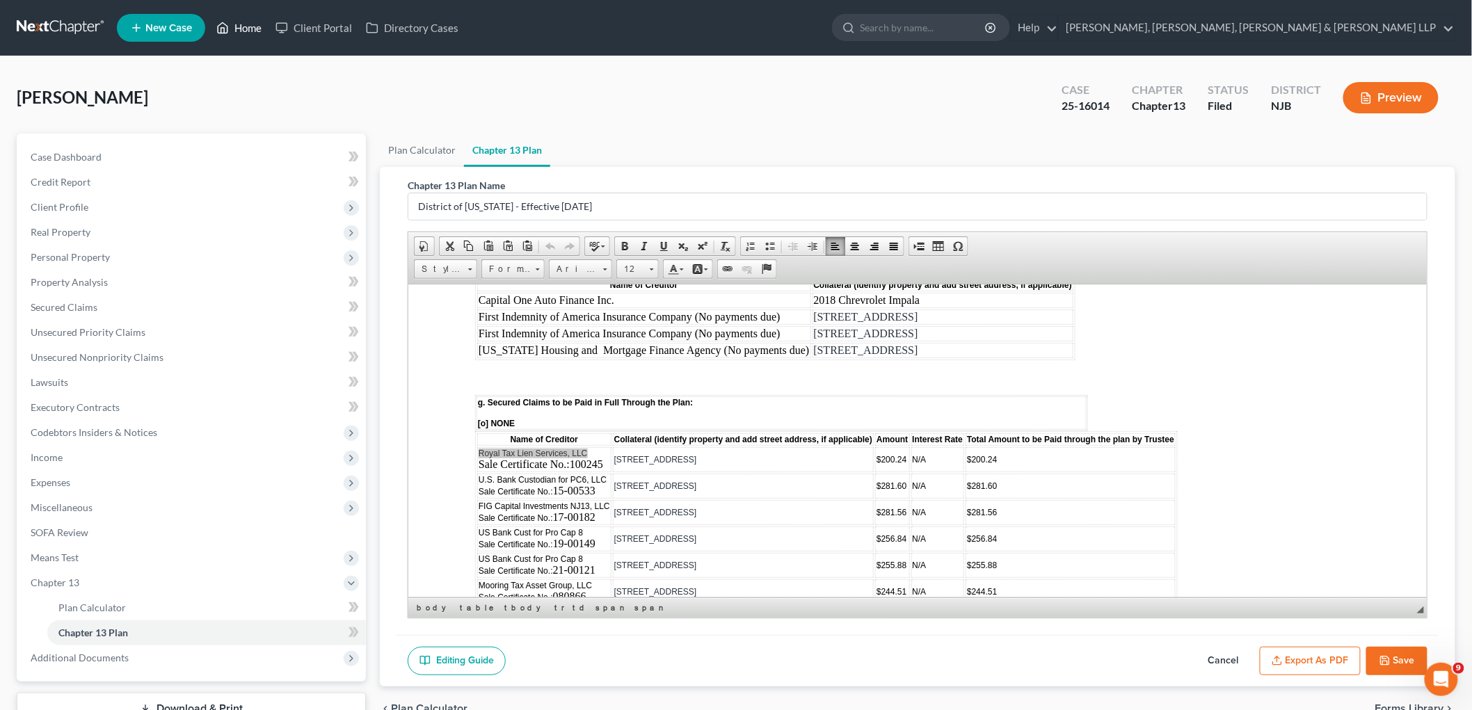
click at [255, 28] on link "Home" at bounding box center [238, 27] width 59 height 25
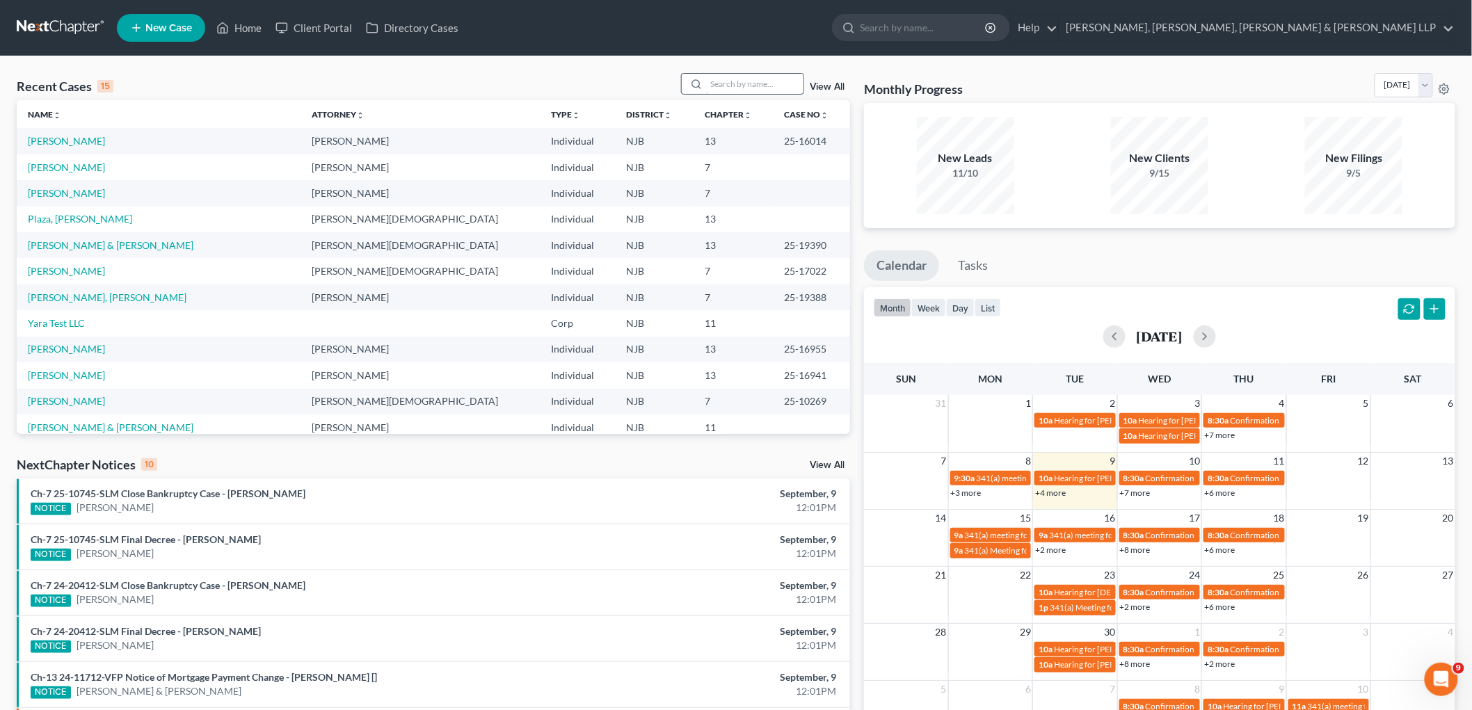
click at [734, 80] on input "search" at bounding box center [754, 84] width 97 height 20
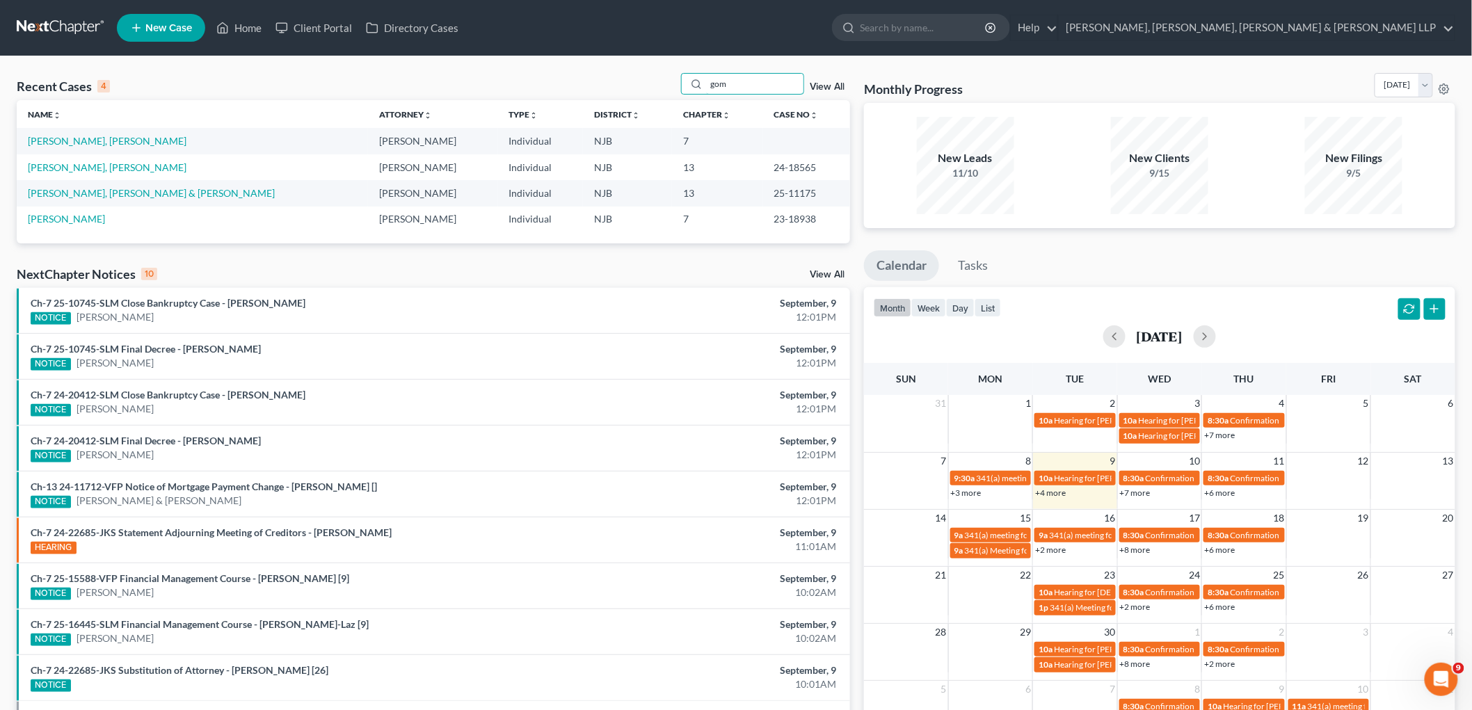
type input "gom"
click at [144, 33] on link "New Case" at bounding box center [161, 28] width 88 height 28
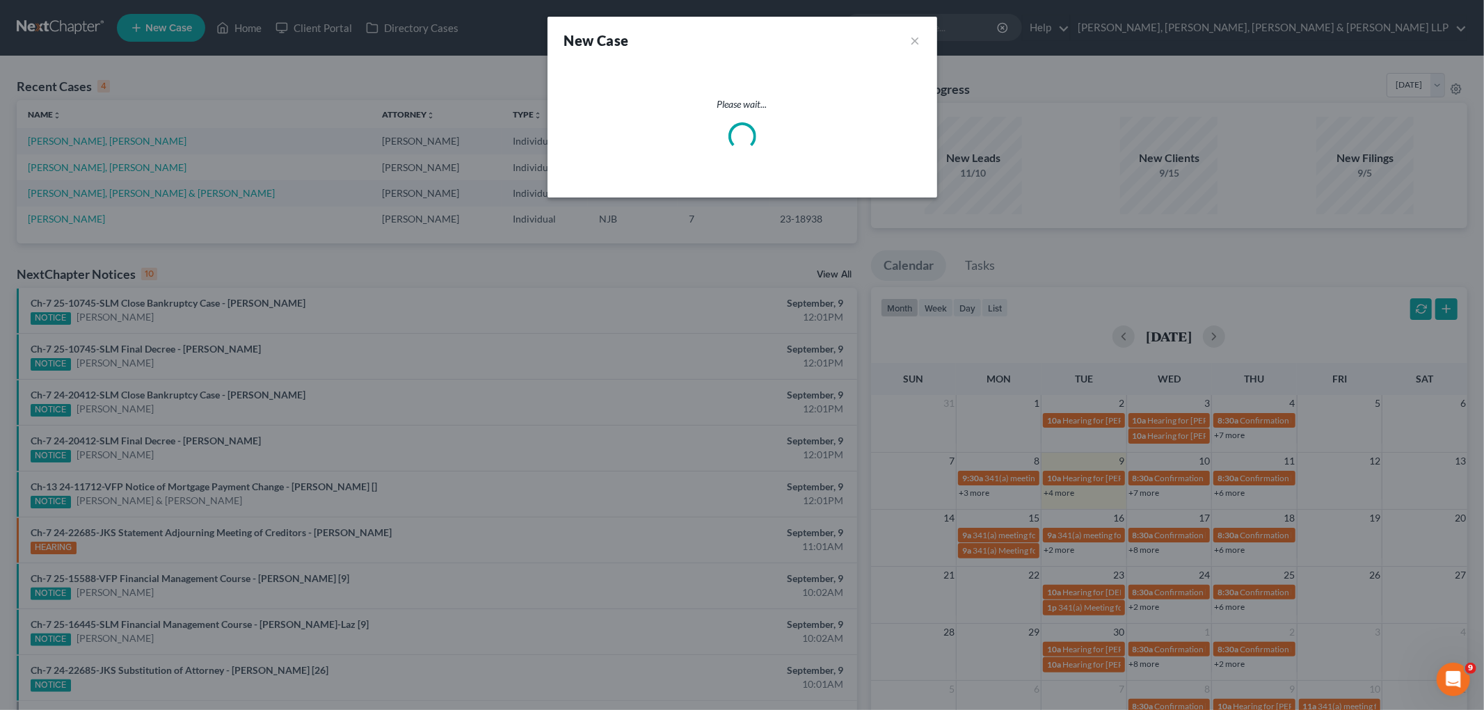
select select "51"
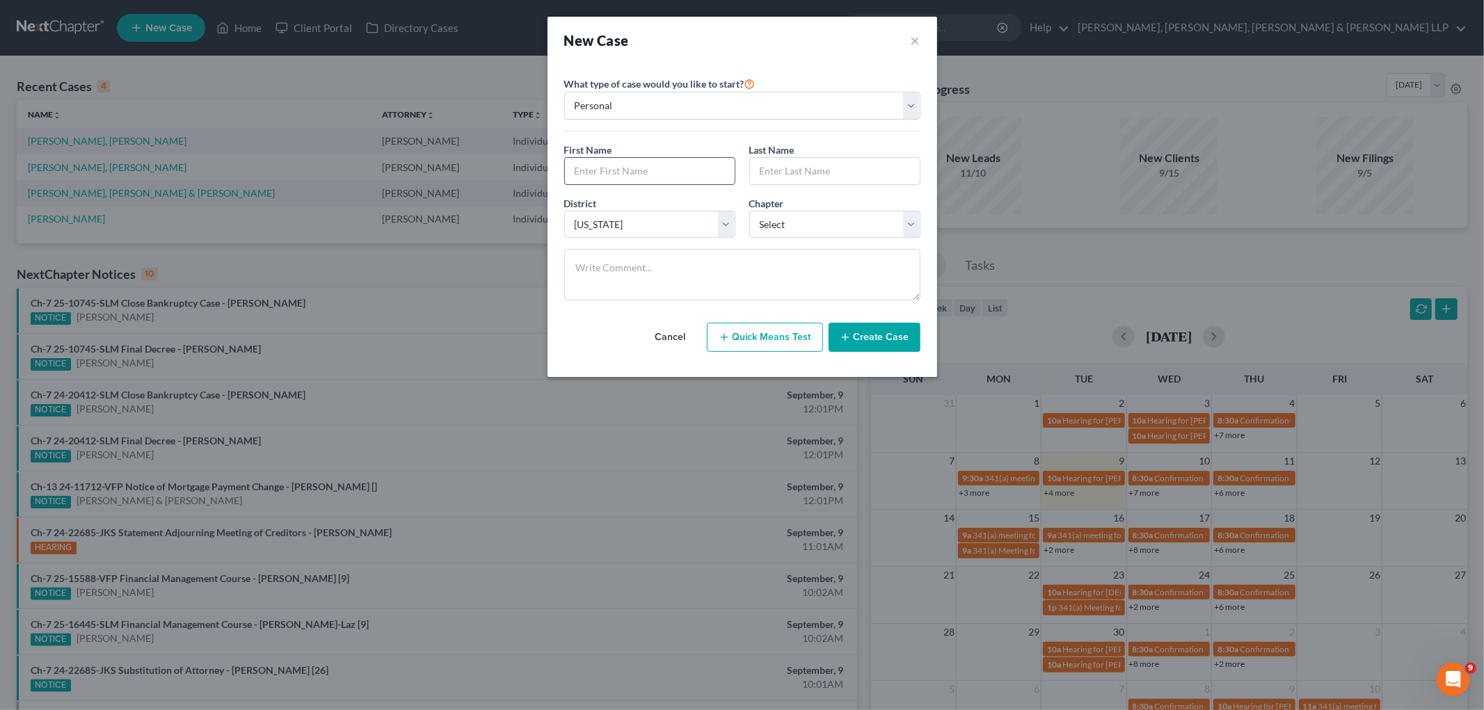
click at [677, 167] on input "text" at bounding box center [650, 171] width 170 height 26
type input "Jason"
type input "Gomez"
click at [691, 139] on div "What type of case would you like to start? Personal Business First Name * Jason…" at bounding box center [742, 193] width 356 height 236
click at [785, 225] on select "Select 7 11 12 13" at bounding box center [834, 225] width 171 height 28
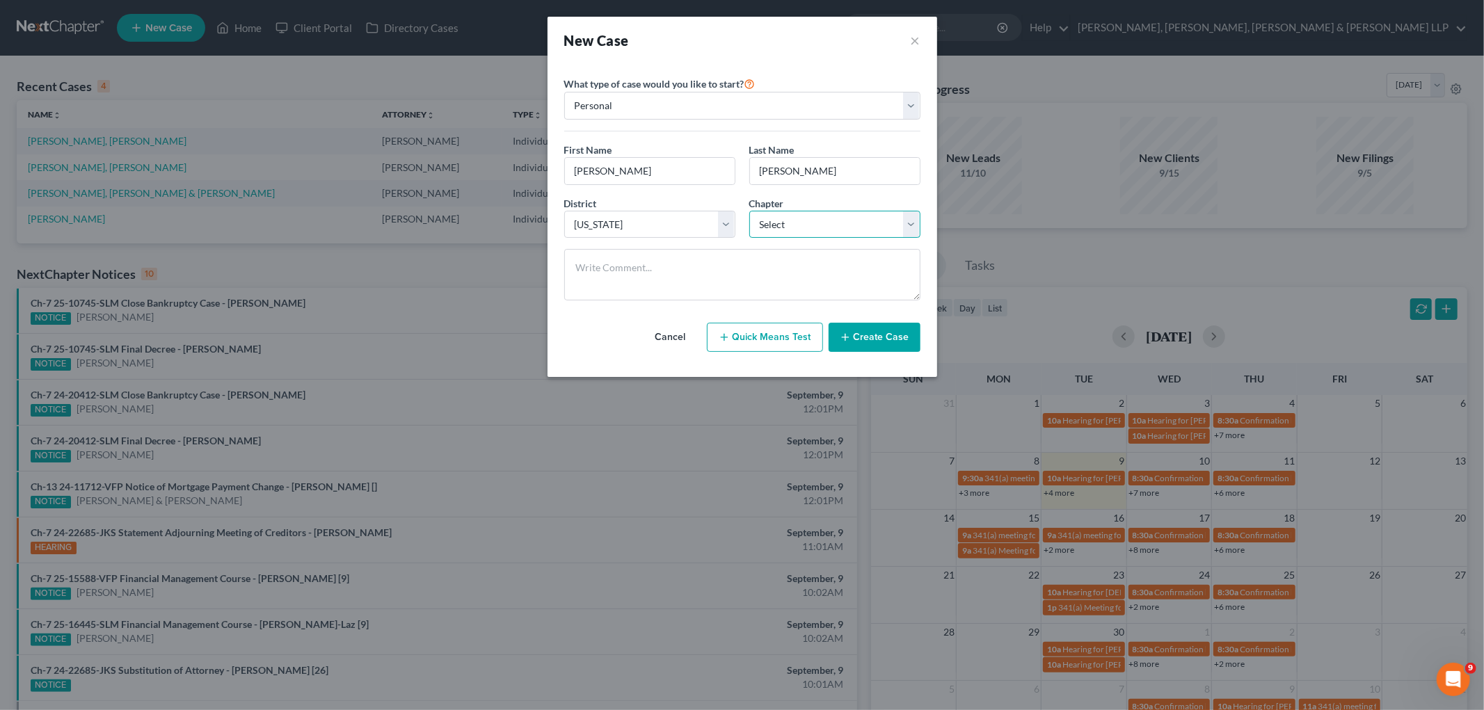
select select "3"
click at [749, 211] on select "Select 7 11 12 13" at bounding box center [834, 225] width 171 height 28
click at [874, 337] on button "Create Case" at bounding box center [874, 337] width 92 height 29
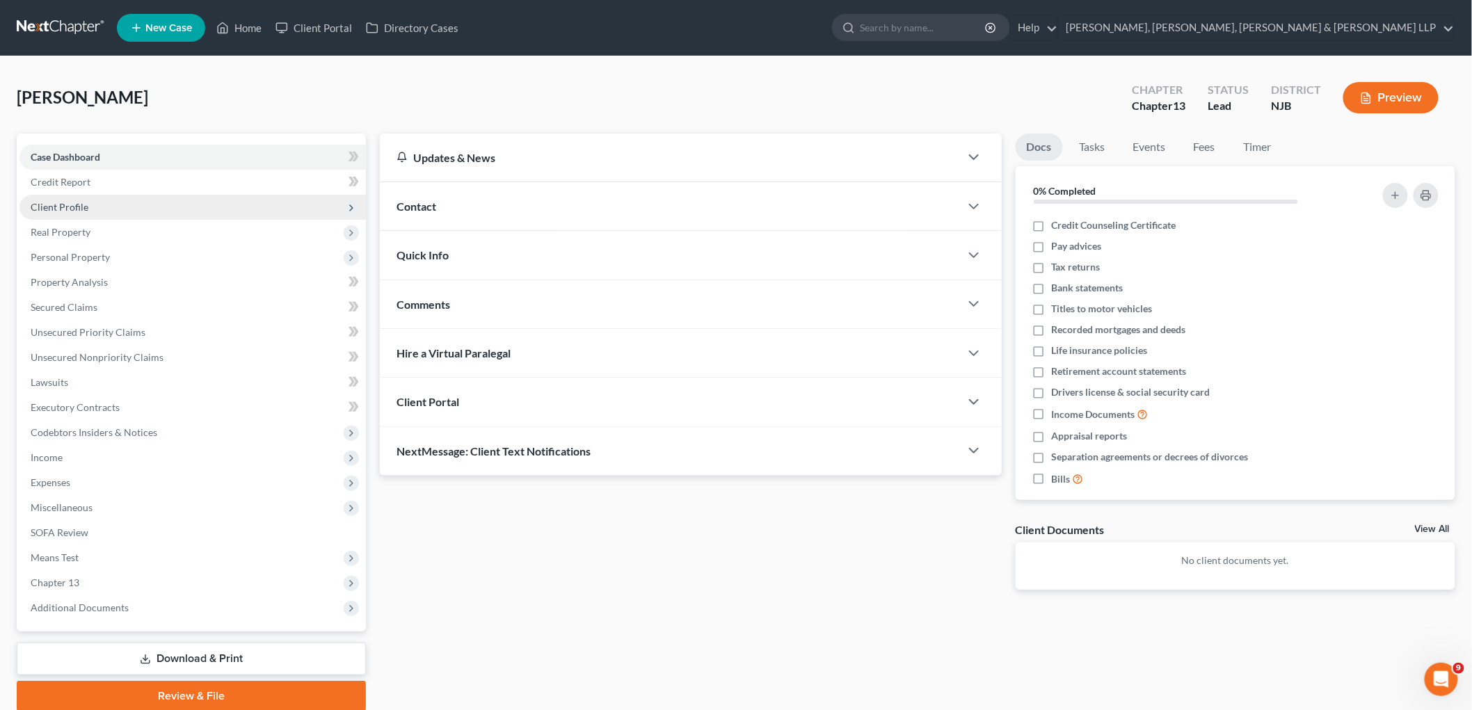
click at [73, 202] on span "Client Profile" at bounding box center [60, 207] width 58 height 12
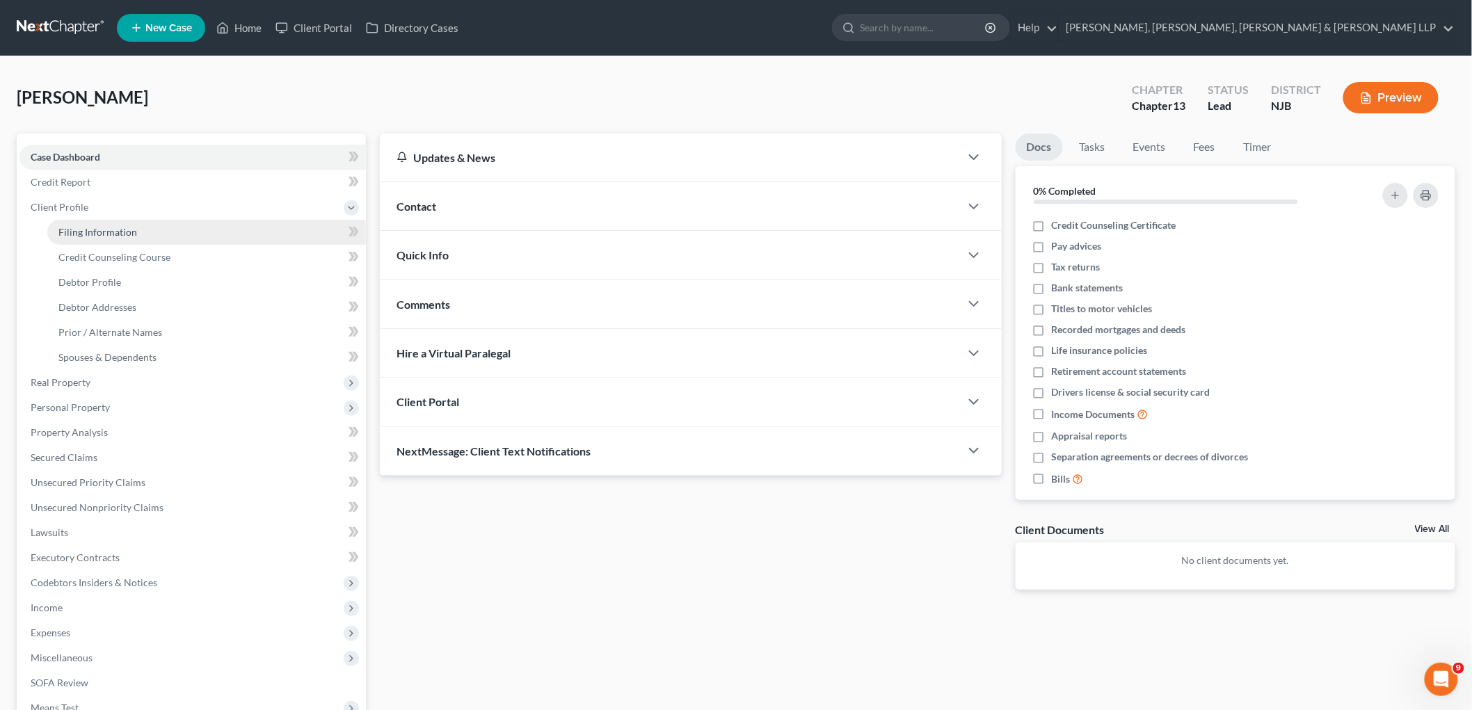
click at [79, 231] on span "Filing Information" at bounding box center [97, 232] width 79 height 12
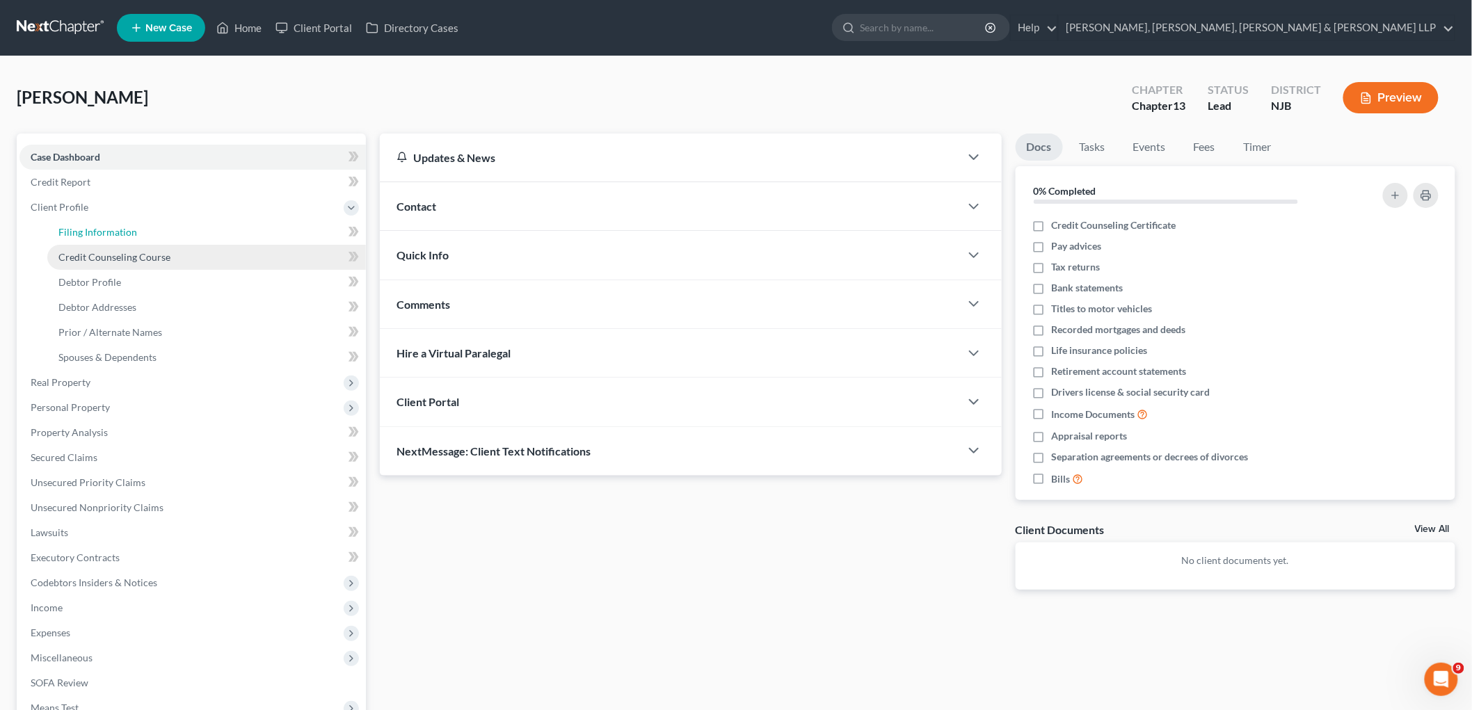
select select "1"
select select "0"
select select "3"
select select "51"
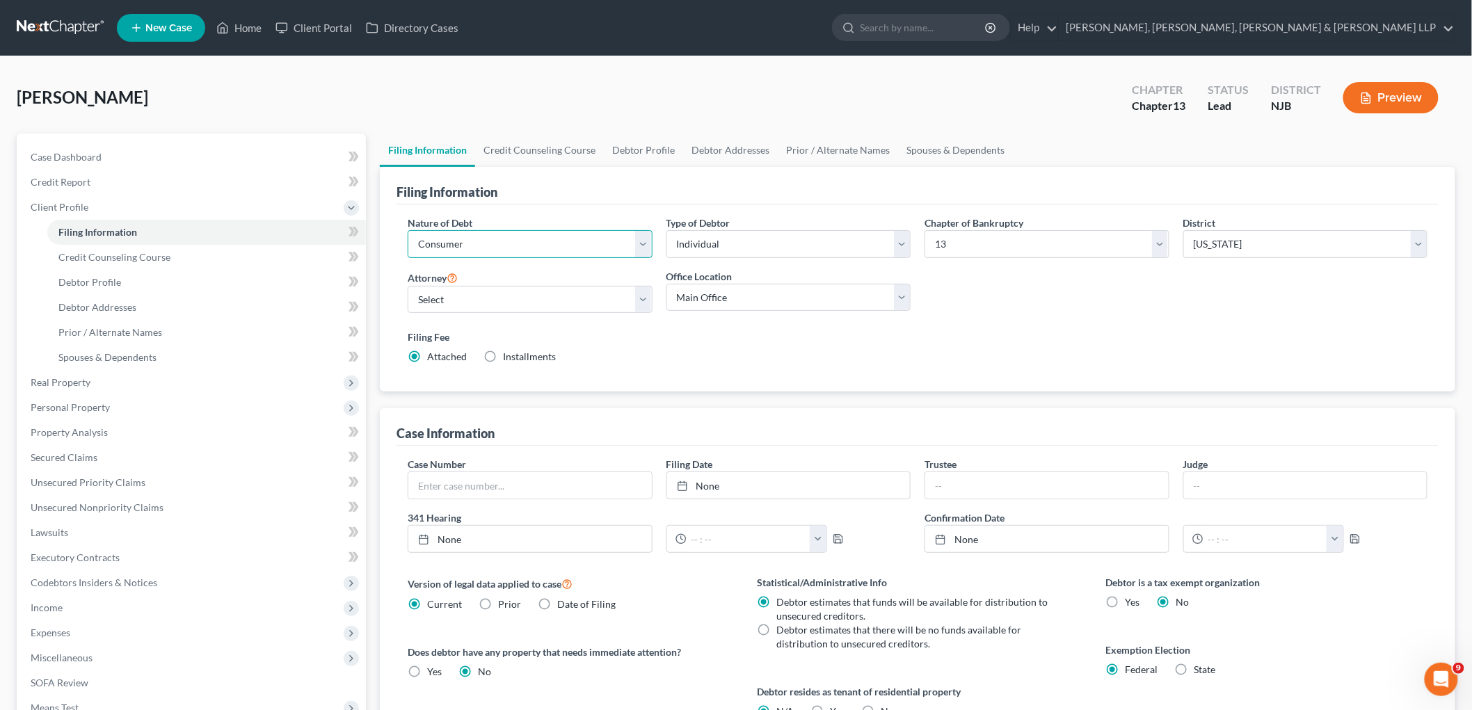
click at [478, 239] on select "Select Business Consumer Other" at bounding box center [530, 244] width 245 height 28
click at [530, 202] on div "Filing Information" at bounding box center [917, 186] width 1042 height 38
click at [482, 296] on select "Select David Stevens - NJB David Stevens - NYNB David Stevens - NYEB David Stev…" at bounding box center [530, 300] width 245 height 28
select select "6"
click at [408, 286] on select "Select David Stevens - NJB David Stevens - NYNB David Stevens - NYEB David Stev…" at bounding box center [530, 300] width 245 height 28
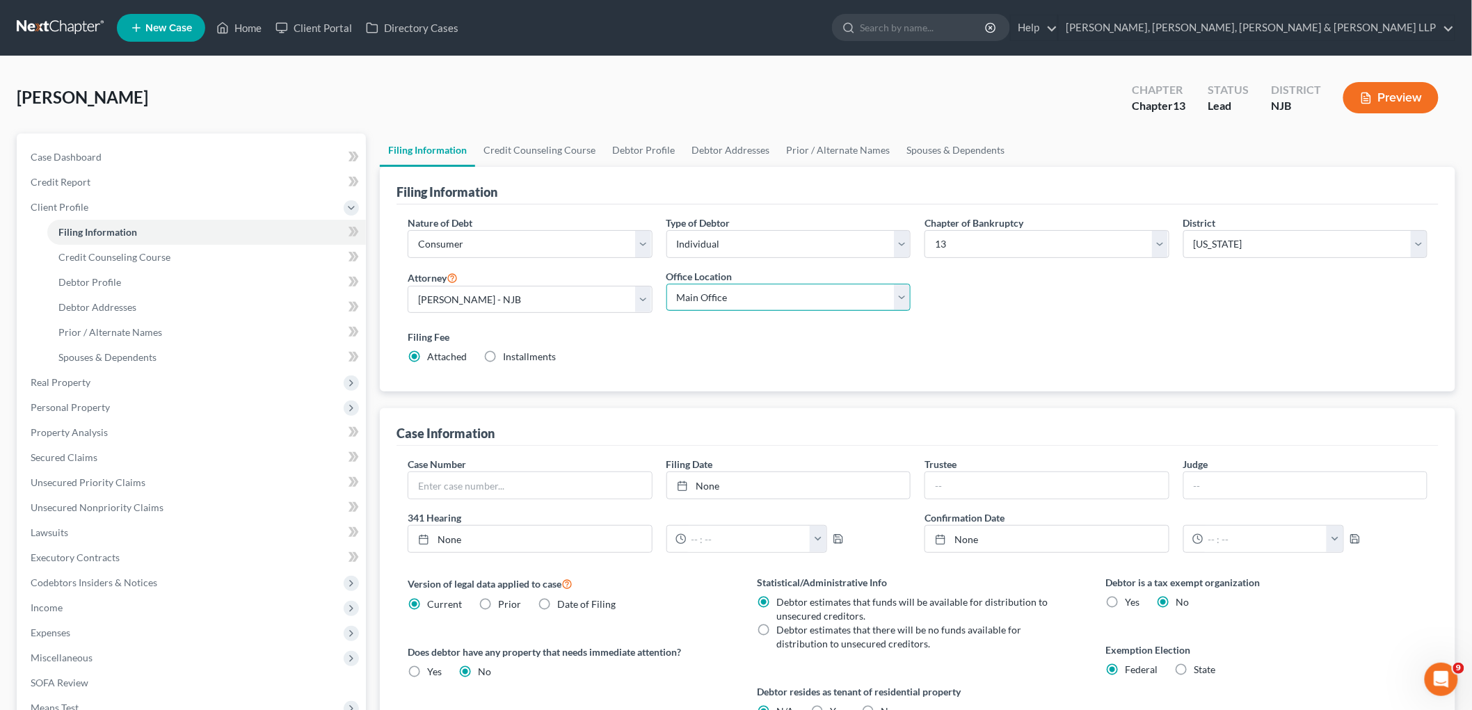
click at [717, 300] on select "Main Office Scura, Wigfield, Heyer, Stevens & Cammarota, LLP" at bounding box center [788, 298] width 245 height 28
select select "0"
click at [666, 284] on select "Main Office Scura, Wigfield, Heyer, Stevens & Cammarota, LLP" at bounding box center [788, 298] width 245 height 28
click at [544, 140] on link "Credit Counseling Course" at bounding box center [539, 150] width 129 height 33
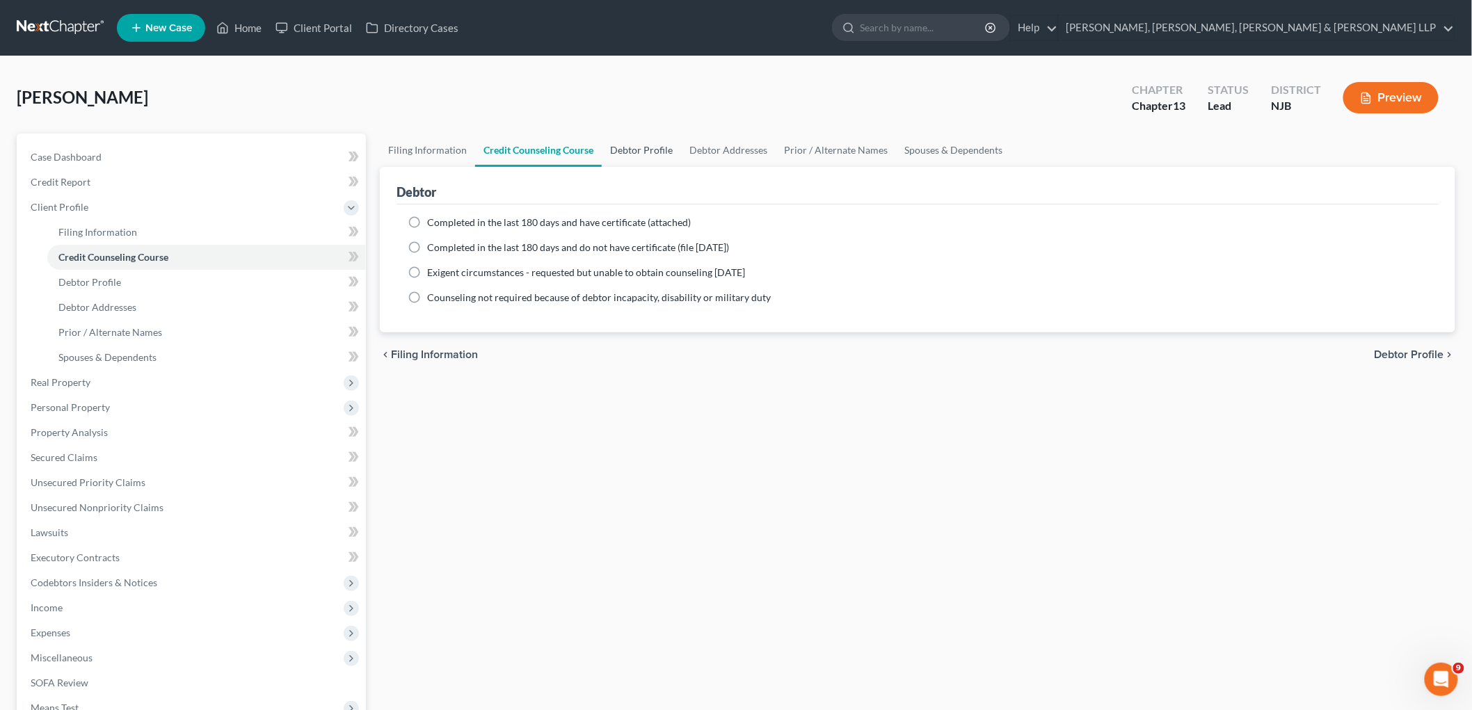
click at [648, 144] on link "Debtor Profile" at bounding box center [641, 150] width 79 height 33
select select "0"
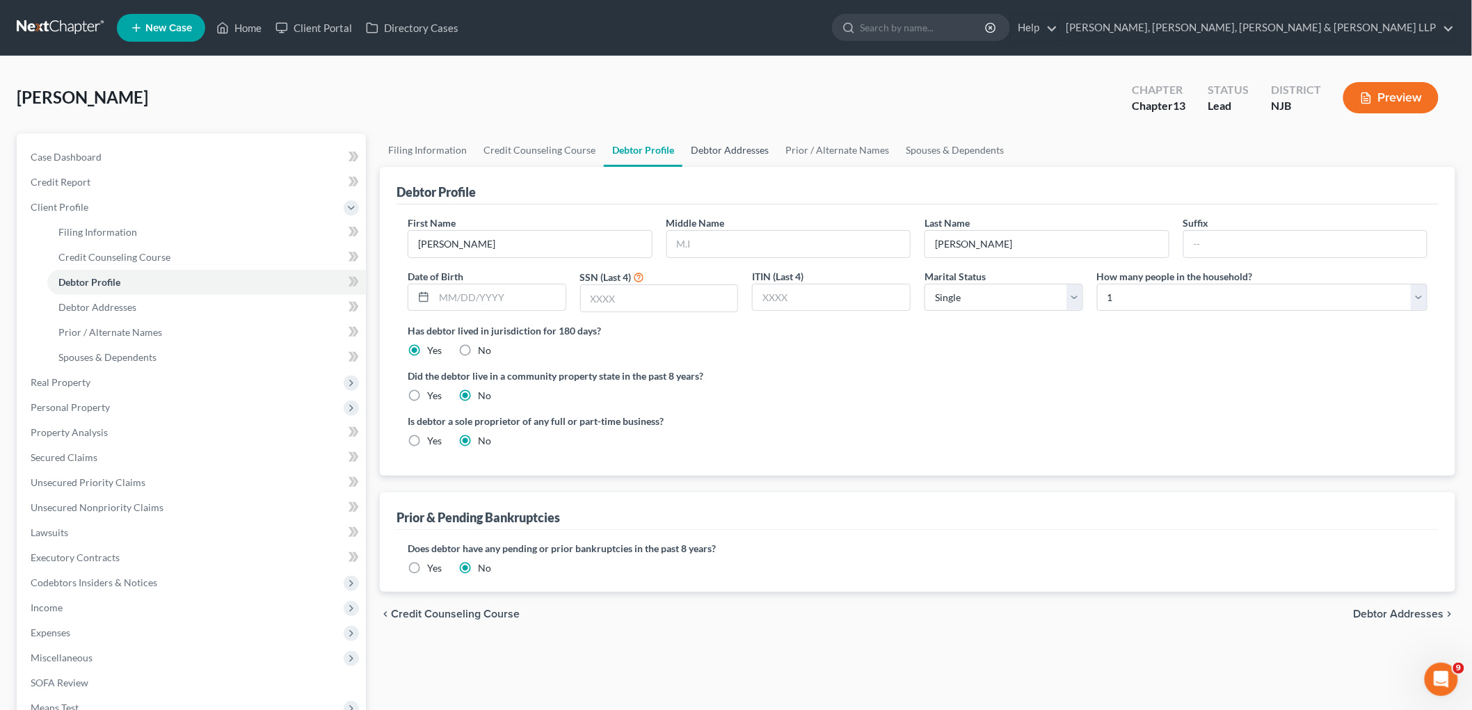
click at [710, 146] on link "Debtor Addresses" at bounding box center [729, 150] width 95 height 33
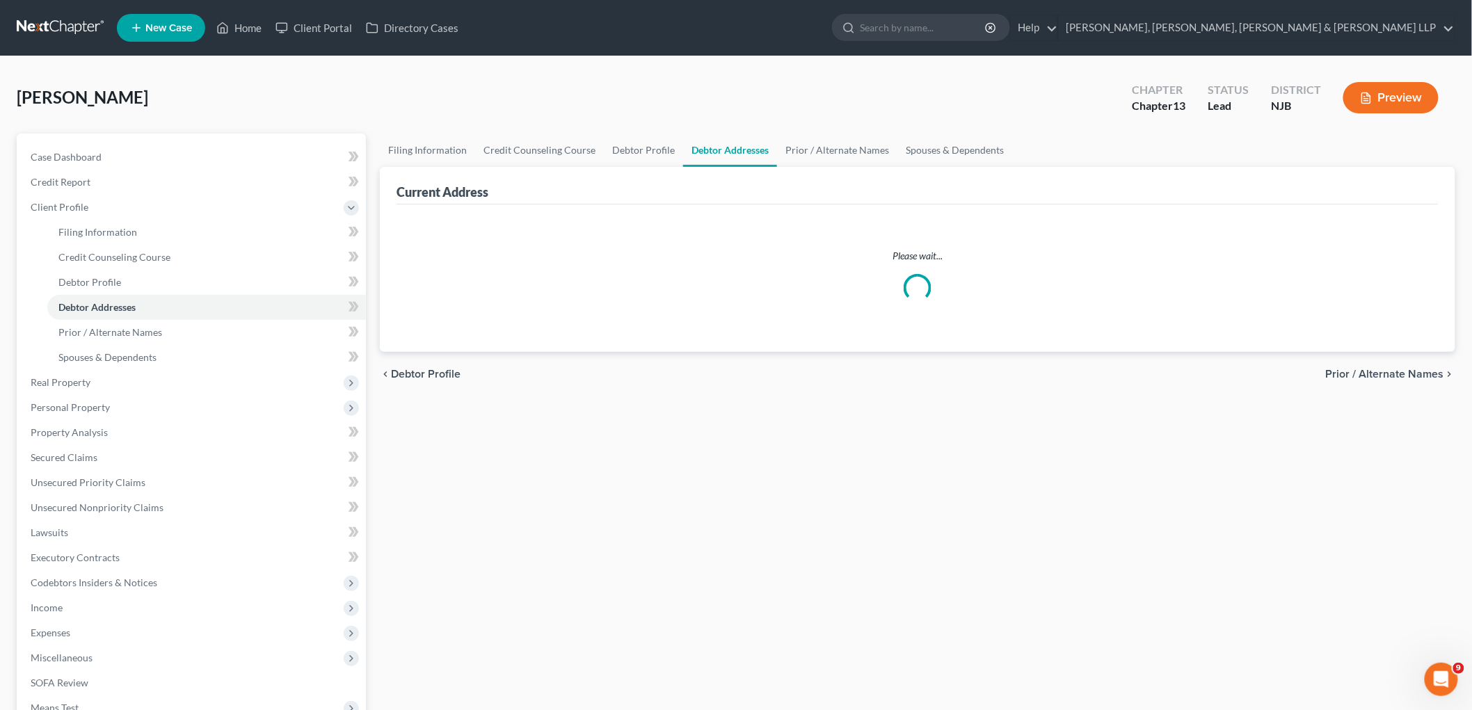
select select "0"
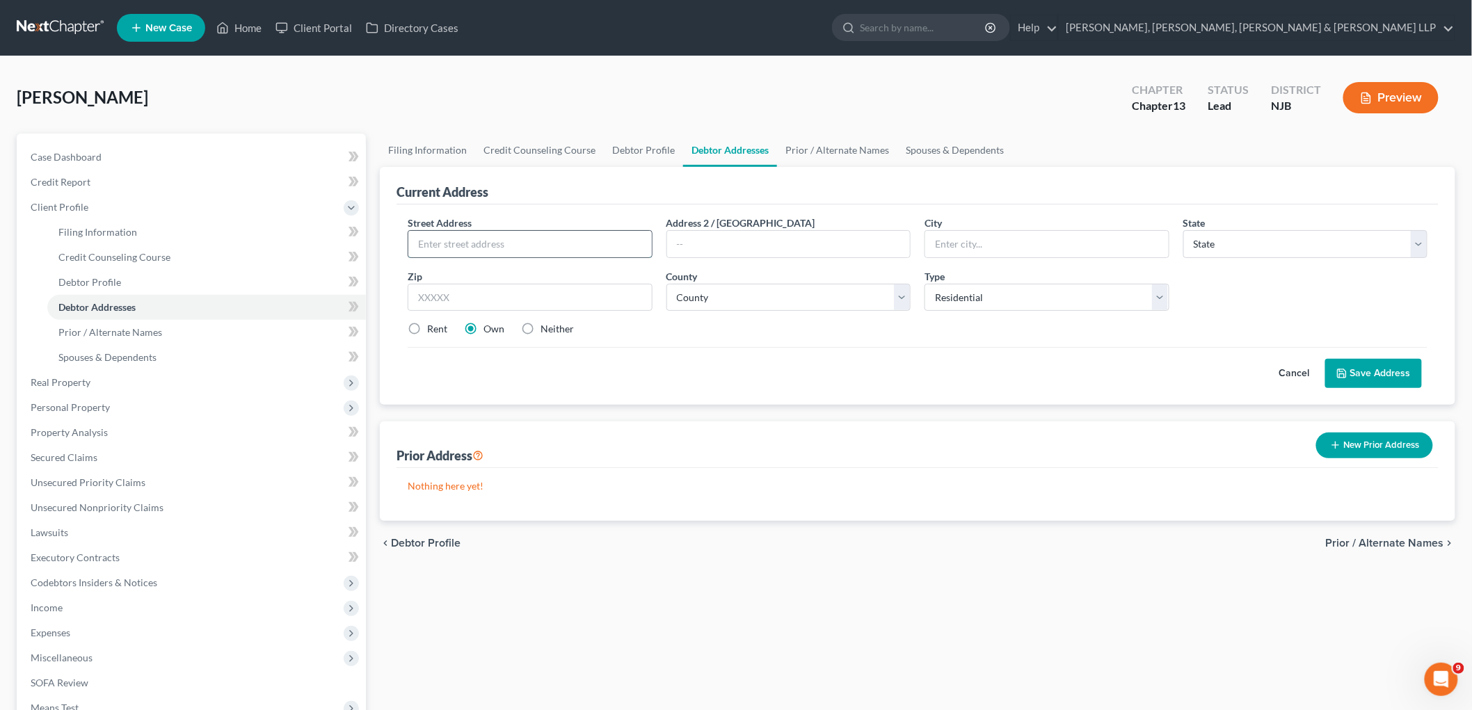
click at [516, 243] on input "text" at bounding box center [529, 244] width 243 height 26
type input "153 6th Street"
type input "Unit 1"
click at [524, 293] on input "text" at bounding box center [530, 298] width 245 height 28
type input "07031"
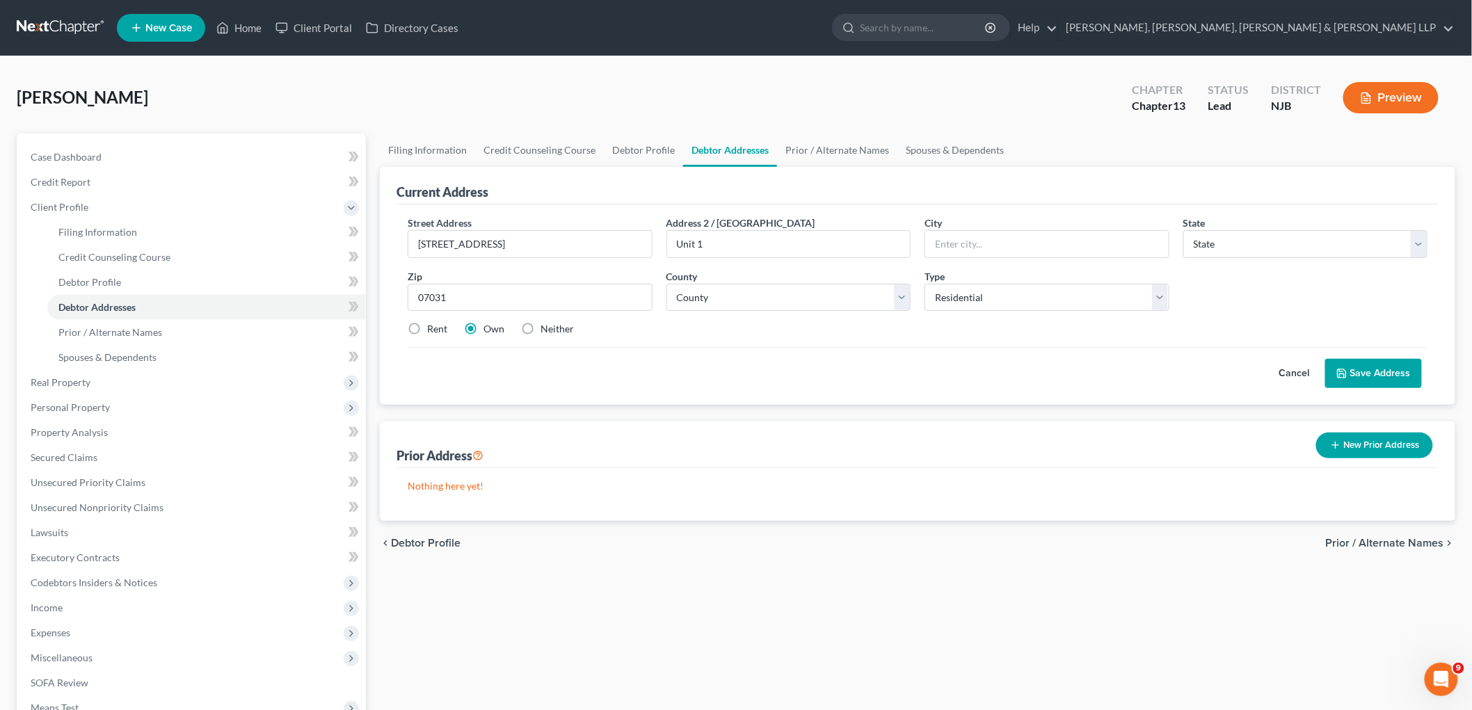
type input "North Arlington"
select select "33"
click at [431, 328] on label "Rent" at bounding box center [437, 329] width 20 height 14
click at [433, 328] on input "Rent" at bounding box center [437, 326] width 9 height 9
radio input "true"
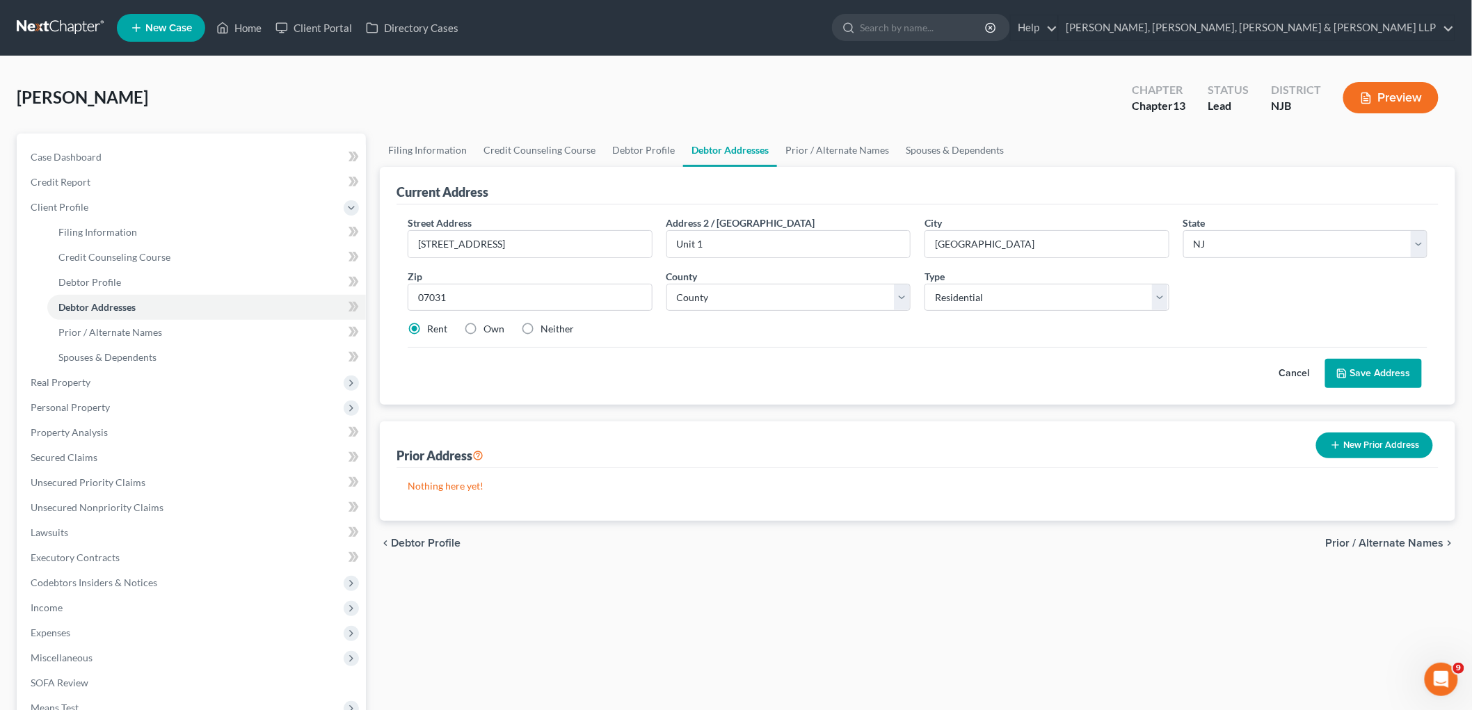
click at [608, 349] on div "Cancel Save Address" at bounding box center [918, 367] width 1020 height 41
click at [763, 294] on select "County Atlantic County Bergen County Burlington County Camden County Cape May C…" at bounding box center [788, 298] width 245 height 28
select select "1"
click at [666, 284] on select "County Atlantic County Bergen County Burlington County Camden County Cape May C…" at bounding box center [788, 298] width 245 height 28
click at [745, 355] on div "Cancel Save Address" at bounding box center [918, 367] width 1020 height 41
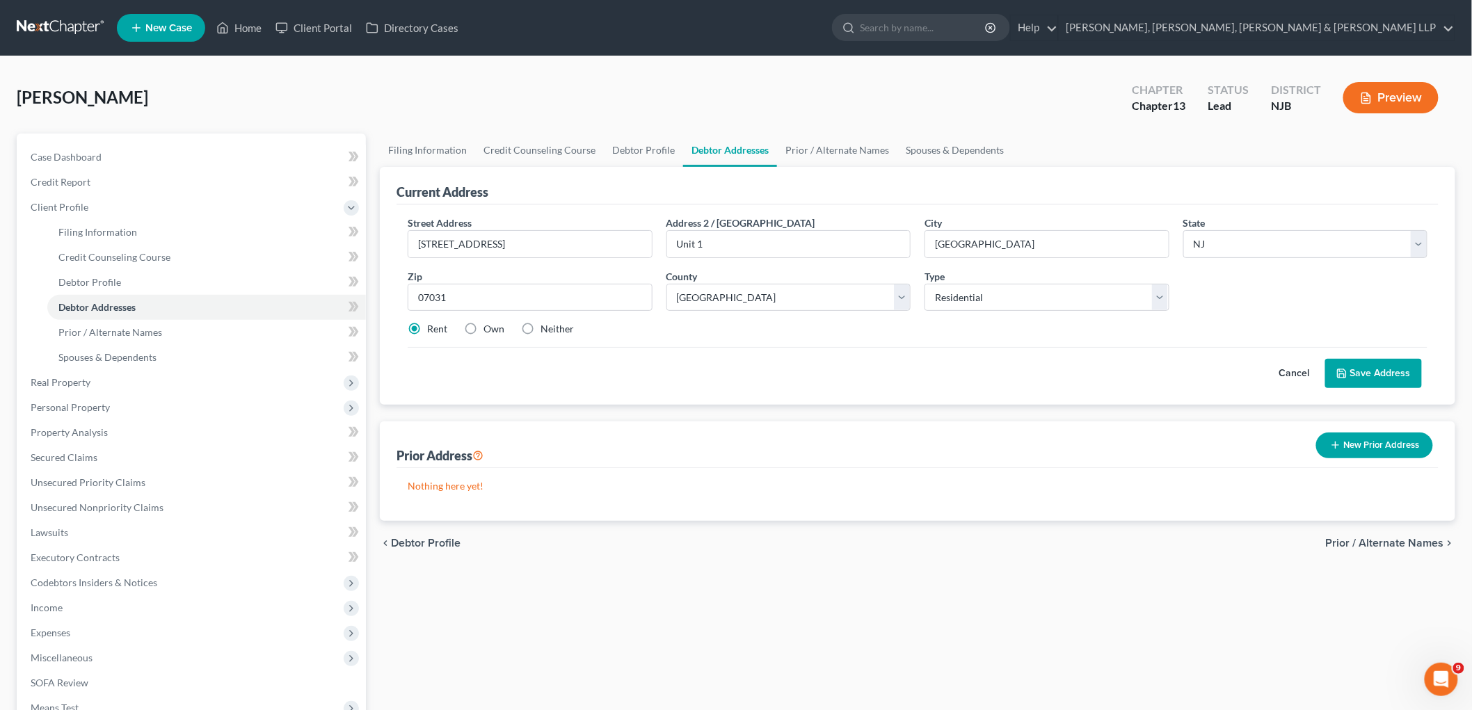
click at [1002, 372] on button "Save Address" at bounding box center [1373, 373] width 97 height 29
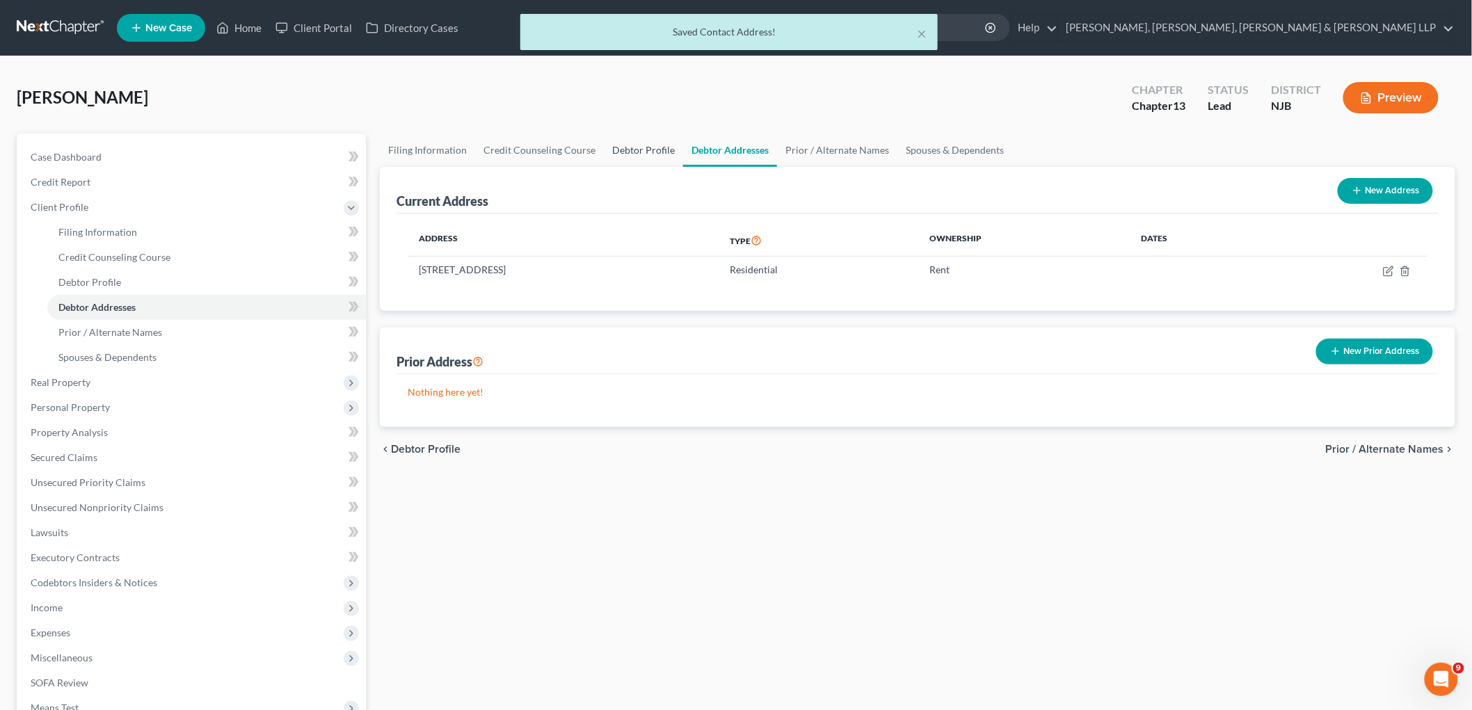
click at [629, 142] on link "Debtor Profile" at bounding box center [643, 150] width 79 height 33
select select "0"
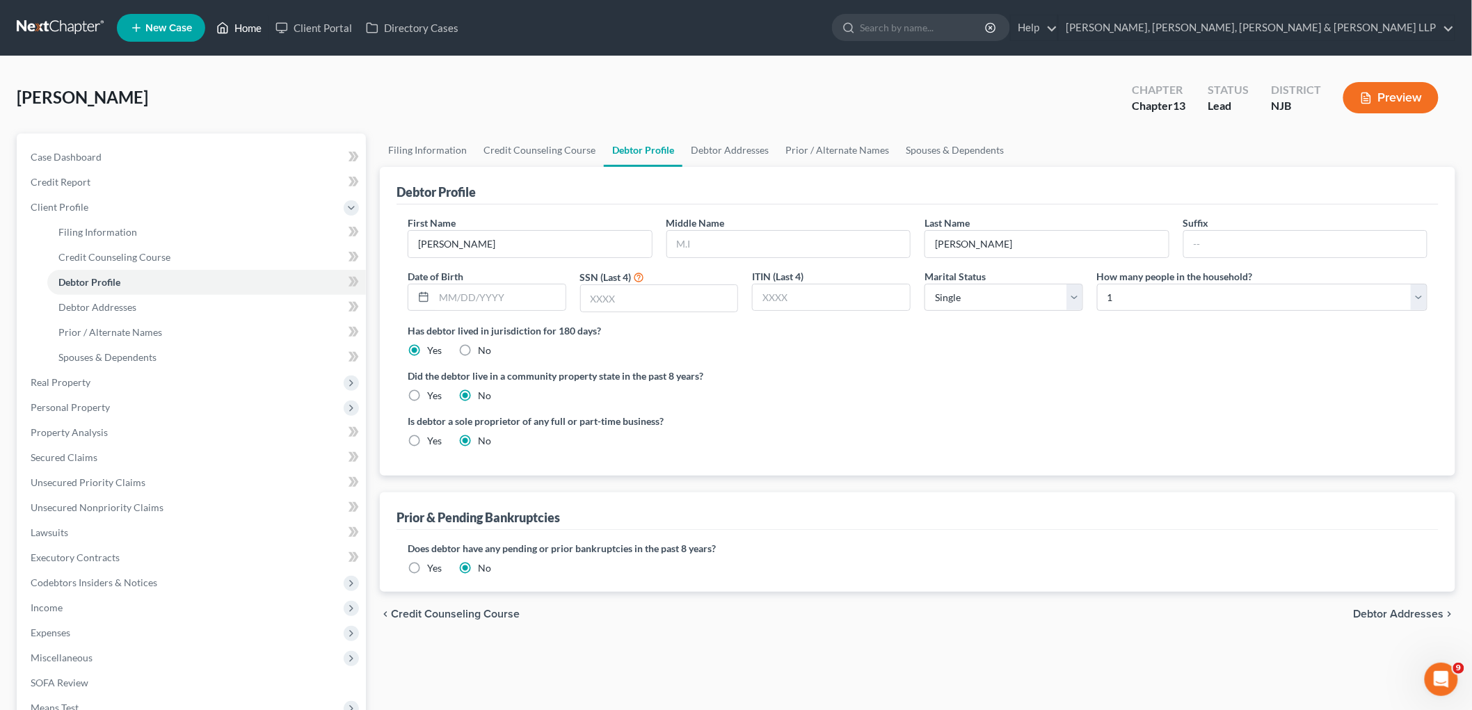
drag, startPoint x: 230, startPoint y: 22, endPoint x: 428, endPoint y: 4, distance: 199.0
click at [230, 22] on link "Home" at bounding box center [238, 27] width 59 height 25
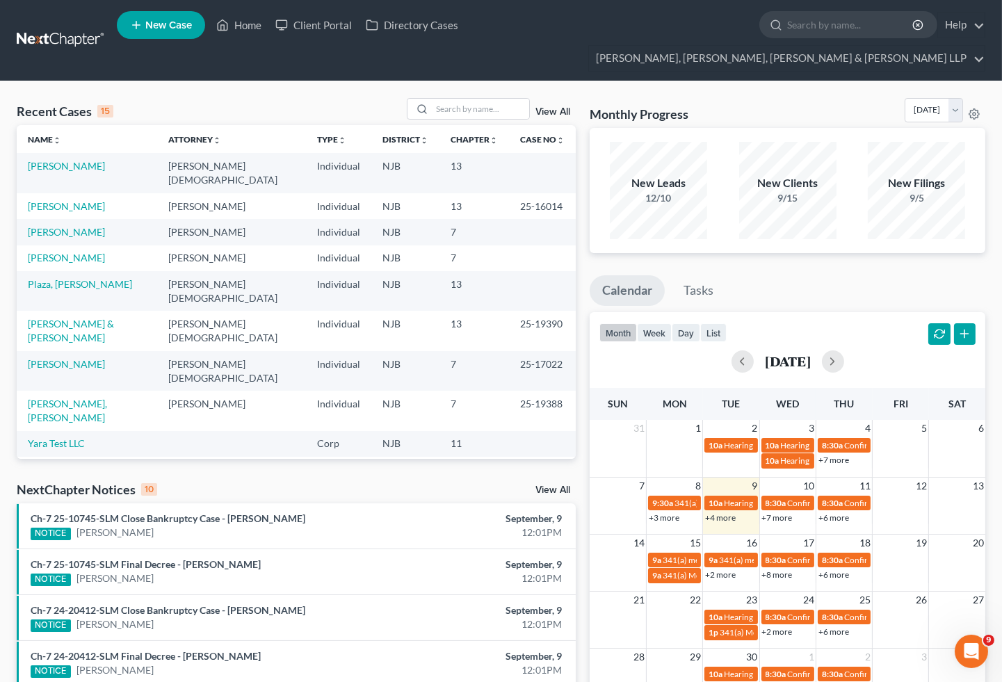
click at [939, 275] on ul "Calendar Tasks" at bounding box center [788, 293] width 396 height 37
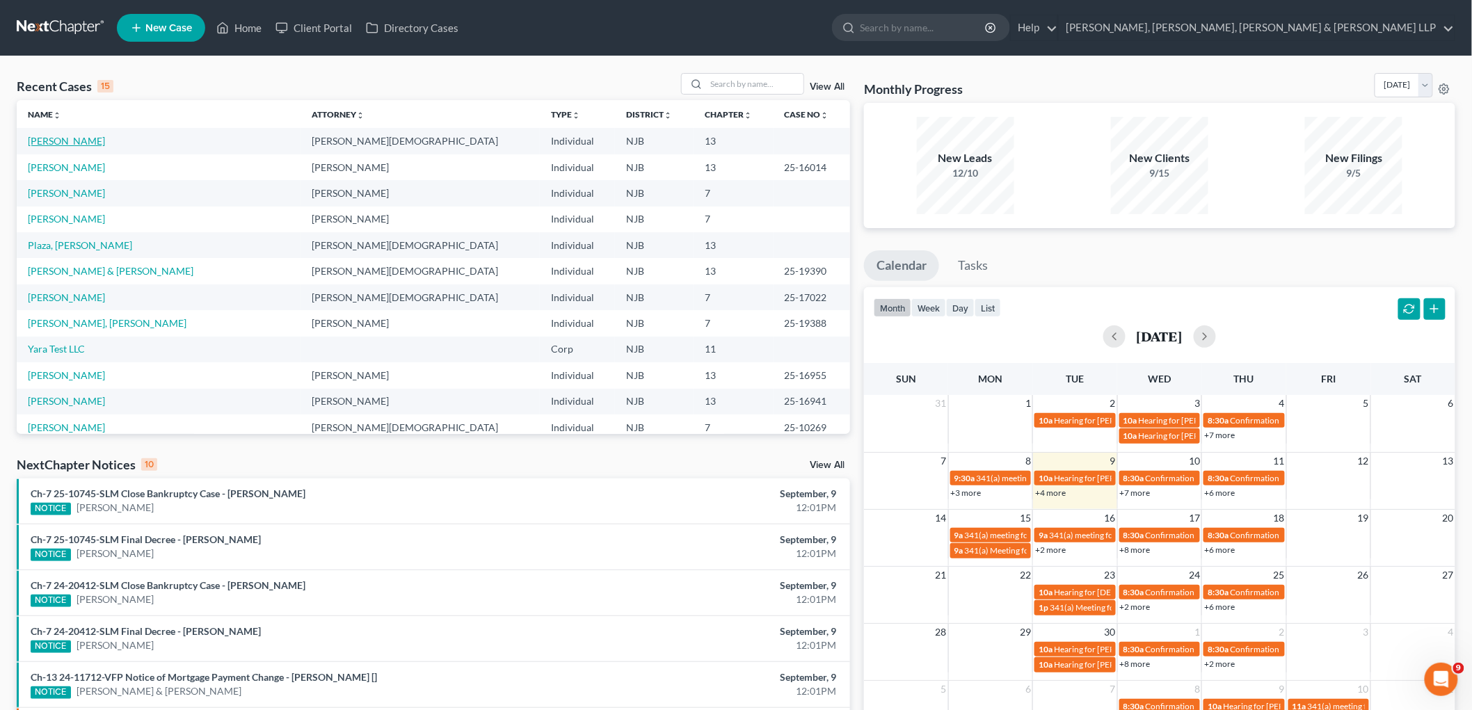
click at [77, 138] on link "Gomez, Jason" at bounding box center [66, 141] width 77 height 12
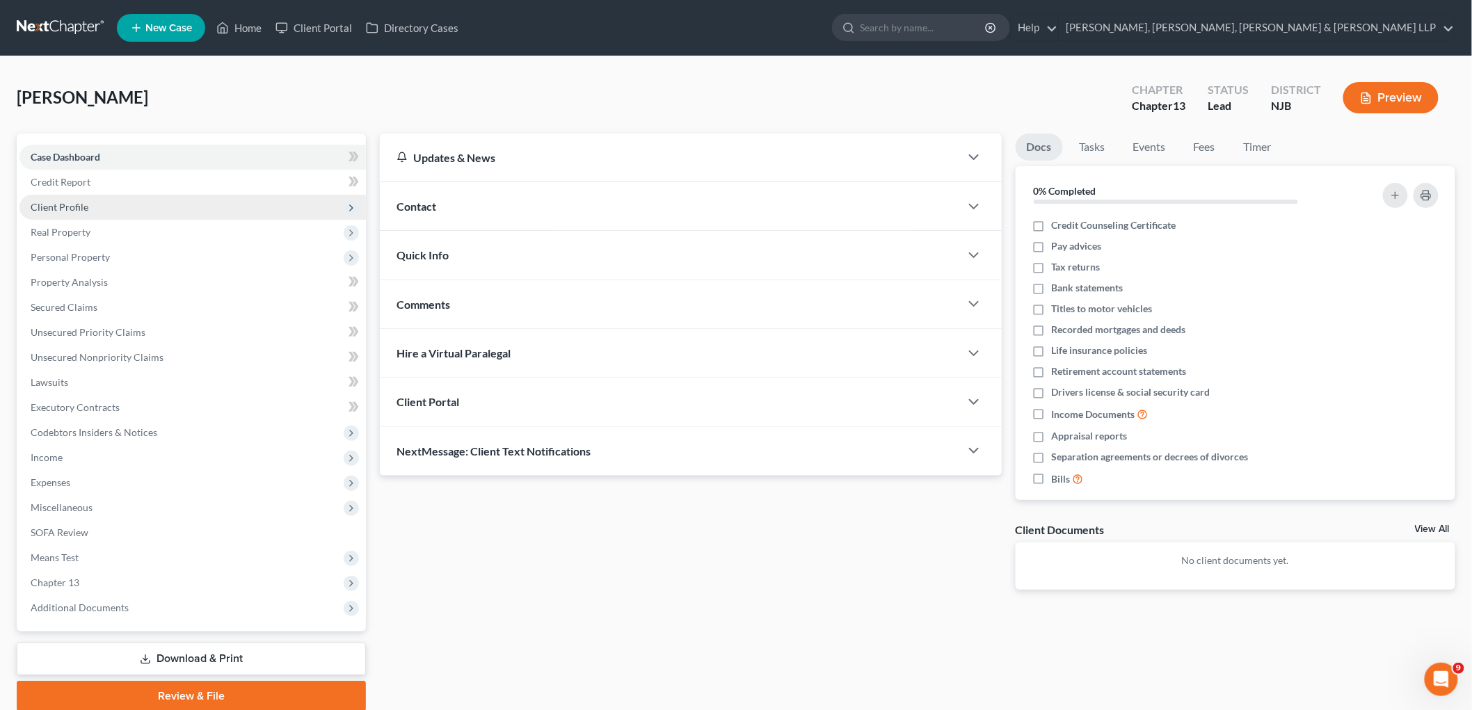
click at [63, 204] on span "Client Profile" at bounding box center [60, 207] width 58 height 12
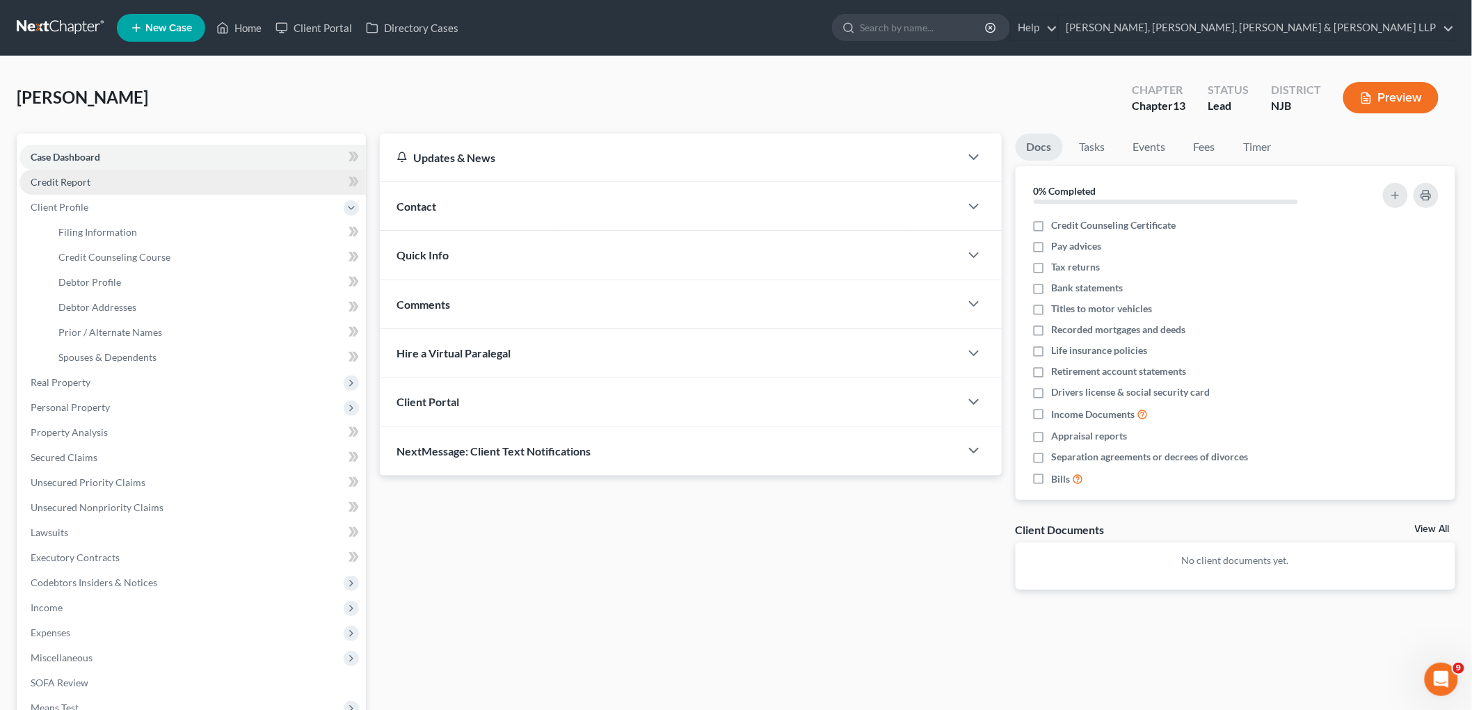
click at [72, 179] on span "Credit Report" at bounding box center [61, 182] width 60 height 12
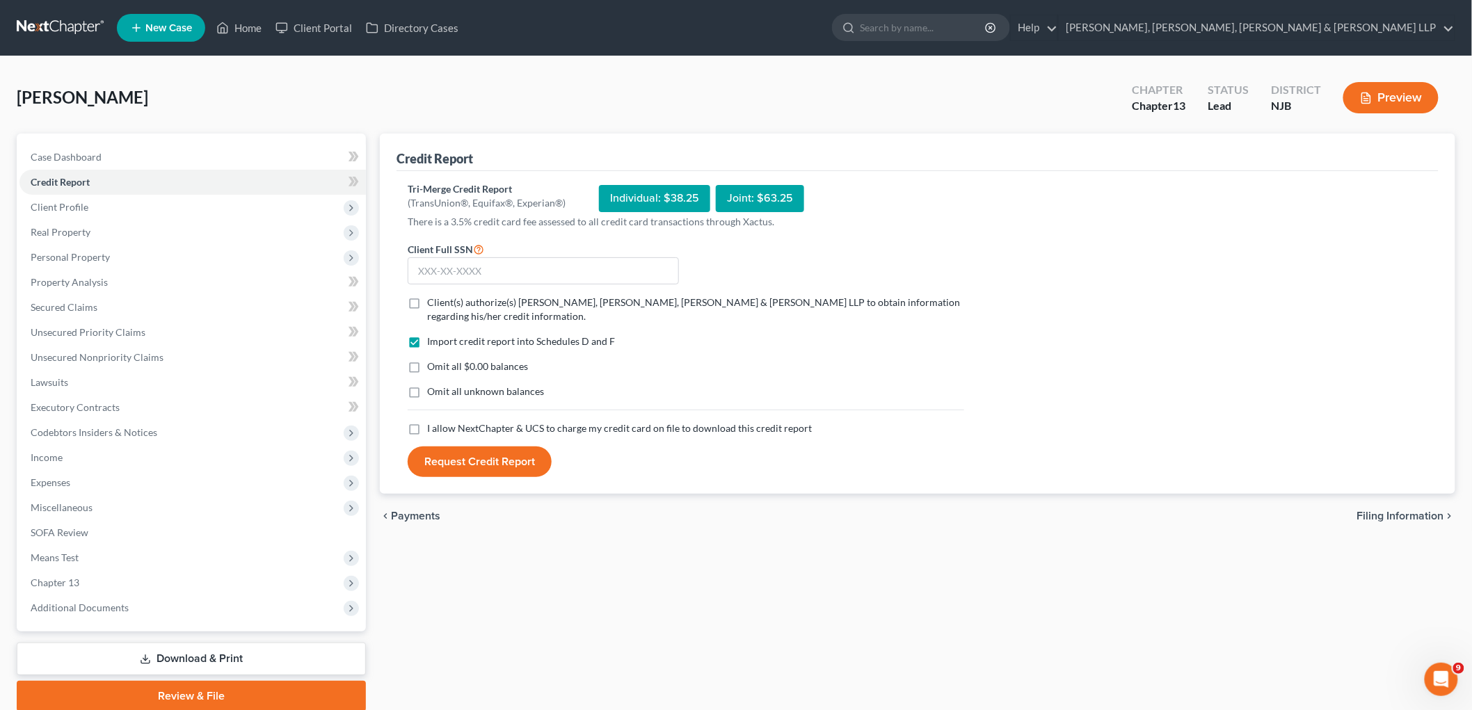
click at [427, 303] on label "Client(s) authorize(s) Scura Wigfield, Heyer, Stevens & Cammarota LLP to obtain…" at bounding box center [695, 310] width 537 height 28
click at [433, 303] on input "Client(s) authorize(s) Scura Wigfield, Heyer, Stevens & Cammarota LLP to obtain…" at bounding box center [437, 300] width 9 height 9
checkbox input "true"
drag, startPoint x: 410, startPoint y: 428, endPoint x: 415, endPoint y: 373, distance: 55.1
click at [427, 428] on label "I allow NextChapter & UCS to charge my credit card on file to download this cre…" at bounding box center [619, 428] width 385 height 14
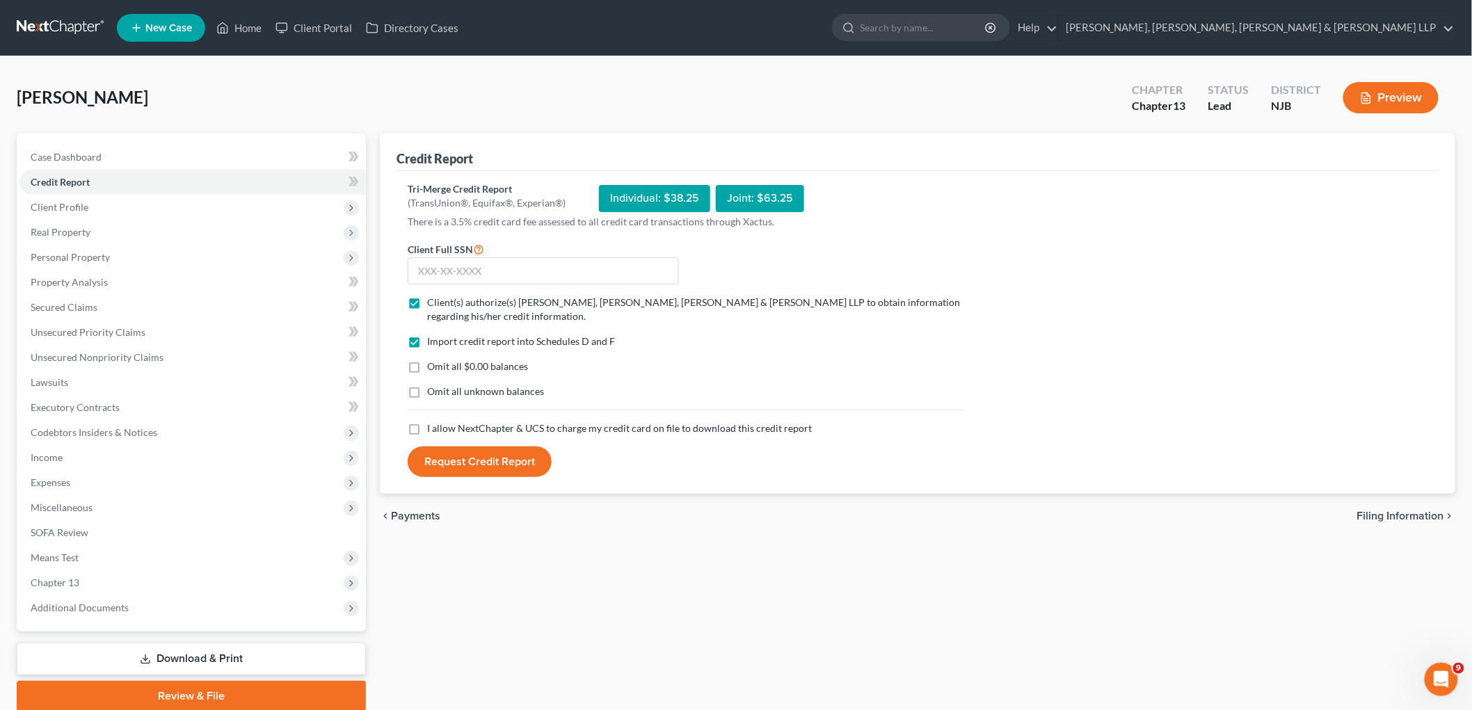
click at [433, 428] on input "I allow NextChapter & UCS to charge my credit card on file to download this cre…" at bounding box center [437, 425] width 9 height 9
checkbox input "true"
drag, startPoint x: 415, startPoint y: 369, endPoint x: 433, endPoint y: 339, distance: 35.3
click at [427, 367] on label "Omit all $0.00 balances" at bounding box center [477, 367] width 101 height 14
click at [433, 367] on input "Omit all $0.00 balances" at bounding box center [437, 364] width 9 height 9
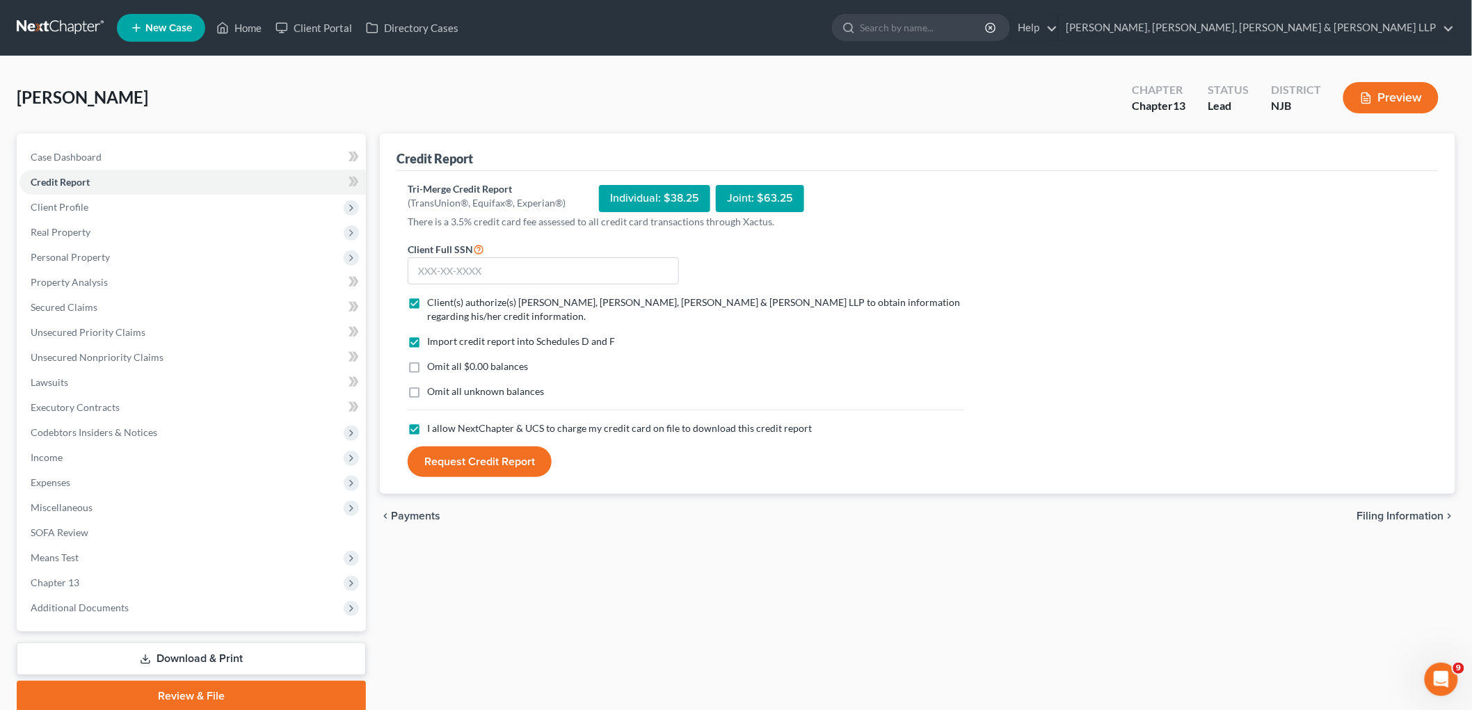
checkbox input "true"
click at [448, 275] on input "text" at bounding box center [543, 271] width 271 height 28
type input "137-92-0988"
click at [692, 363] on div "Omit all $0.00 balances" at bounding box center [686, 367] width 556 height 14
drag, startPoint x: 696, startPoint y: 195, endPoint x: 659, endPoint y: 195, distance: 36.9
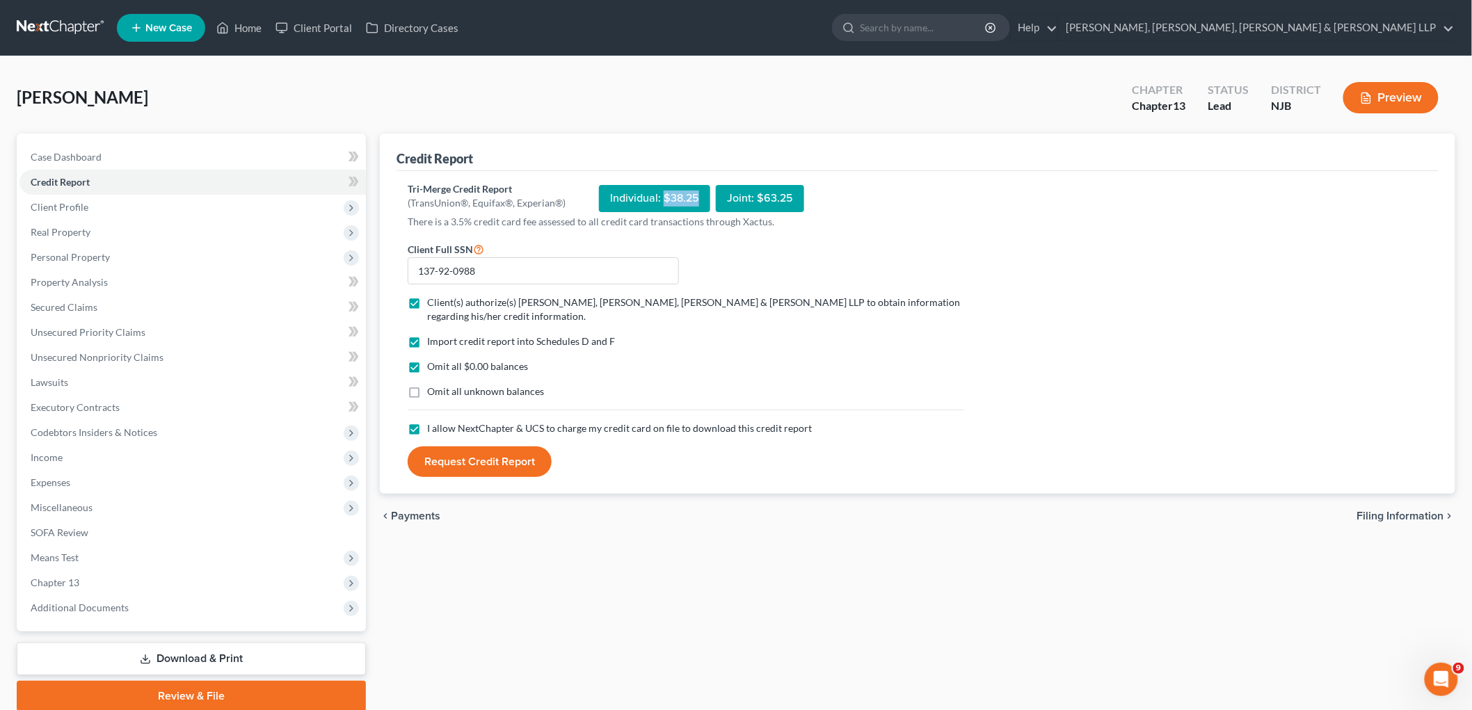
click at [659, 195] on div "Individual: $38.25" at bounding box center [654, 198] width 111 height 27
copy div "$38.25"
click at [508, 462] on button "Request Credit Report" at bounding box center [480, 462] width 144 height 31
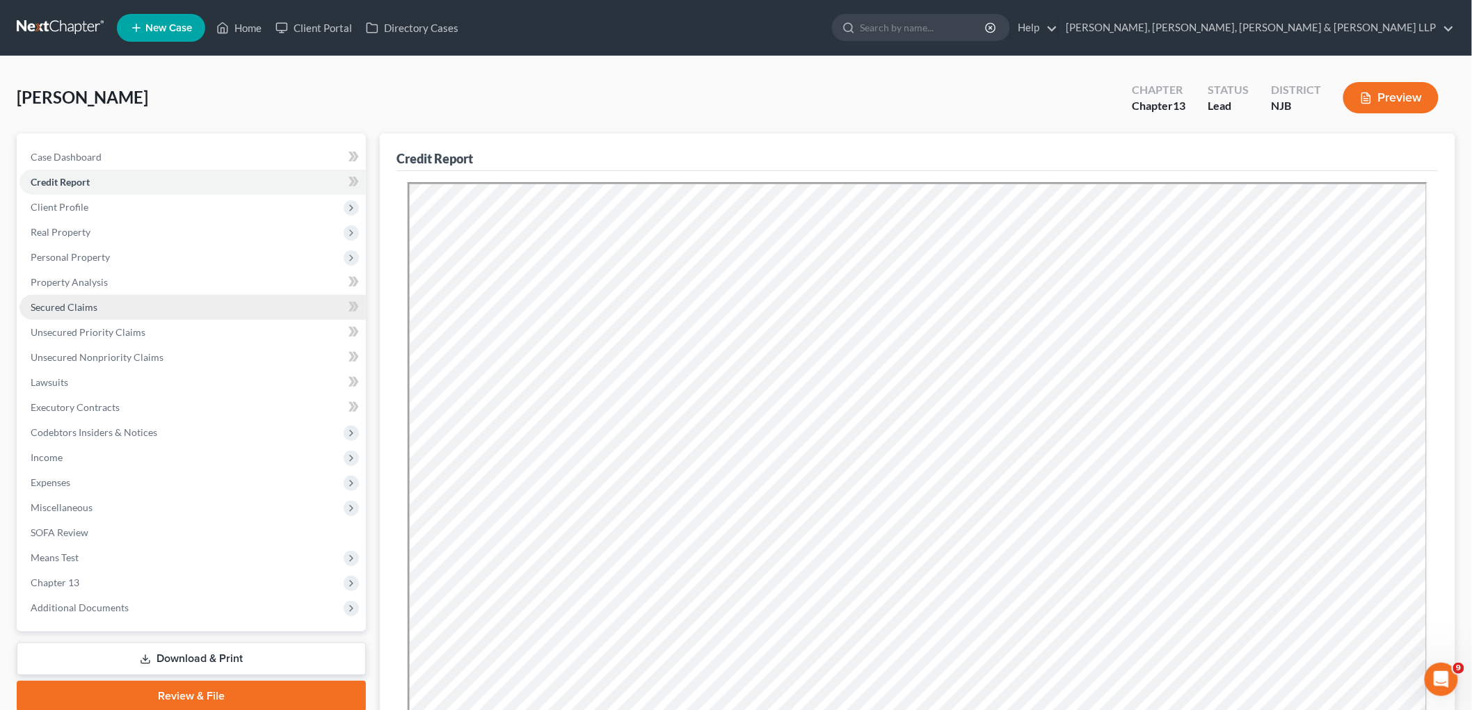
click at [74, 304] on span "Secured Claims" at bounding box center [64, 307] width 67 height 12
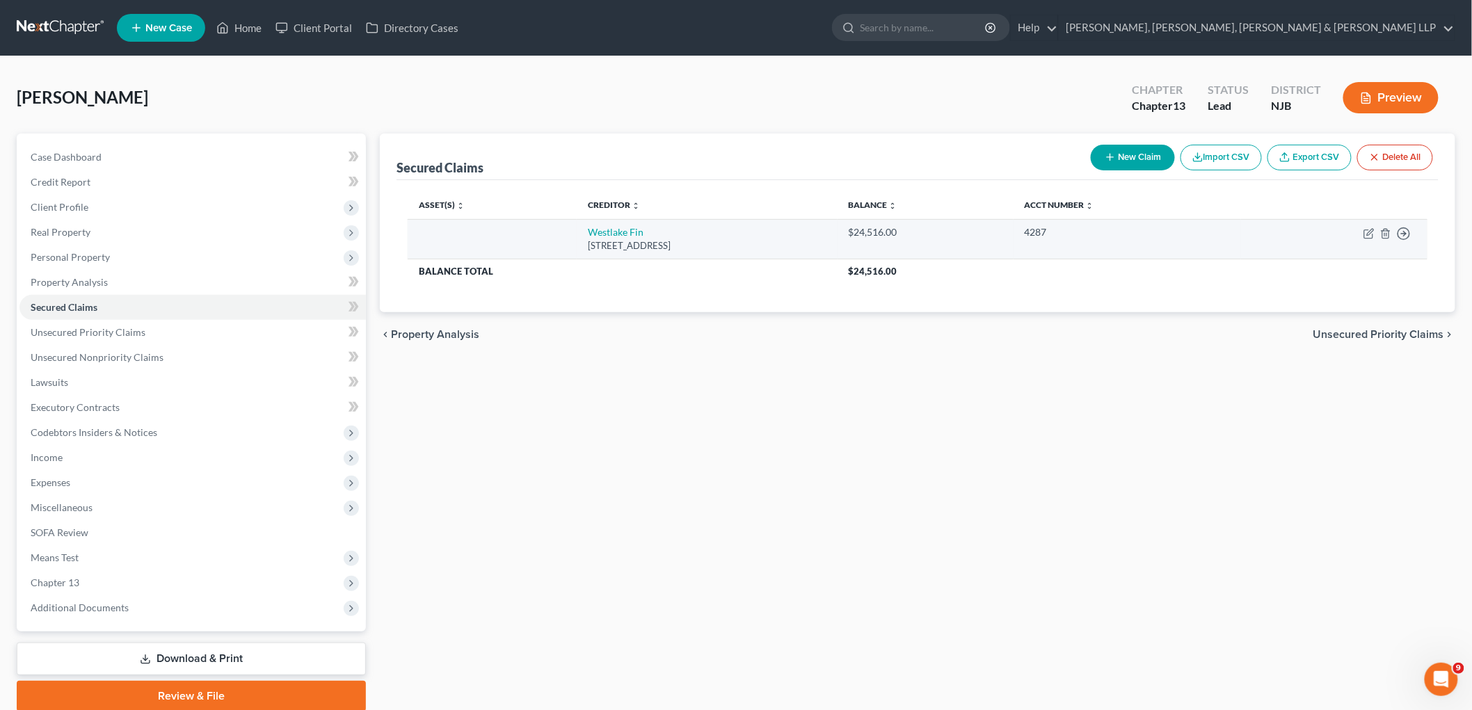
drag, startPoint x: 734, startPoint y: 244, endPoint x: 554, endPoint y: 220, distance: 181.0
click at [577, 220] on td "Westlake Fin 4751 Wilshire Bvld, Los Angeles, CA 90010" at bounding box center [707, 239] width 261 height 40
copy td "Westlake Fin 4751 Wilshire Bvld, Los Angeles, CA 90010"
click at [1002, 232] on icon "button" at bounding box center [1368, 233] width 11 height 11
select select "4"
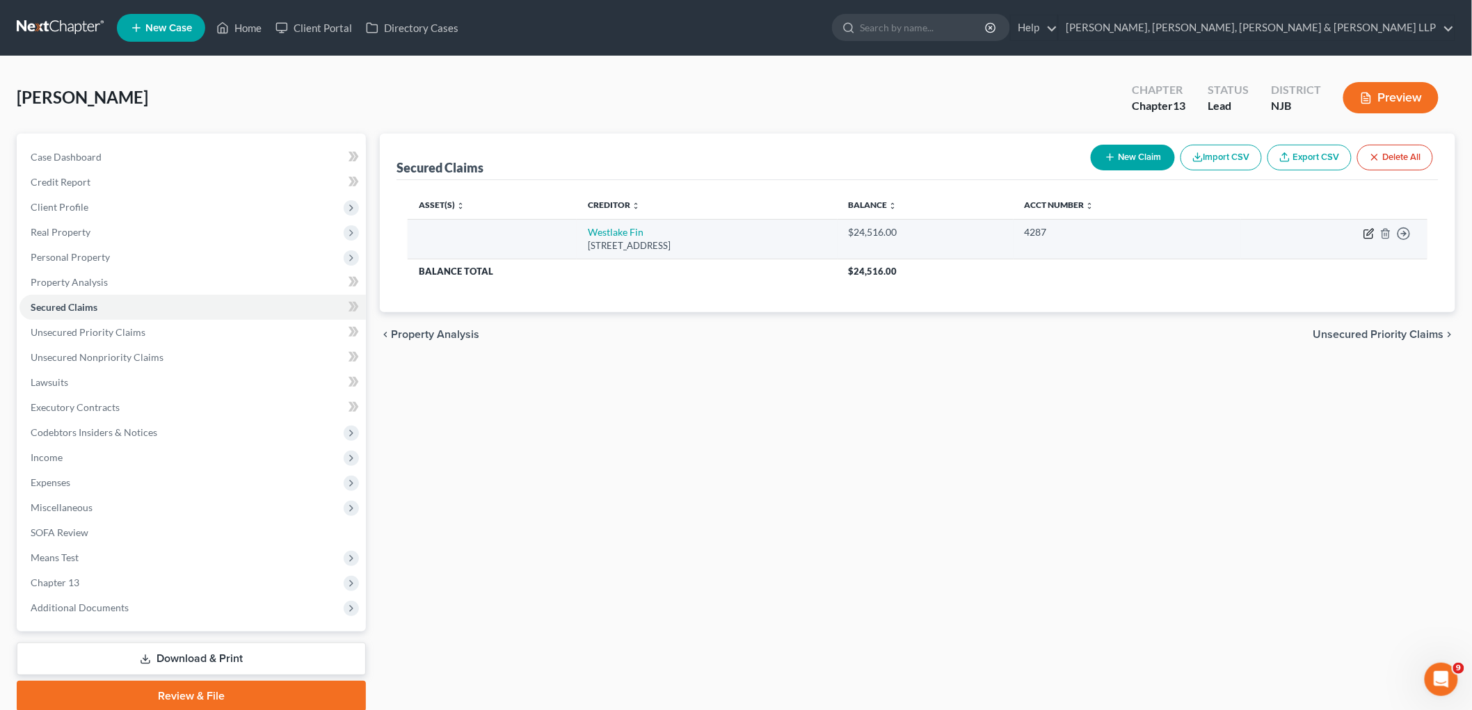
select select "0"
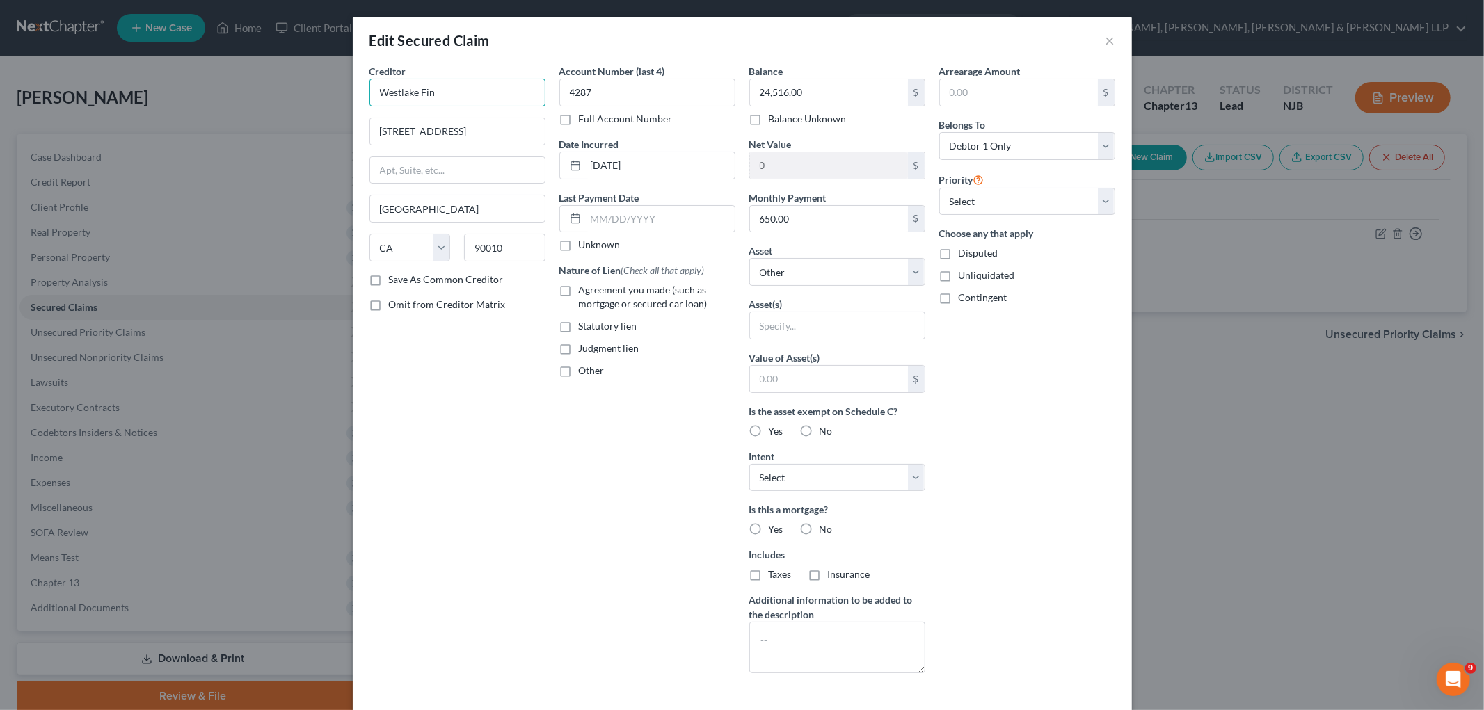
drag, startPoint x: 433, startPoint y: 87, endPoint x: 358, endPoint y: 86, distance: 75.1
click at [362, 86] on div "Creditor * Westlake Fin 4751 Wilshire Bvld Los Angeles State AL AK AR AZ CA CO …" at bounding box center [457, 374] width 190 height 620
paste input "ancial"
type input "Westlake Financial"
click at [494, 359] on div "Creditor * Westlake Financial 4751 Wilshire Bvld Los Angeles State AL AK AR AZ …" at bounding box center [457, 374] width 190 height 620
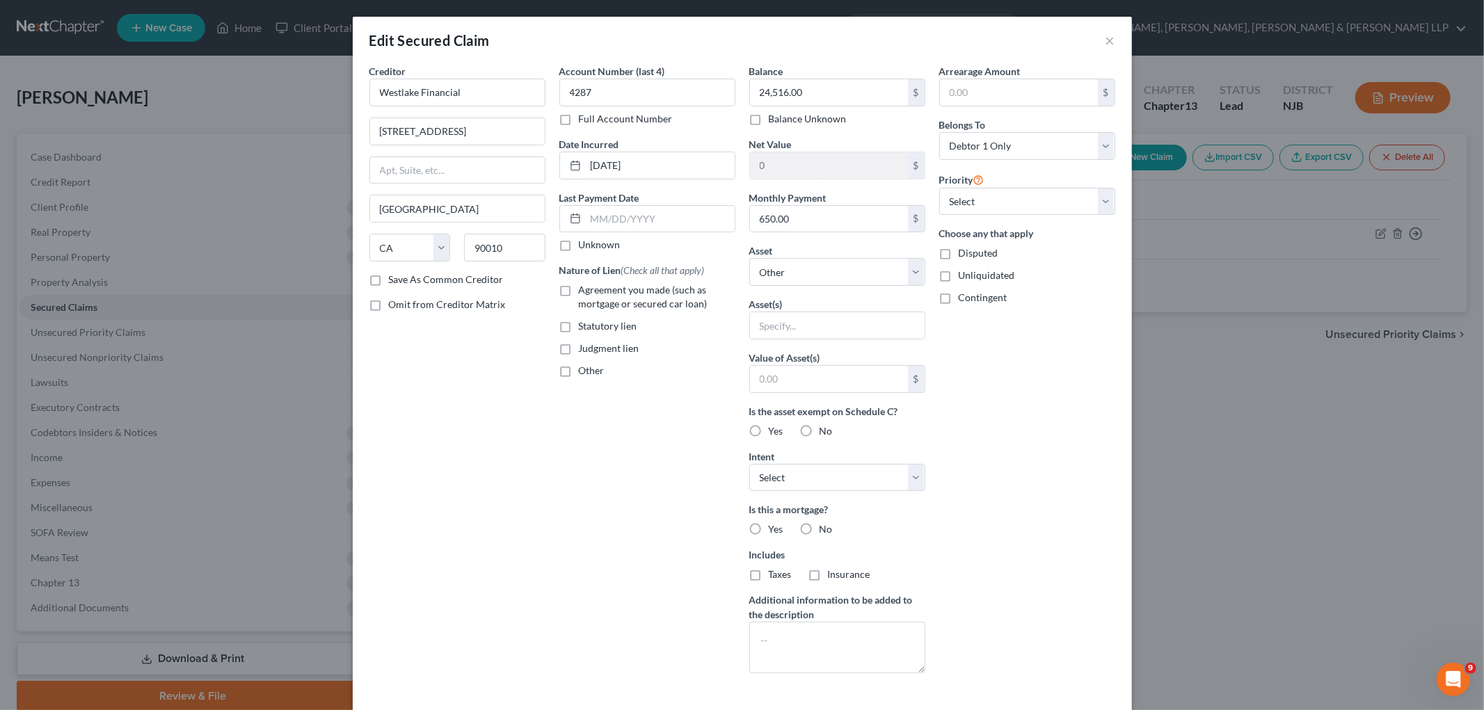
scroll to position [74, 0]
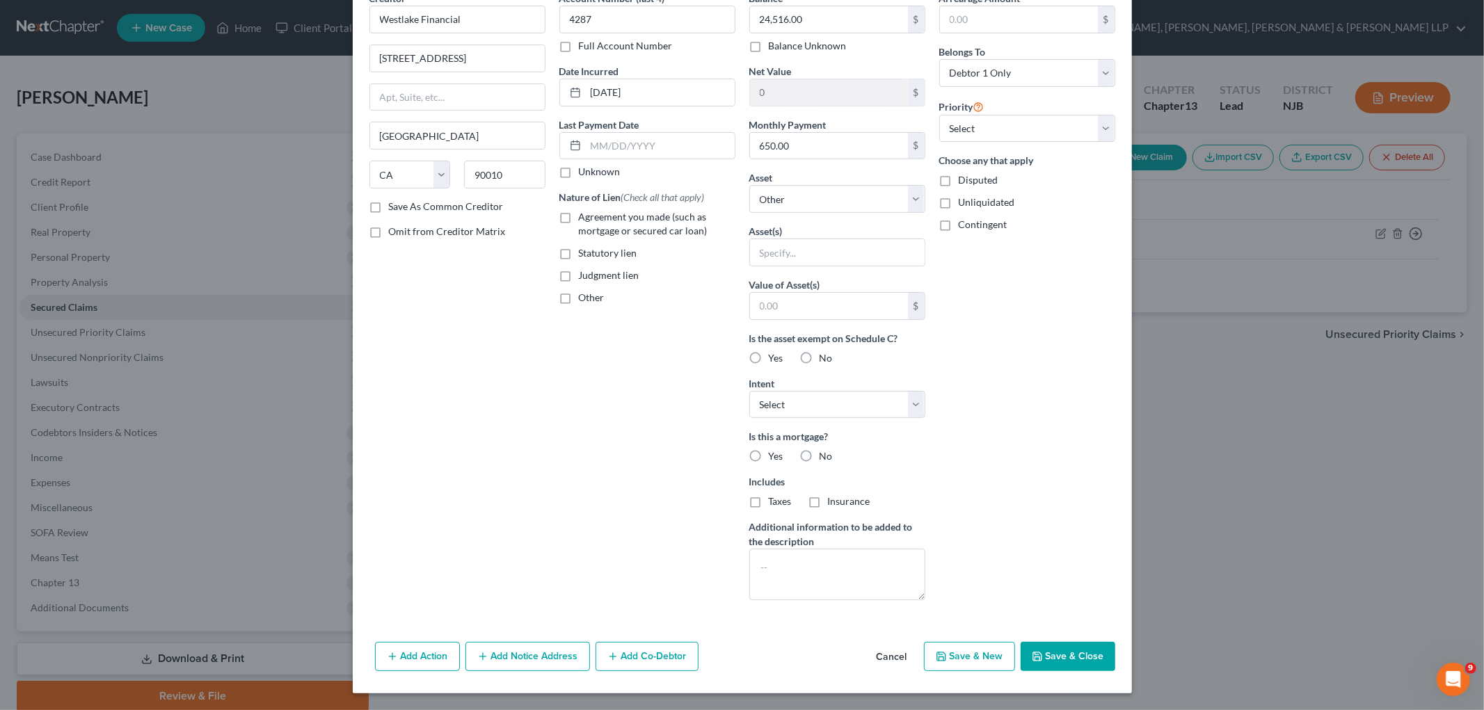
click at [1002, 659] on button "Save & Close" at bounding box center [1067, 656] width 95 height 29
select select
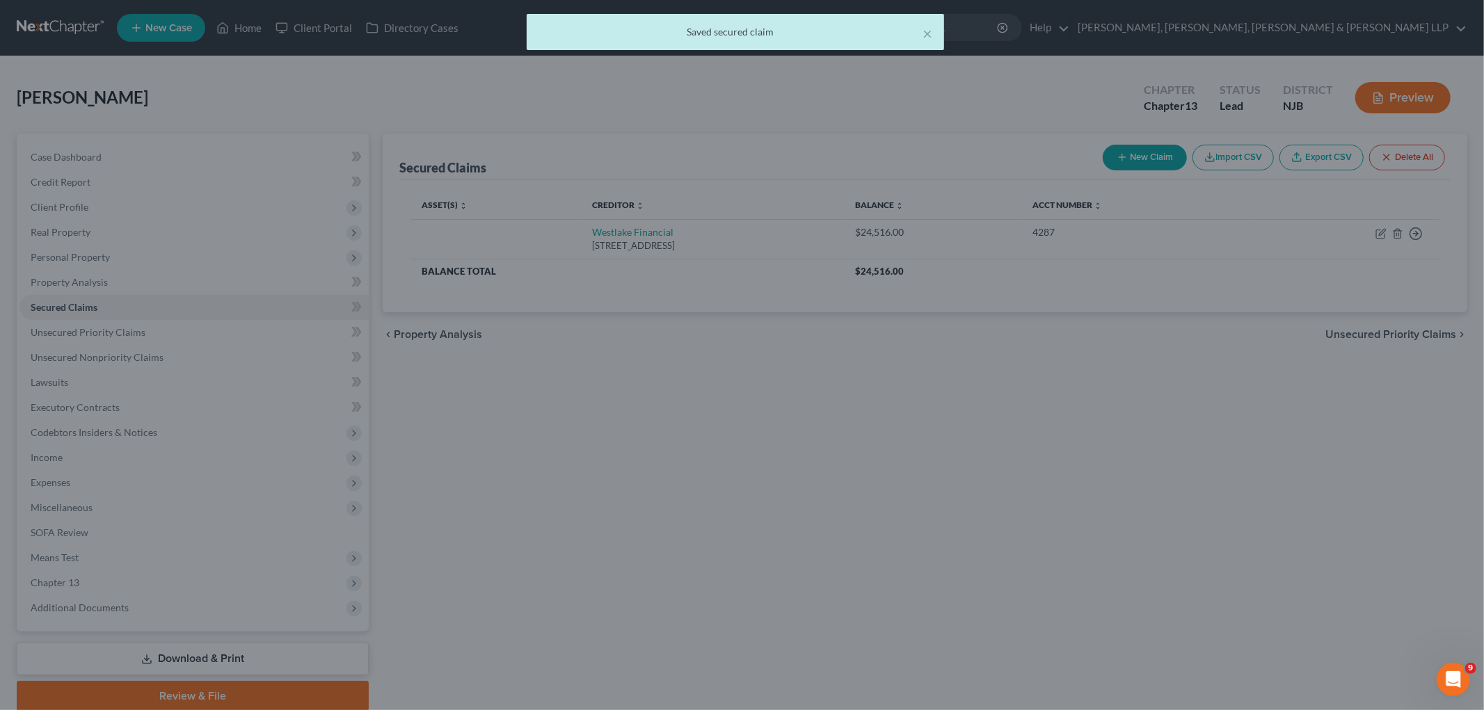
type input "0"
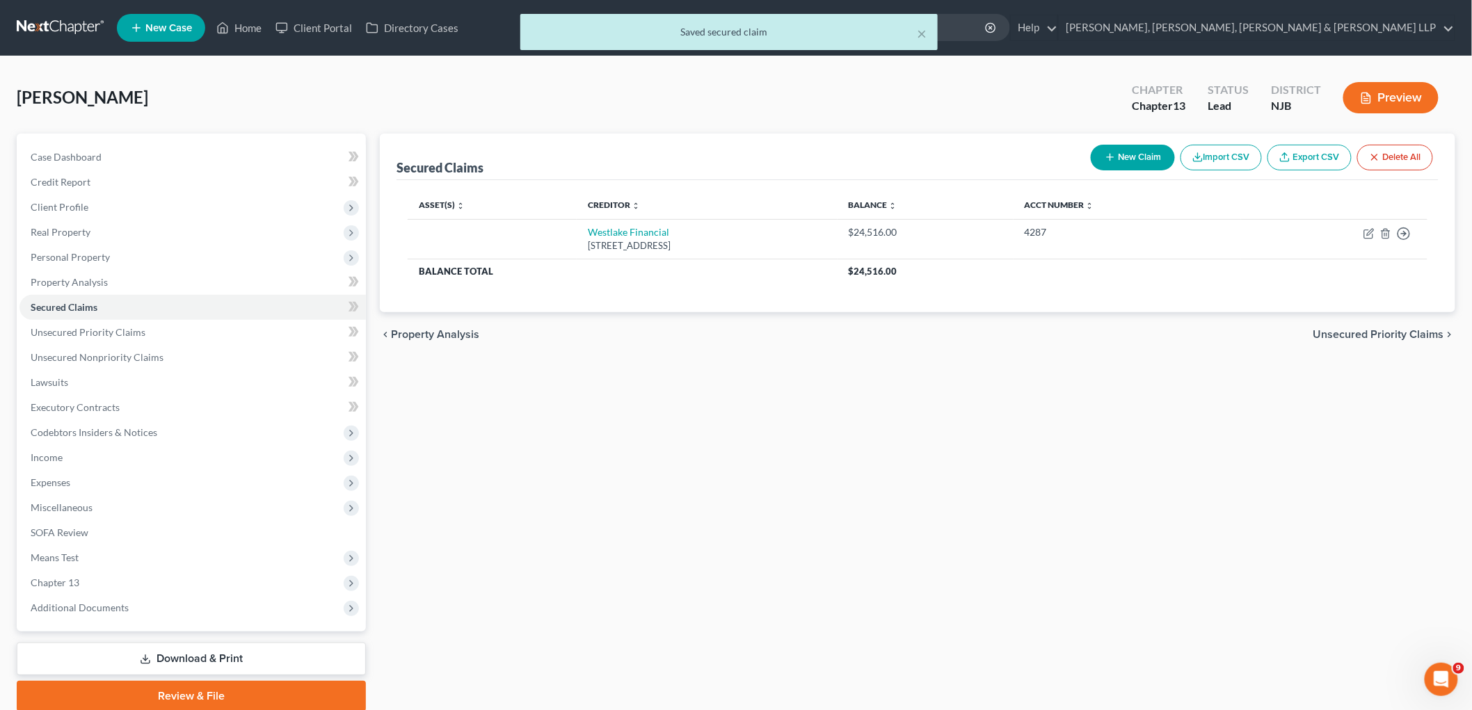
click at [1002, 336] on span "Unsecured Priority Claims" at bounding box center [1378, 334] width 131 height 11
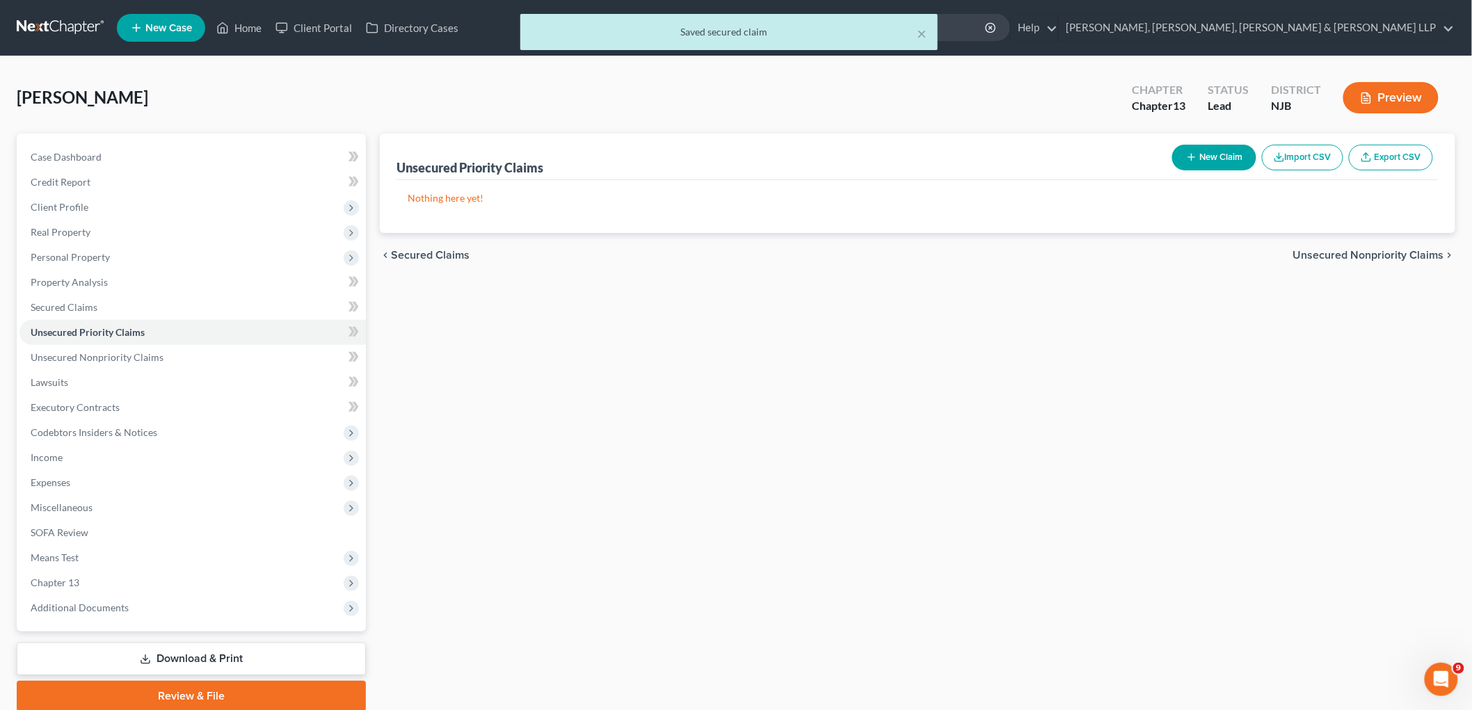
click at [1002, 158] on button "New Claim" at bounding box center [1214, 158] width 84 height 26
select select "0"
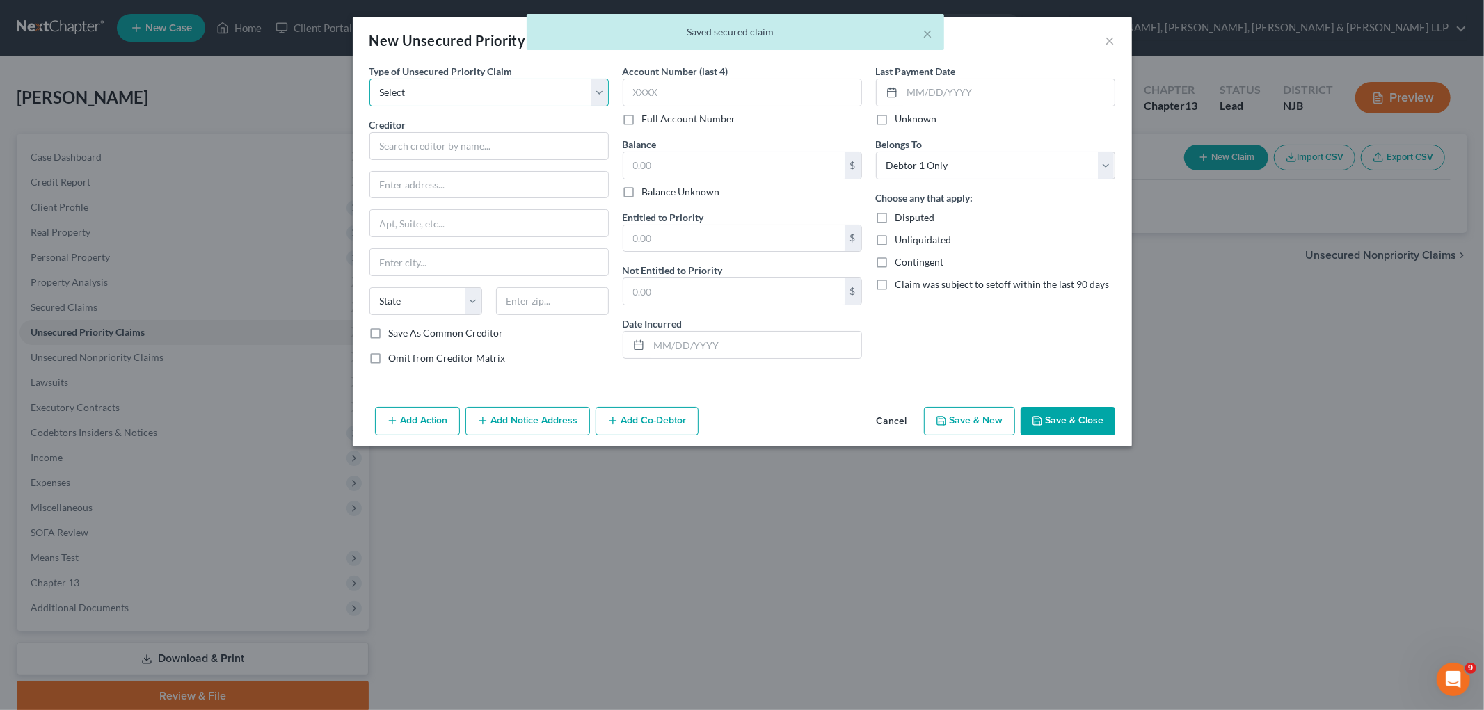
drag, startPoint x: 459, startPoint y: 91, endPoint x: 448, endPoint y: 102, distance: 15.7
click at [459, 91] on select "Select Taxes & Other Government Units Domestic Support Obligations Extensions o…" at bounding box center [488, 93] width 239 height 28
select select "0"
click at [369, 79] on select "Select Taxes & Other Government Units Domestic Support Obligations Extensions o…" at bounding box center [488, 93] width 239 height 28
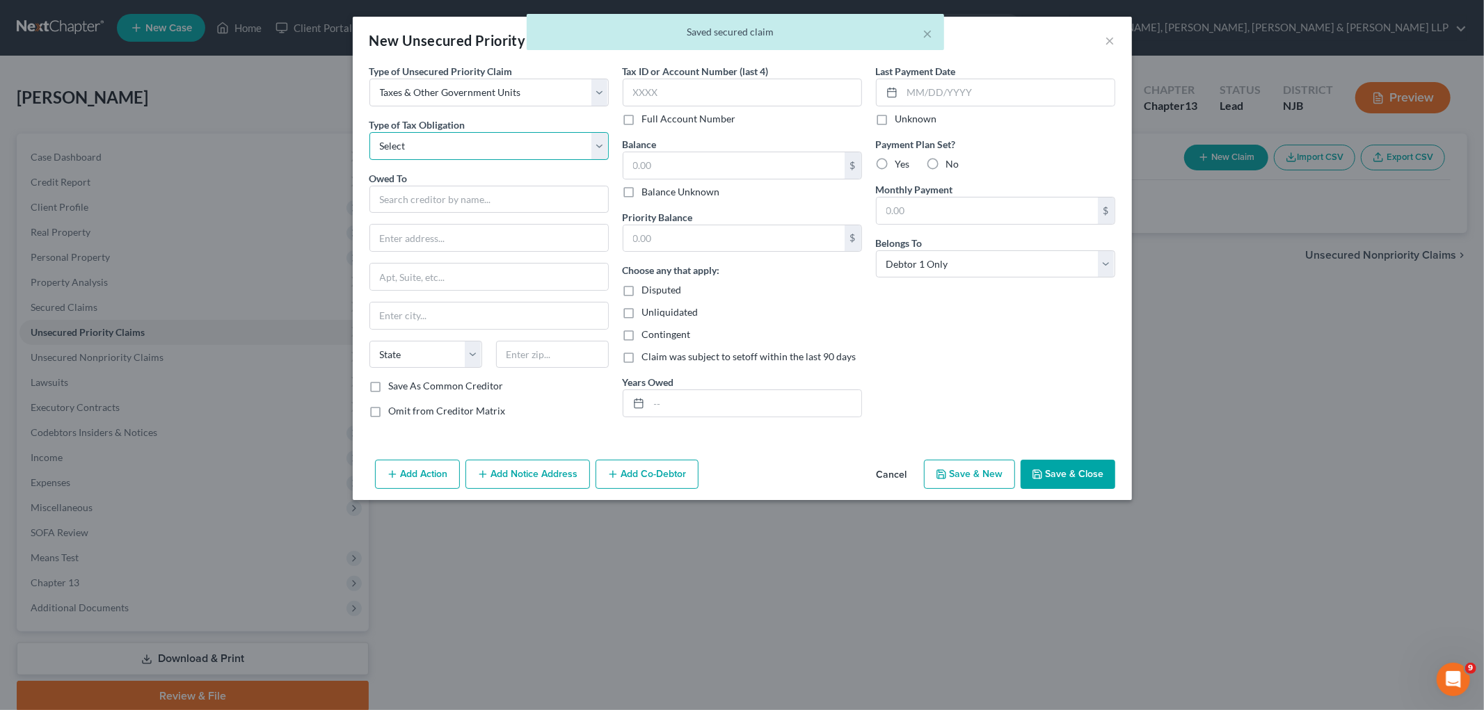
drag, startPoint x: 442, startPoint y: 144, endPoint x: 443, endPoint y: 154, distance: 10.5
click at [442, 144] on select "Select Federal City State Franchise Tax Board Other" at bounding box center [488, 146] width 239 height 28
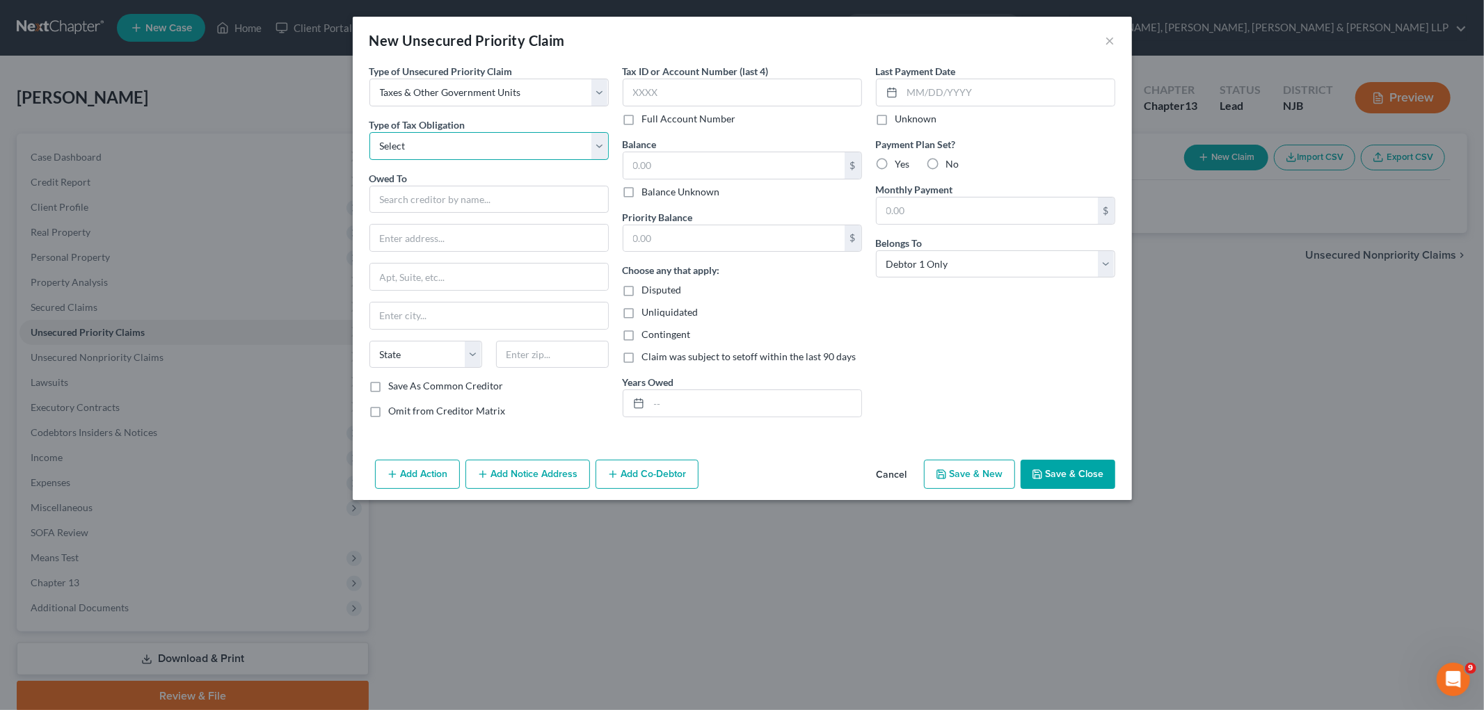
select select "0"
click at [369, 132] on select "Select Federal City State Franchise Tax Board Other" at bounding box center [488, 146] width 239 height 28
click at [440, 195] on input "text" at bounding box center [488, 200] width 239 height 28
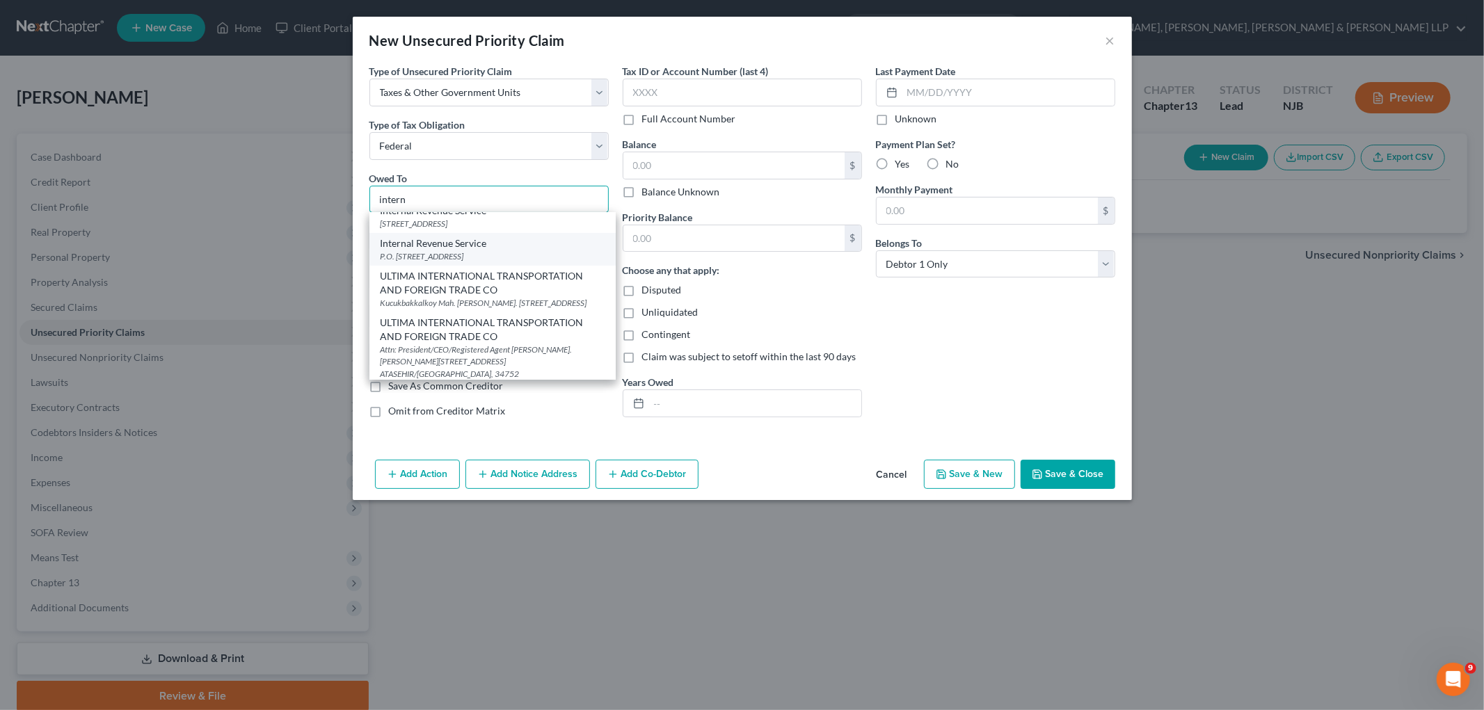
scroll to position [107, 0]
click at [435, 268] on div "Internal Revenue Service" at bounding box center [492, 262] width 224 height 14
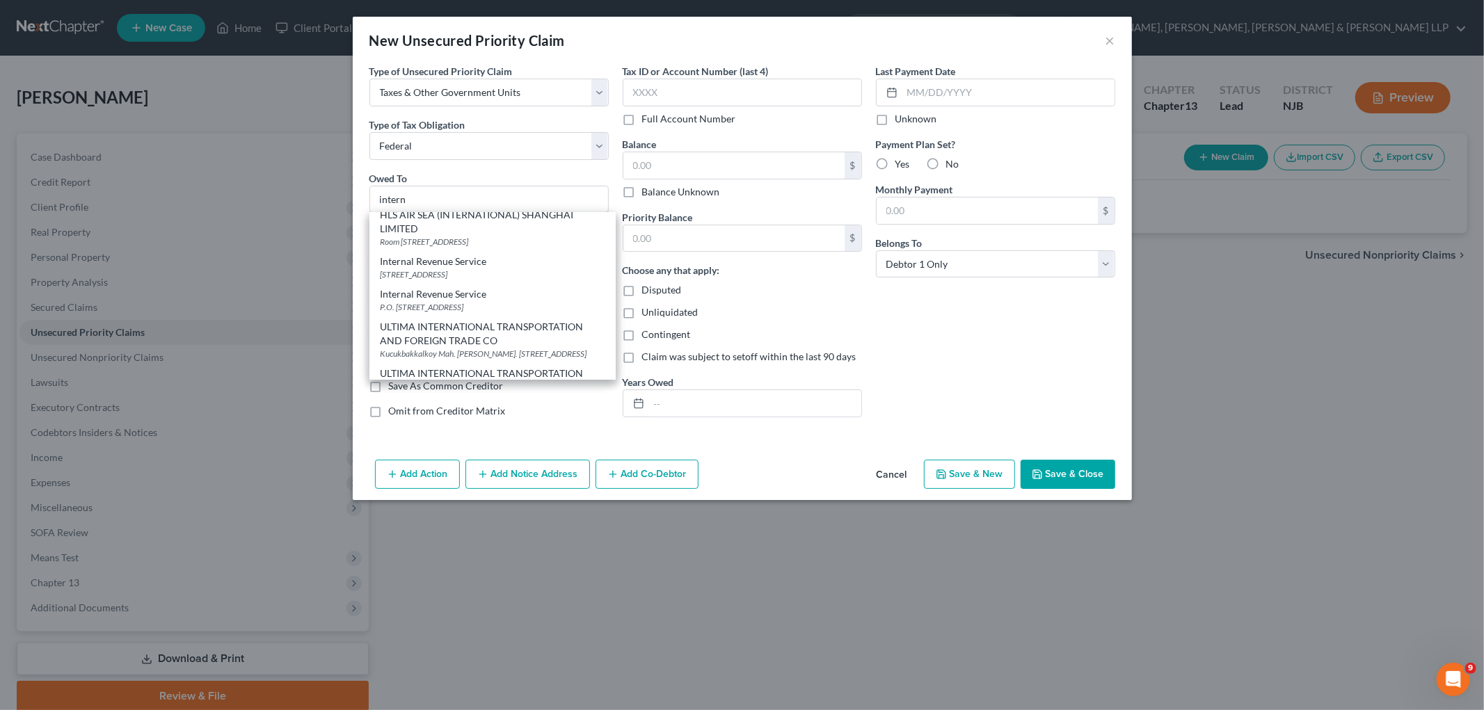
type input "Internal Revenue Service"
type input "PO Box 7346"
type input "Philadelphia"
select select "39"
type input "19101"
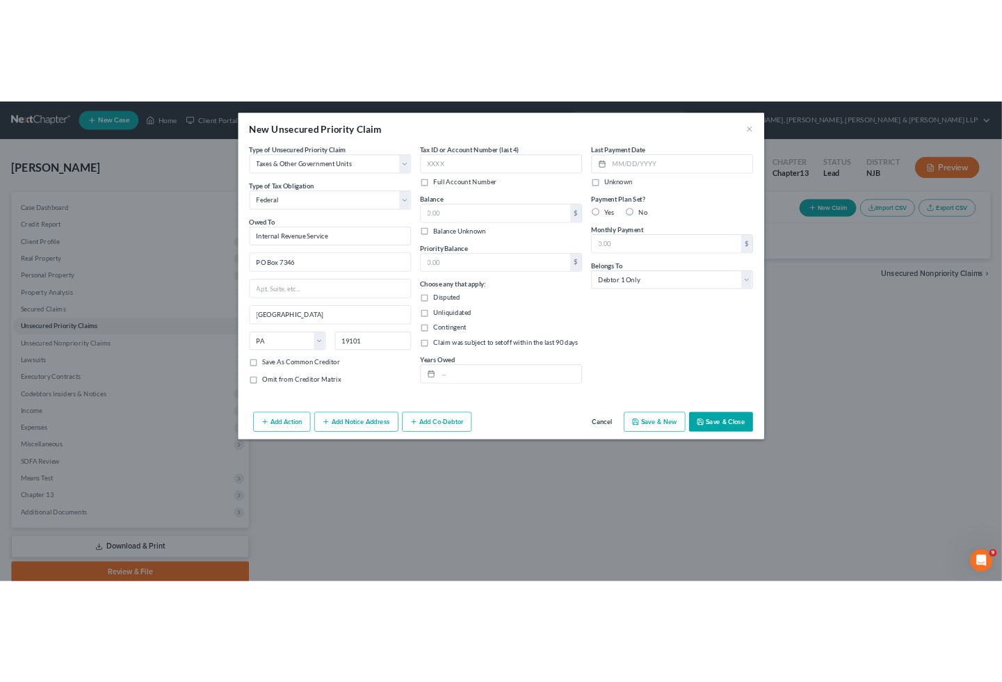
scroll to position [0, 0]
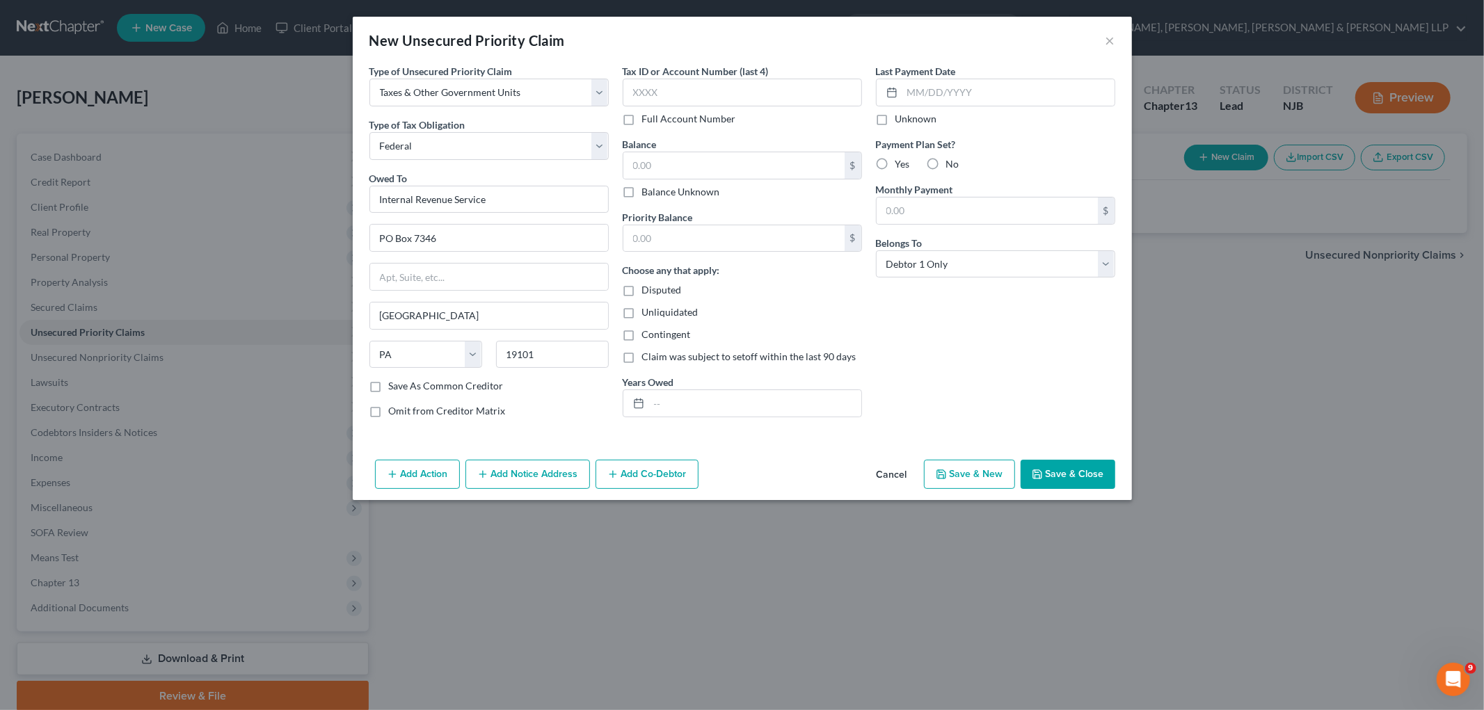
click at [1002, 476] on button "Save & Close" at bounding box center [1067, 474] width 95 height 29
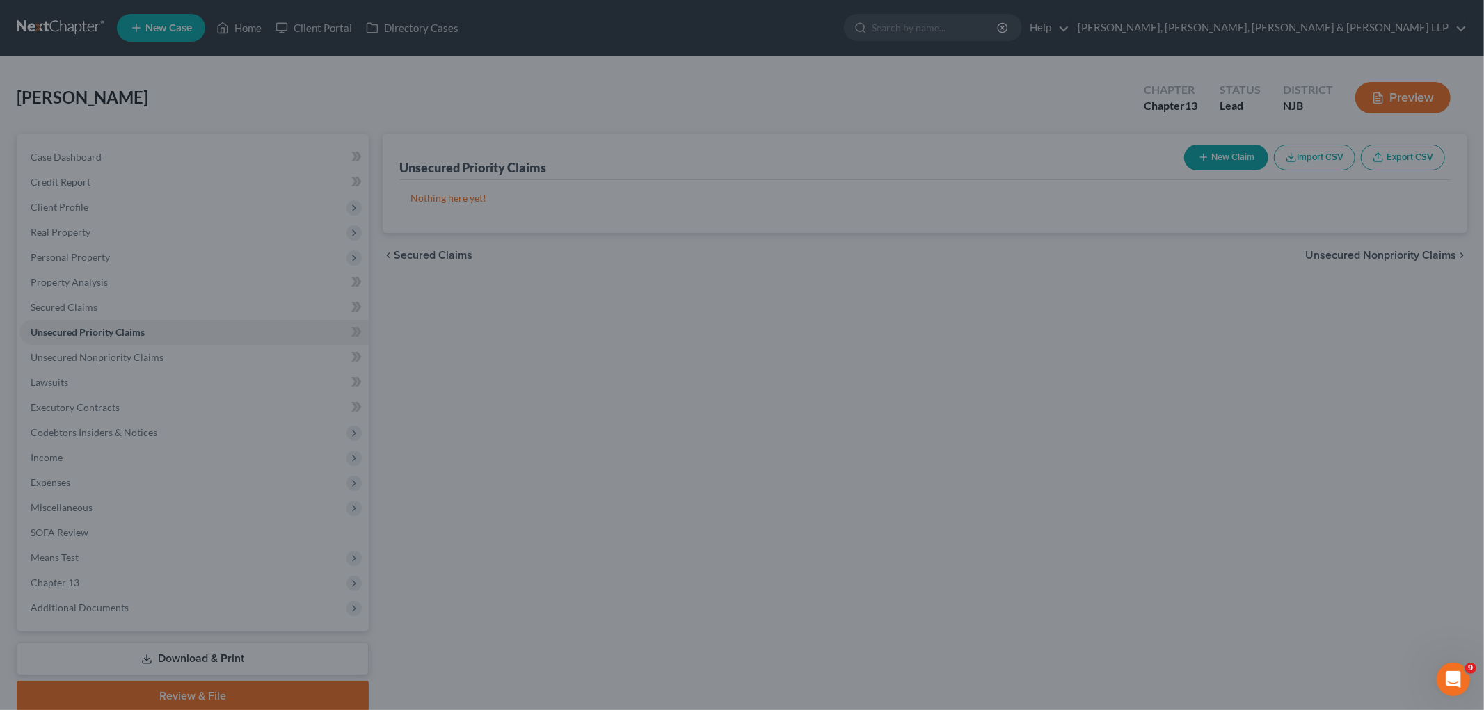
type input "0.00"
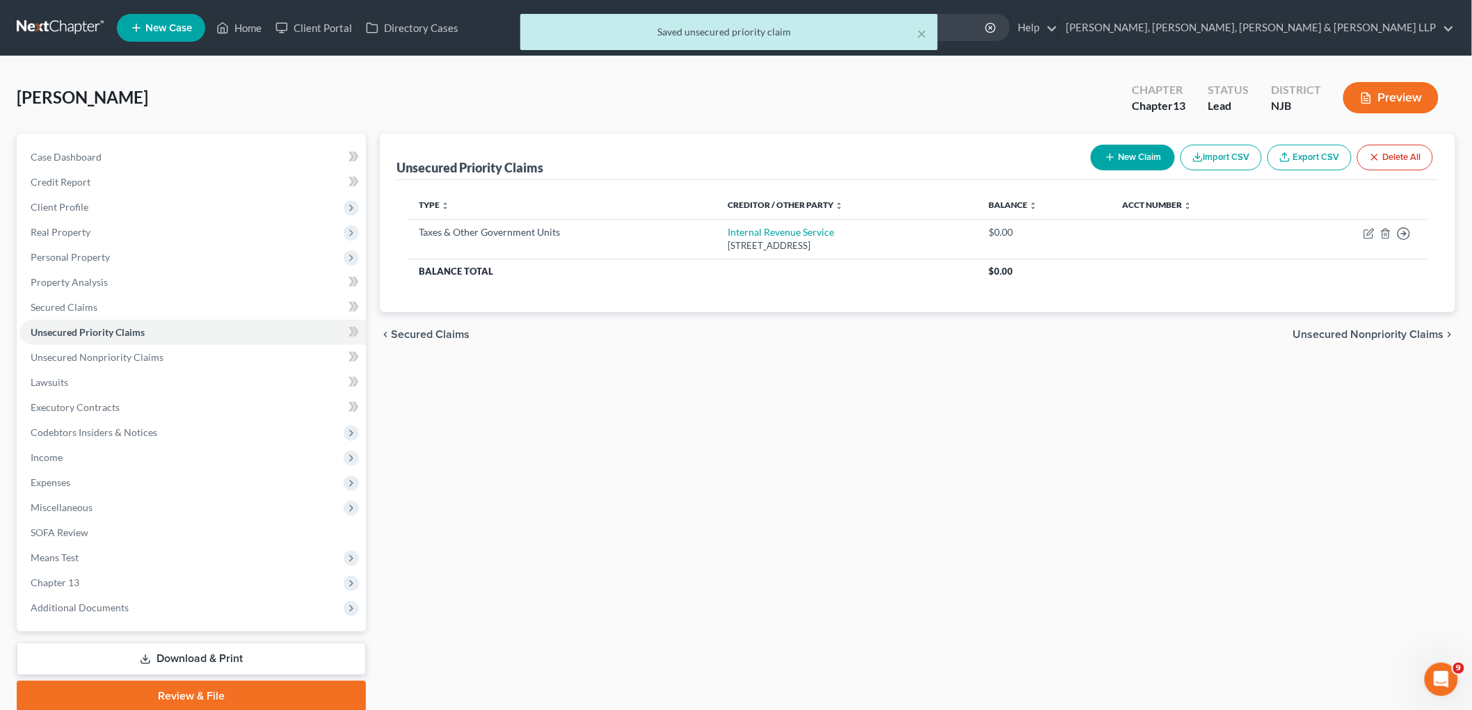
click at [1002, 157] on button "New Claim" at bounding box center [1133, 158] width 84 height 26
select select "0"
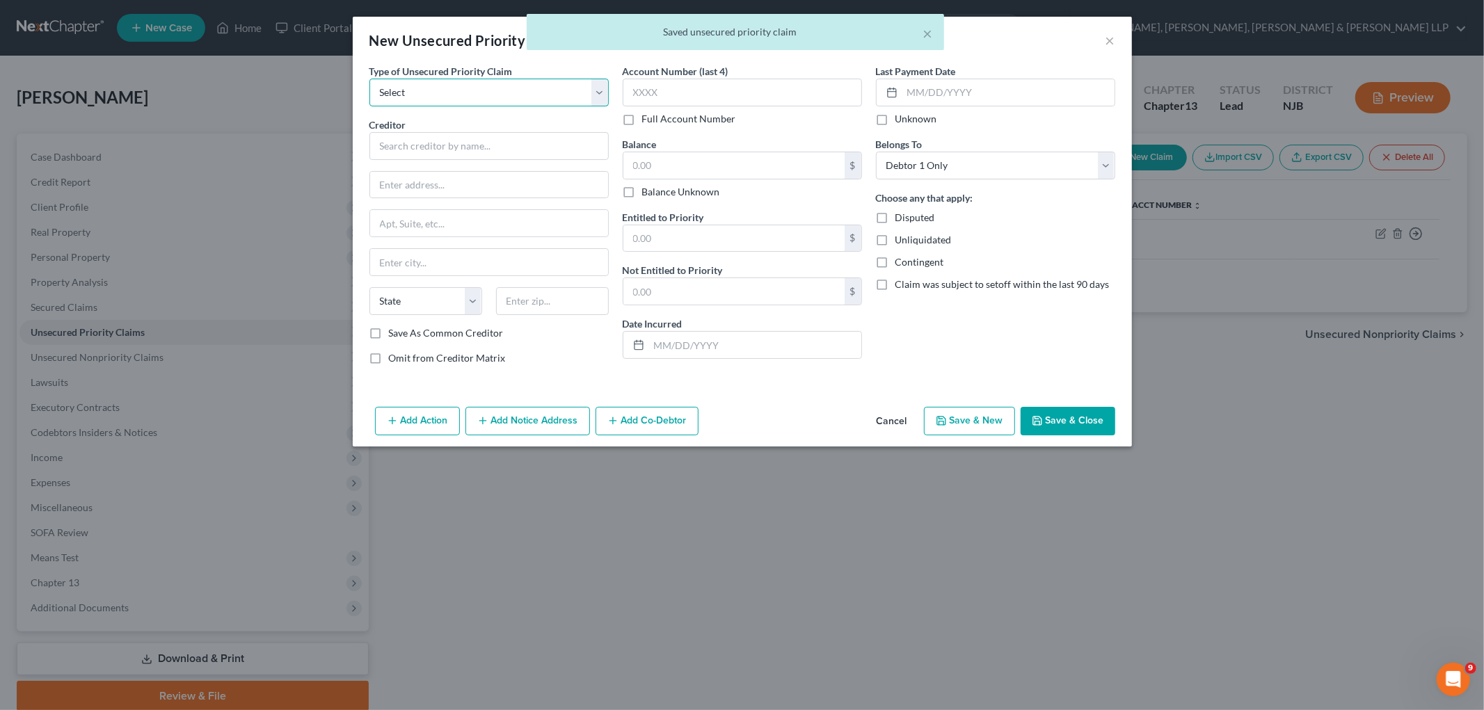
click at [506, 93] on select "Select Taxes & Other Government Units Domestic Support Obligations Extensions o…" at bounding box center [488, 93] width 239 height 28
select select "0"
click at [369, 79] on select "Select Taxes & Other Government Units Domestic Support Obligations Extensions o…" at bounding box center [488, 93] width 239 height 28
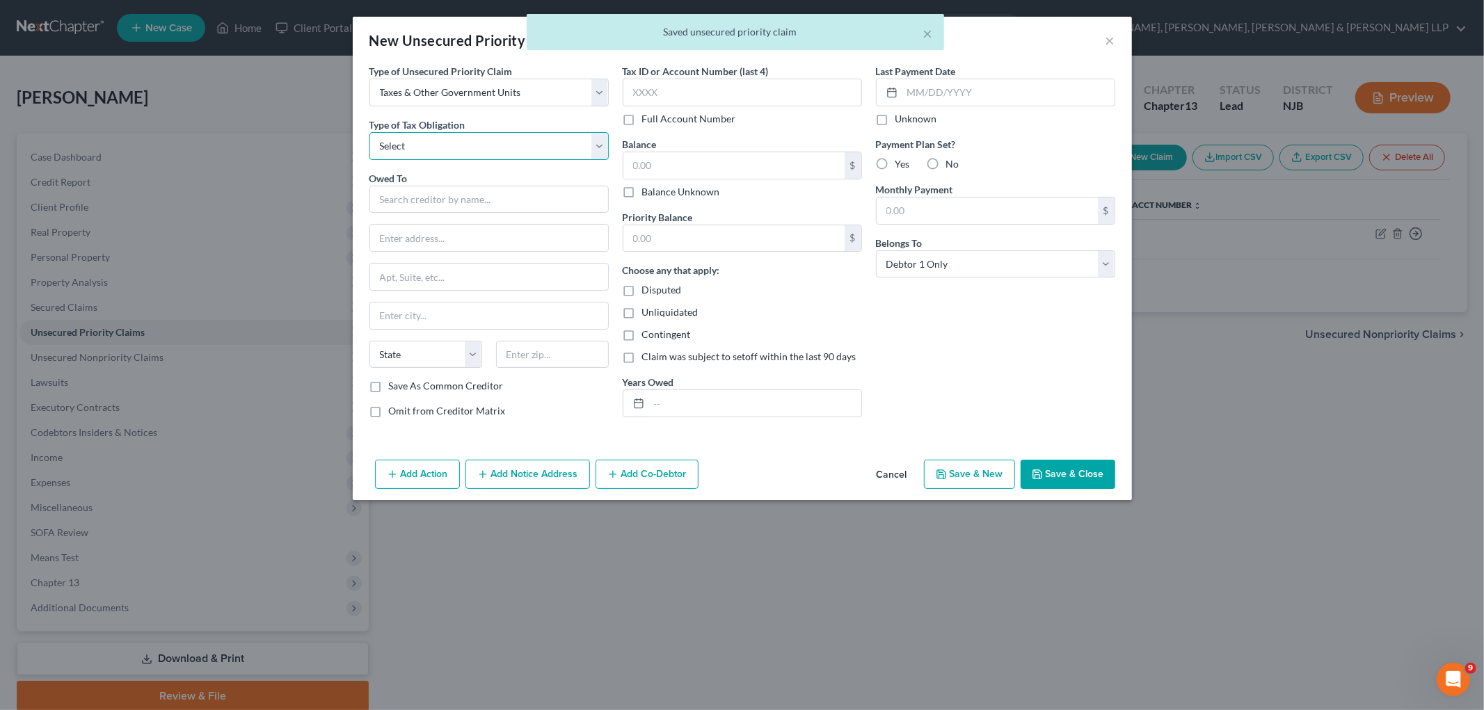
drag, startPoint x: 491, startPoint y: 148, endPoint x: 490, endPoint y: 158, distance: 9.8
click at [491, 148] on select "Select Federal City State Franchise Tax Board Other" at bounding box center [488, 146] width 239 height 28
select select "2"
click at [369, 132] on select "Select Federal City State Franchise Tax Board Other" at bounding box center [488, 146] width 239 height 28
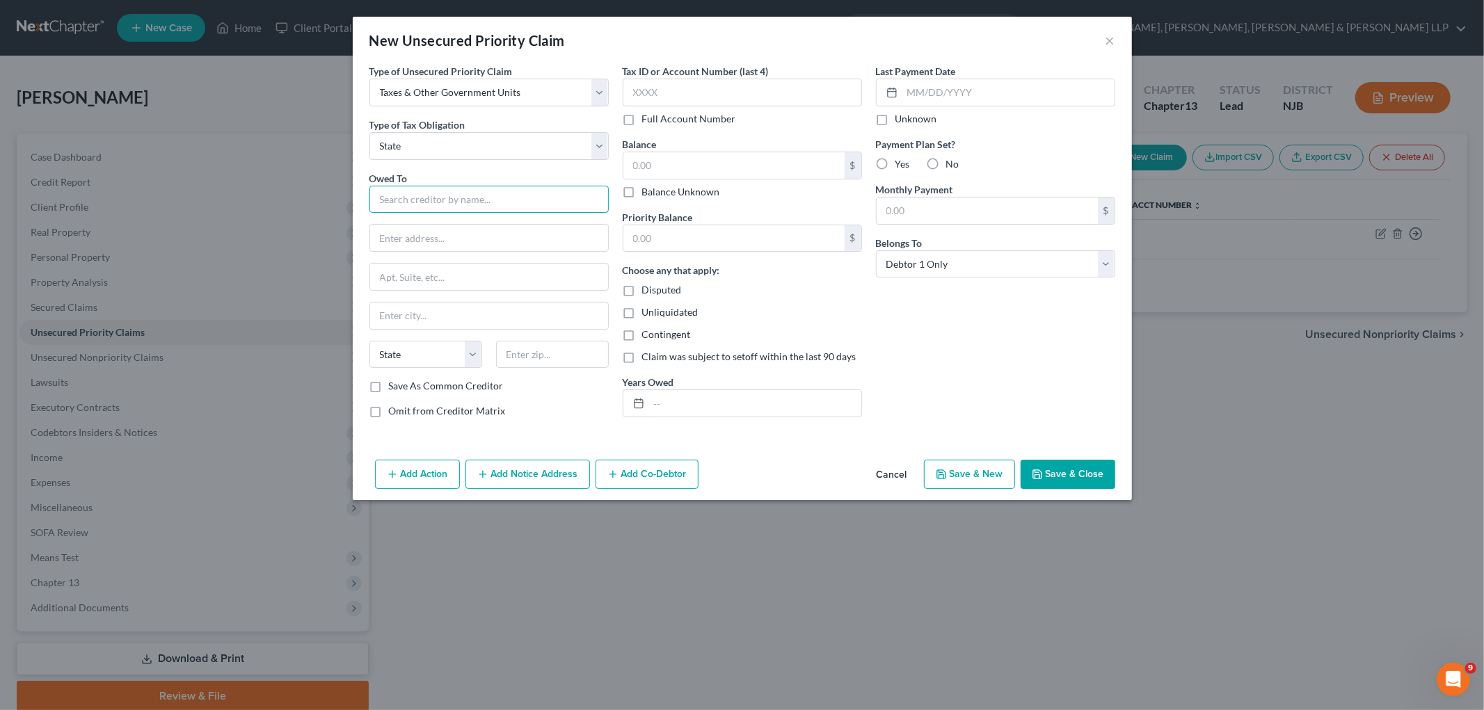
click at [458, 206] on input "text" at bounding box center [488, 200] width 239 height 28
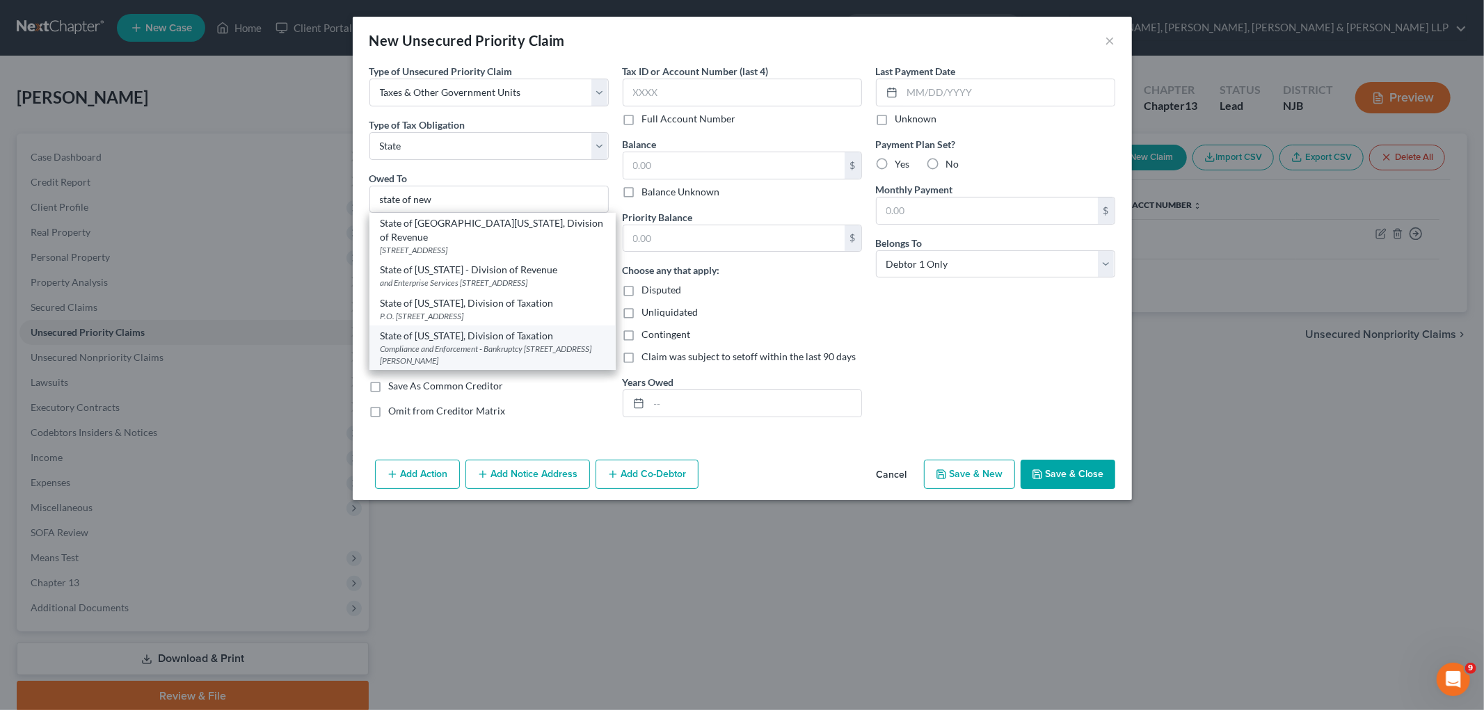
click at [470, 338] on div "State of New Jersey, Division of Taxation" at bounding box center [492, 336] width 224 height 14
type input "State of New Jersey, Division of Taxation"
type input "Compliance and Enforcement - Bankruptcy Unit"
type input "3 John Fitch Way, 5th Floor, Po box 245"
type input "[GEOGRAPHIC_DATA]"
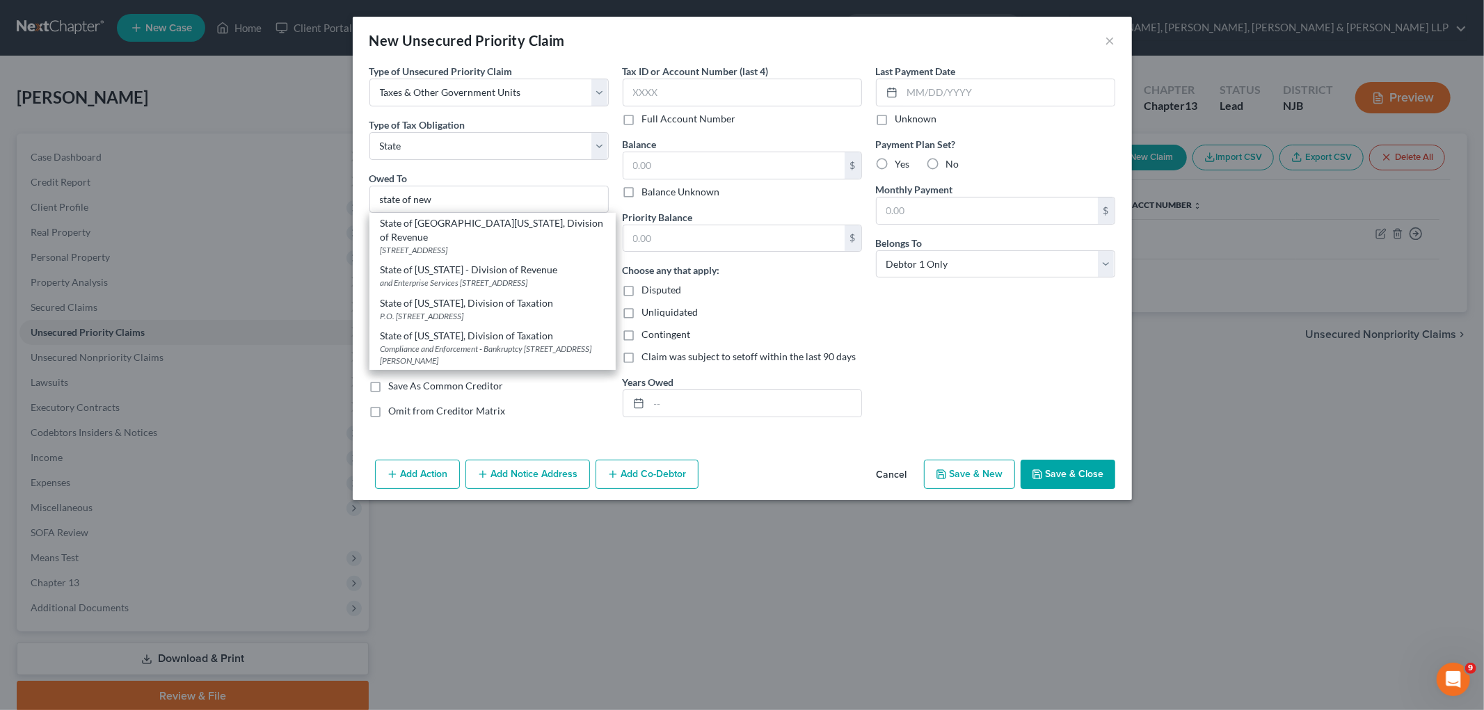
select select "33"
type input "08695"
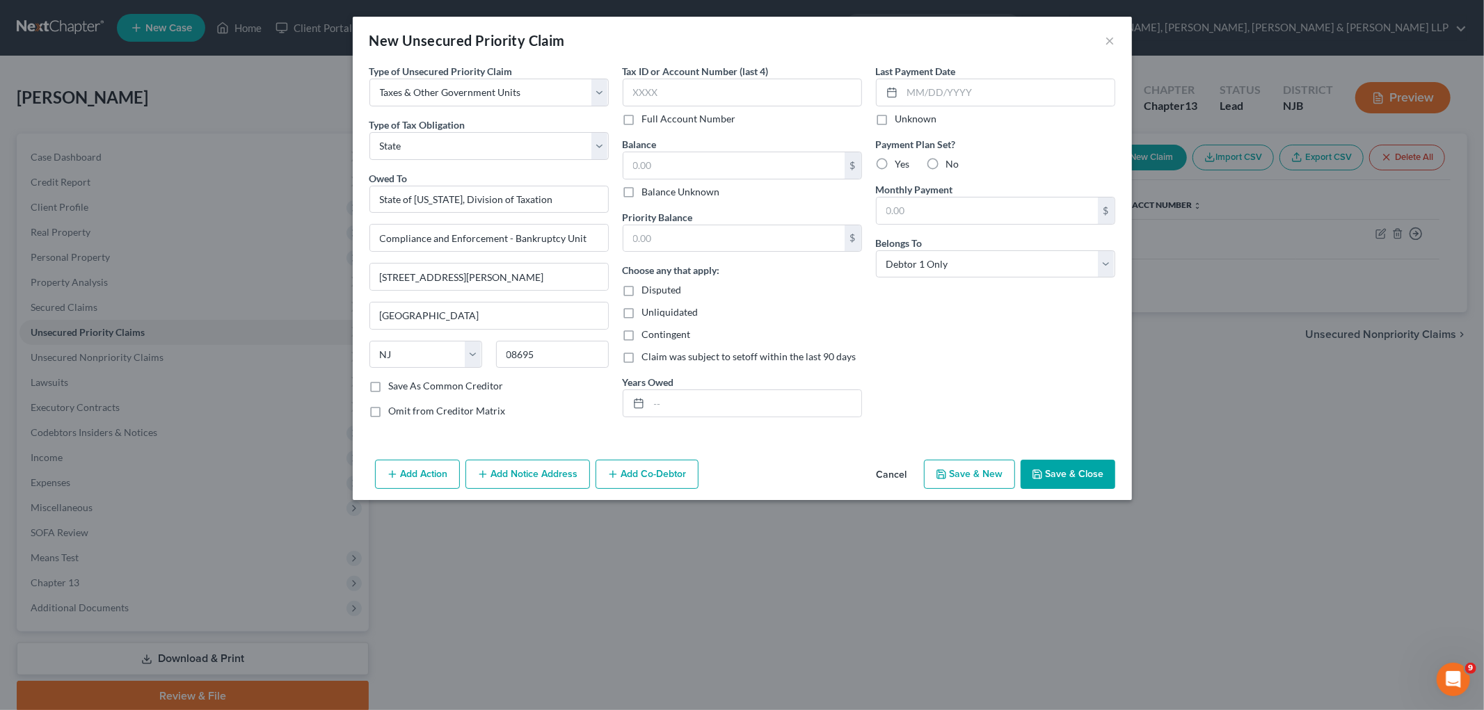
click at [1002, 474] on button "Save & Close" at bounding box center [1067, 474] width 95 height 29
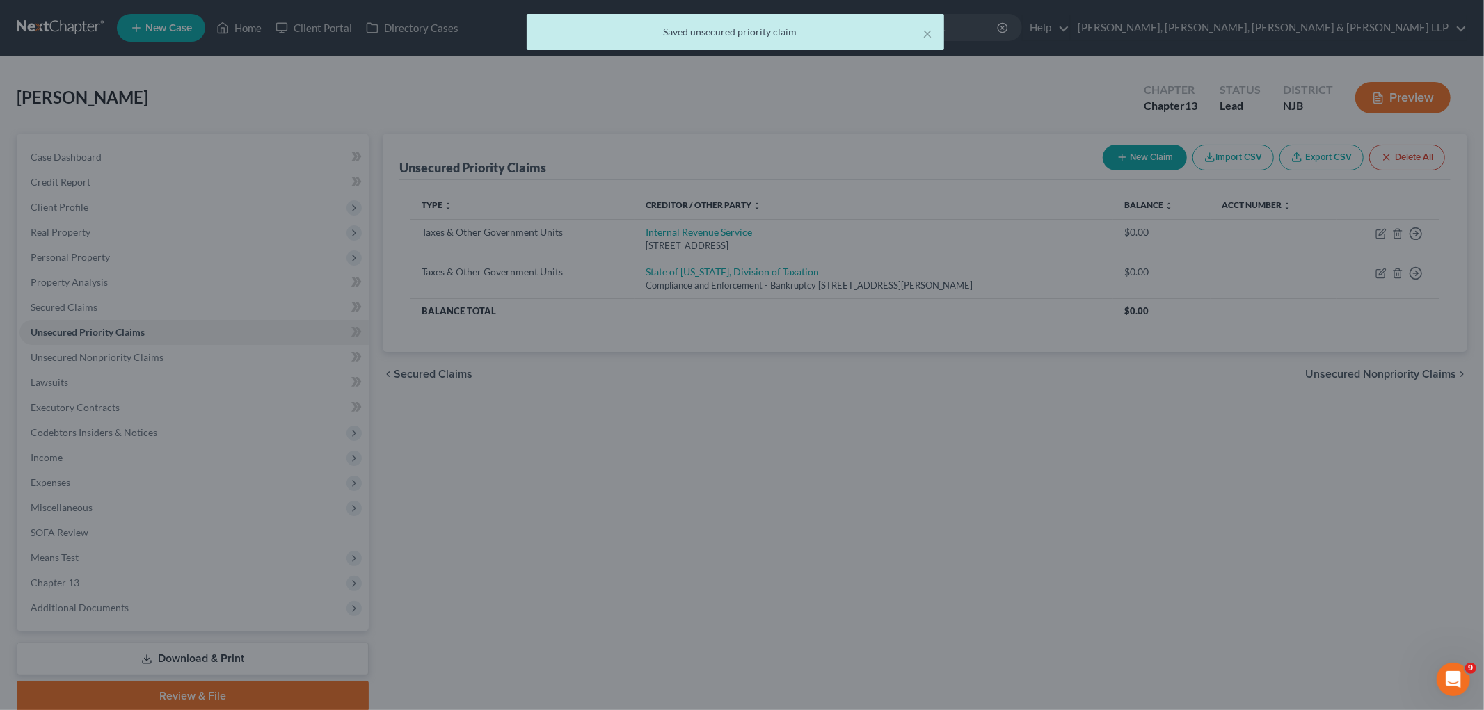
type input "0.00"
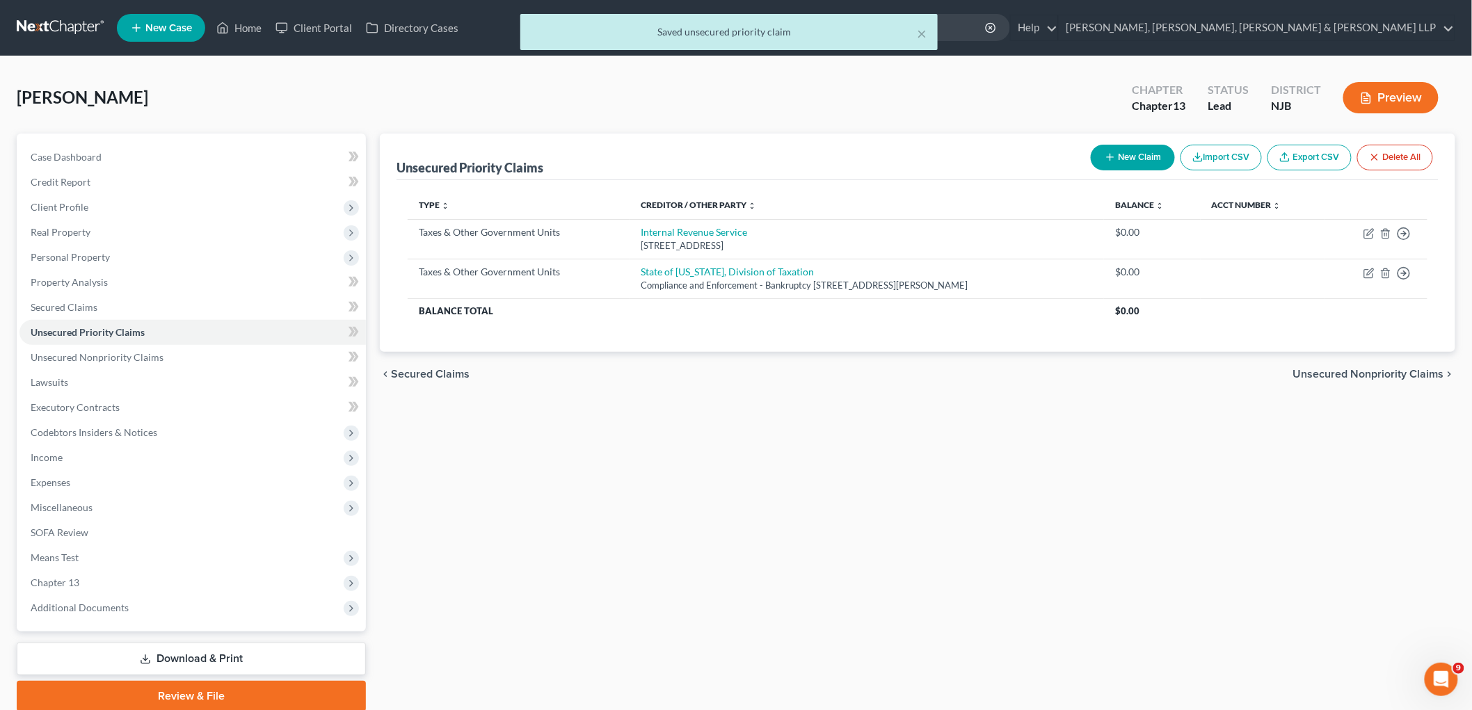
click at [1002, 369] on span "Unsecured Nonpriority Claims" at bounding box center [1368, 374] width 151 height 11
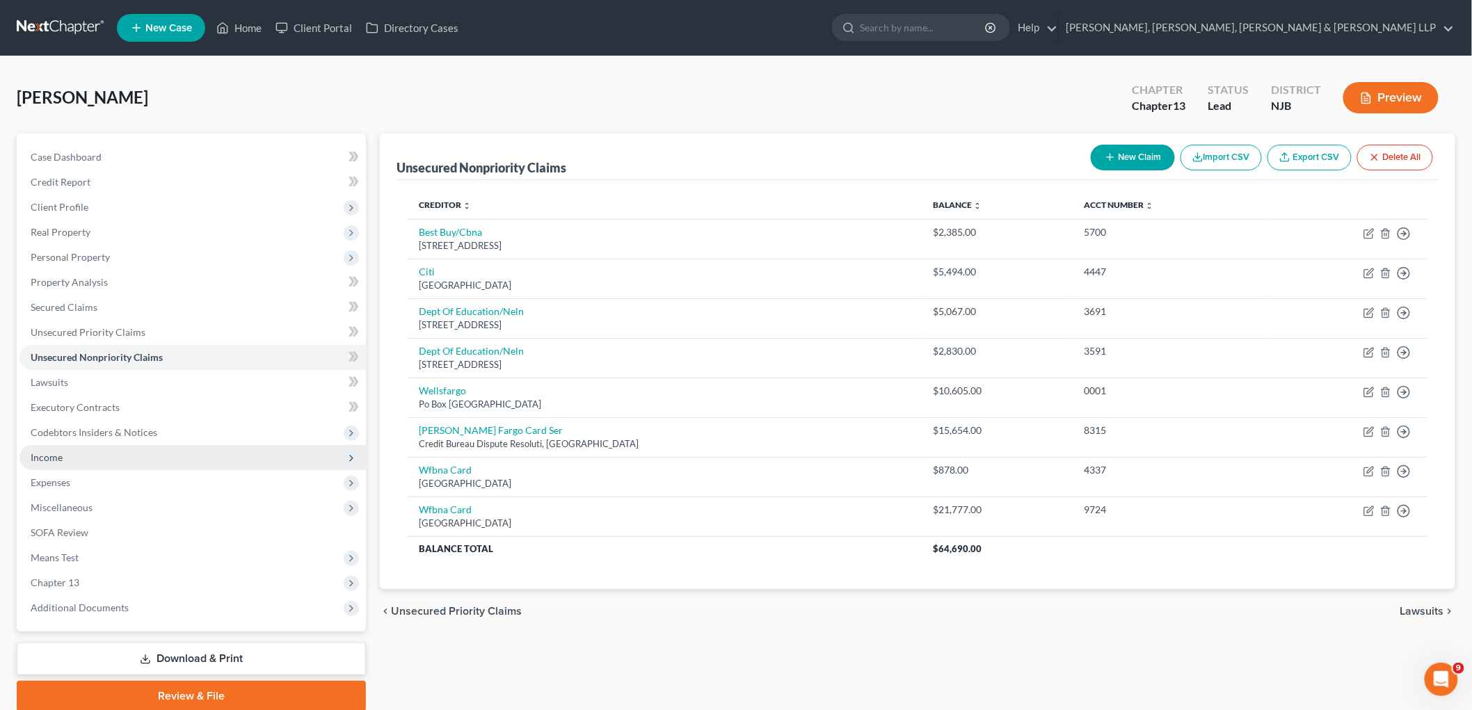
click at [40, 456] on span "Income" at bounding box center [47, 457] width 32 height 12
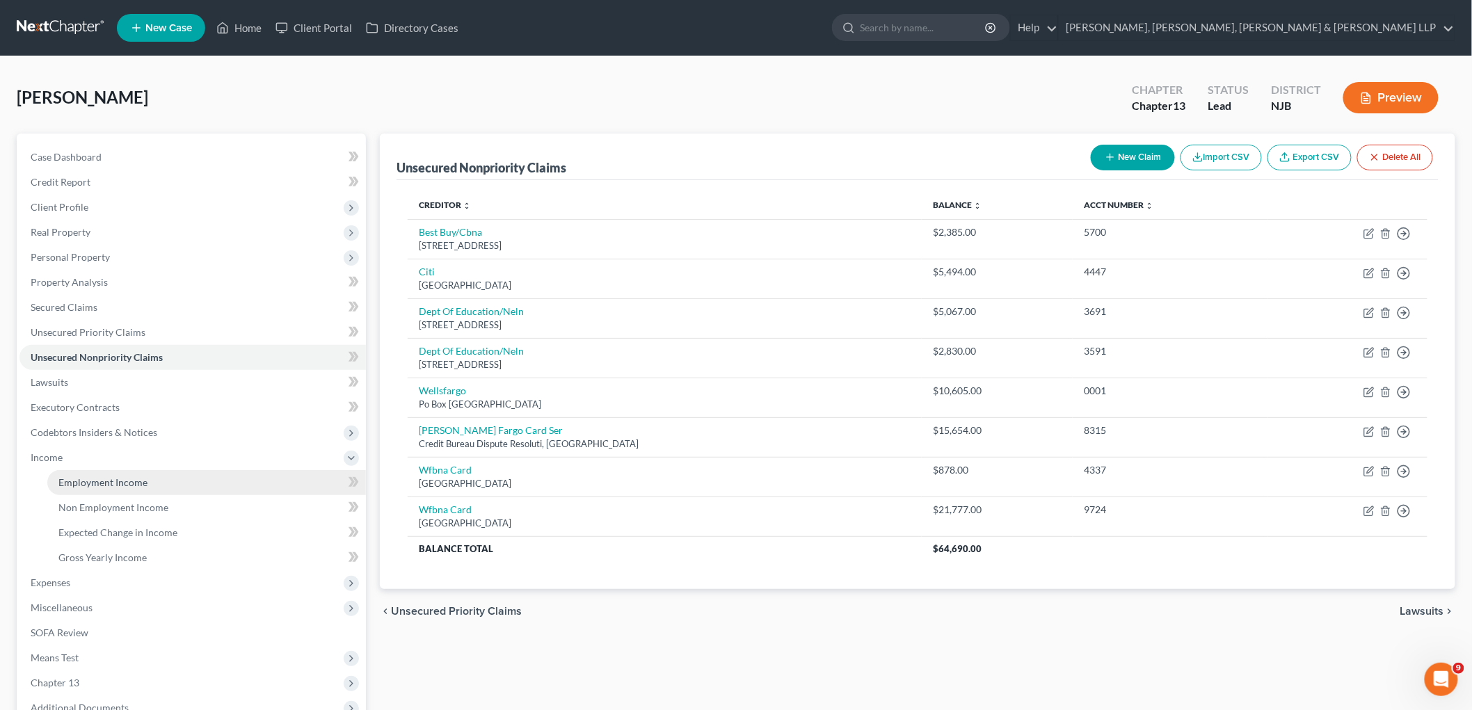
click at [89, 473] on link "Employment Income" at bounding box center [206, 482] width 319 height 25
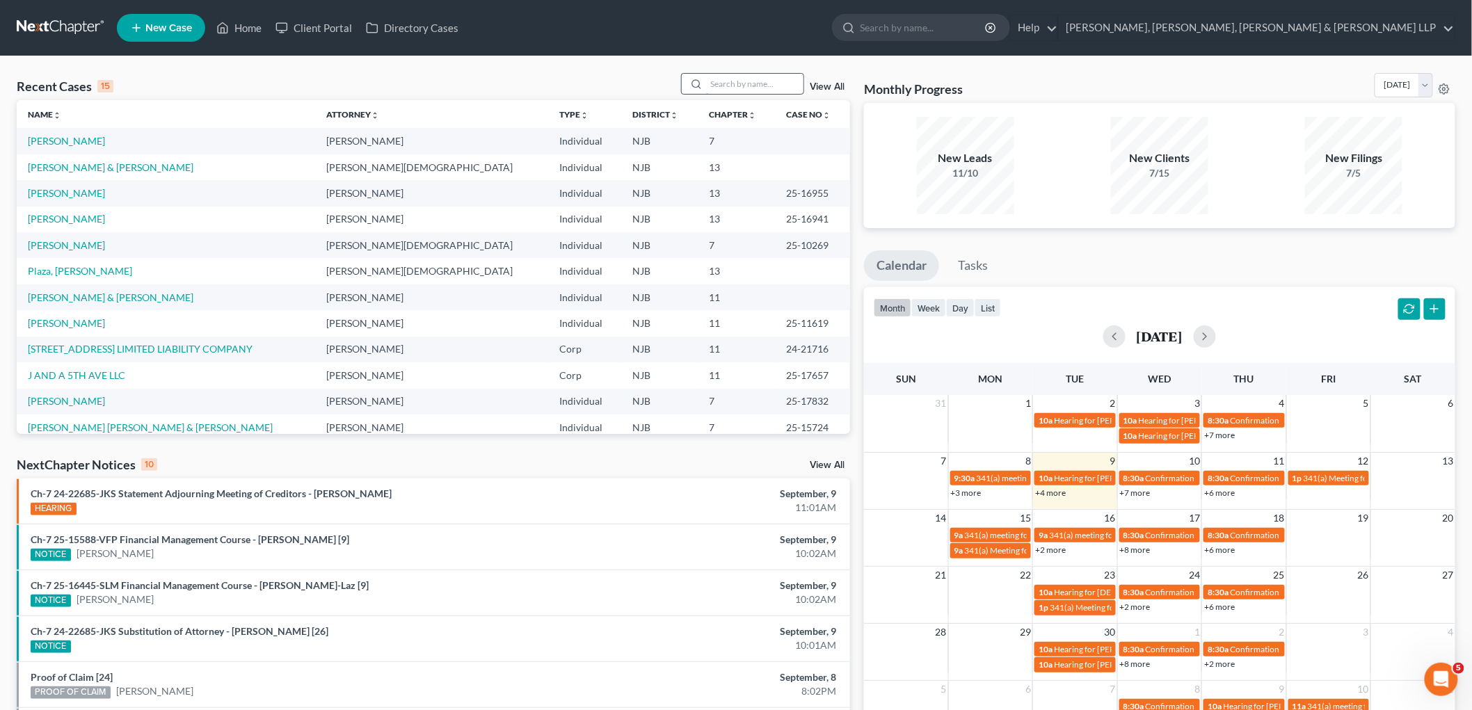
click at [730, 81] on input "search" at bounding box center [754, 84] width 97 height 20
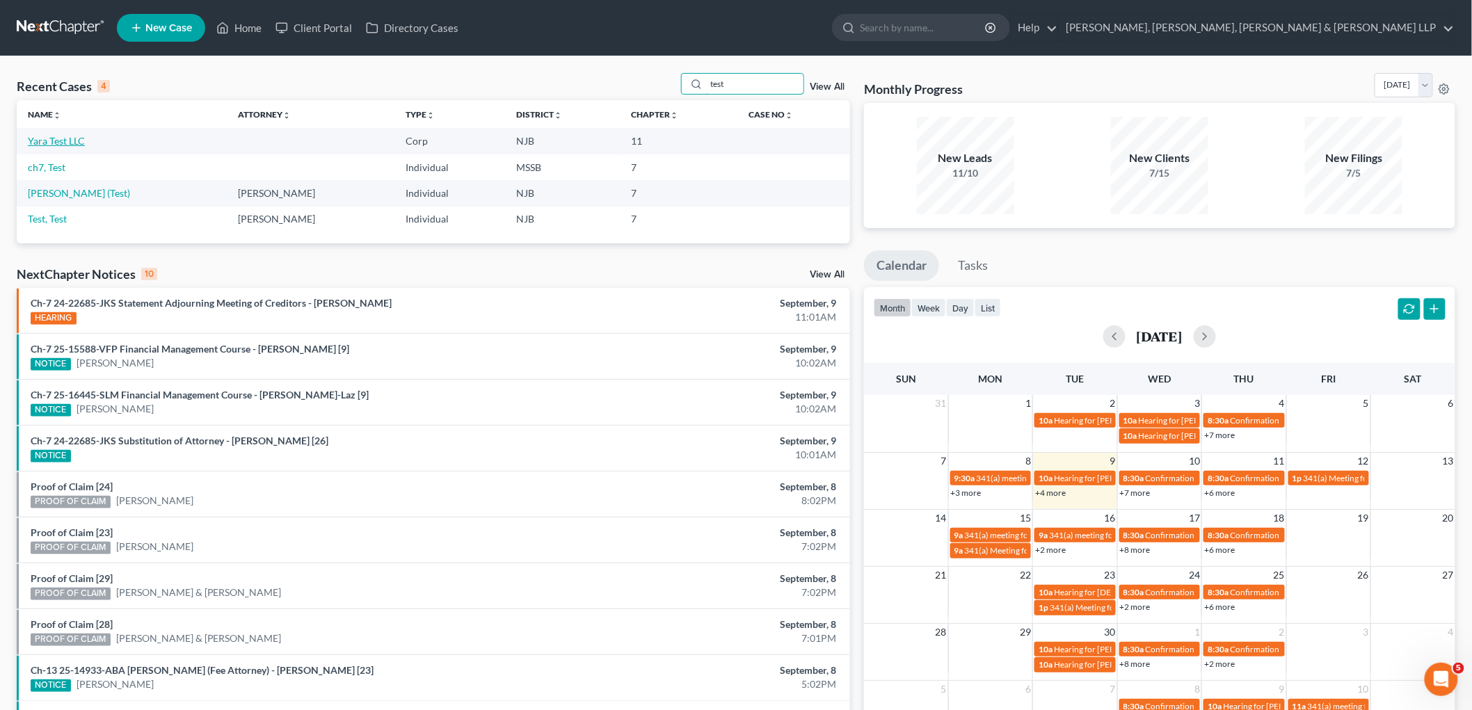
type input "test"
click at [65, 136] on link "Yara Test LLC" at bounding box center [56, 141] width 57 height 12
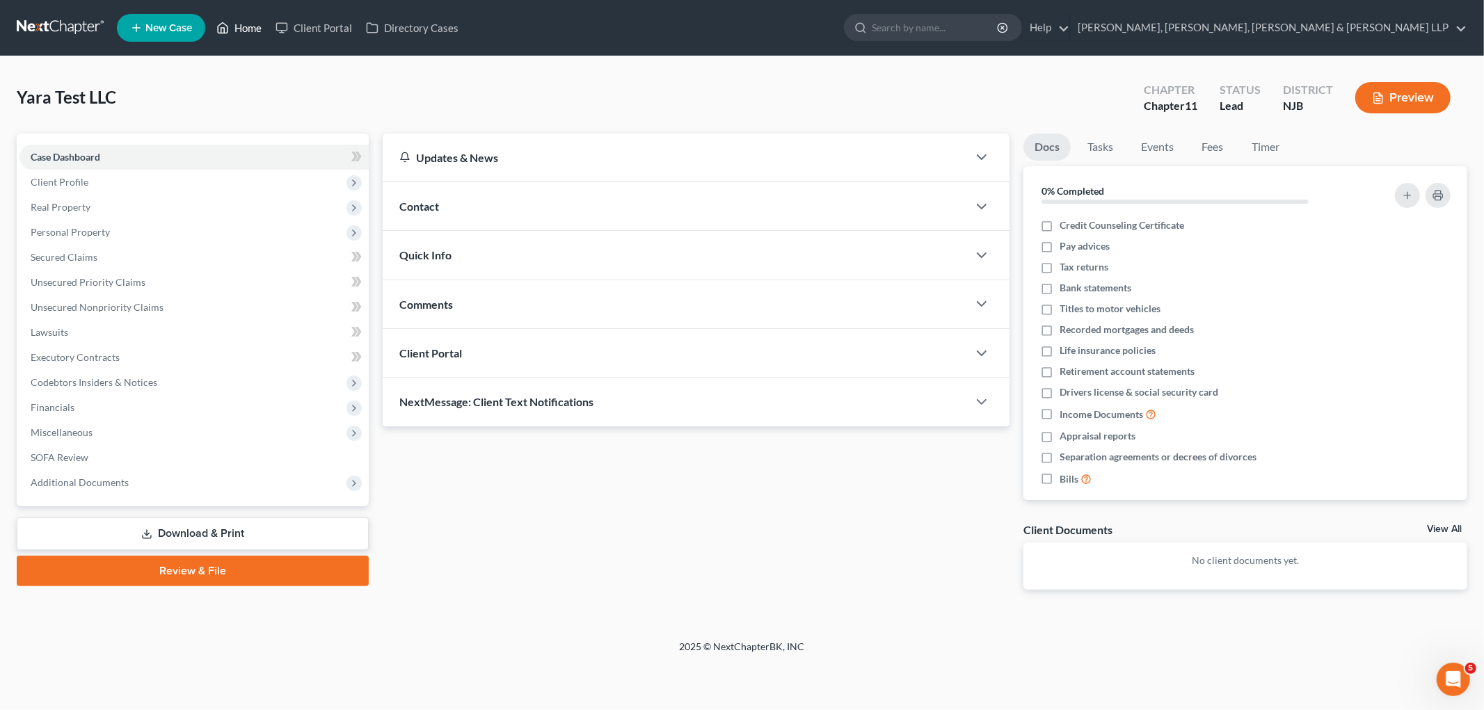
click at [248, 24] on link "Home" at bounding box center [238, 27] width 59 height 25
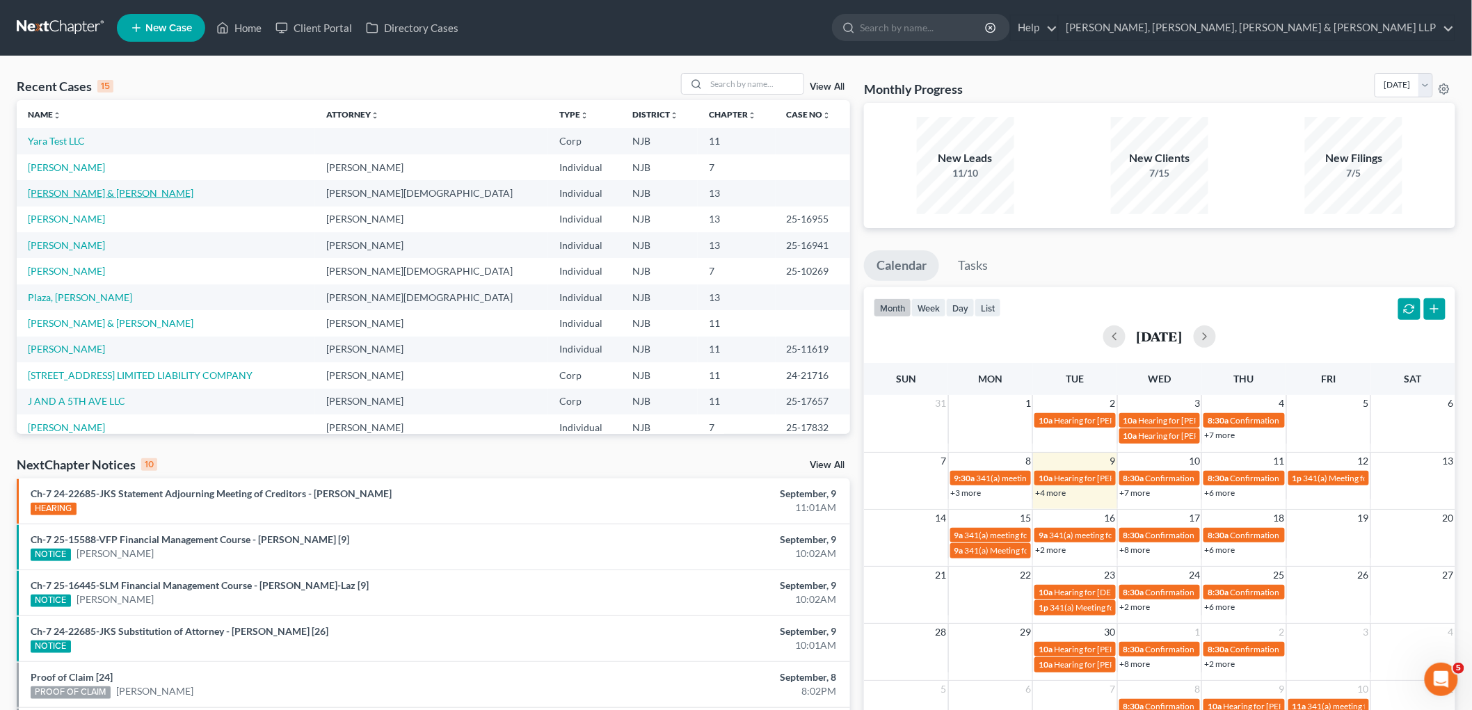
click at [115, 191] on link "[PERSON_NAME] & [PERSON_NAME]" at bounding box center [111, 193] width 166 height 12
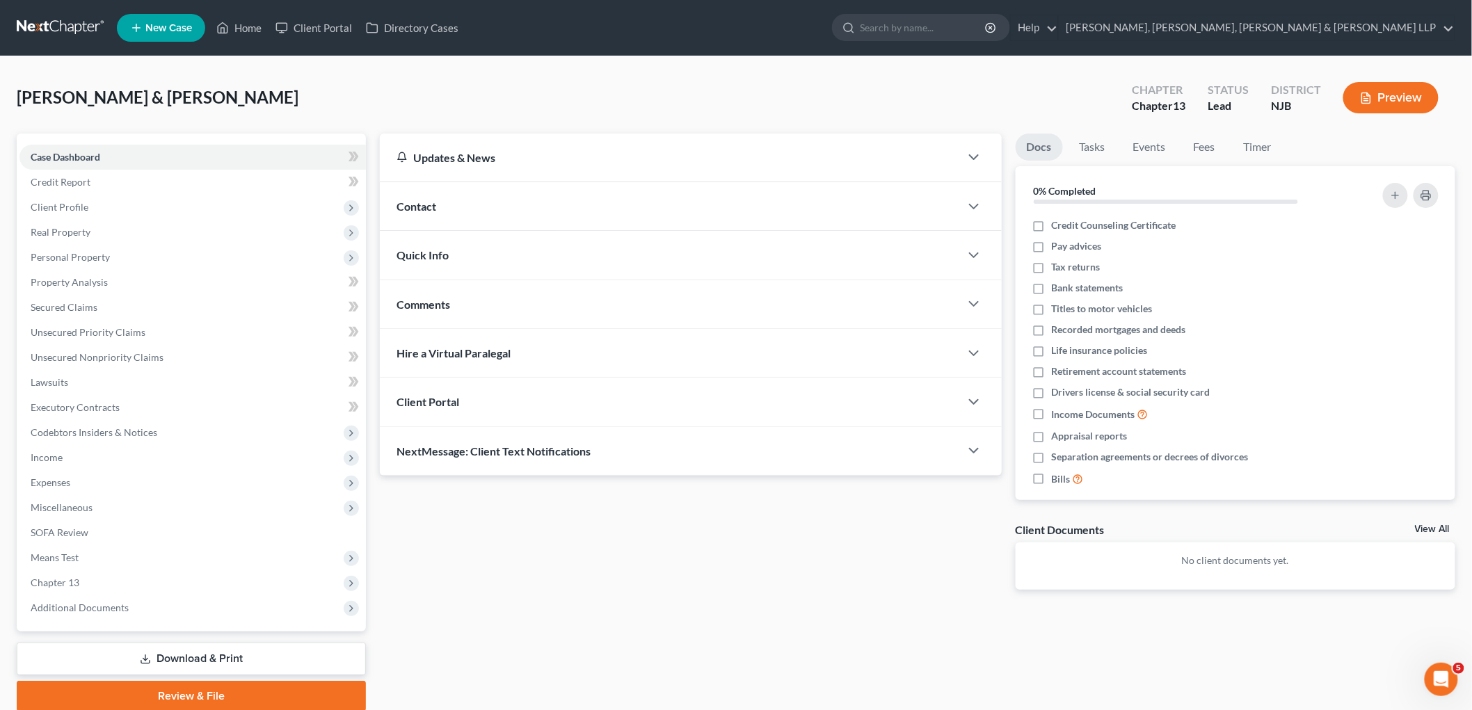
scroll to position [52, 0]
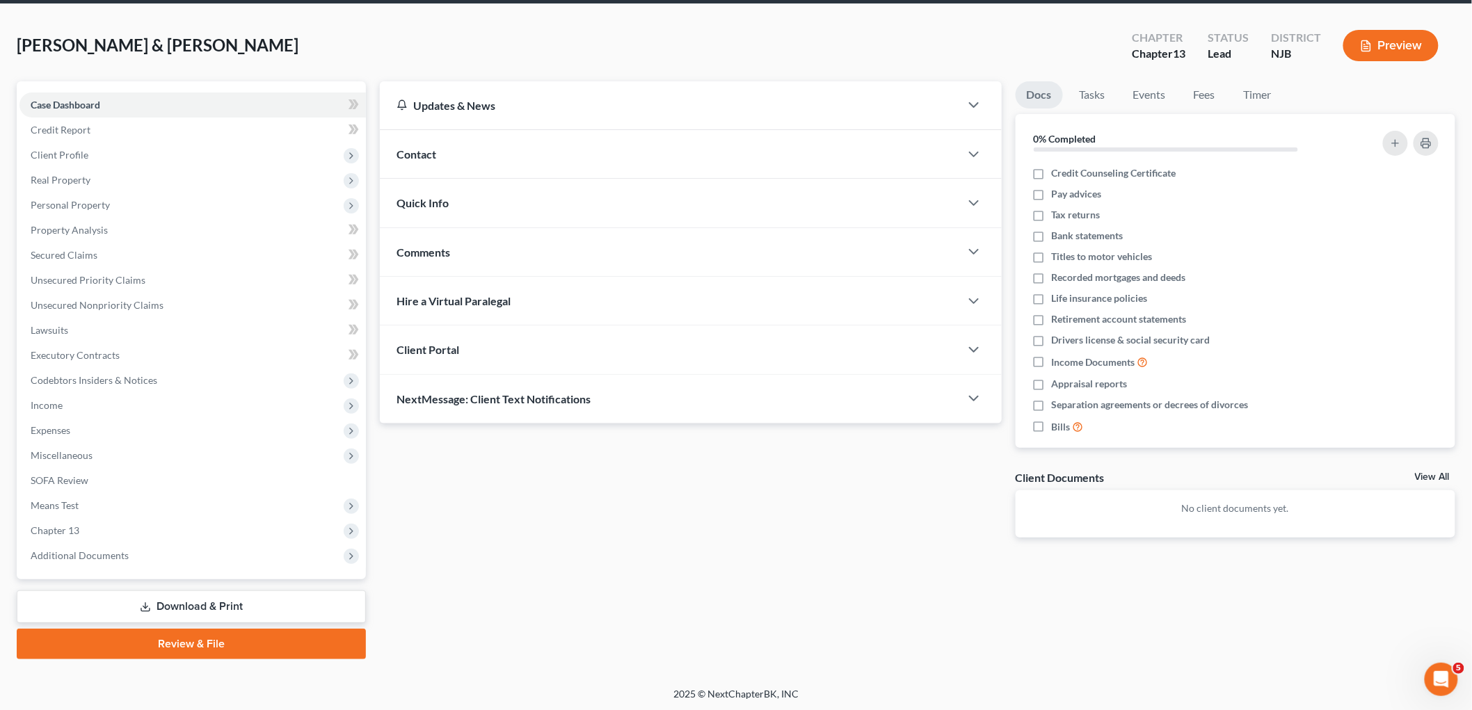
drag, startPoint x: 195, startPoint y: 635, endPoint x: 517, endPoint y: 565, distance: 329.5
click at [195, 635] on link "Review & File" at bounding box center [191, 644] width 349 height 31
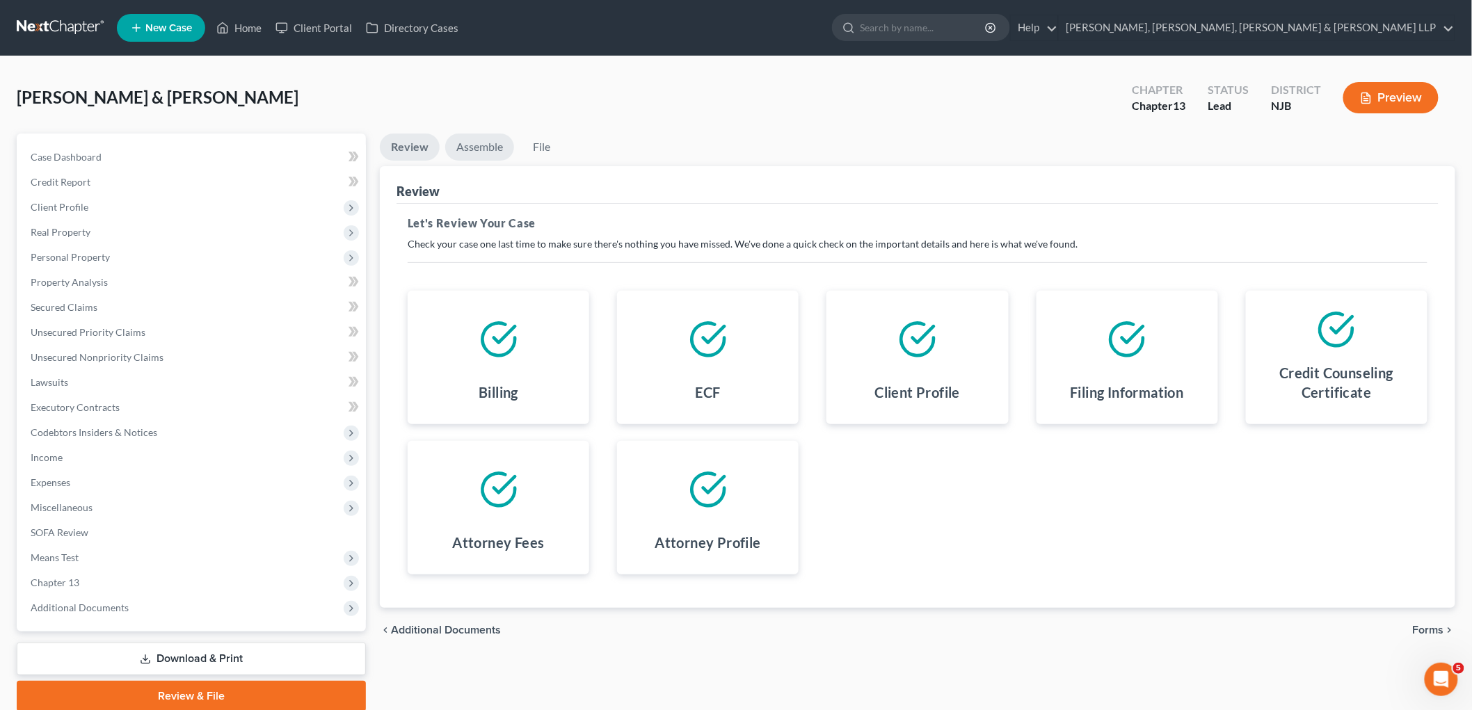
click at [488, 141] on link "Assemble" at bounding box center [479, 147] width 69 height 27
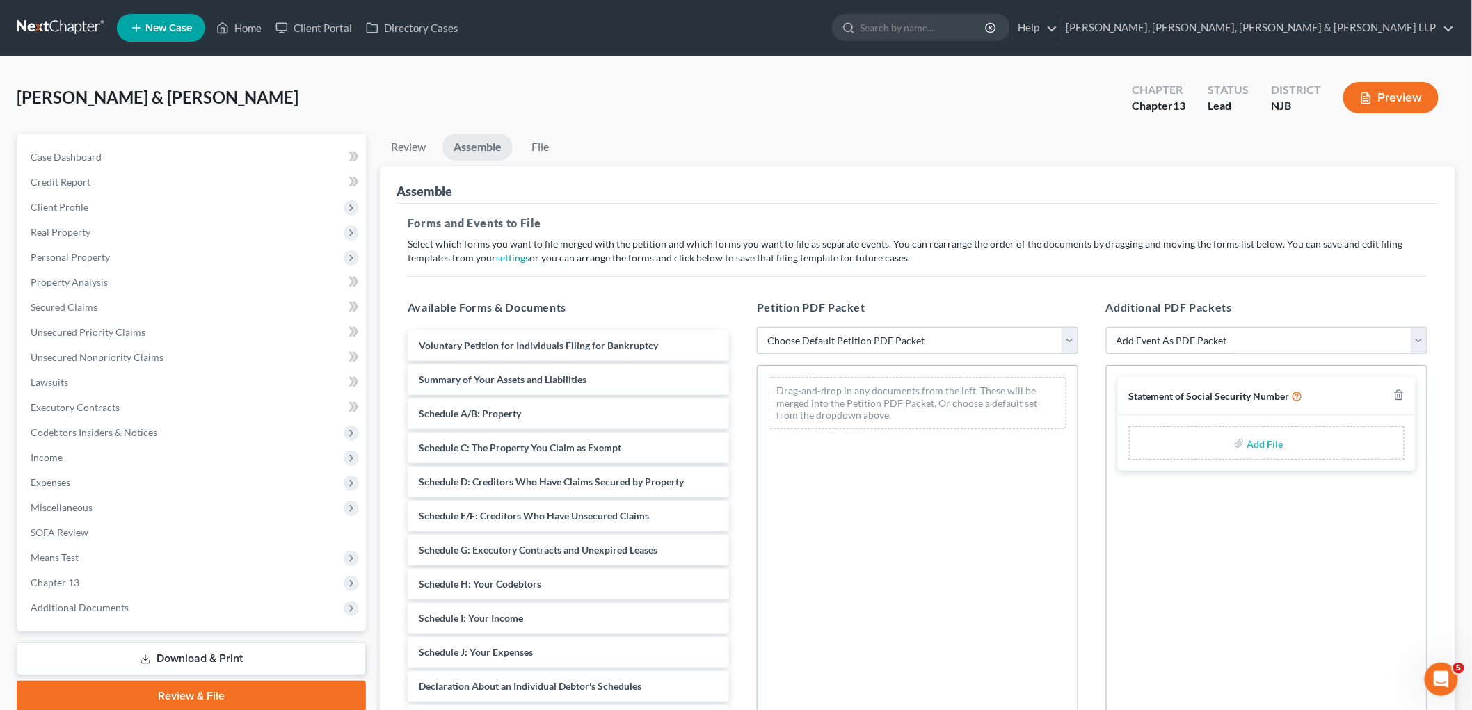
click at [782, 338] on select "Choose Default Petition PDF Packet Complete Bankruptcy Petition (all forms and …" at bounding box center [917, 341] width 321 height 28
select select "0"
click at [757, 327] on select "Choose Default Petition PDF Packet Complete Bankruptcy Petition (all forms and …" at bounding box center [917, 341] width 321 height 28
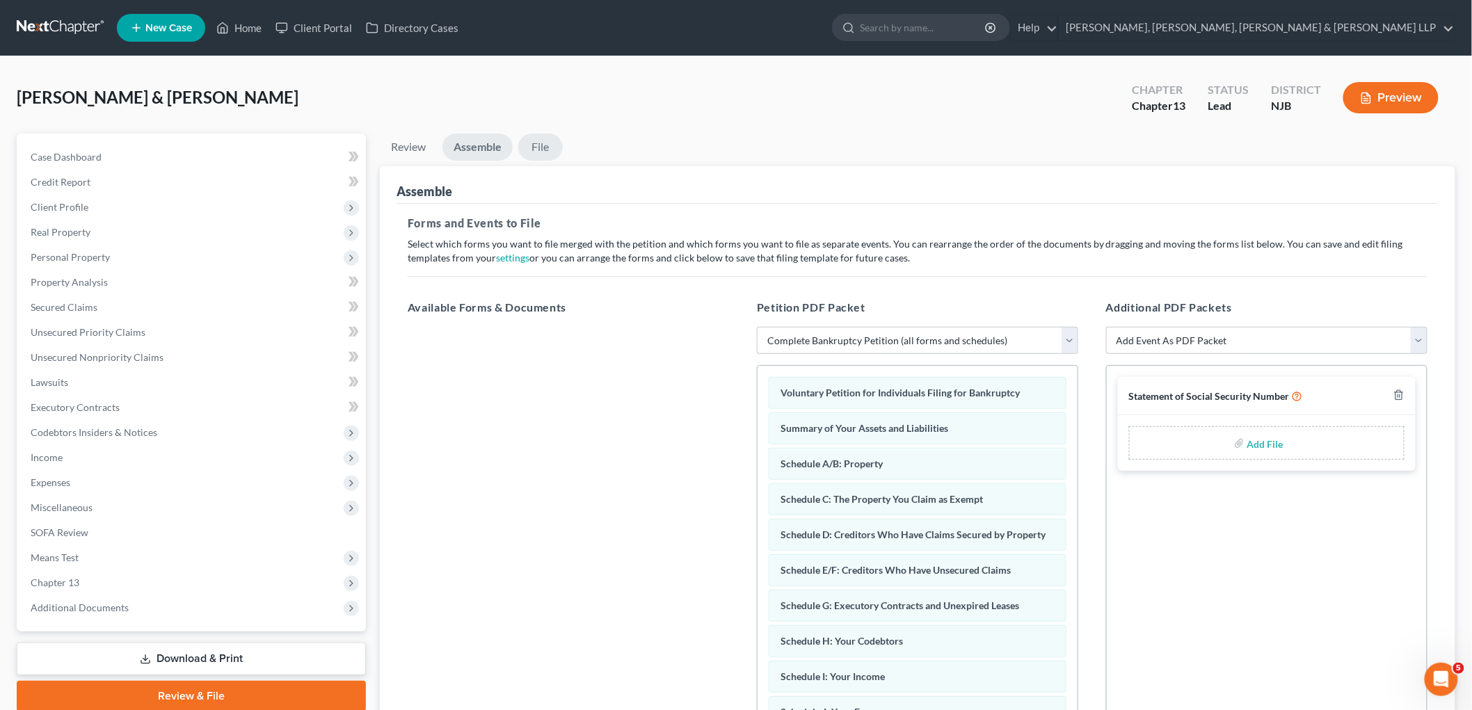
click at [545, 142] on link "File" at bounding box center [540, 147] width 45 height 27
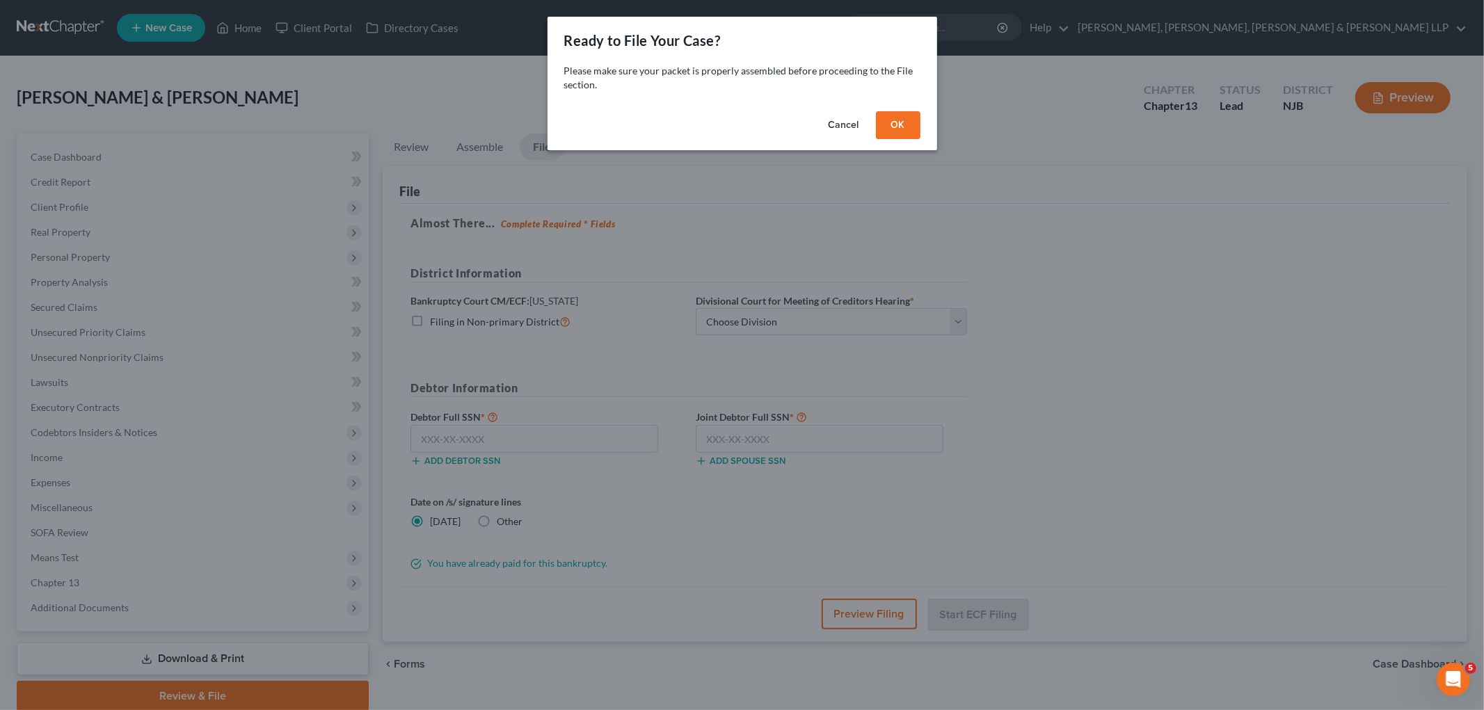
click at [906, 122] on button "OK" at bounding box center [898, 125] width 45 height 28
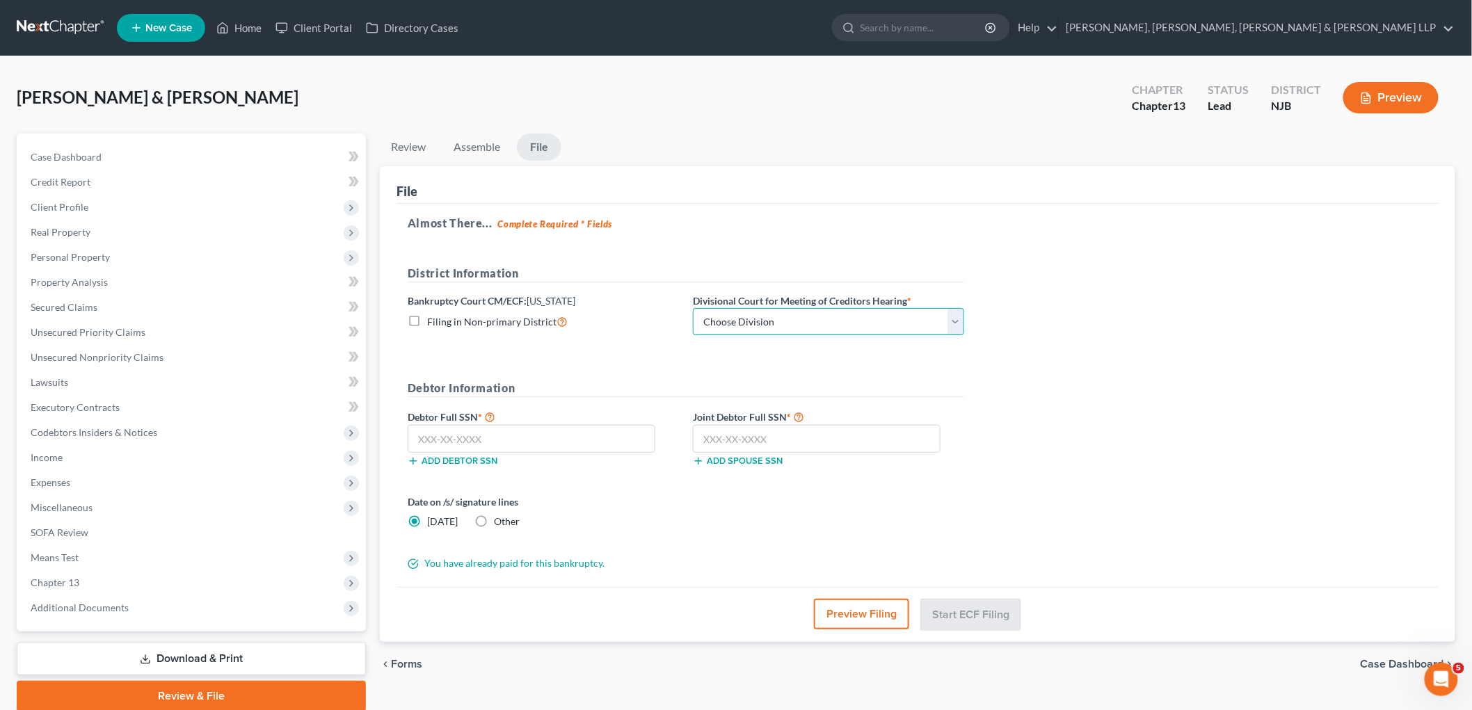
click at [743, 318] on select "Choose Division [GEOGRAPHIC_DATA] [GEOGRAPHIC_DATA]/[GEOGRAPHIC_DATA] [GEOGRAPH…" at bounding box center [828, 322] width 271 height 28
select select "2"
click at [693, 308] on select "Choose Division [GEOGRAPHIC_DATA] [GEOGRAPHIC_DATA]/[GEOGRAPHIC_DATA] [GEOGRAPH…" at bounding box center [828, 322] width 271 height 28
click at [652, 376] on form "District Information Bankruptcy Court CM/ECF: [US_STATE] Filing in Non-primary …" at bounding box center [686, 418] width 556 height 306
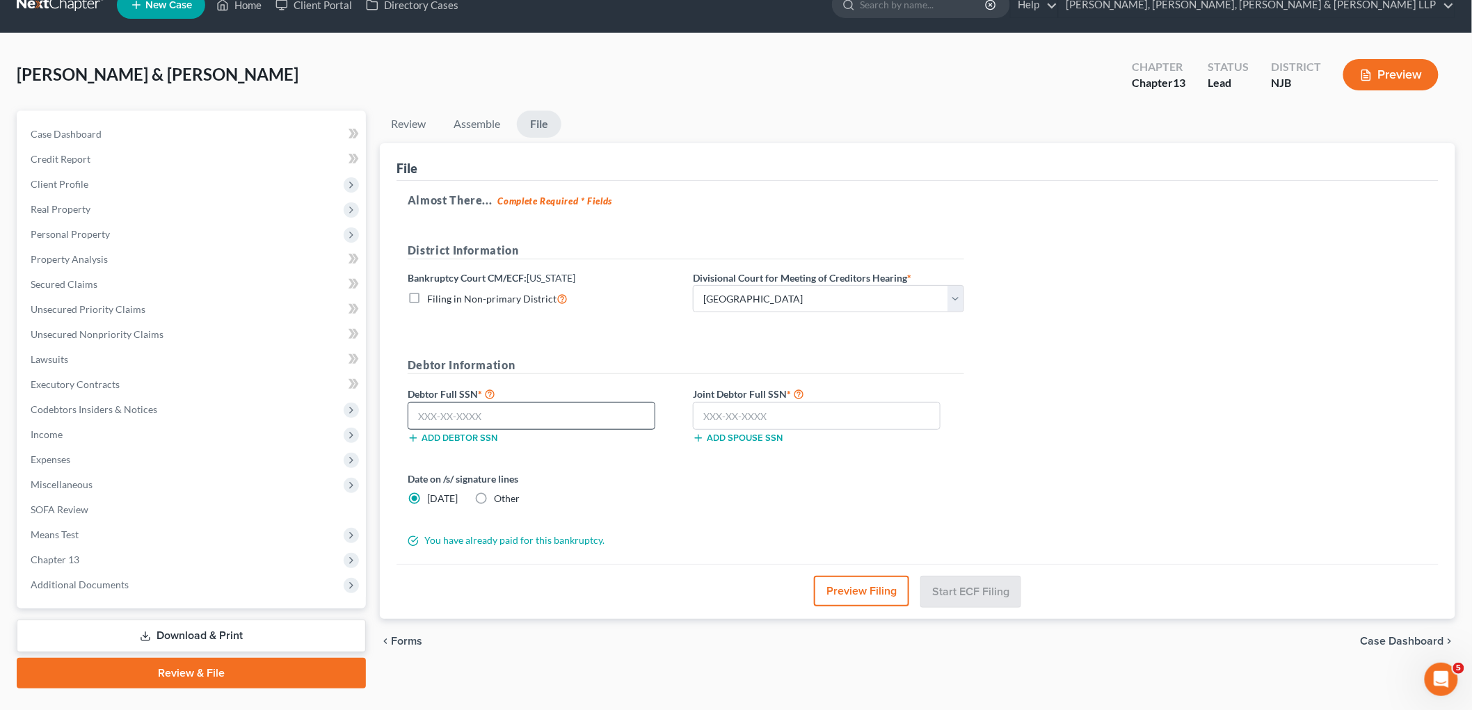
scroll to position [52, 0]
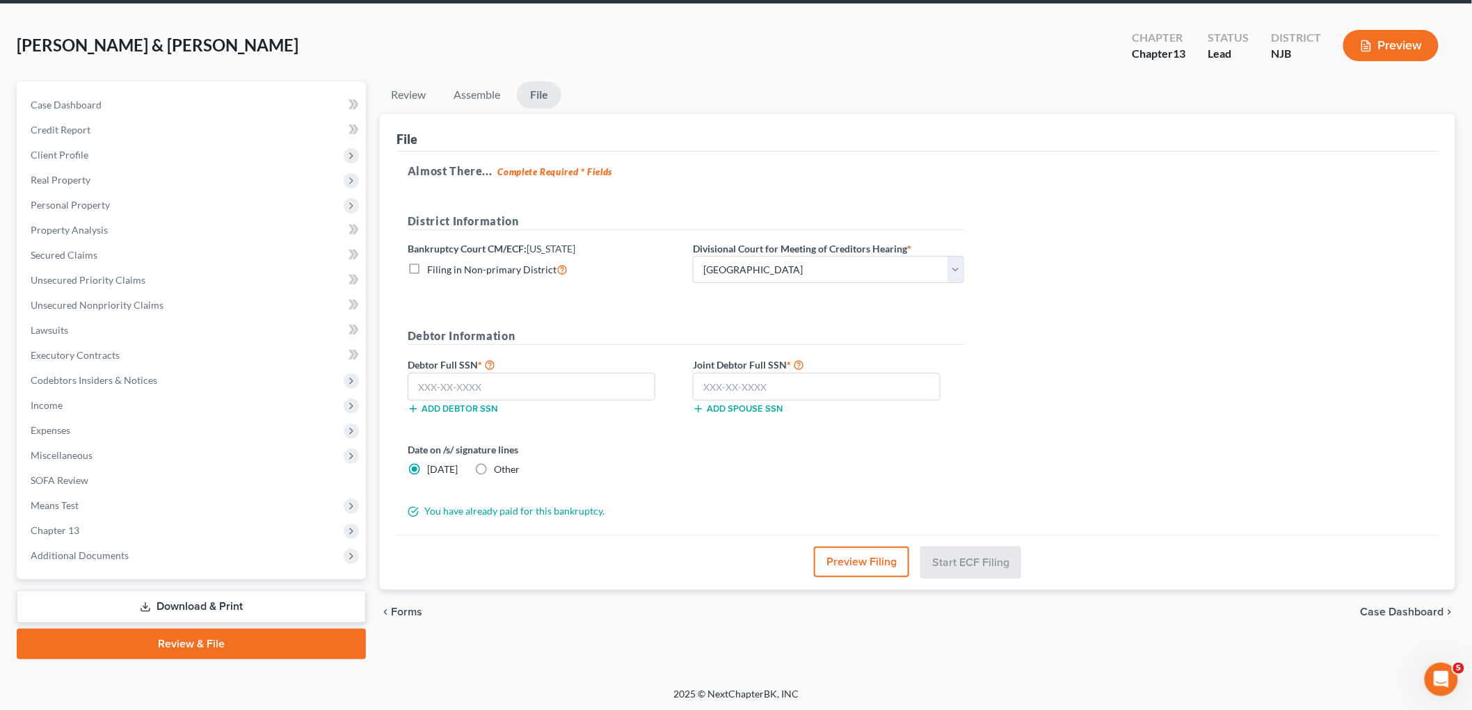
click at [494, 468] on label "Other" at bounding box center [507, 470] width 26 height 14
click at [499, 468] on input "Other" at bounding box center [503, 467] width 9 height 9
radio input "true"
radio input "false"
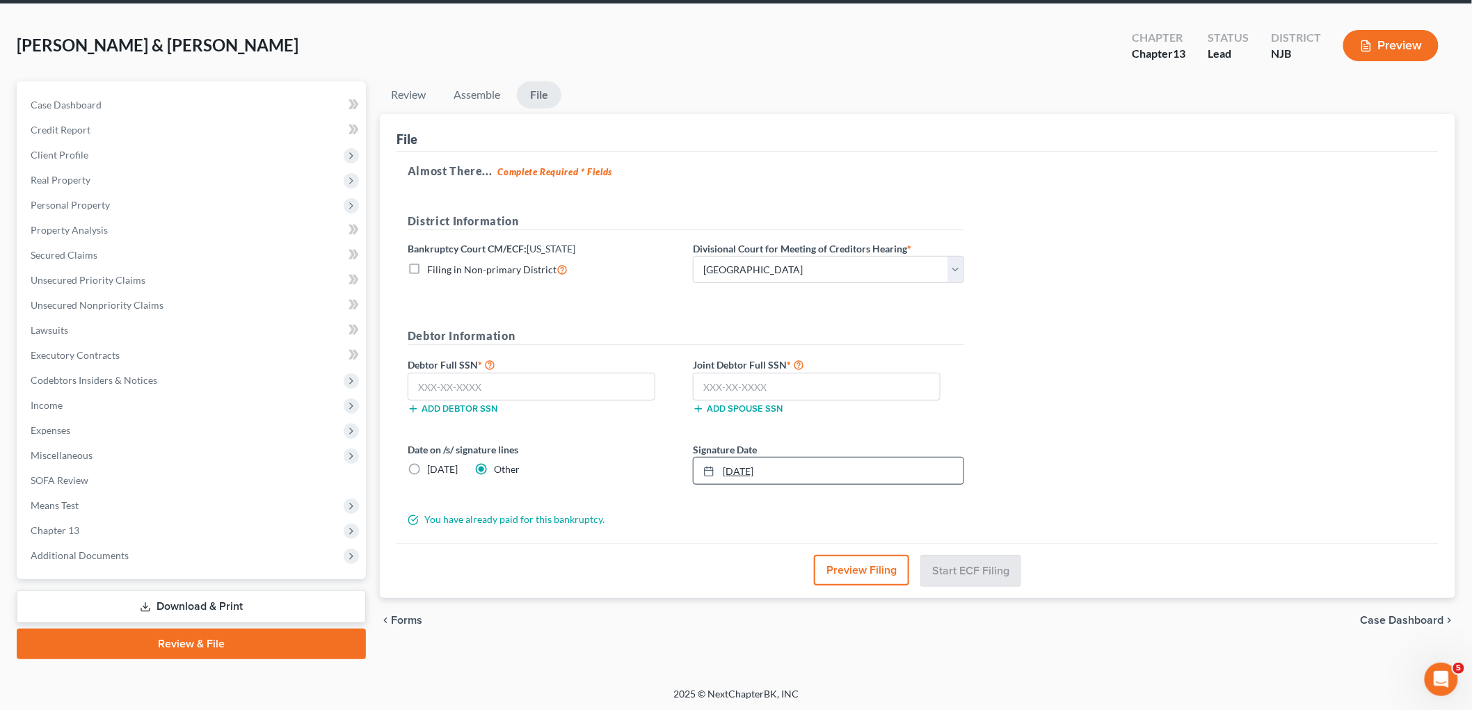
click at [785, 472] on link "[DATE]" at bounding box center [828, 471] width 270 height 26
click at [662, 483] on div "Date on /s/ signature lines [DATE] Other" at bounding box center [543, 463] width 285 height 42
click at [492, 387] on input "text" at bounding box center [532, 387] width 248 height 28
type input "148-52-3678"
click at [560, 456] on label "Date on /s/ signature lines" at bounding box center [543, 449] width 271 height 15
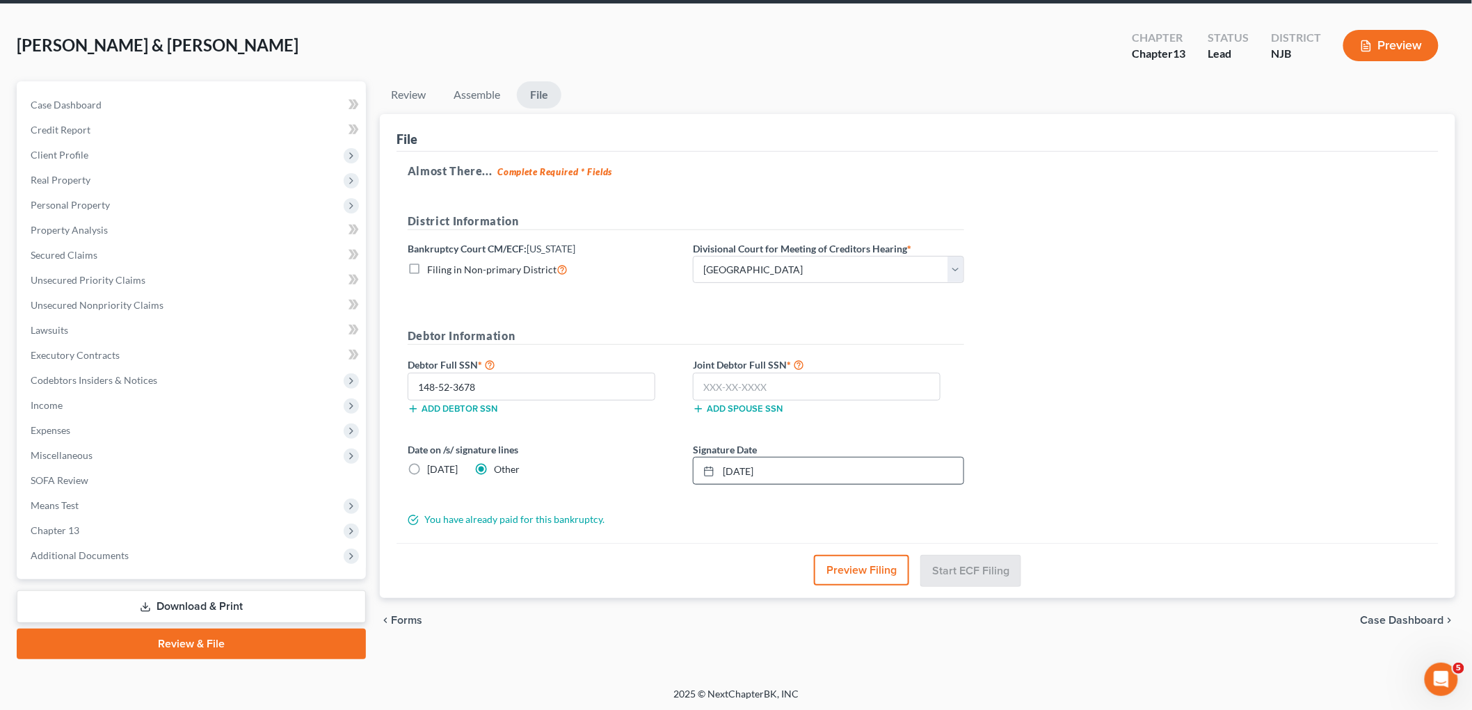
click at [560, 456] on label "Date on /s/ signature lines" at bounding box center [543, 449] width 271 height 15
click at [775, 392] on input "text" at bounding box center [817, 387] width 248 height 28
type input "142-62-9874"
click at [1026, 390] on div "Almost There... Complete Required * Fields District Information Bankruptcy Cour…" at bounding box center [917, 348] width 1042 height 392
click at [1026, 391] on div "Almost There... Complete Required * Fields District Information Bankruptcy Cour…" at bounding box center [917, 348] width 1042 height 392
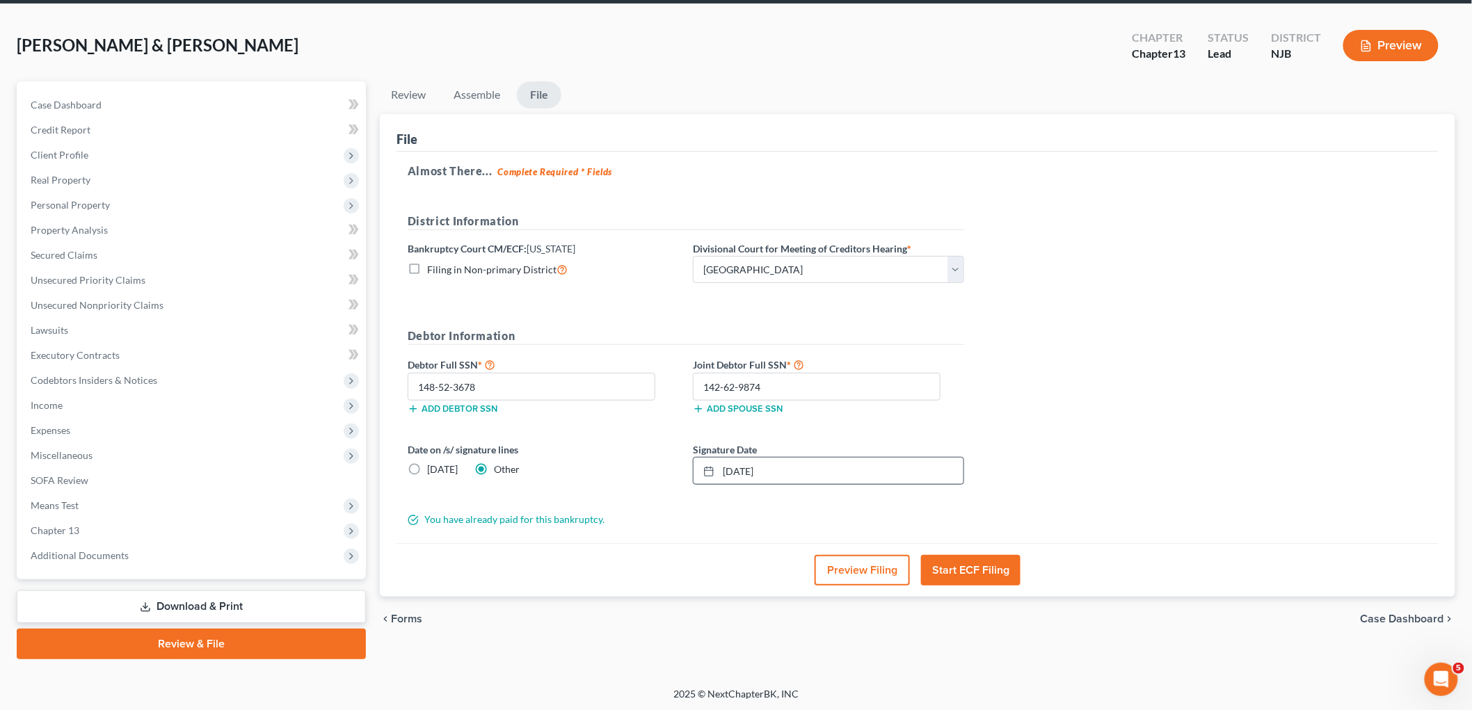
click at [1026, 391] on div "Almost There... Complete Required * Fields District Information Bankruptcy Cour…" at bounding box center [917, 348] width 1042 height 392
click at [988, 569] on button "Start ECF Filing" at bounding box center [970, 570] width 99 height 31
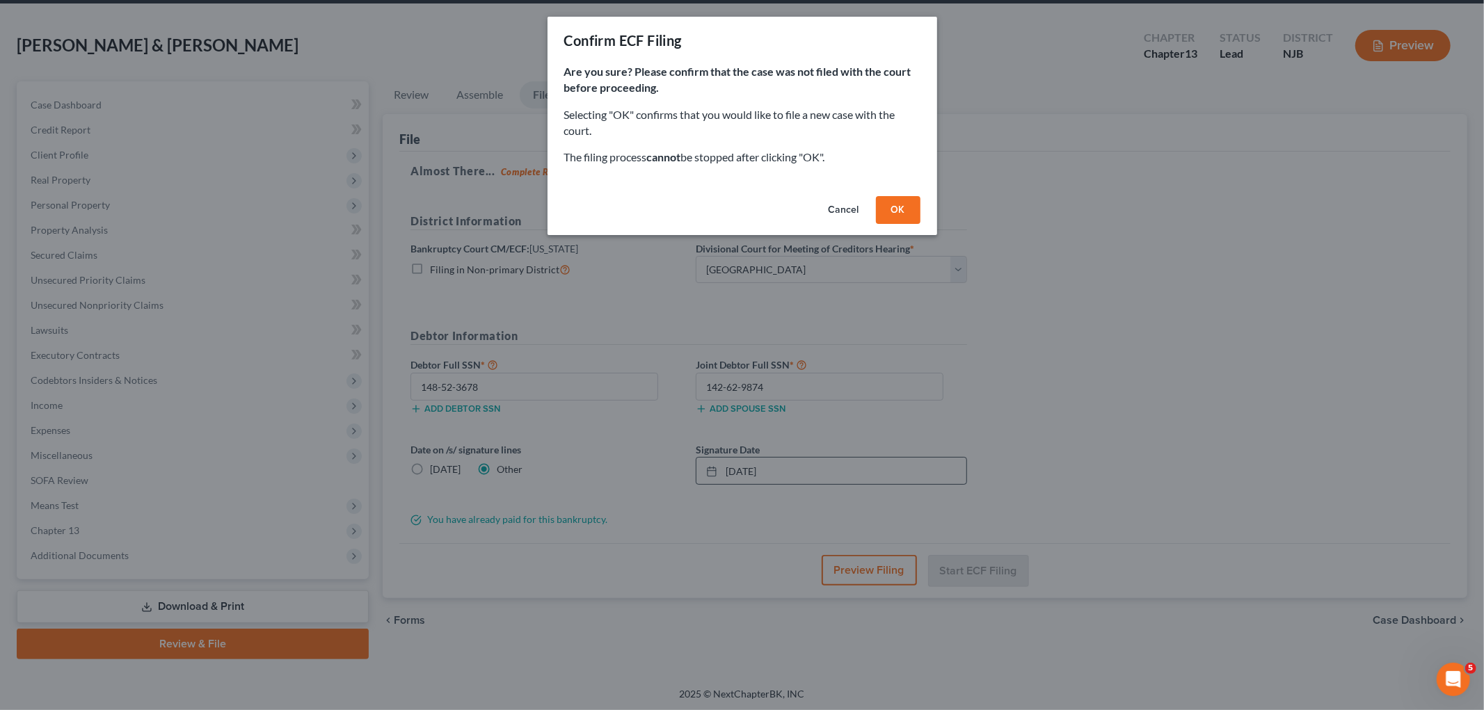
click at [896, 207] on button "OK" at bounding box center [898, 210] width 45 height 28
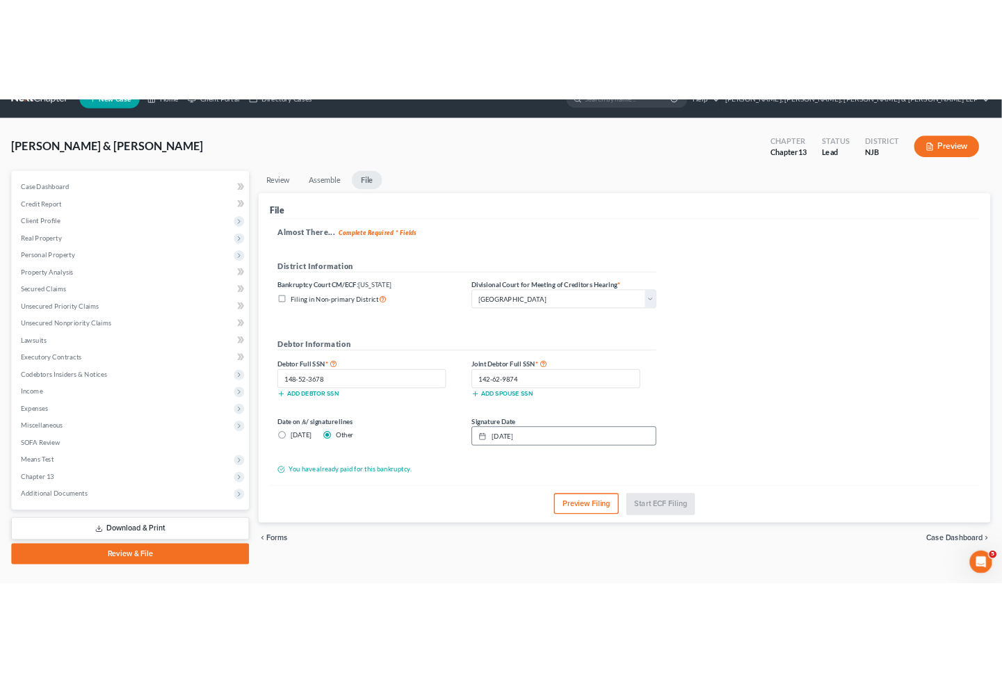
scroll to position [0, 0]
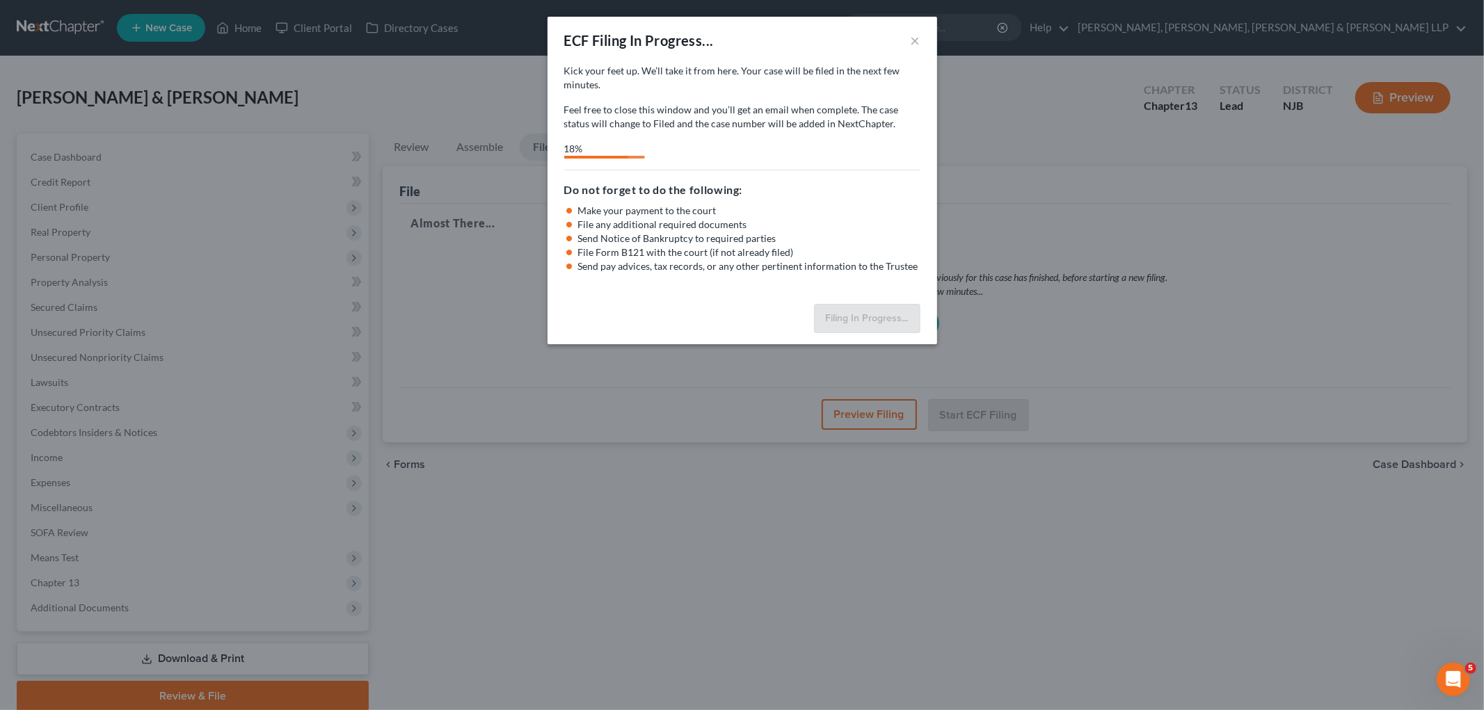
select select "2"
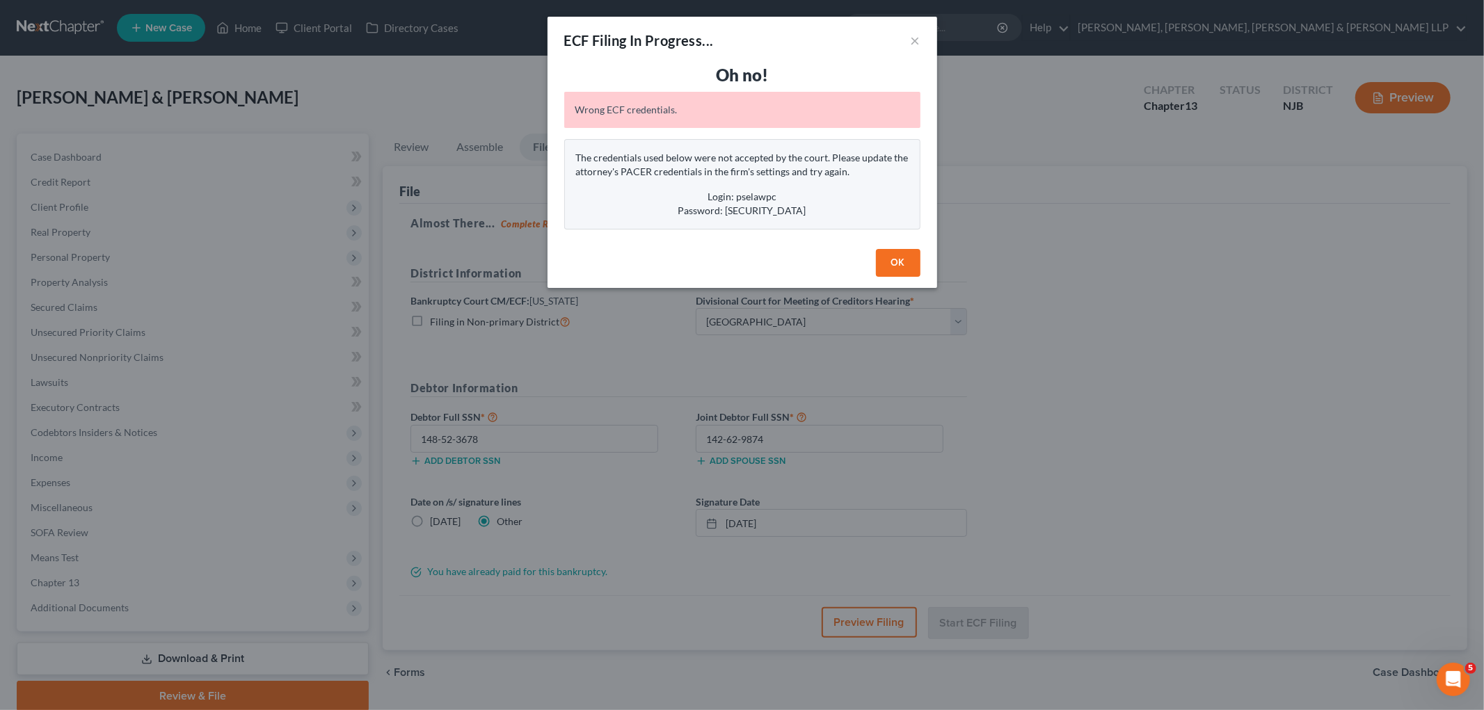
click at [897, 260] on button "OK" at bounding box center [898, 263] width 45 height 28
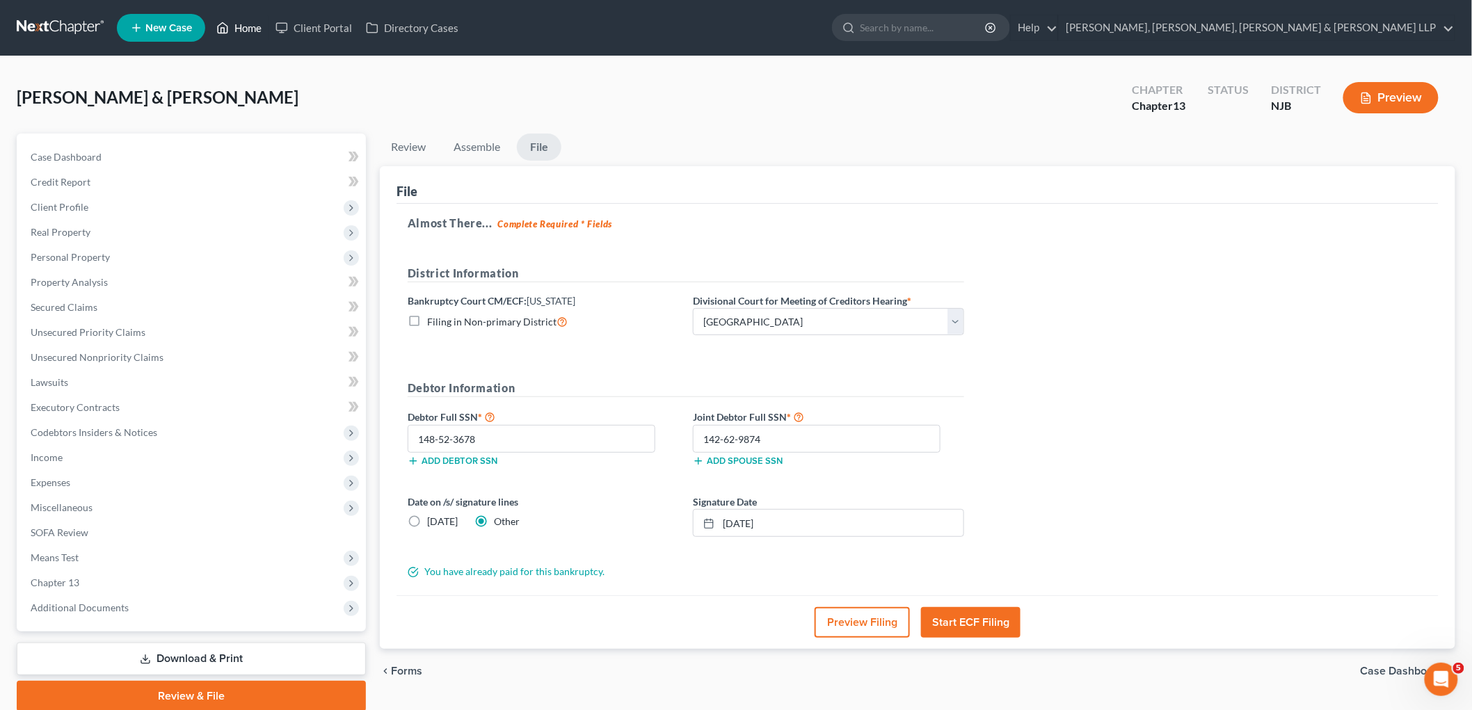
click at [233, 29] on link "Home" at bounding box center [238, 27] width 59 height 25
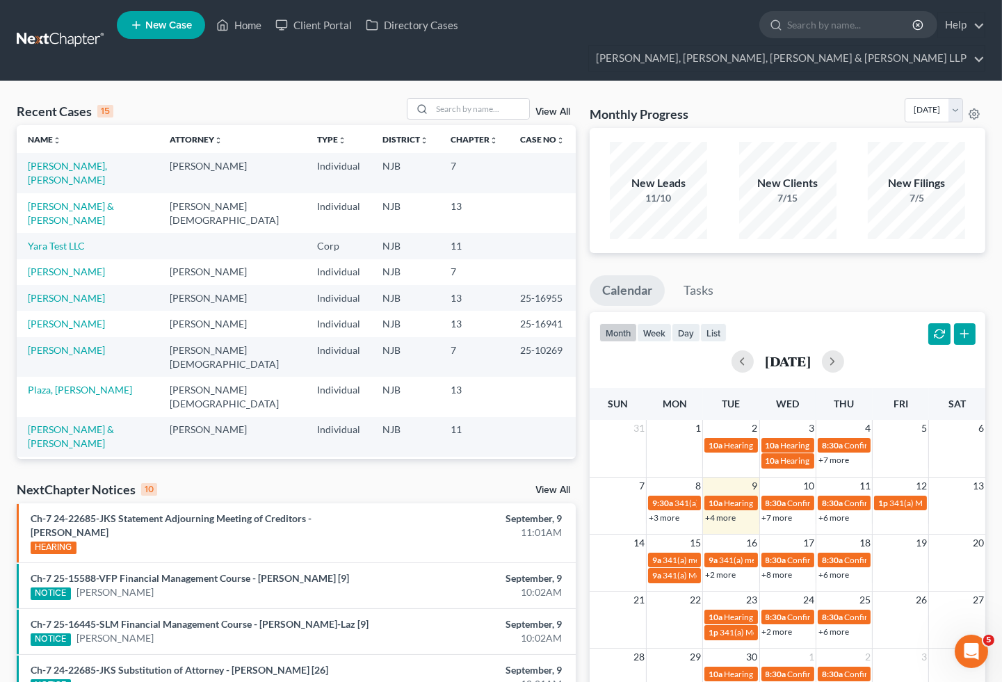
click at [772, 81] on div "Recent Cases 15 View All Name unfold_more expand_more expand_less Attorney unfo…" at bounding box center [501, 547] width 1002 height 933
click at [787, 81] on div "Recent Cases 15 View All Name unfold_more expand_more expand_less Attorney unfo…" at bounding box center [501, 547] width 1002 height 933
